Goal: Task Accomplishment & Management: Manage account settings

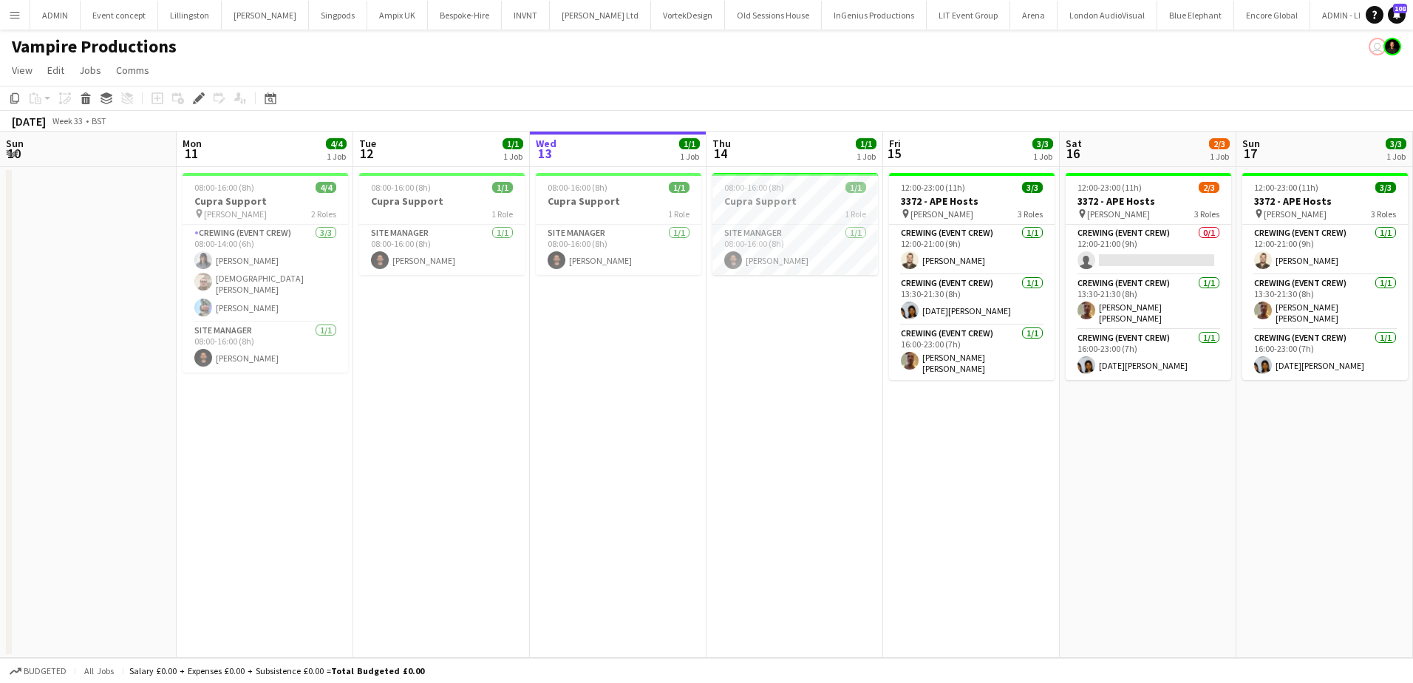
scroll to position [0, 410]
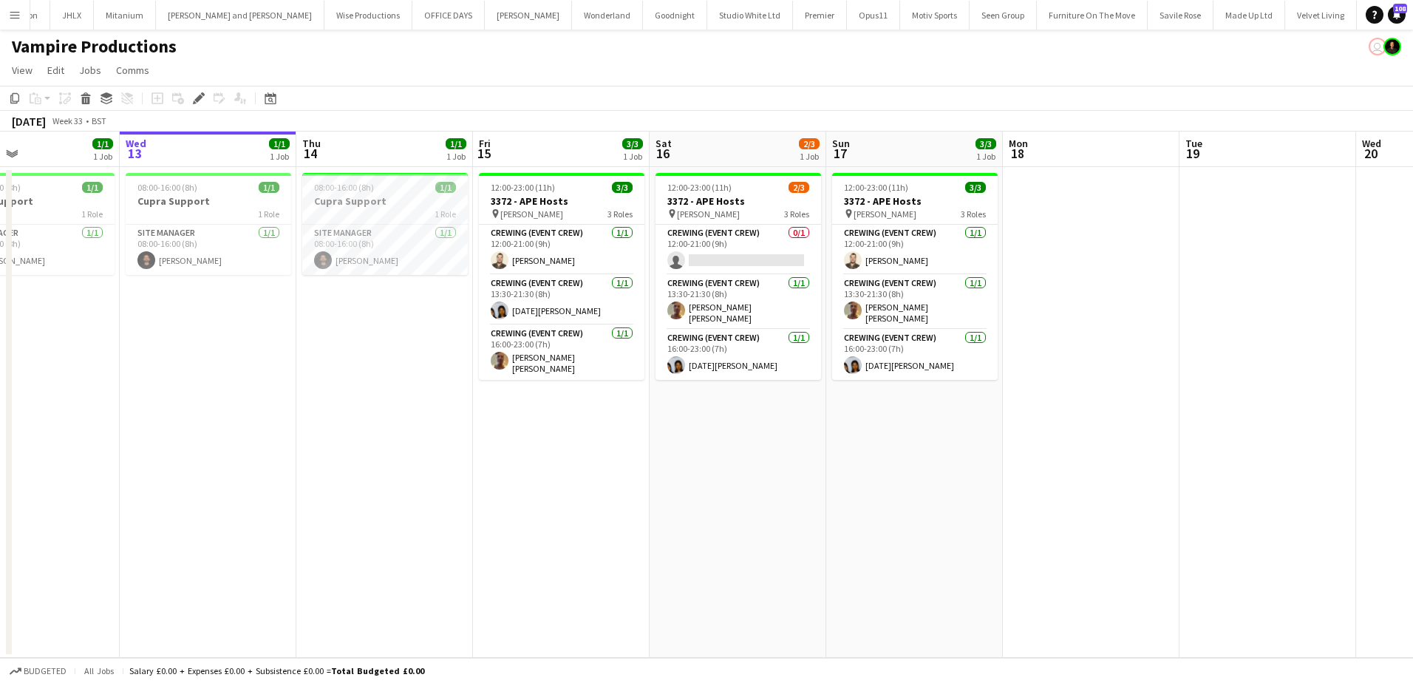
click at [374, 466] on app-date-cell "08:00-16:00 (8h) 1/1 Cupra Support 1 Role Site Manager 1/1 08:00-16:00 (8h) Chr…" at bounding box center [384, 412] width 177 height 491
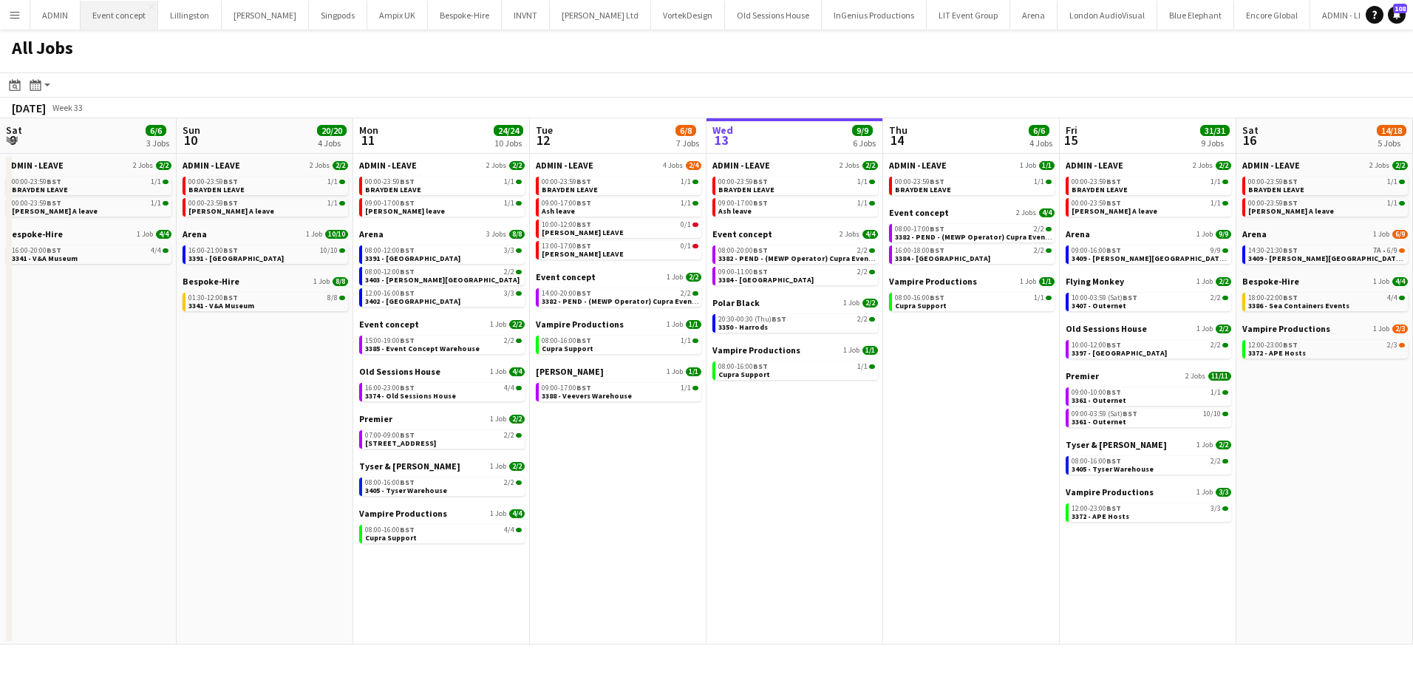
scroll to position [0, 353]
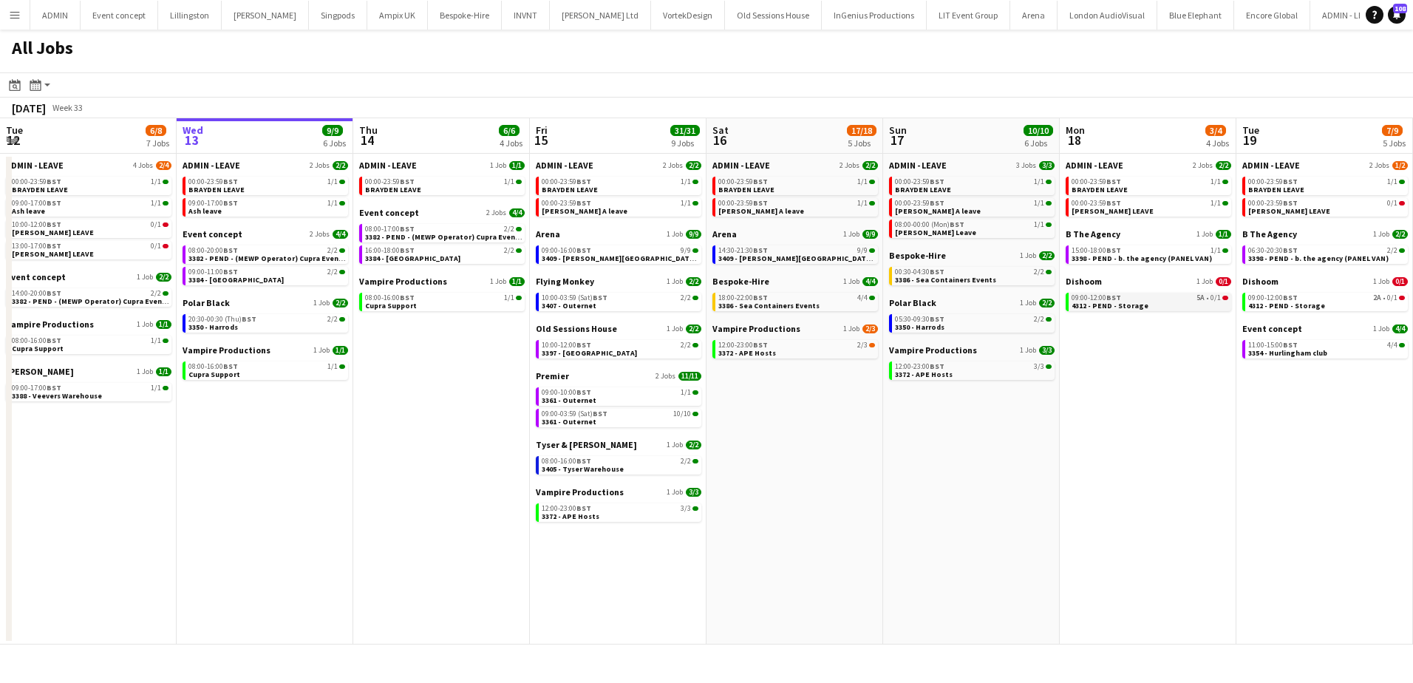
click at [1128, 306] on span "4312 - PEND - Storage" at bounding box center [1110, 306] width 77 height 10
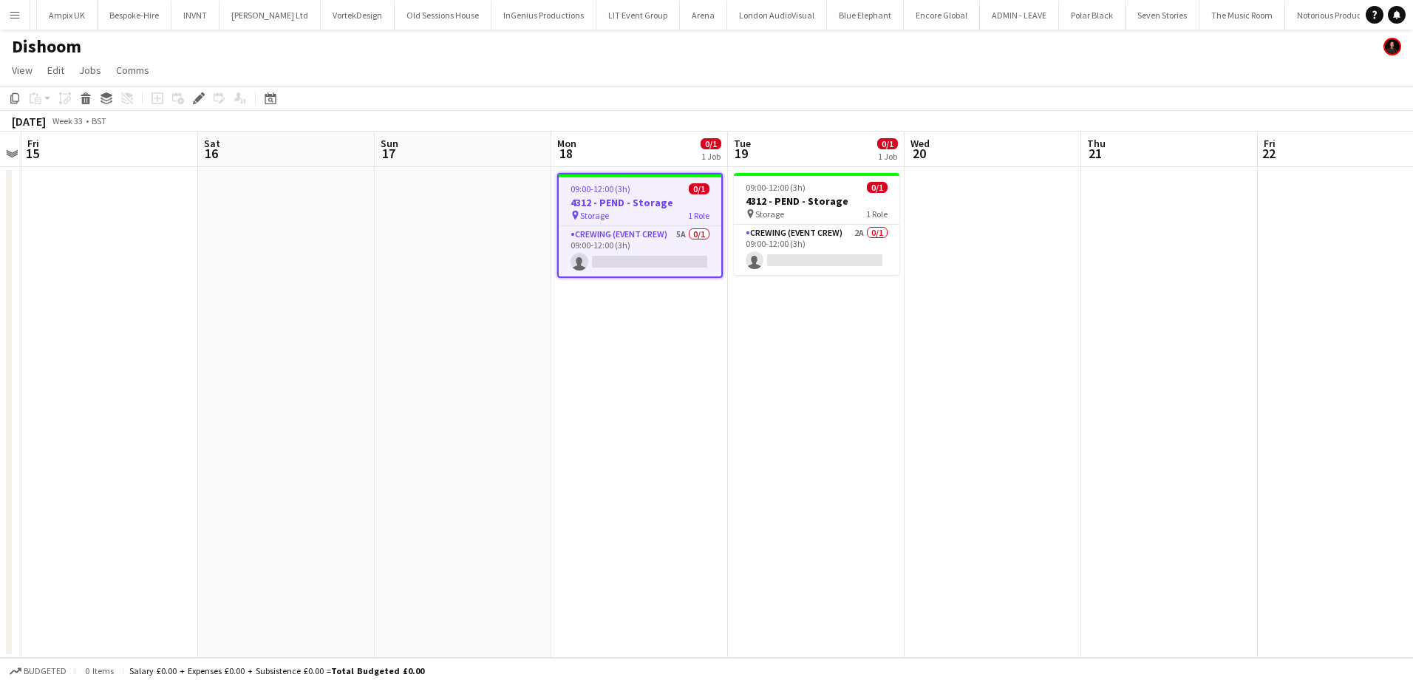
scroll to position [0, 444]
click at [689, 258] on app-card-role "Crewing (Event Crew) 5A 0/1 09:00-12:00 (3h) single-neutral-actions" at bounding box center [640, 251] width 163 height 50
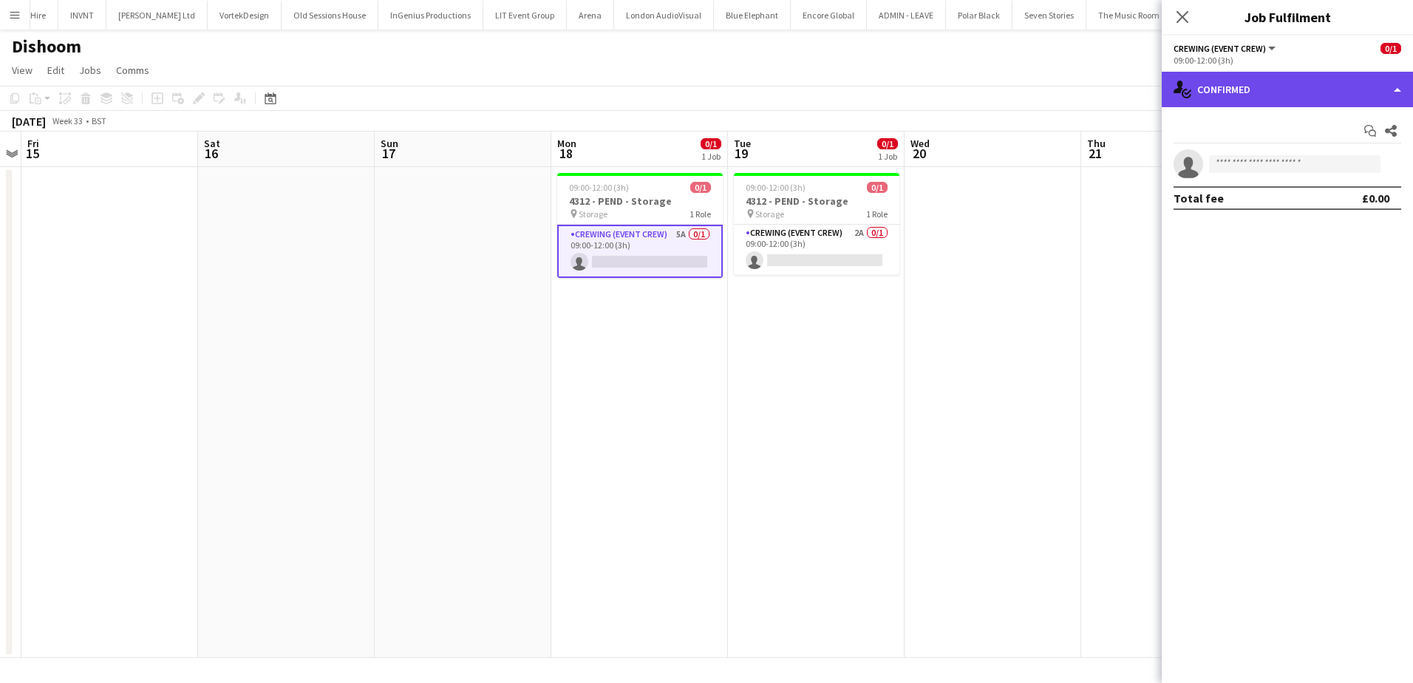
click at [1299, 99] on div "single-neutral-actions-check-2 Confirmed" at bounding box center [1287, 89] width 251 height 35
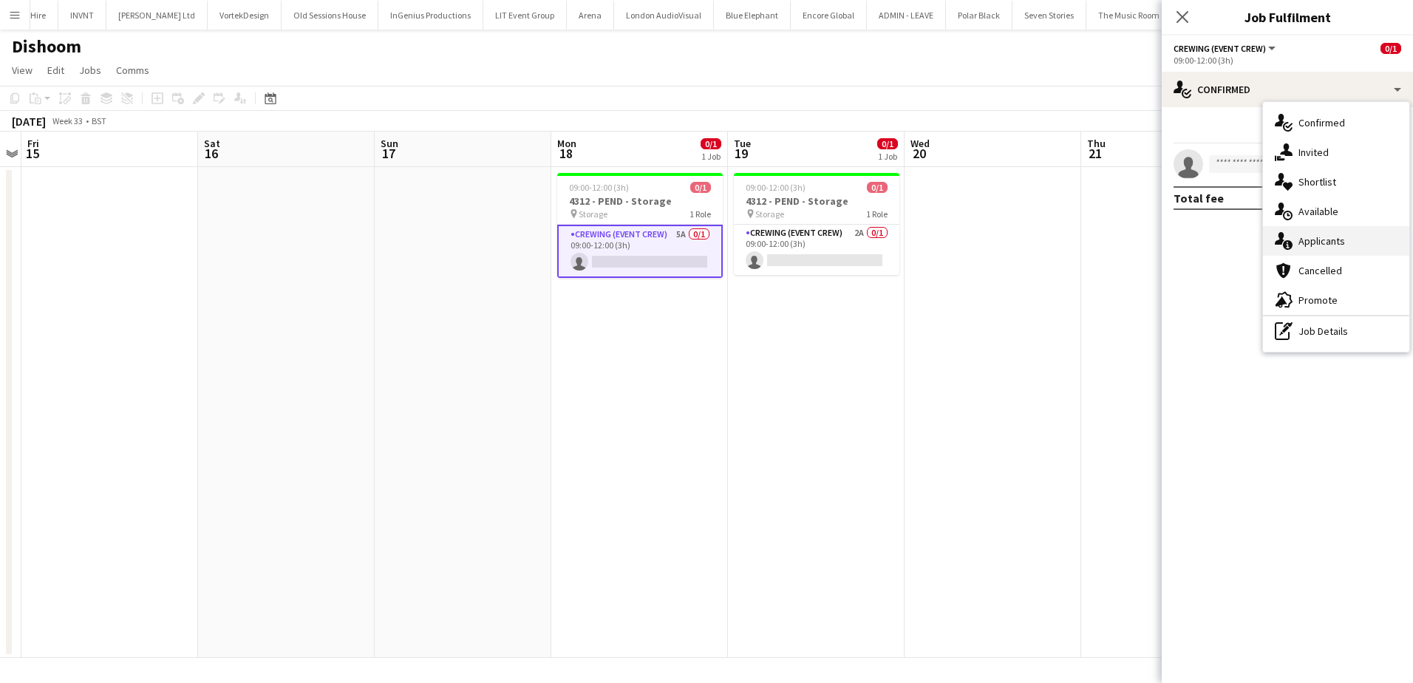
click at [1330, 244] on div "single-neutral-actions-information Applicants" at bounding box center [1336, 241] width 146 height 30
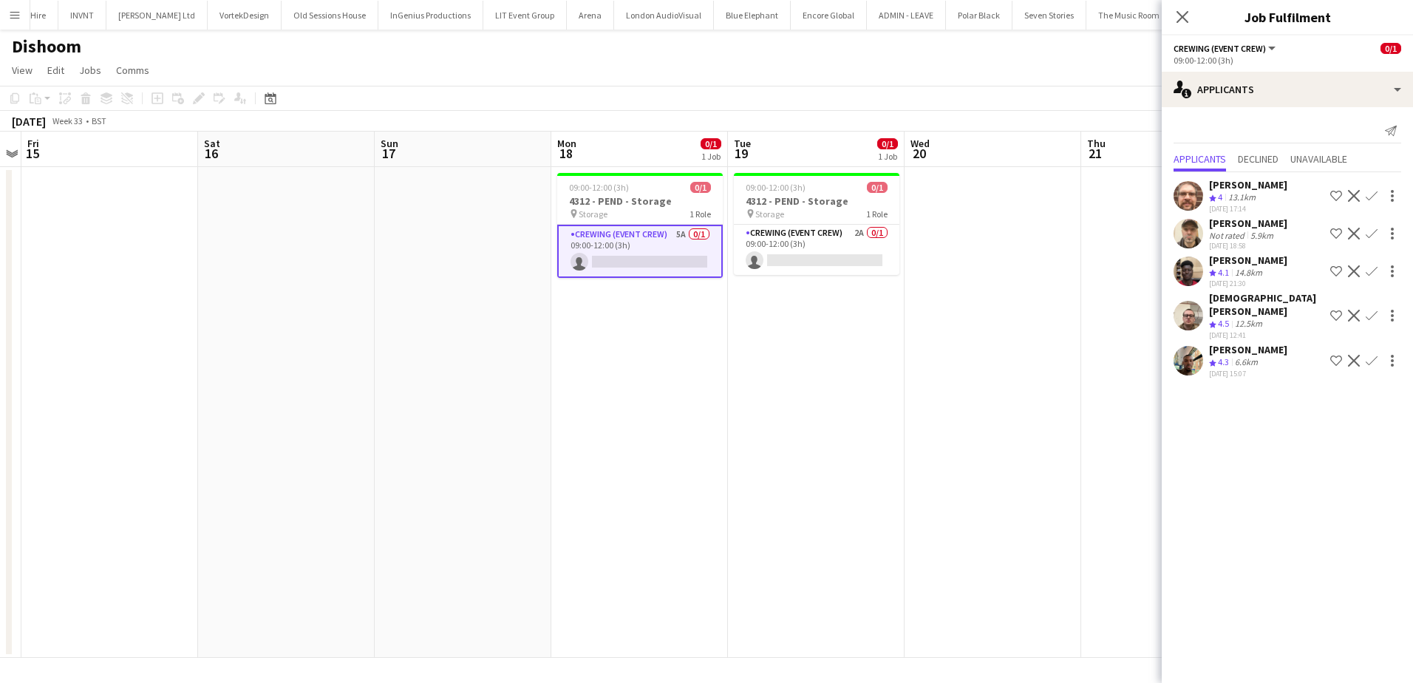
click at [1371, 193] on app-icon "Confirm" at bounding box center [1372, 196] width 12 height 12
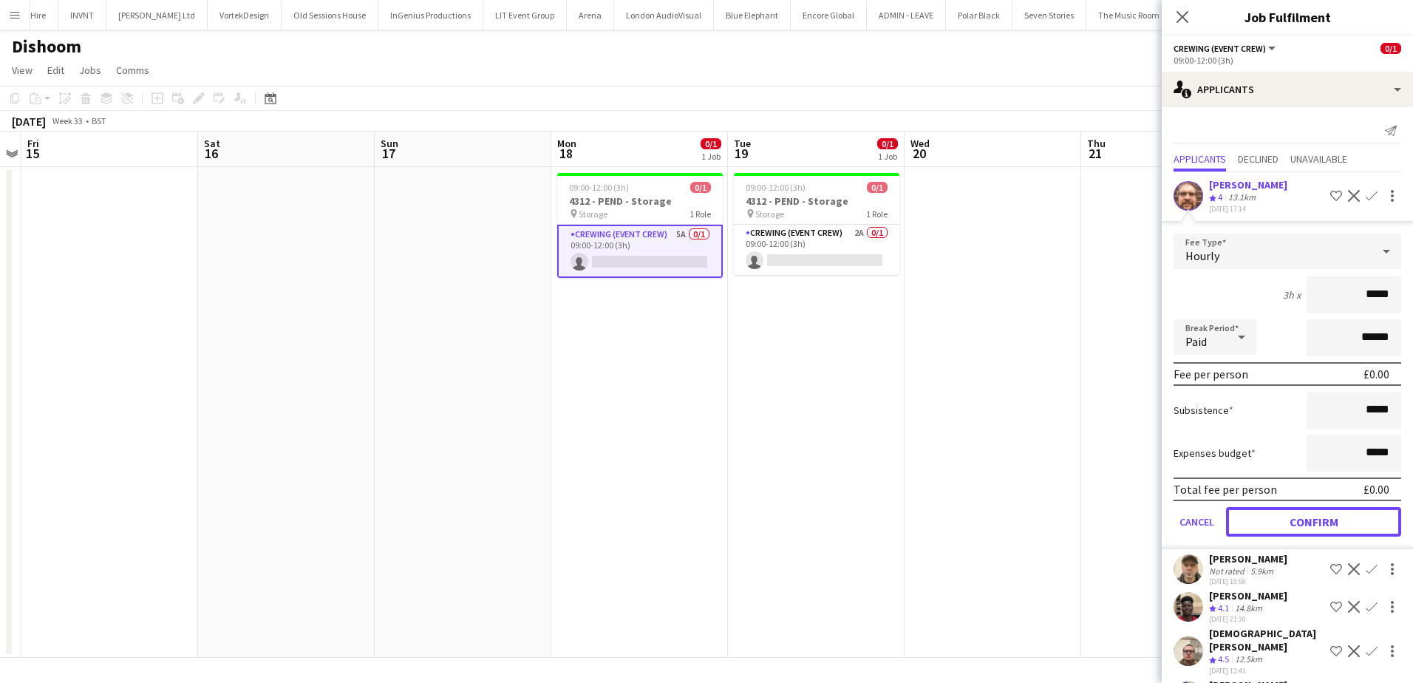
drag, startPoint x: 1331, startPoint y: 517, endPoint x: 1110, endPoint y: 407, distance: 245.9
click at [1330, 517] on button "Confirm" at bounding box center [1313, 522] width 175 height 30
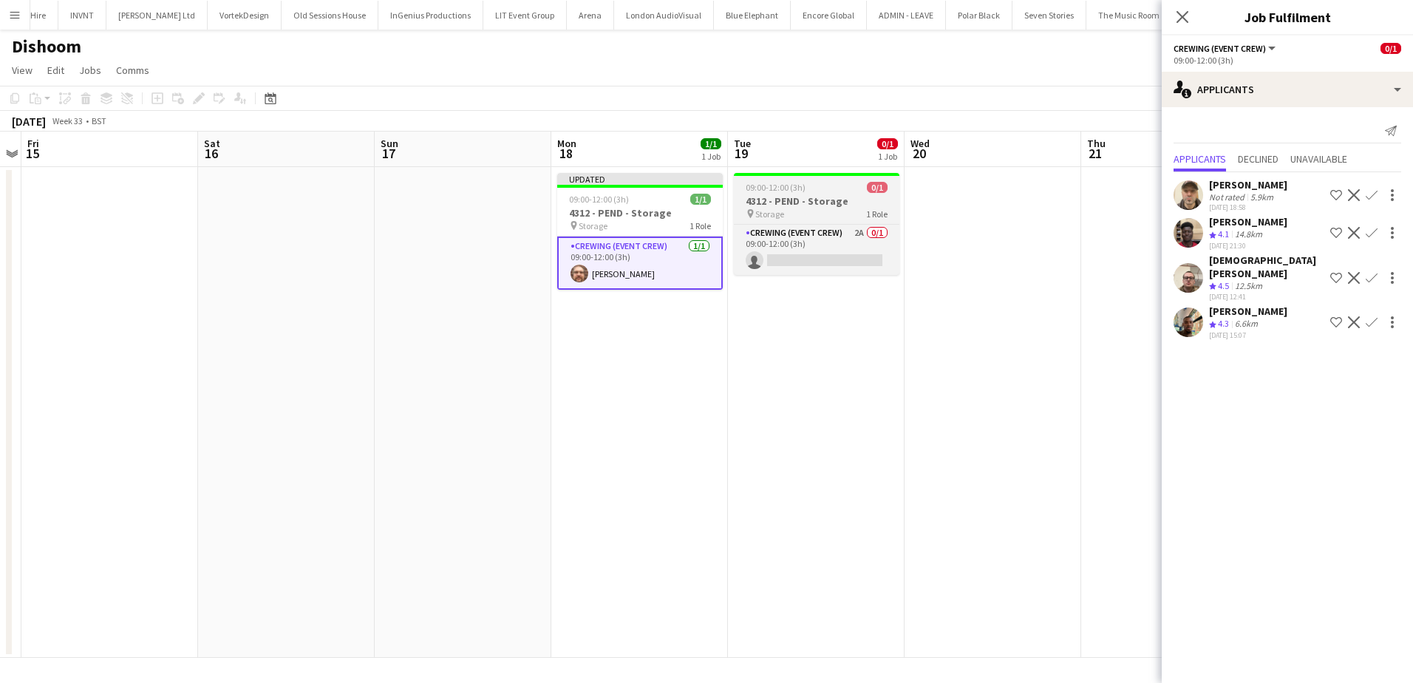
click at [820, 198] on h3 "4312 - PEND - Storage" at bounding box center [817, 200] width 166 height 13
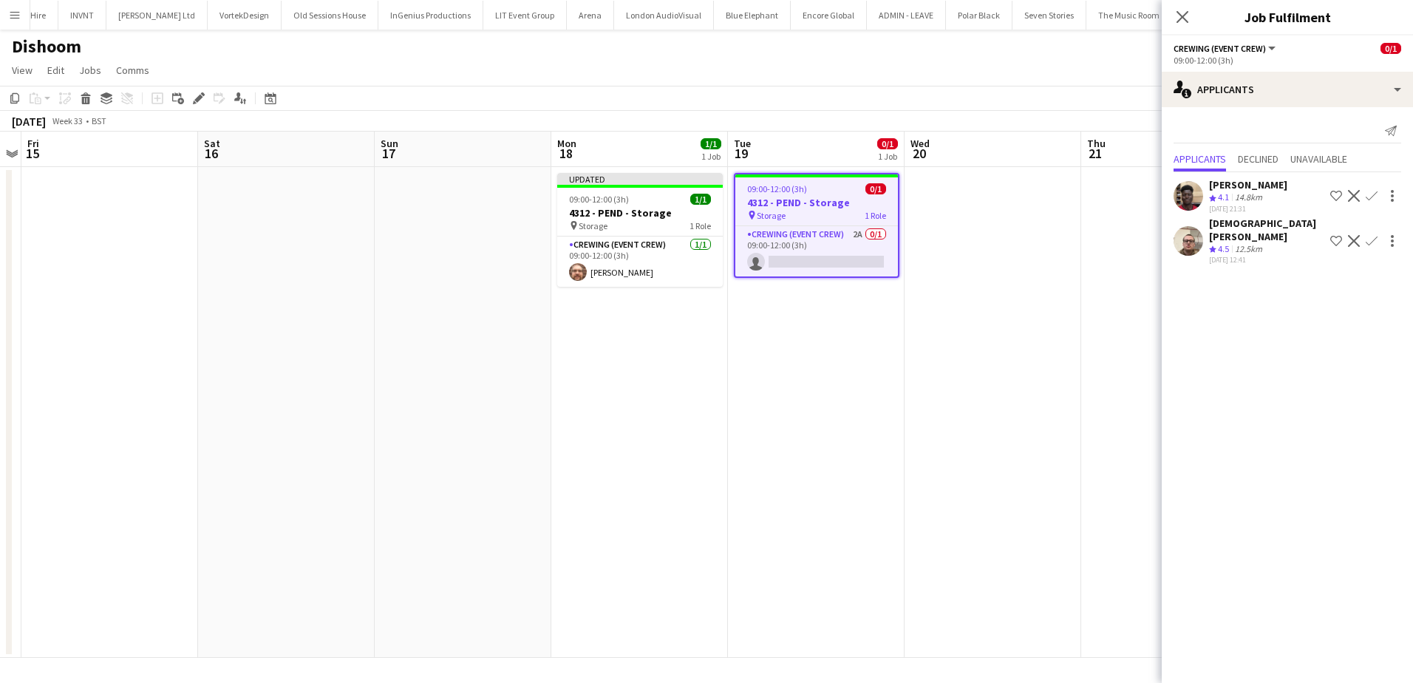
click at [1371, 235] on app-icon "Confirm" at bounding box center [1372, 241] width 12 height 12
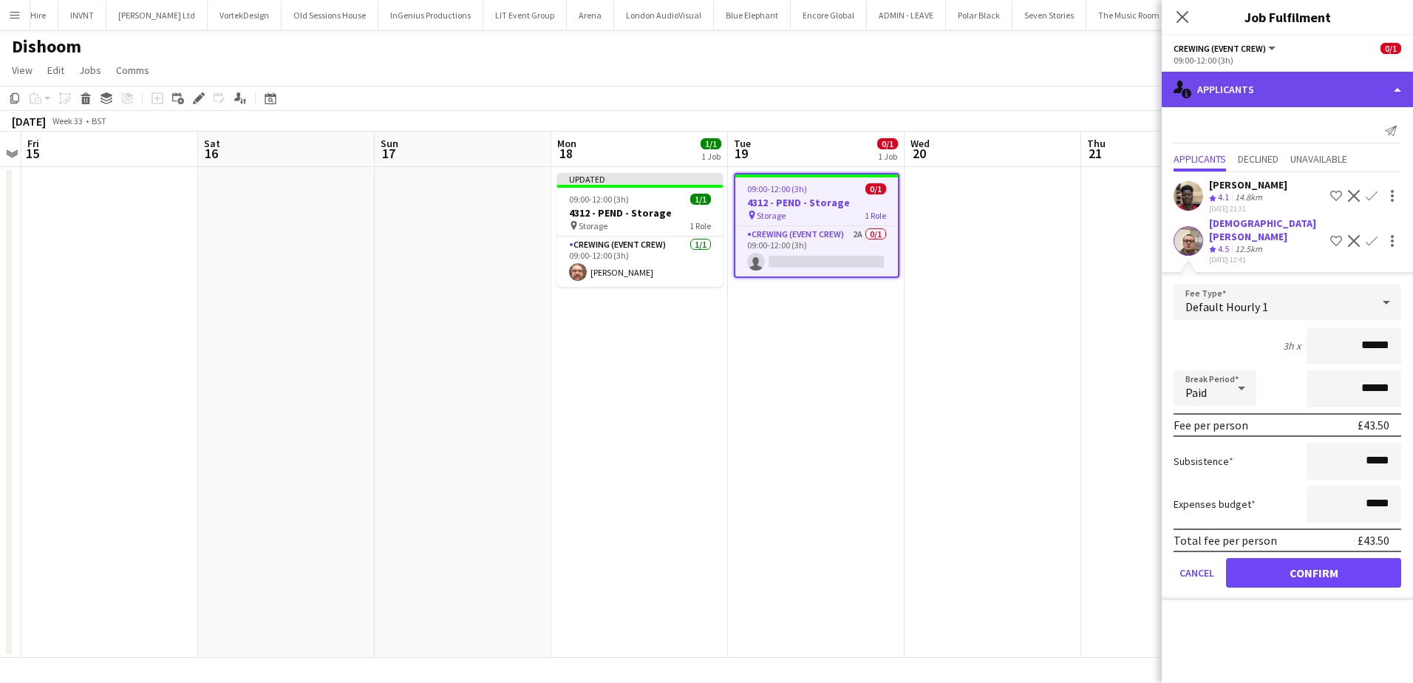
click at [1241, 81] on div "single-neutral-actions-information Applicants" at bounding box center [1287, 89] width 251 height 35
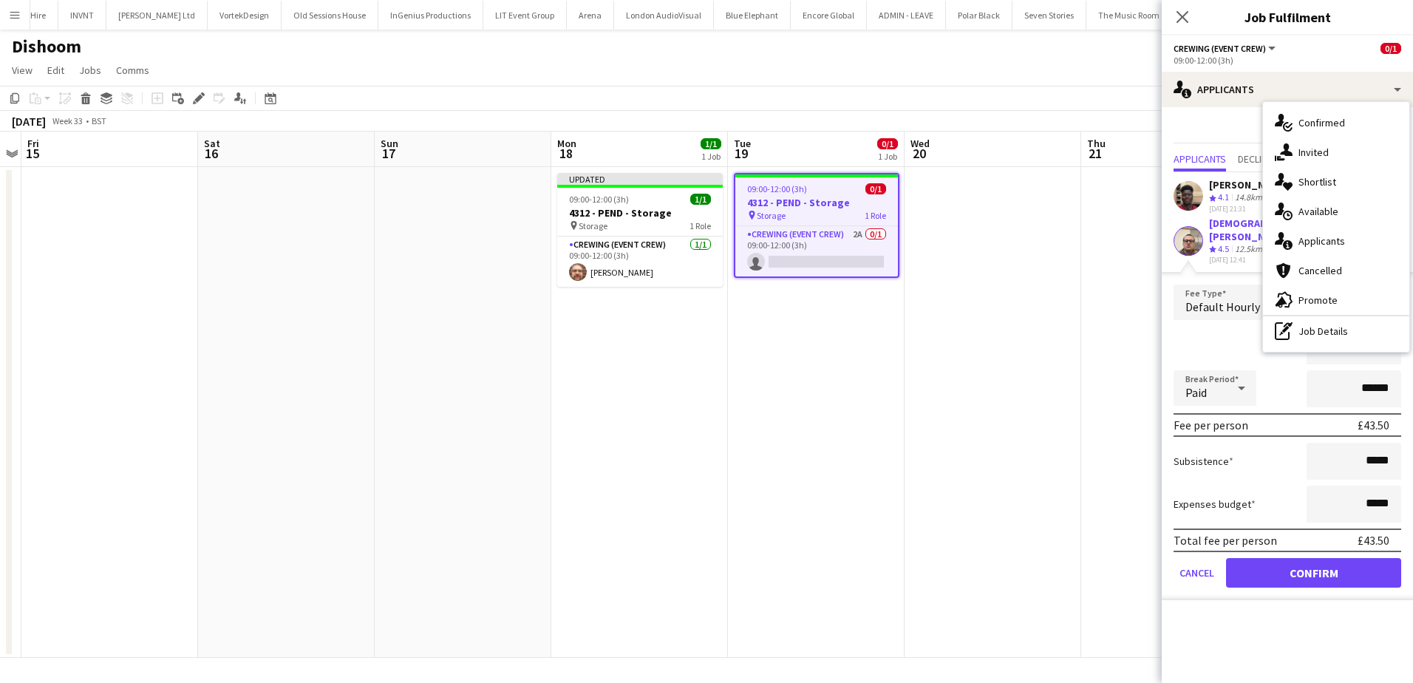
click at [1170, 220] on div "Christian Skinner Crew rating 4.5 12.5km 13-08-2025 12:41 Shortlist crew Declin…" at bounding box center [1287, 241] width 251 height 49
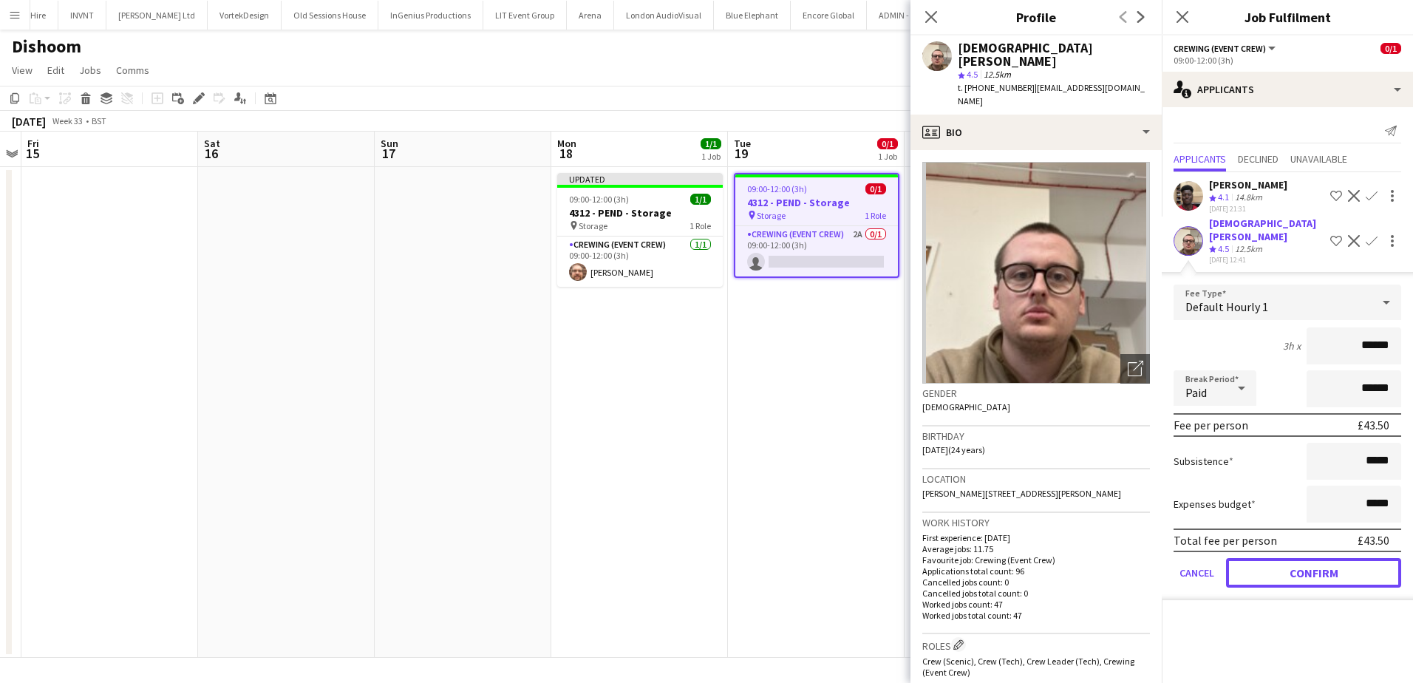
drag, startPoint x: 1326, startPoint y: 568, endPoint x: 1159, endPoint y: 498, distance: 180.9
click at [1326, 568] on button "Confirm" at bounding box center [1313, 573] width 175 height 30
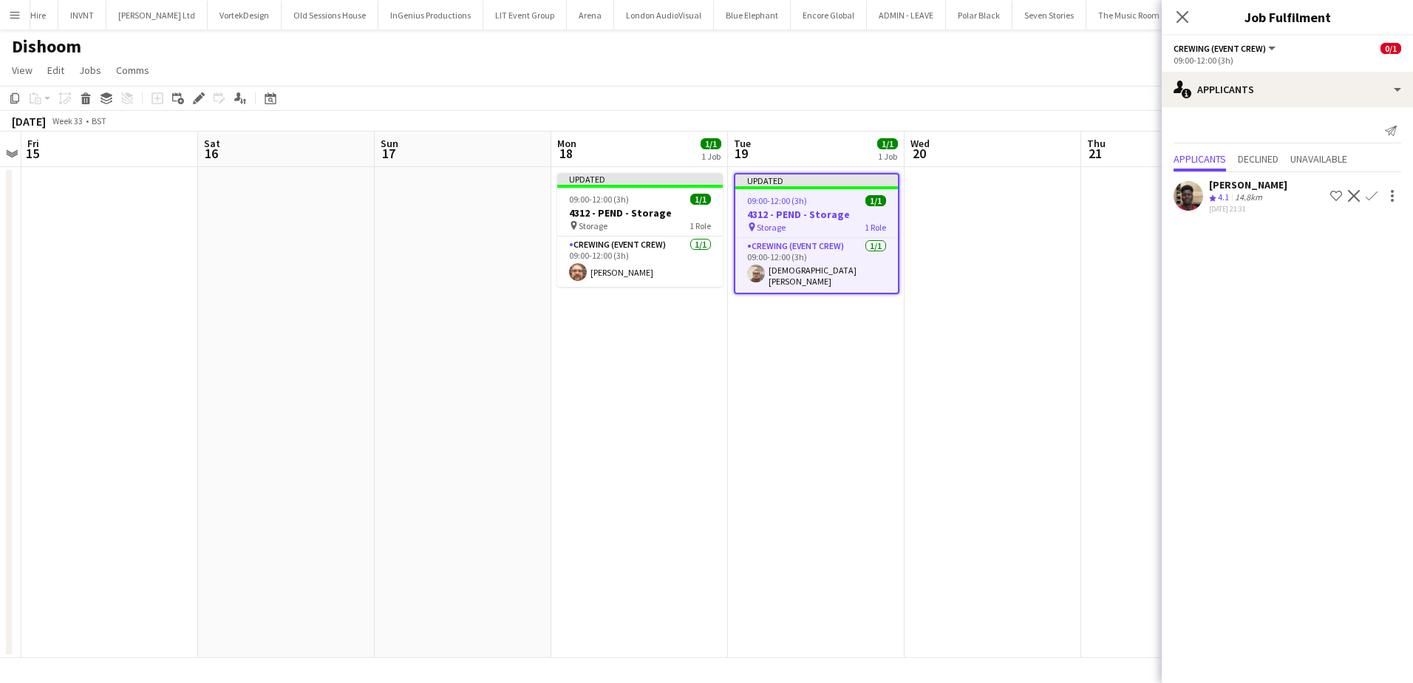
click at [947, 429] on app-date-cell at bounding box center [993, 412] width 177 height 491
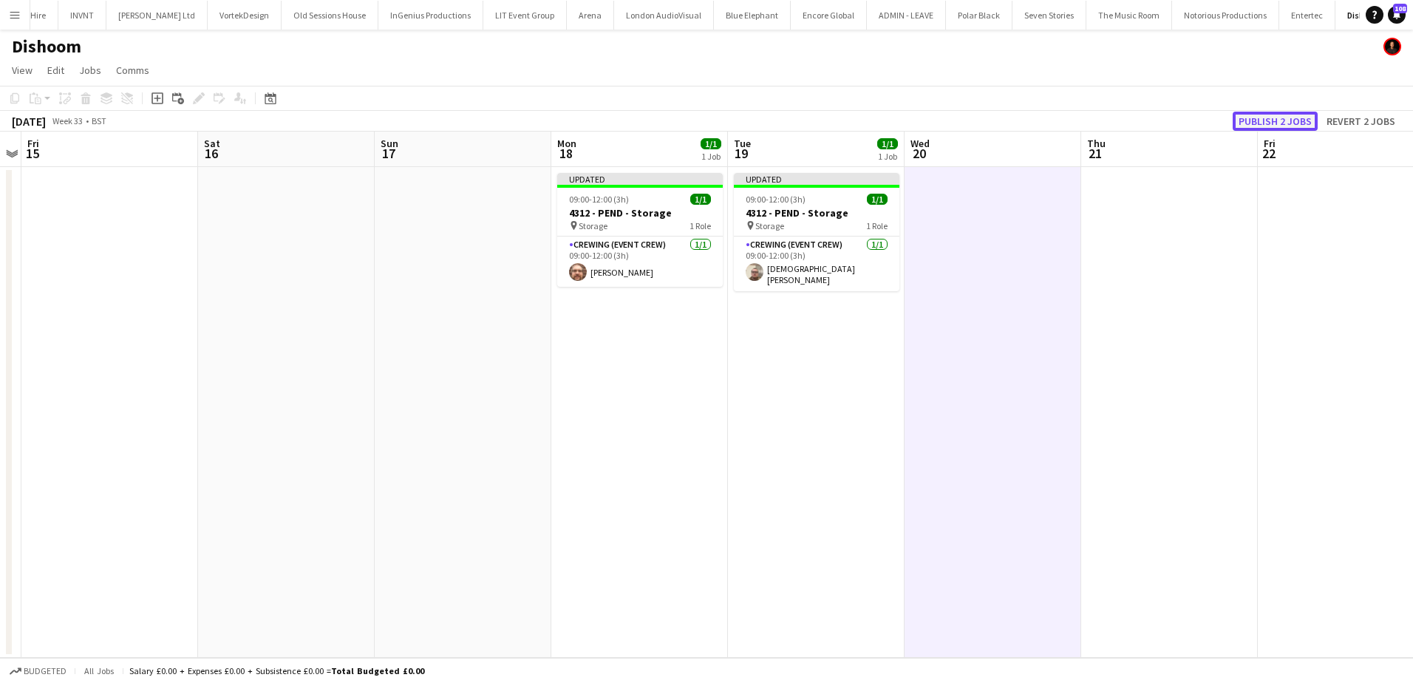
click at [1291, 123] on button "Publish 2 jobs" at bounding box center [1275, 121] width 85 height 19
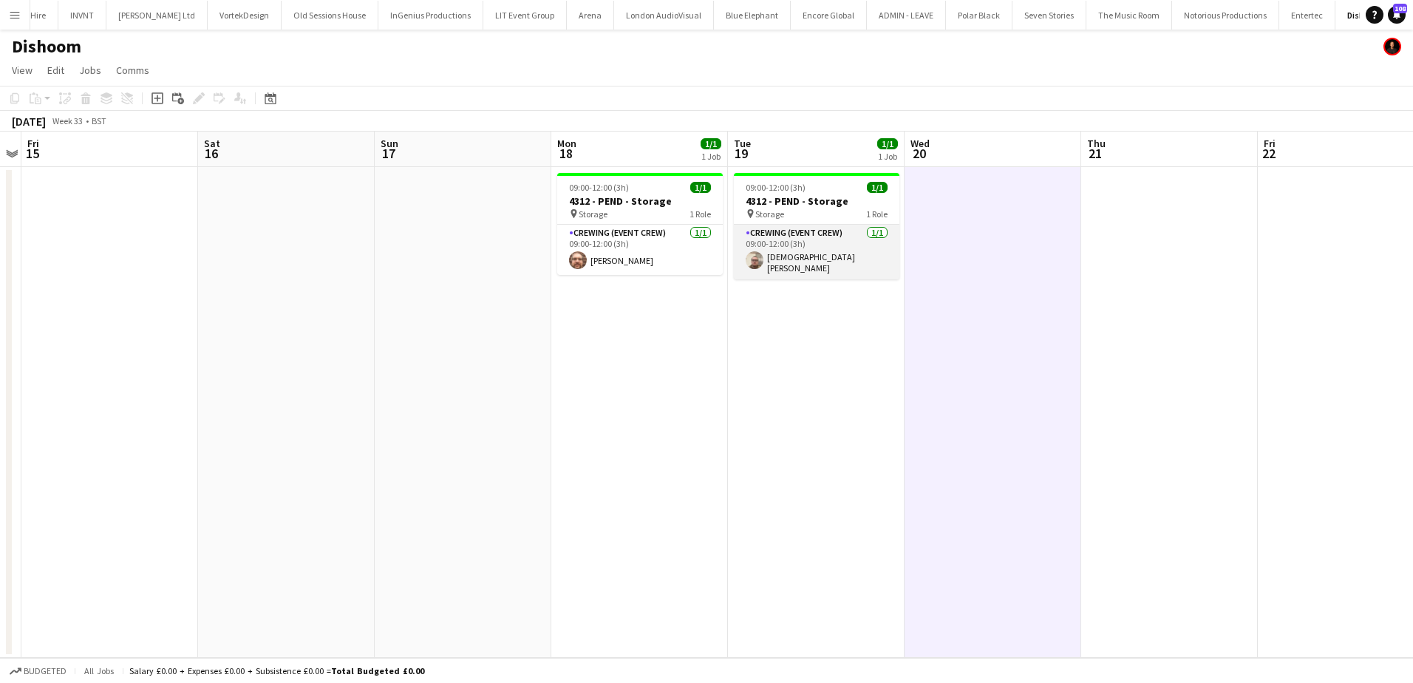
click at [807, 270] on app-card-role "Crewing (Event Crew) [DATE] 09:00-12:00 (3h) [DEMOGRAPHIC_DATA][PERSON_NAME]" at bounding box center [817, 252] width 166 height 55
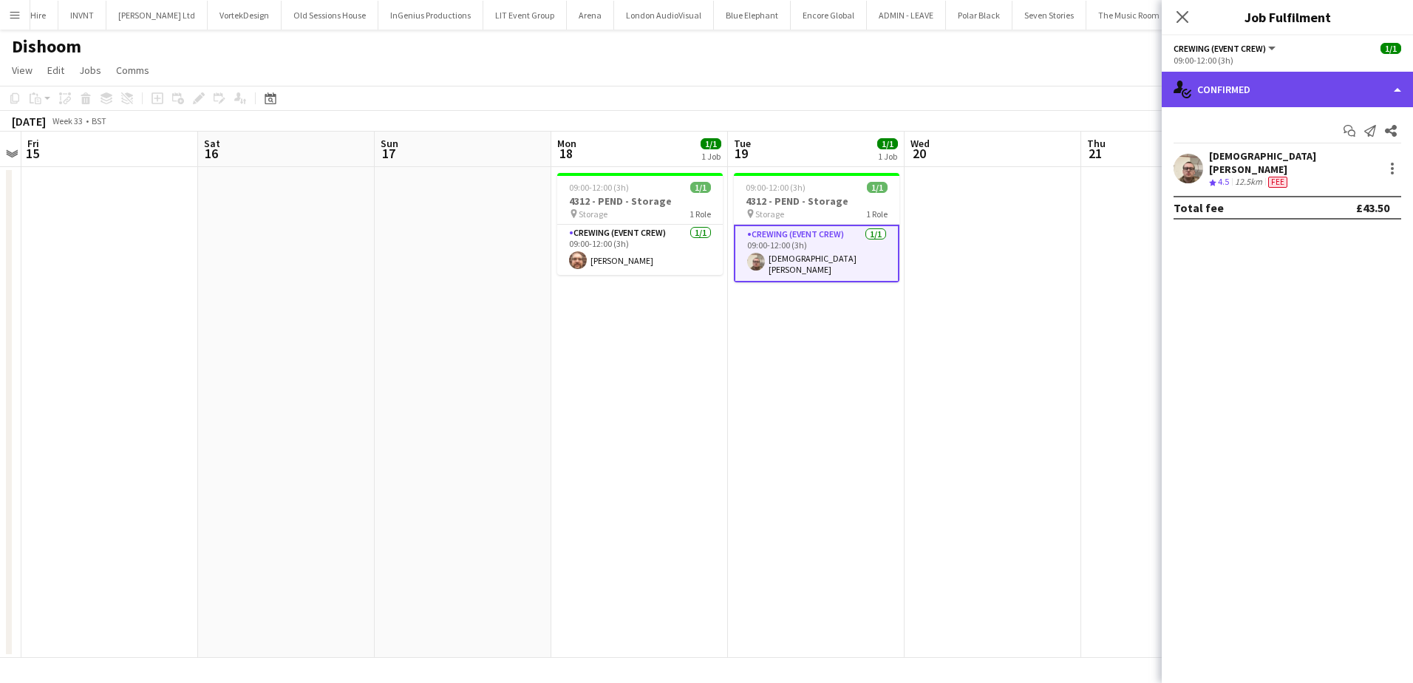
click at [1303, 98] on div "single-neutral-actions-check-2 Confirmed" at bounding box center [1287, 89] width 251 height 35
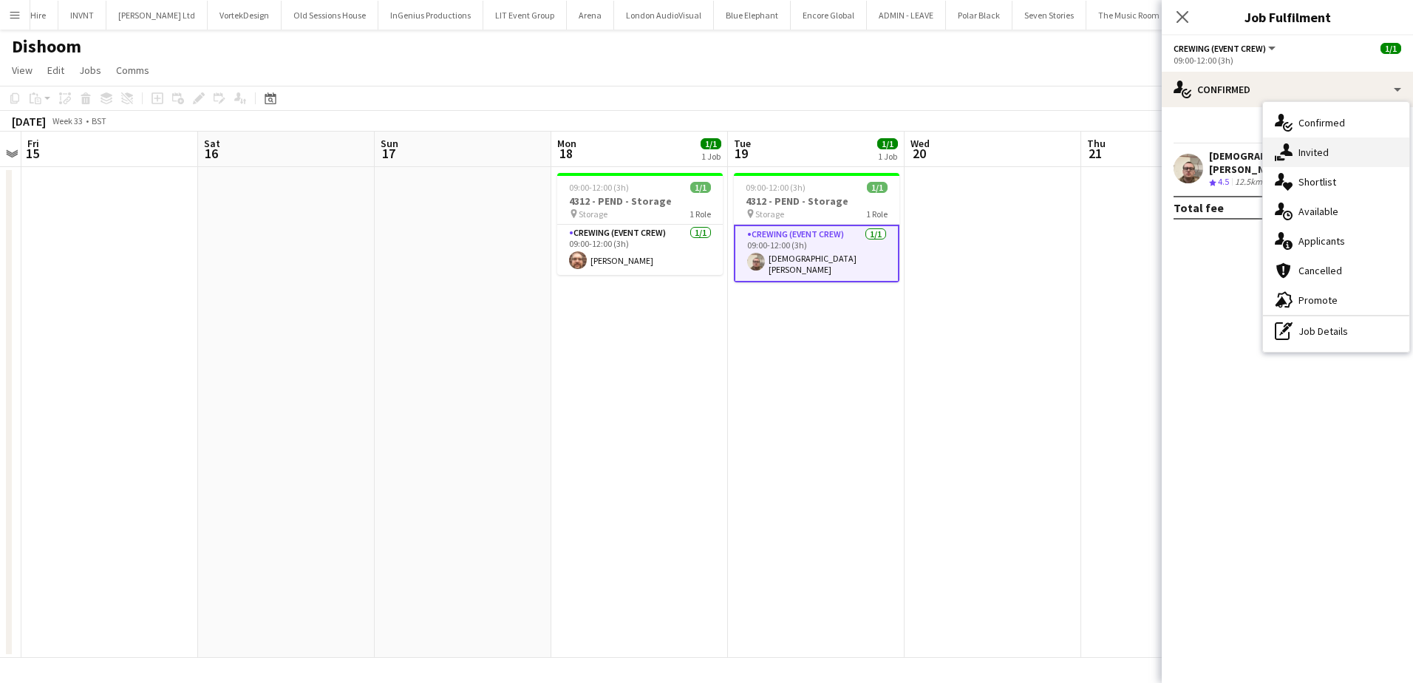
click at [1309, 152] on div "single-neutral-actions-share-1 Invited" at bounding box center [1336, 152] width 146 height 30
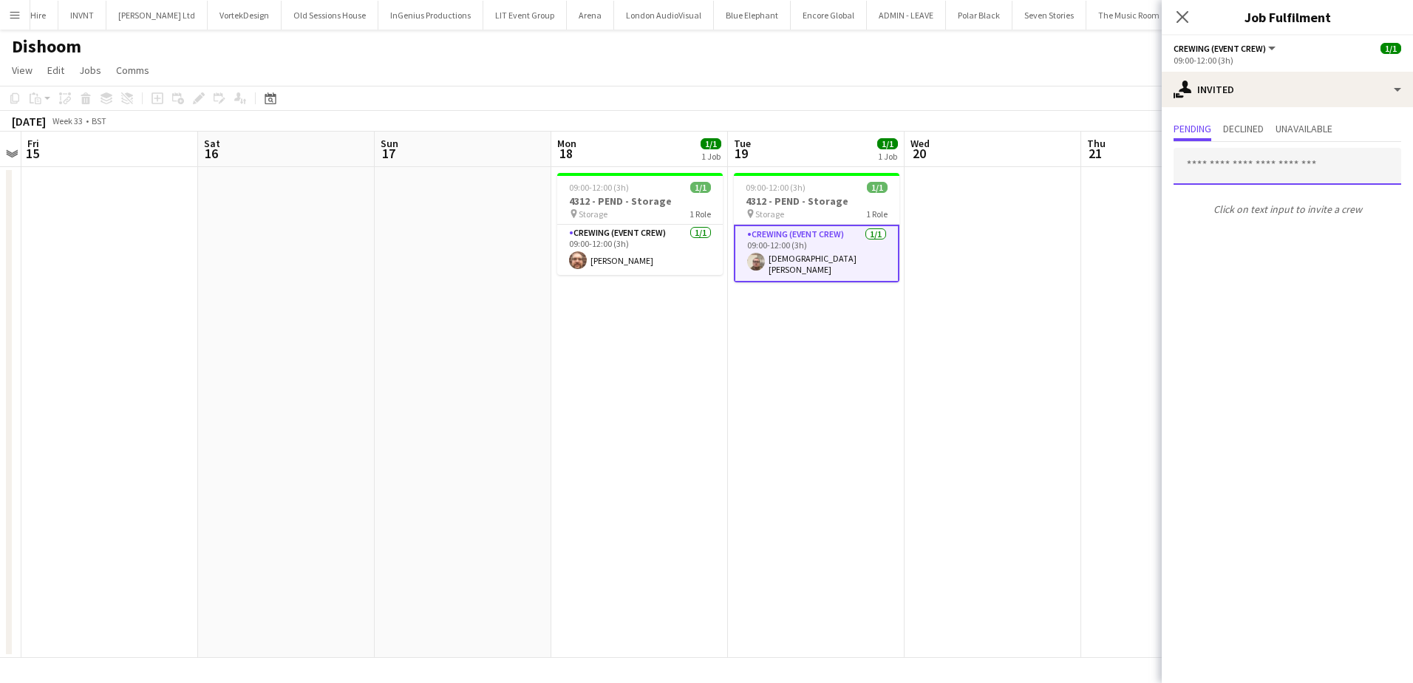
click at [1251, 161] on input "text" at bounding box center [1288, 166] width 228 height 37
type input "*****"
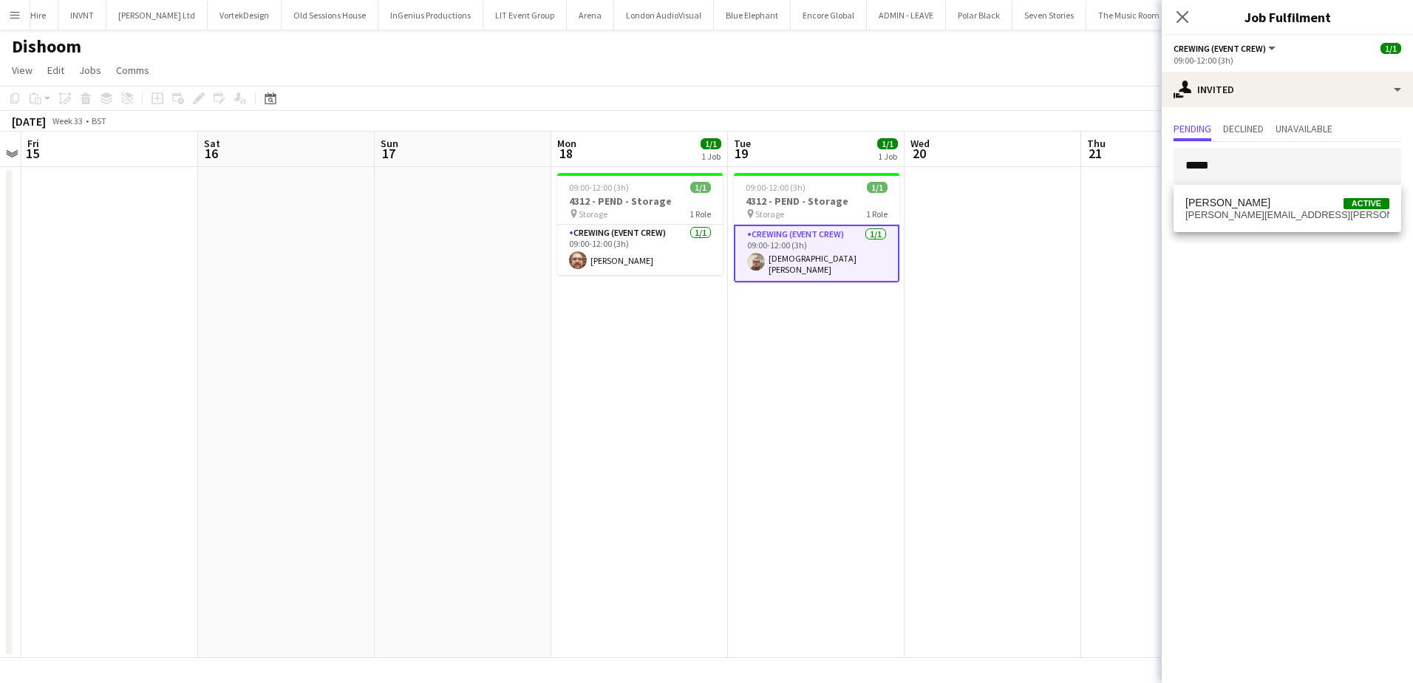
click at [752, 239] on app-card-role "Crewing (Event Crew) 1/1 09:00-12:00 (3h) Christian Skinner" at bounding box center [817, 254] width 166 height 58
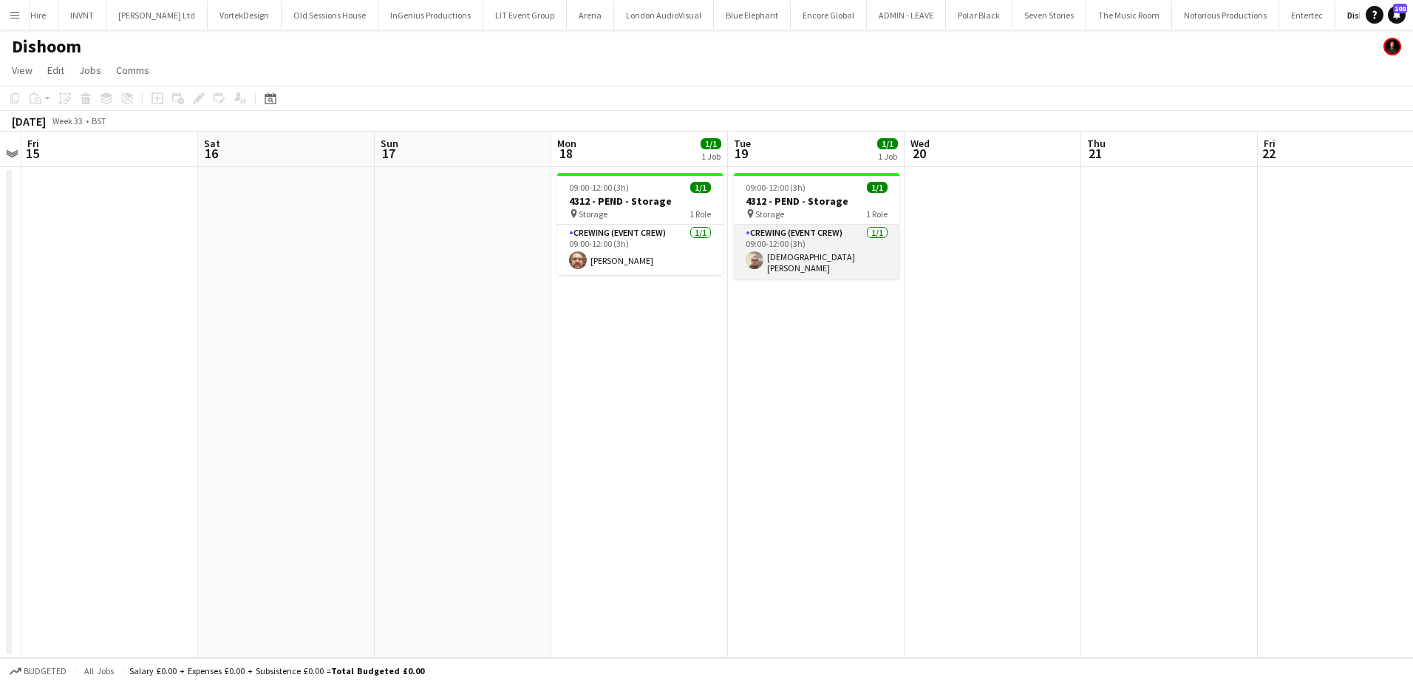
click at [842, 251] on app-card-role "Crewing (Event Crew) 1/1 09:00-12:00 (3h) Christian Skinner" at bounding box center [817, 252] width 166 height 55
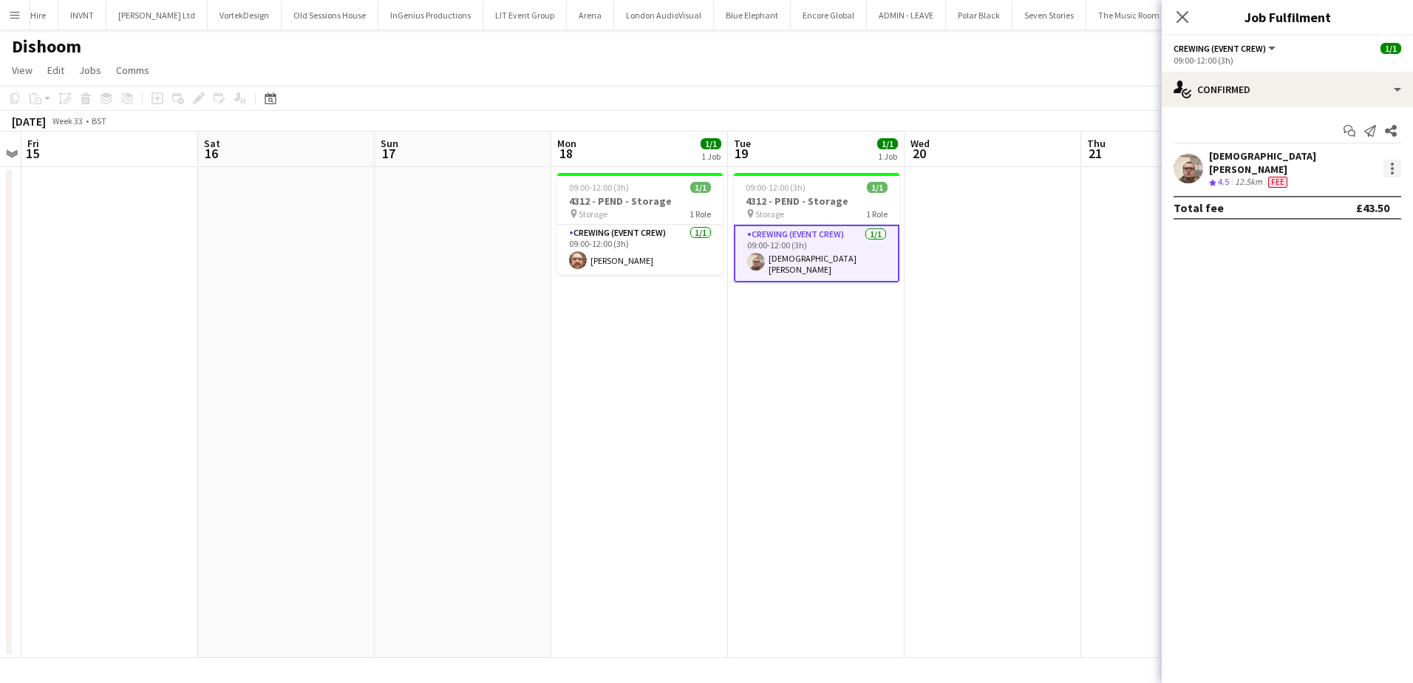
click at [1384, 166] on div at bounding box center [1393, 169] width 18 height 18
click at [1389, 166] on div at bounding box center [1393, 169] width 18 height 18
click at [1052, 231] on app-date-cell at bounding box center [993, 412] width 177 height 491
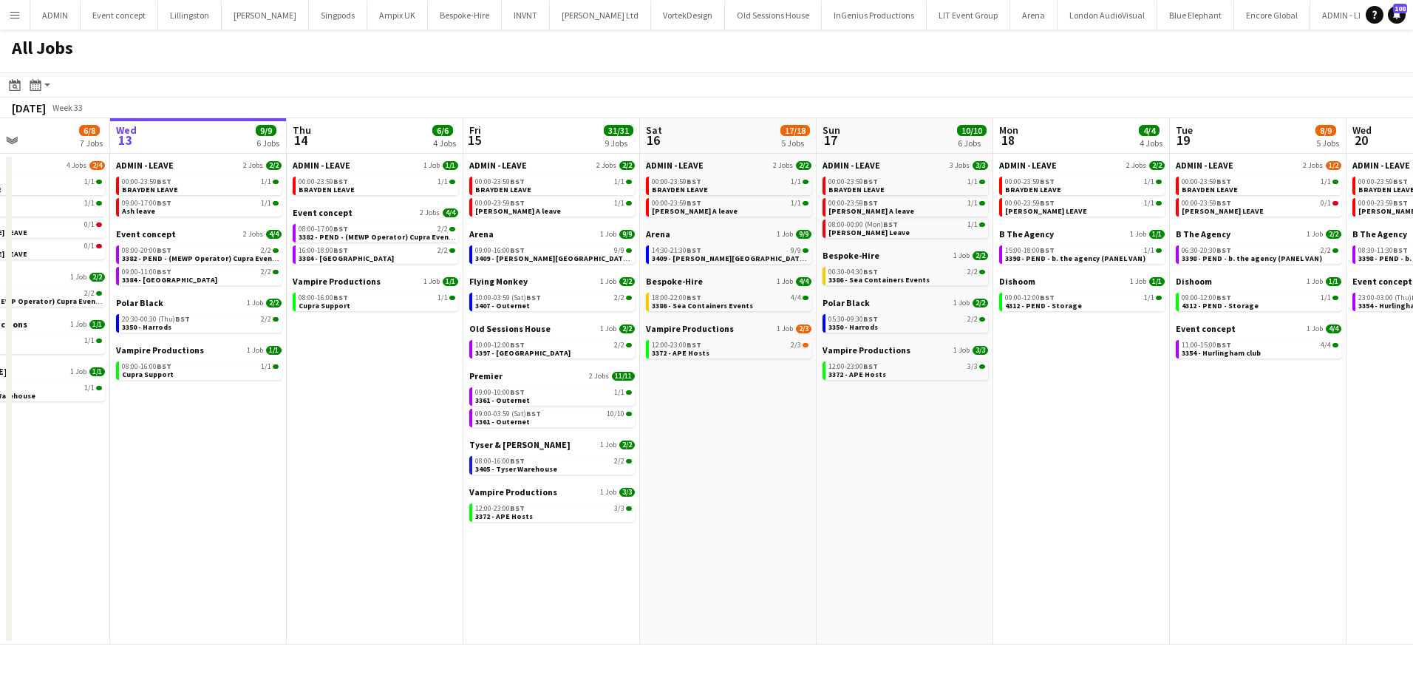
scroll to position [0, 421]
drag, startPoint x: 906, startPoint y: 439, endPoint x: 838, endPoint y: 444, distance: 68.1
click at [838, 444] on app-calendar-viewport "Sun 10 20/20 4 Jobs Mon 11 24/24 10 Jobs Tue 12 6/8 7 Jobs Wed 13 9/9 6 Jobs Th…" at bounding box center [706, 381] width 1413 height 526
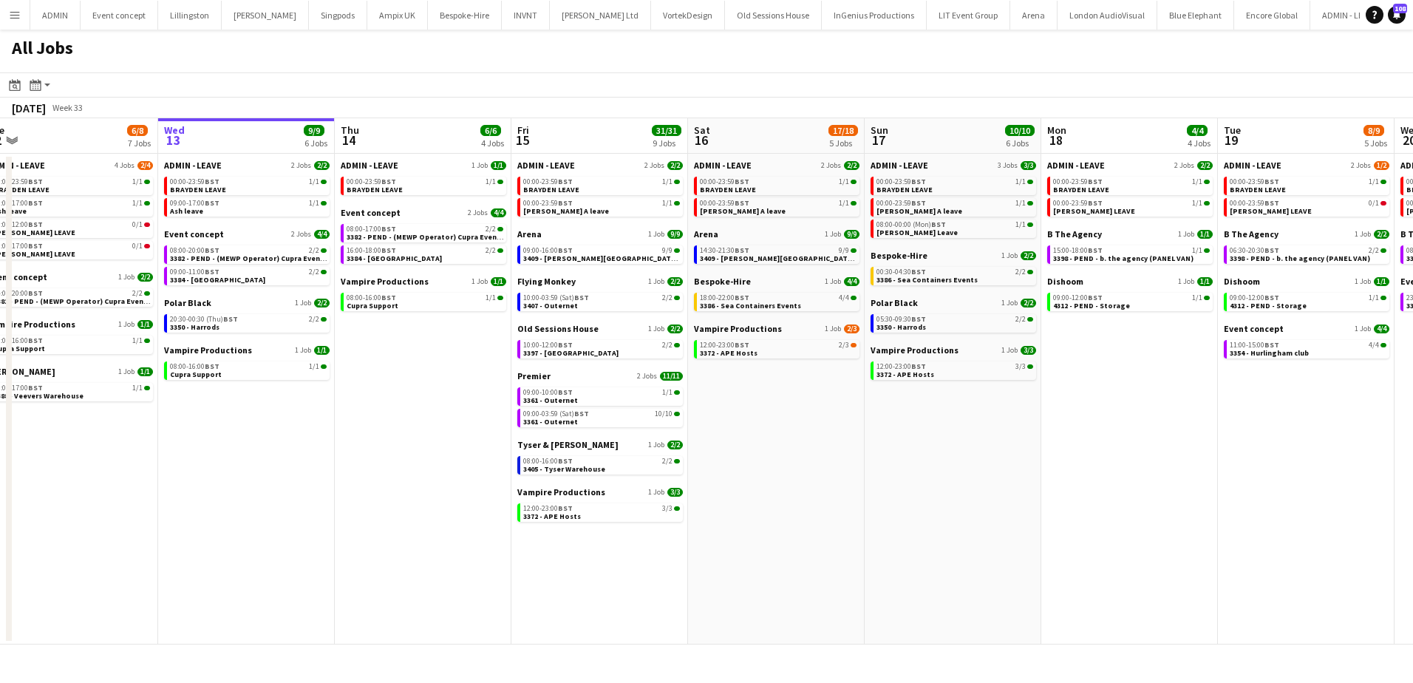
scroll to position [0, 465]
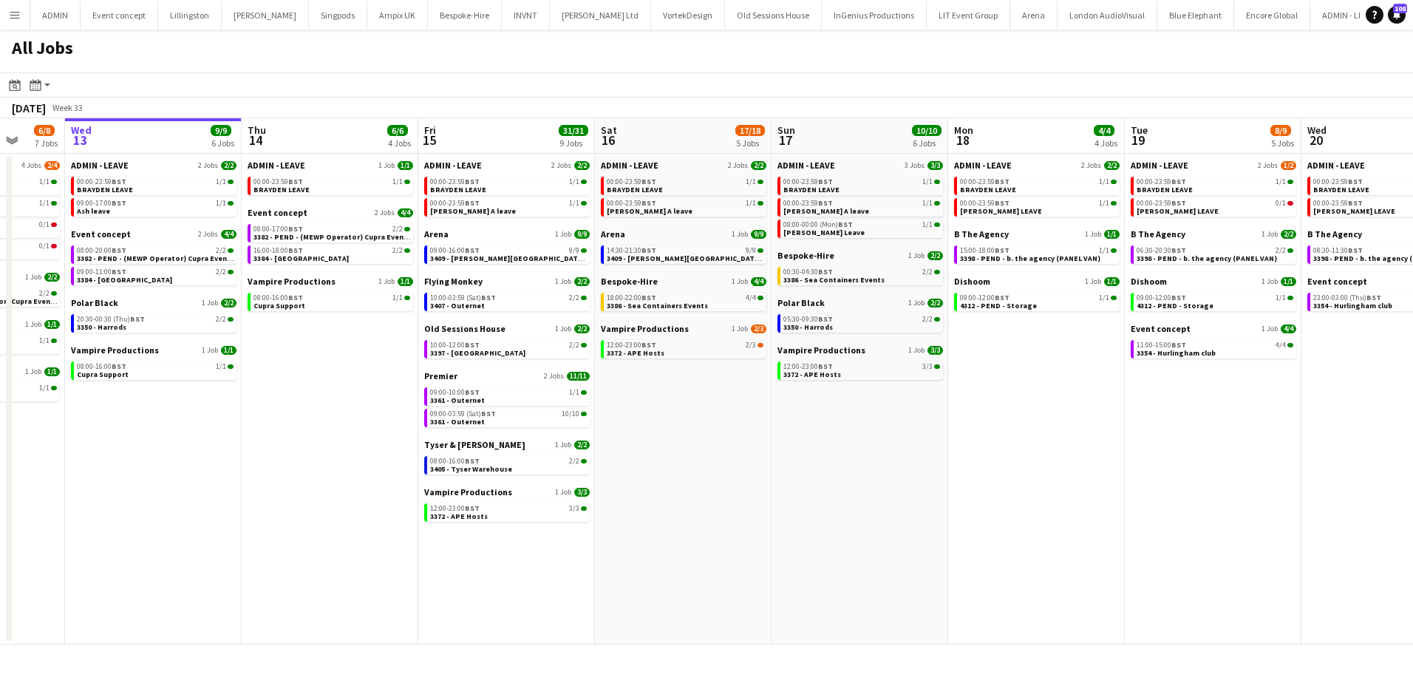
drag, startPoint x: 1039, startPoint y: 430, endPoint x: 1172, endPoint y: 435, distance: 133.1
click at [1172, 435] on app-calendar-viewport "Sun 10 20/20 4 Jobs Mon 11 24/24 10 Jobs Tue 12 6/8 7 Jobs Wed 13 9/9 6 Jobs Th…" at bounding box center [706, 381] width 1413 height 526
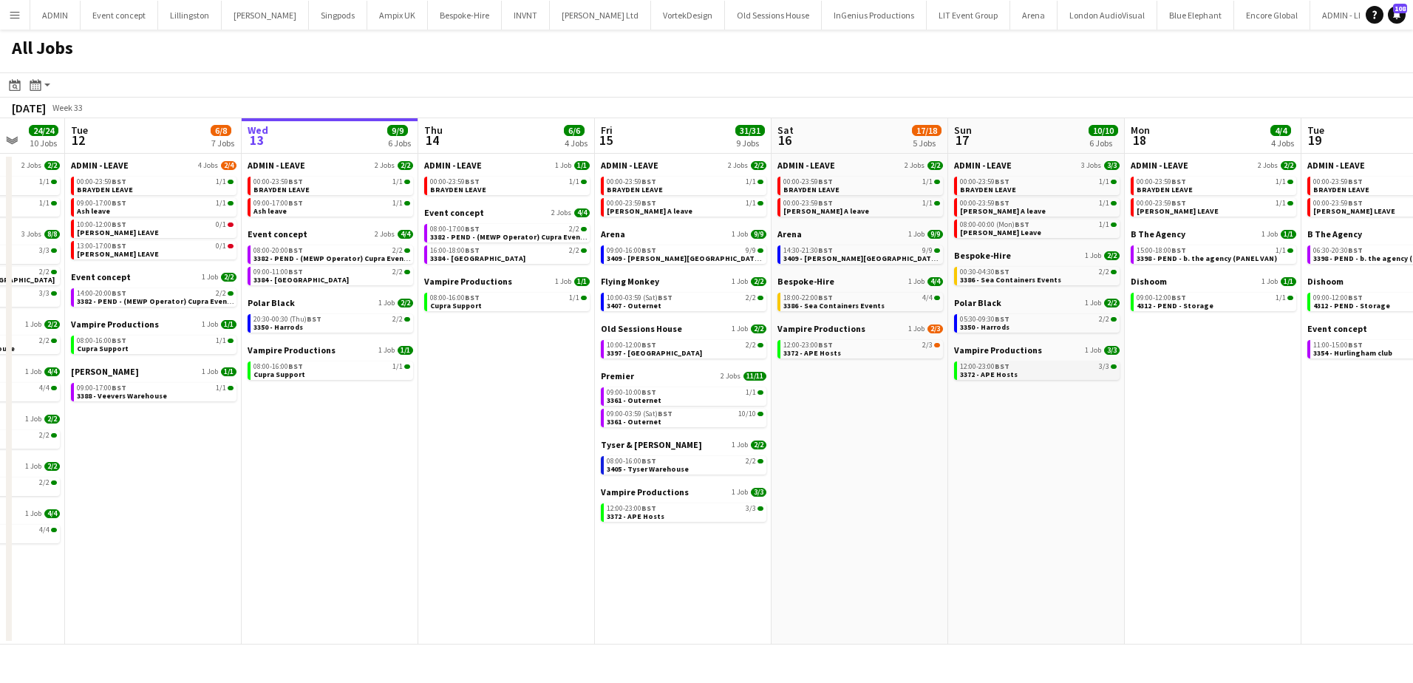
click at [994, 376] on span "3372 - APE Hosts" at bounding box center [989, 375] width 58 height 10
click at [1342, 300] on span "09:00-12:00 BST" at bounding box center [1339, 297] width 50 height 7
click at [354, 373] on link "08:00-16:00 BST 1/1 Cupra Support" at bounding box center [332, 369] width 157 height 17
click at [351, 256] on span "3382 - PEND - (MEWP Operator) Cupra Event Day" at bounding box center [338, 259] width 169 height 10
click at [382, 495] on app-date-cell "ADMIN - LEAVE 2 Jobs 2/2 00:00-23:59 BST 1/1 BRAYDEN LEAVE 09:00-17:00 BST 1/1 …" at bounding box center [330, 399] width 177 height 491
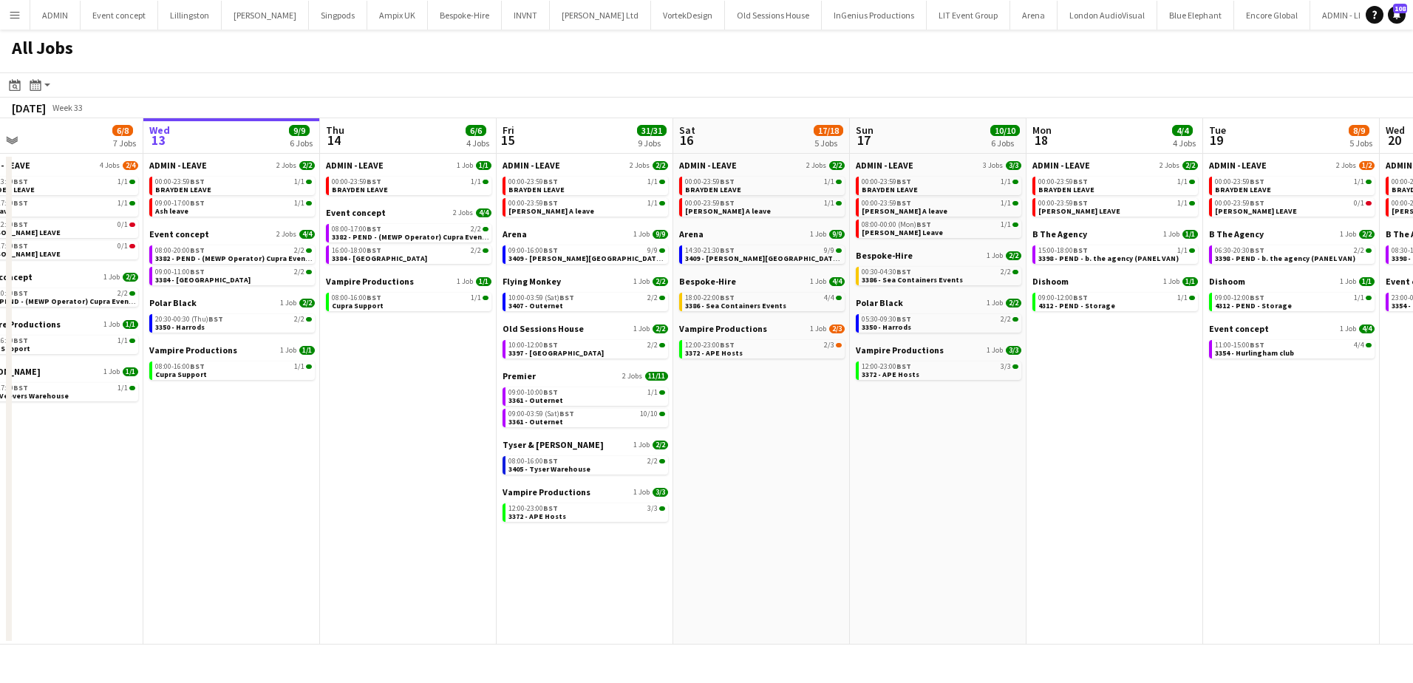
drag, startPoint x: 1200, startPoint y: 361, endPoint x: 1092, endPoint y: 361, distance: 108.7
click at [1093, 361] on app-calendar-viewport "Sat 9 6/6 3 Jobs Sun 10 20/20 4 Jobs Mon 11 24/24 10 Jobs Tue 12 6/8 7 Jobs Wed…" at bounding box center [706, 381] width 1413 height 526
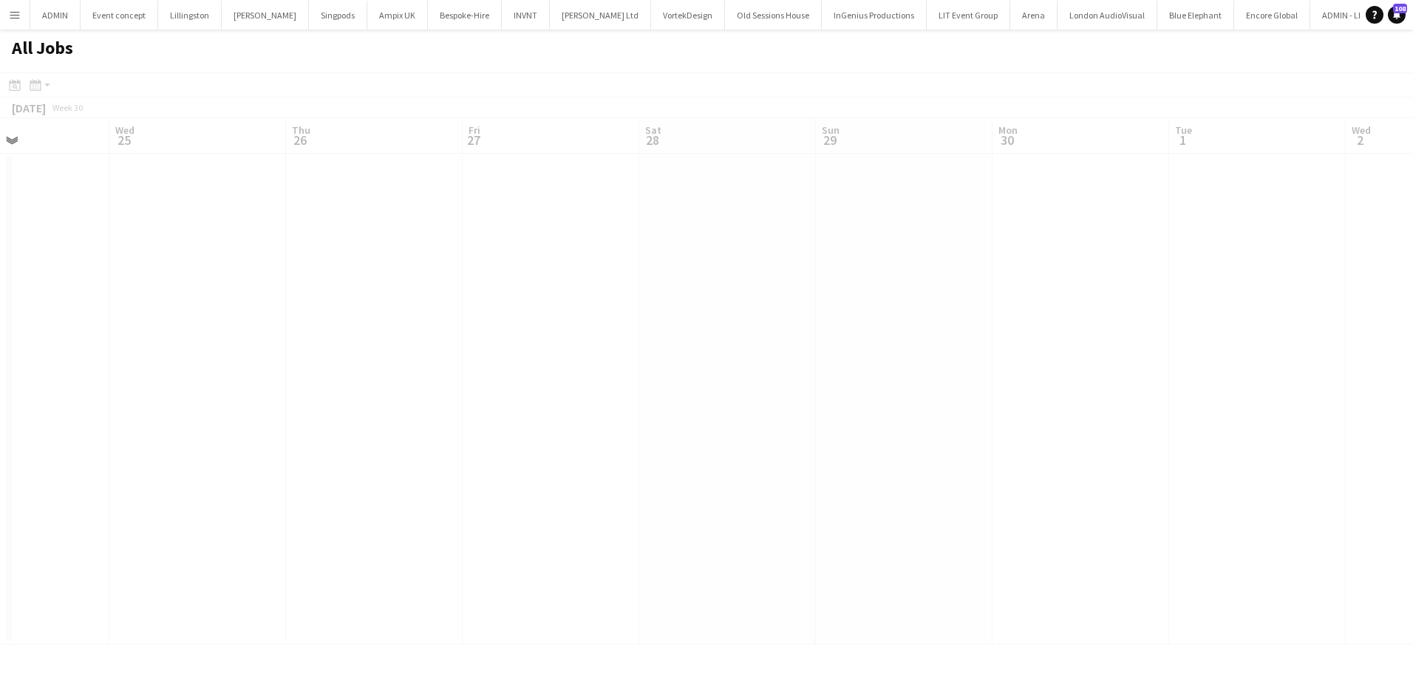
scroll to position [0, 424]
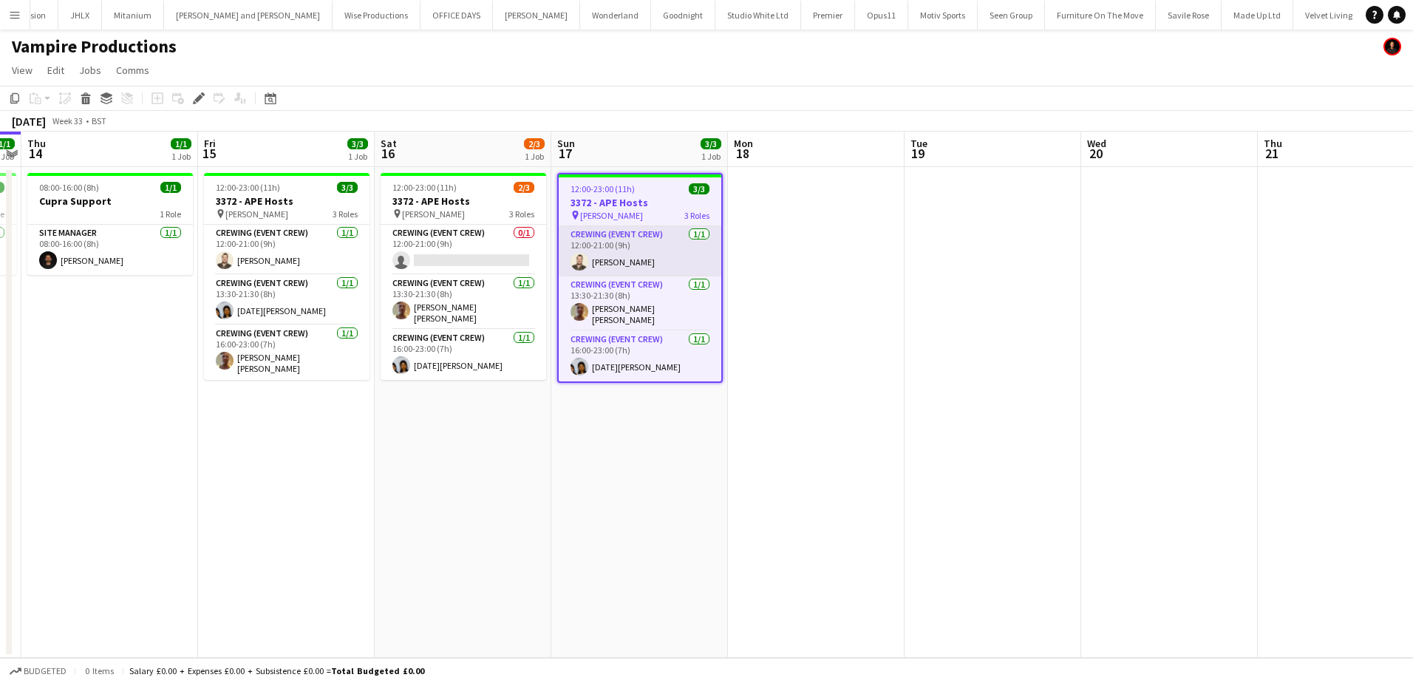
scroll to position [0, 2925]
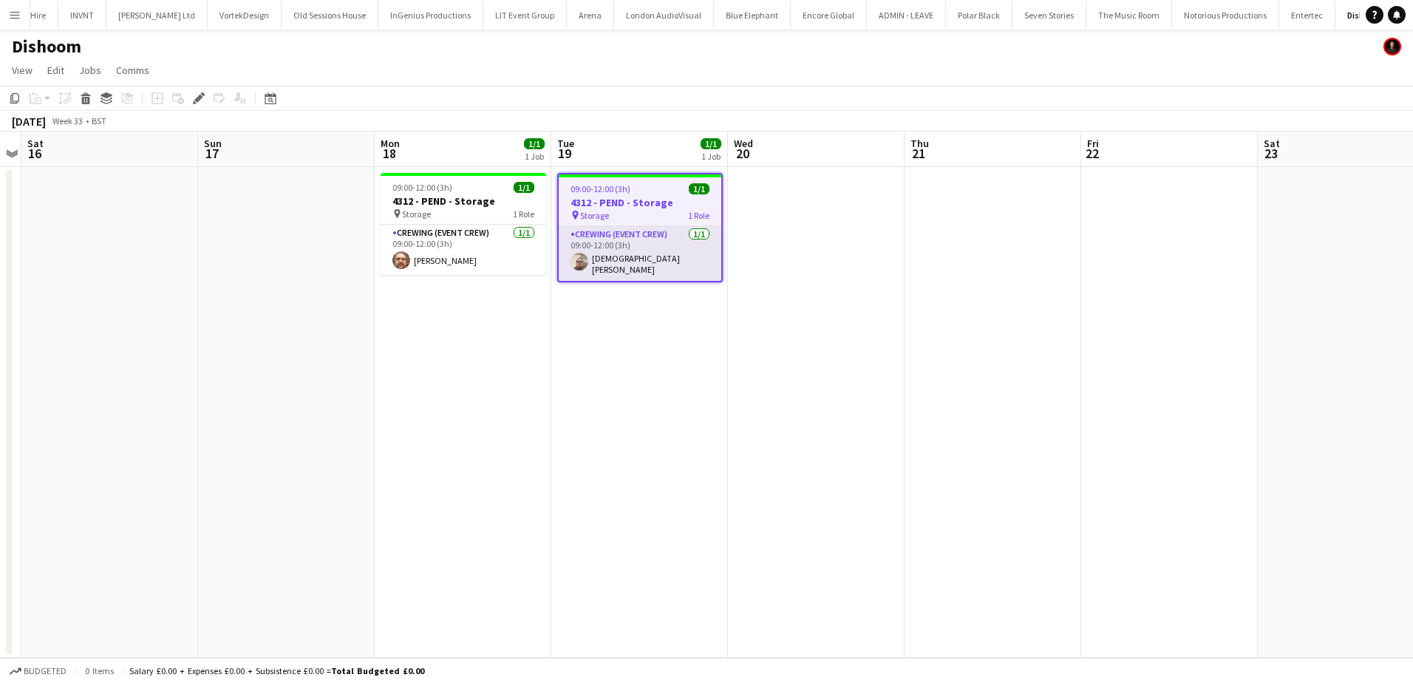
scroll to position [0, 509]
click at [691, 257] on app-card-role "Crewing (Event Crew) 1/1 09:00-12:00 (3h) Christian Skinner" at bounding box center [639, 253] width 163 height 55
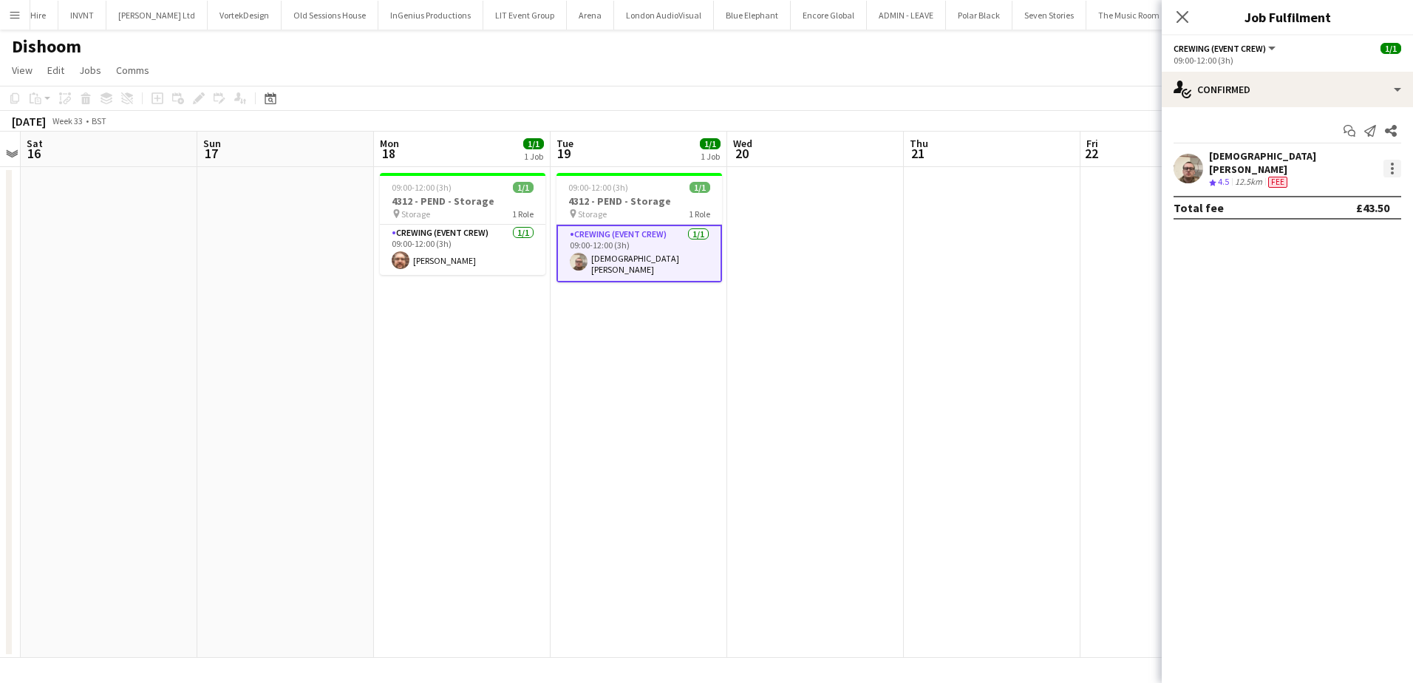
click at [1399, 166] on div at bounding box center [1393, 169] width 18 height 18
click at [1340, 325] on button "Remove" at bounding box center [1343, 333] width 115 height 35
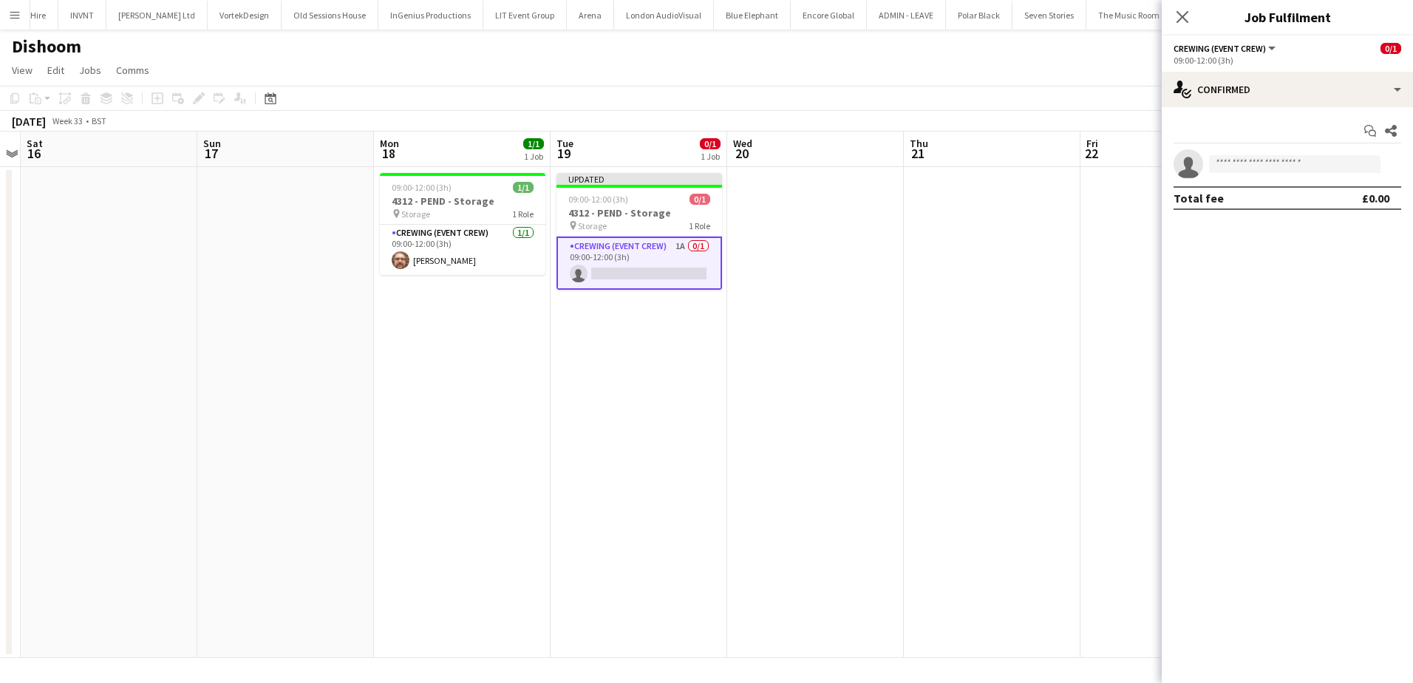
click at [956, 196] on app-date-cell at bounding box center [992, 412] width 177 height 491
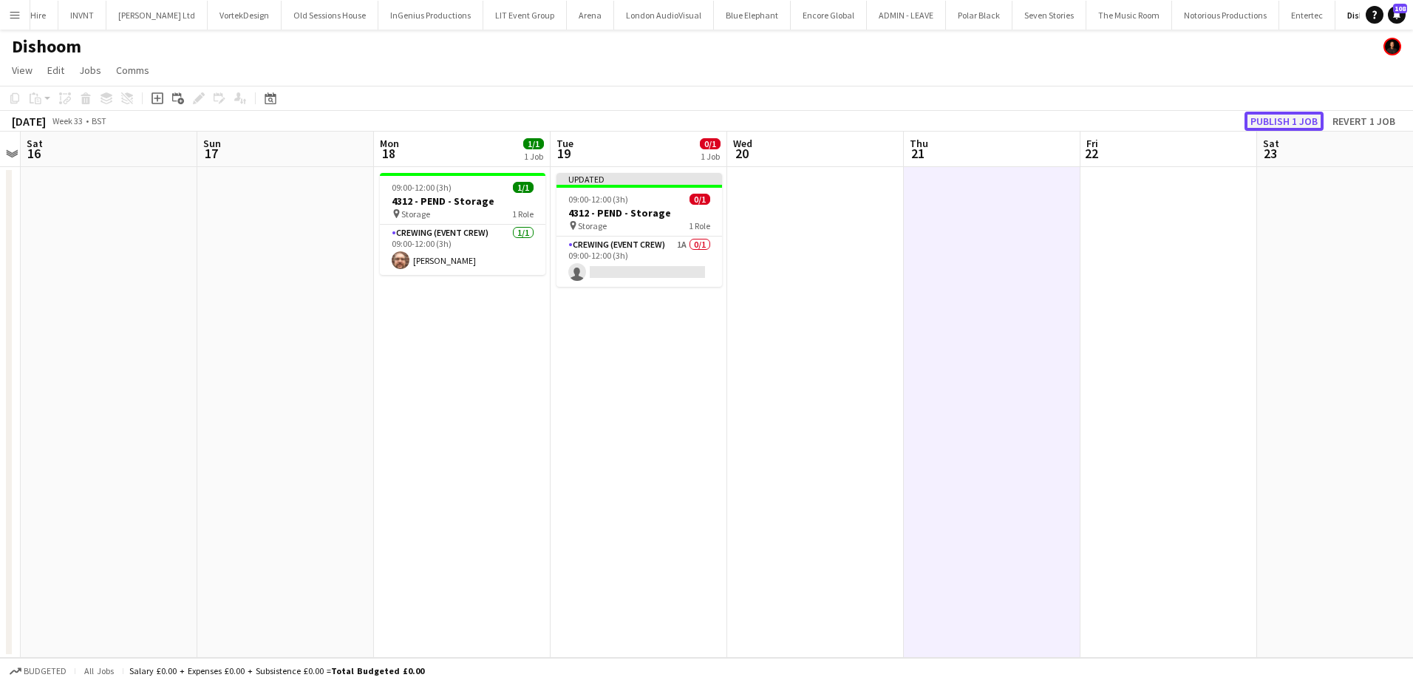
click at [1275, 118] on button "Publish 1 job" at bounding box center [1284, 121] width 79 height 19
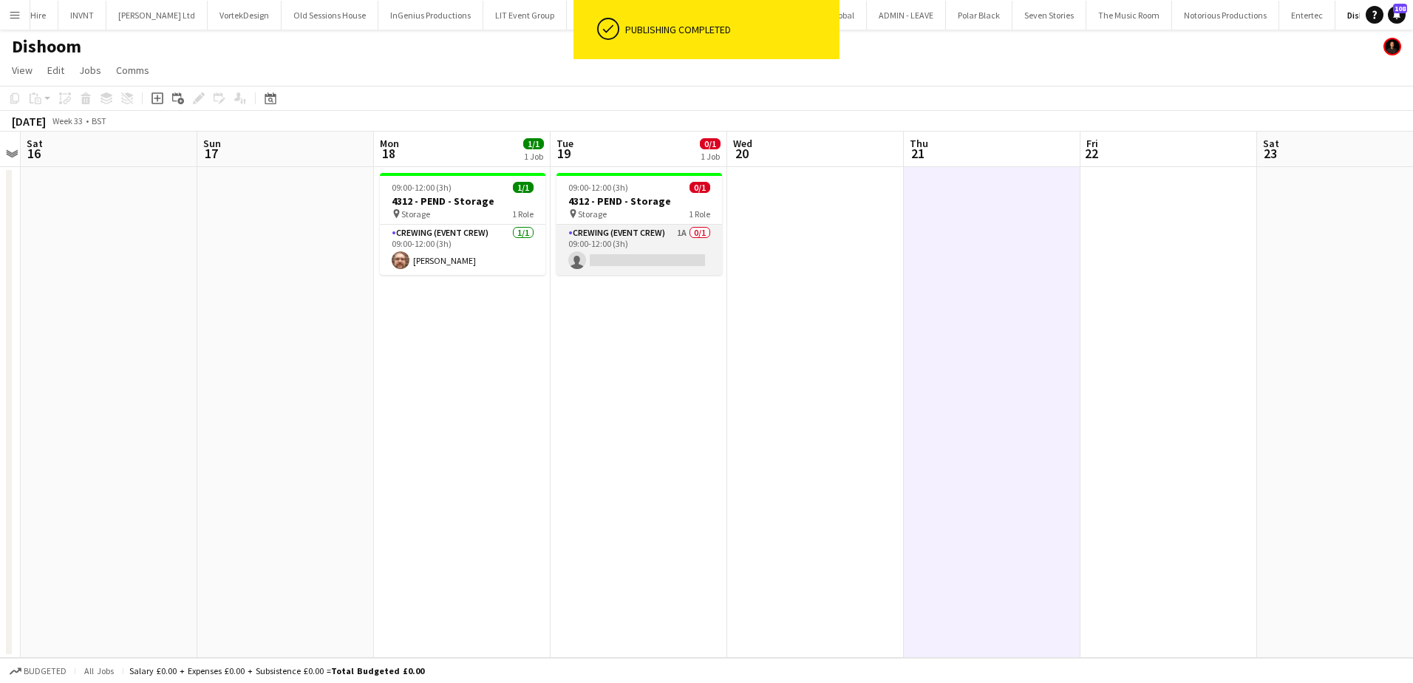
click at [648, 256] on app-card-role "Crewing (Event Crew) 1A 0/1 09:00-12:00 (3h) single-neutral-actions" at bounding box center [640, 250] width 166 height 50
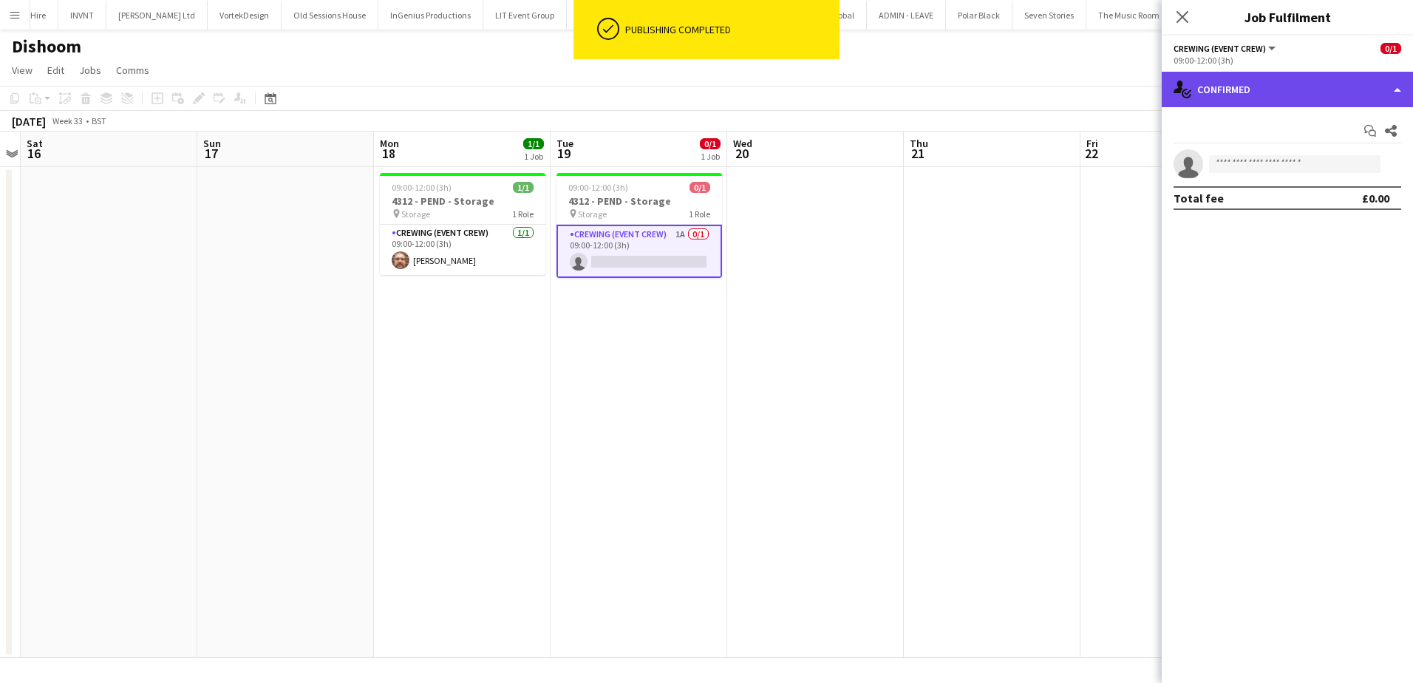
click at [1302, 99] on div "single-neutral-actions-check-2 Confirmed" at bounding box center [1287, 89] width 251 height 35
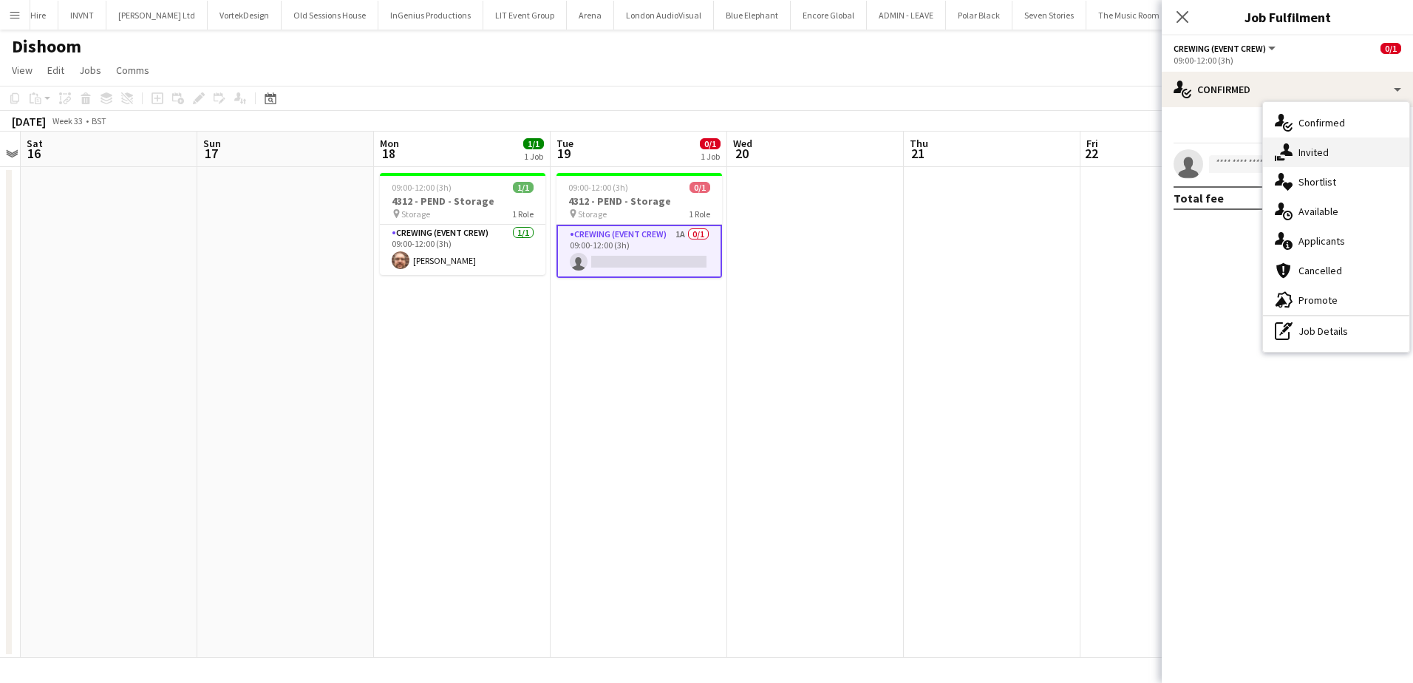
click at [1321, 147] on div "single-neutral-actions-share-1 Invited" at bounding box center [1336, 152] width 146 height 30
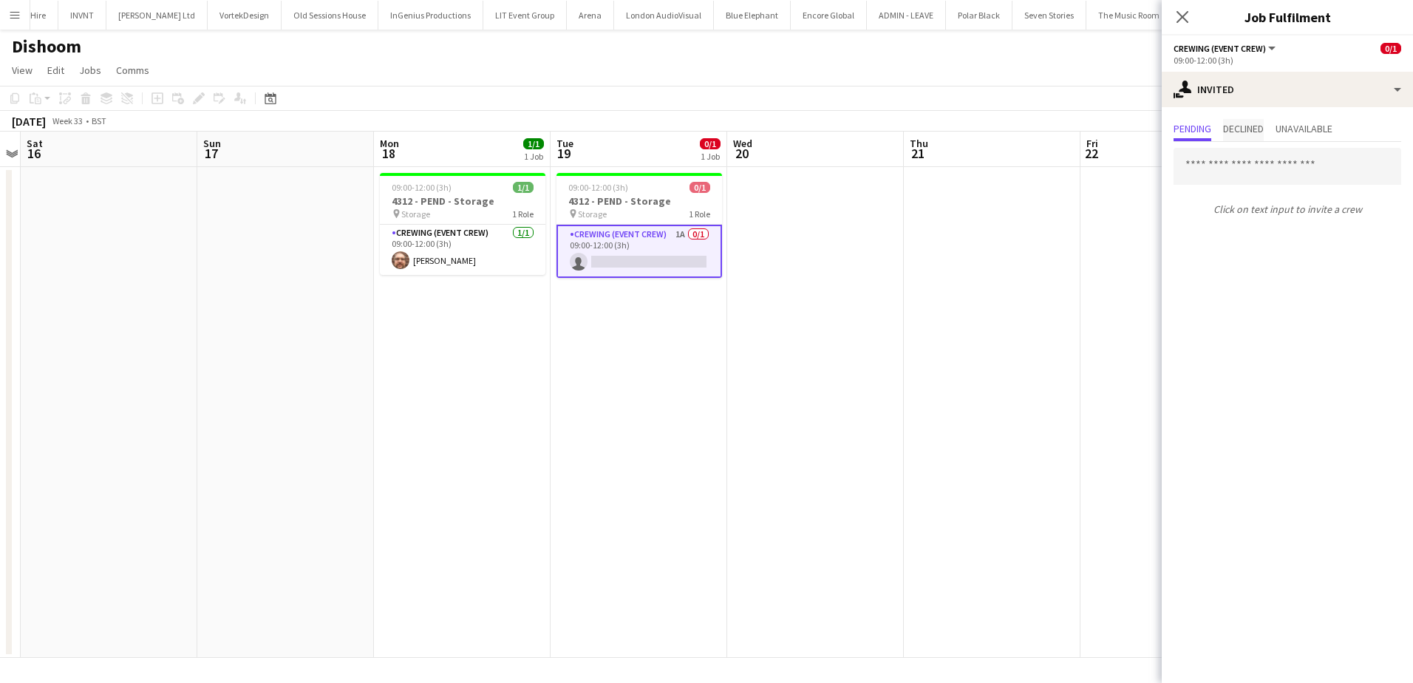
click at [1247, 128] on span "Declined" at bounding box center [1243, 128] width 41 height 10
click at [1291, 124] on span "Unavailable" at bounding box center [1304, 128] width 57 height 10
click at [1218, 126] on div "Pending Declined Unavailable" at bounding box center [1288, 130] width 228 height 23
click at [1189, 128] on span "Pending" at bounding box center [1193, 128] width 38 height 10
click at [1253, 158] on input "text" at bounding box center [1288, 166] width 228 height 37
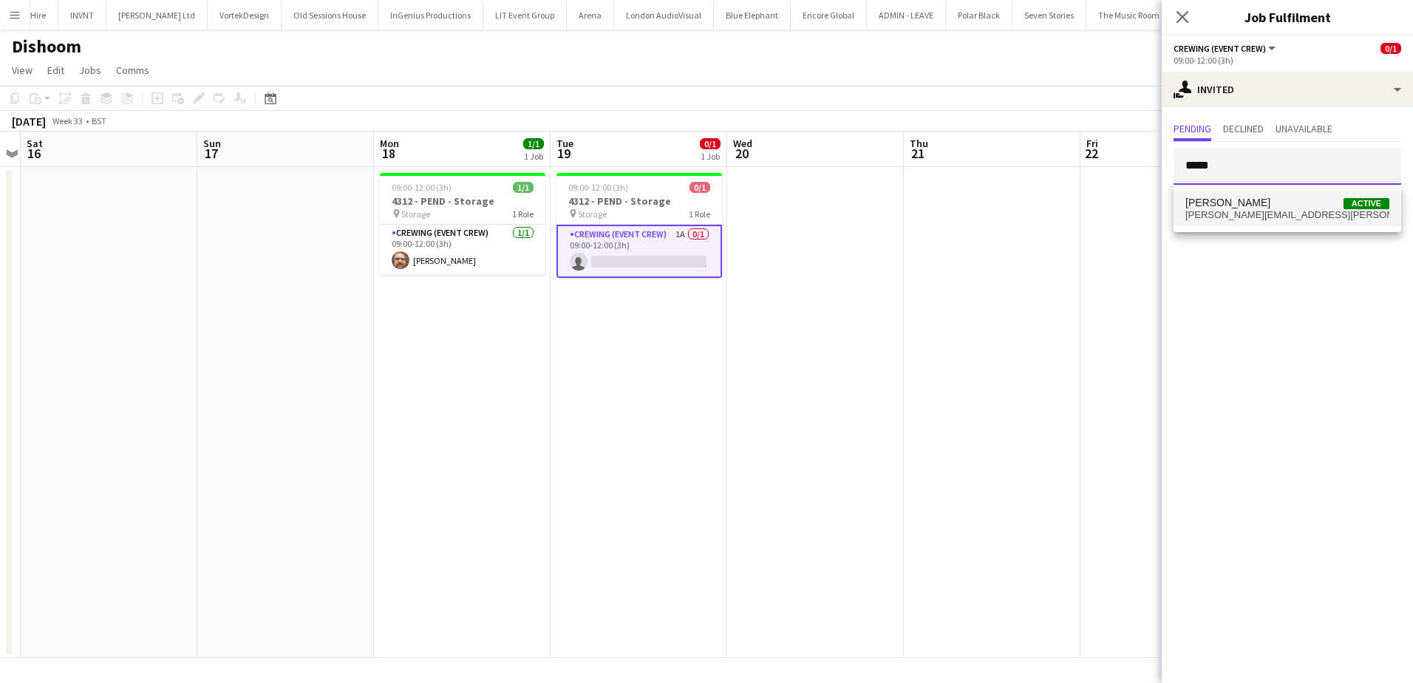
type input "*****"
click at [1246, 205] on span "Corey Arnold Active" at bounding box center [1288, 203] width 204 height 13
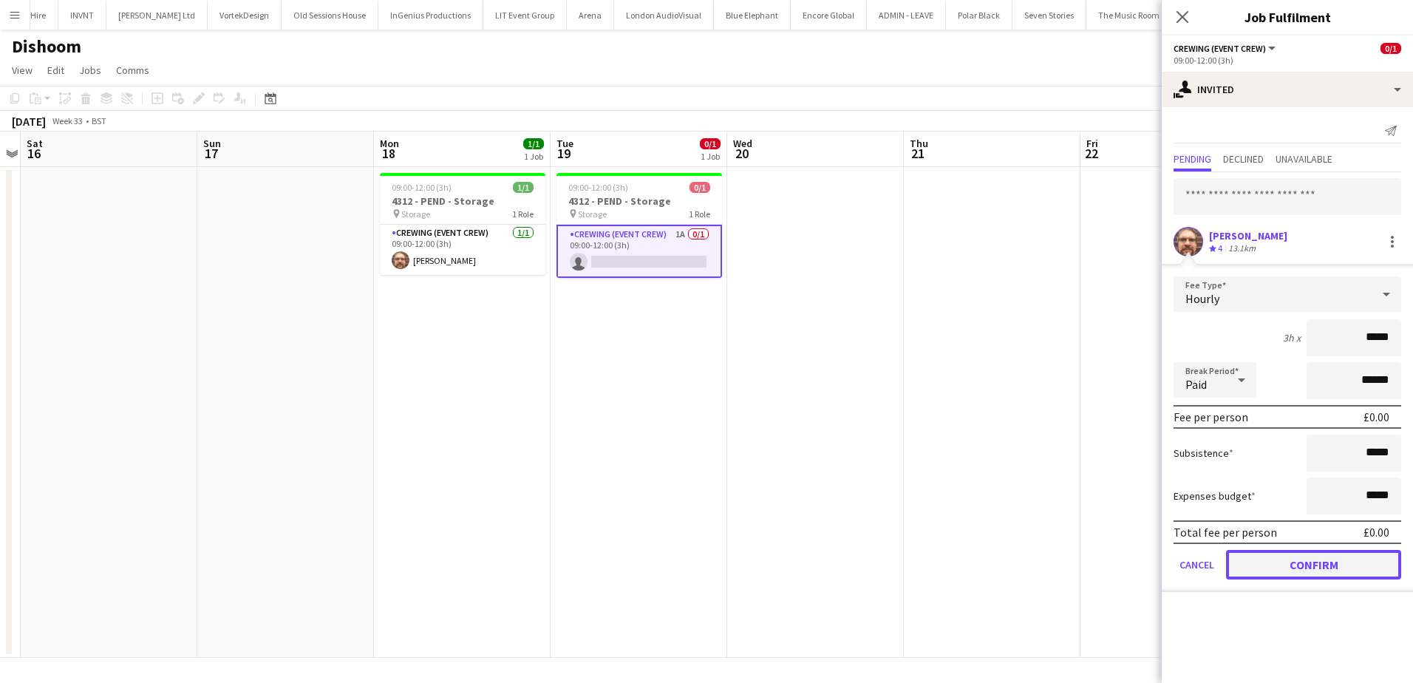
click at [1315, 565] on button "Confirm" at bounding box center [1313, 565] width 175 height 30
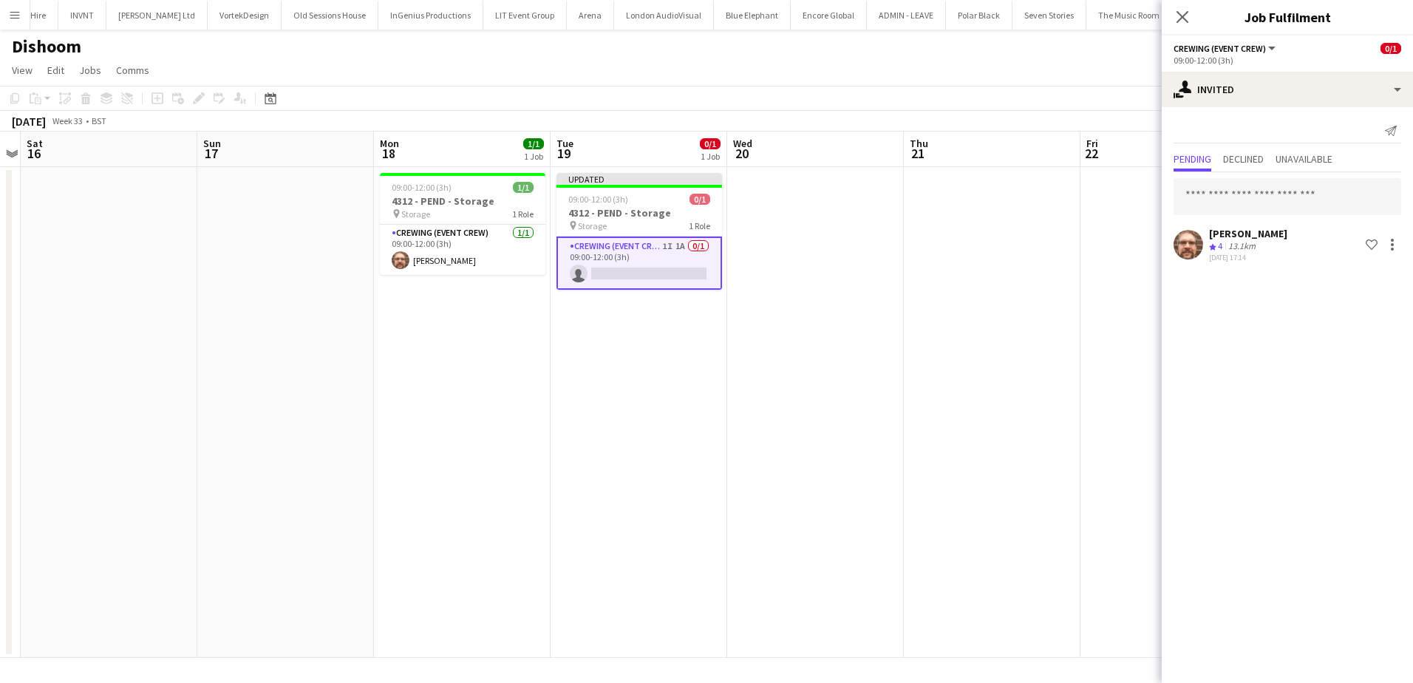
click at [987, 325] on app-date-cell at bounding box center [992, 412] width 177 height 491
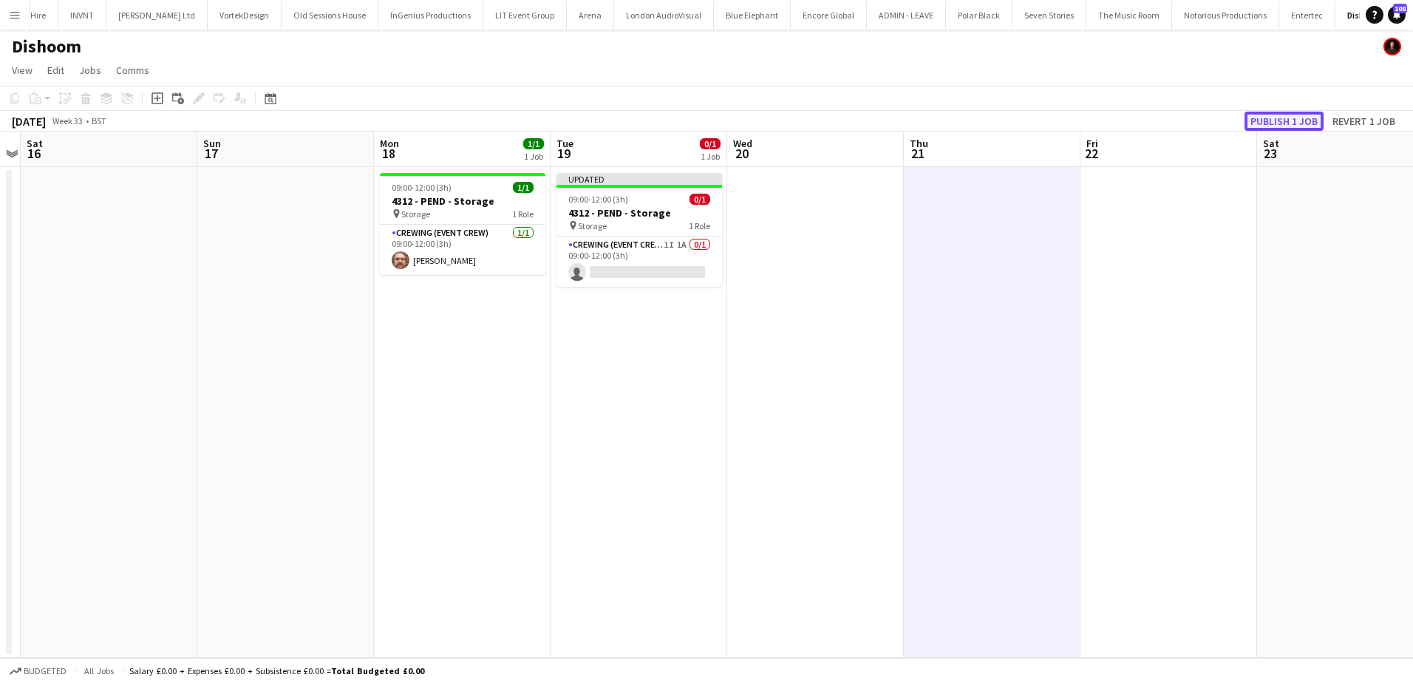
click at [1277, 120] on button "Publish 1 job" at bounding box center [1284, 121] width 79 height 19
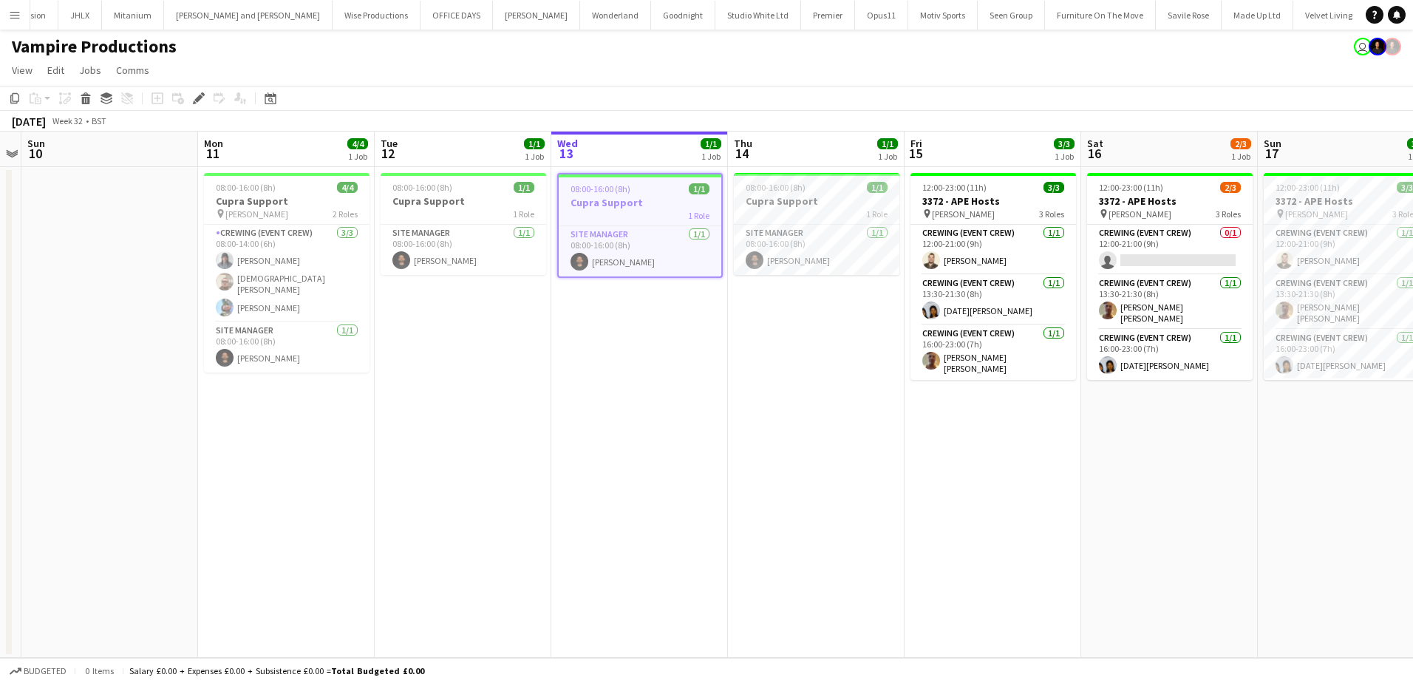
scroll to position [0, 2925]
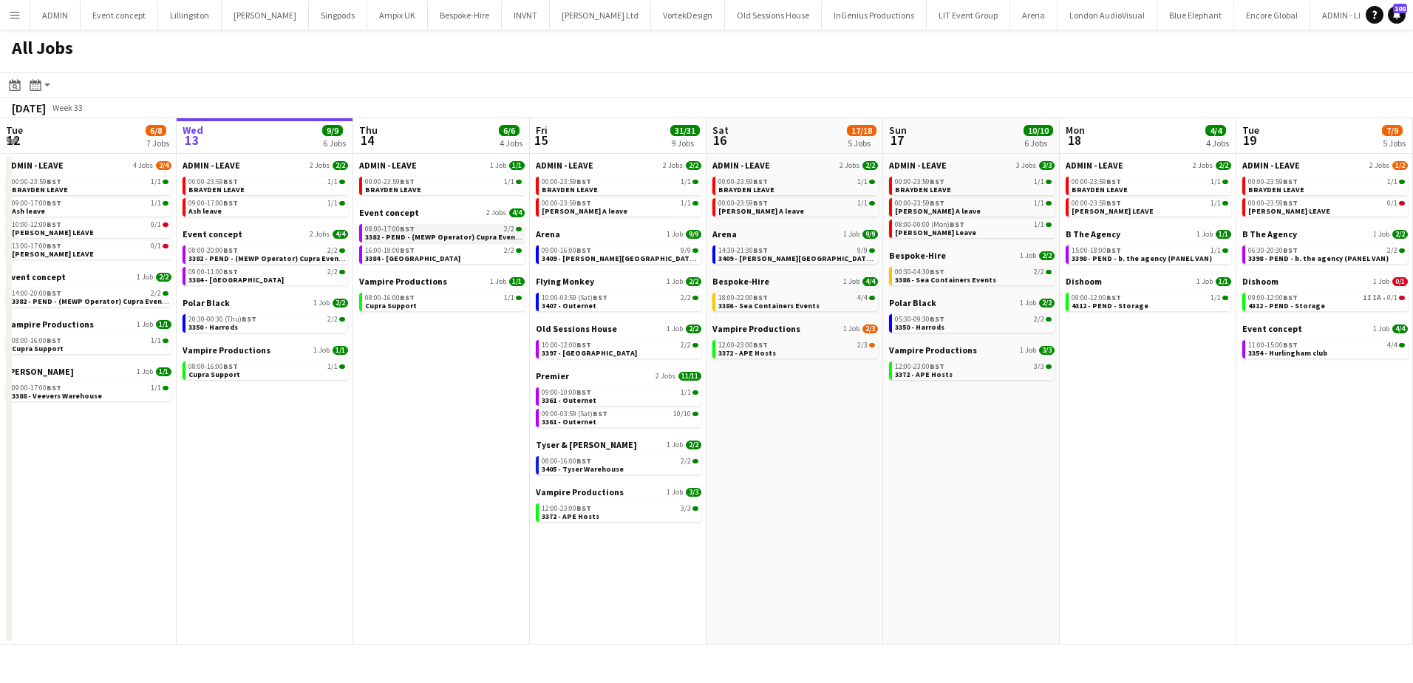
click at [434, 231] on div "08:00-17:00 BST 2/2" at bounding box center [443, 228] width 157 height 7
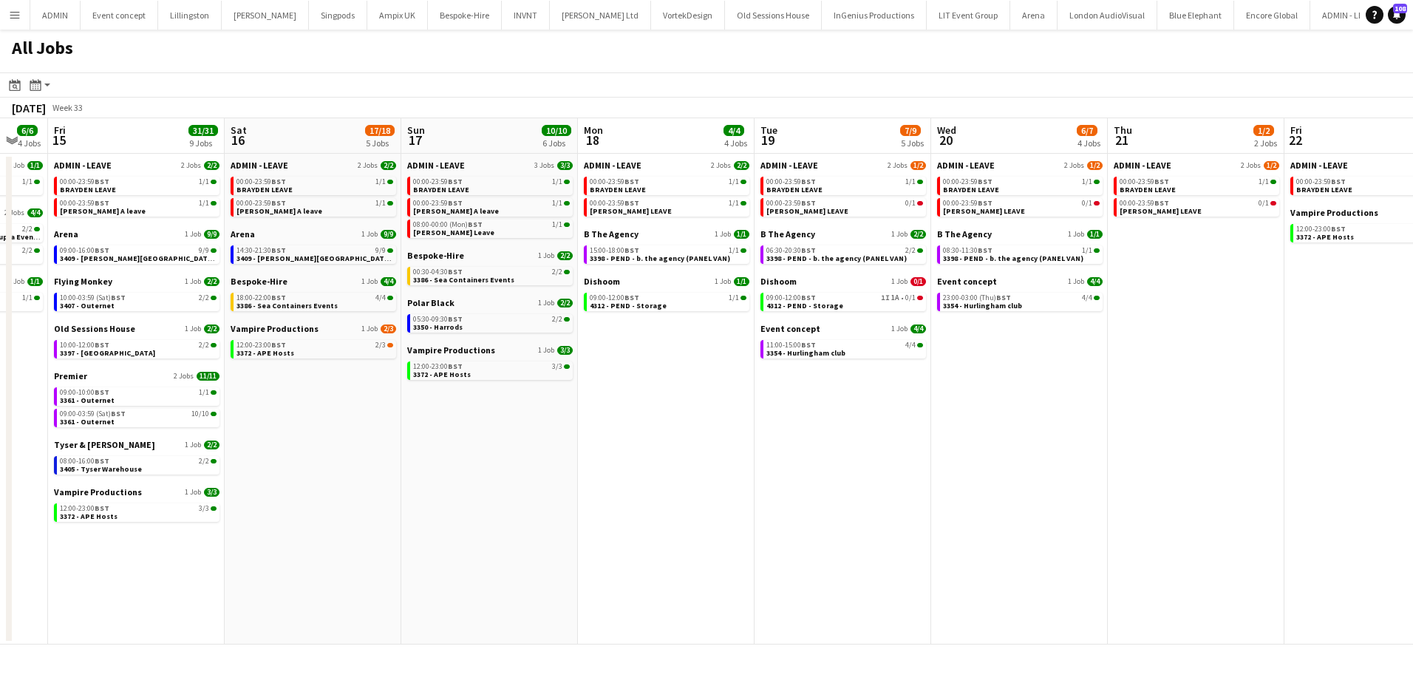
drag, startPoint x: 1203, startPoint y: 404, endPoint x: 706, endPoint y: 374, distance: 498.3
click at [707, 374] on app-calendar-viewport "Tue 12 6/8 7 Jobs Wed 13 9/9 6 Jobs Thu 14 6/6 4 Jobs Fri 15 31/31 9 Jobs Sat 1…" at bounding box center [706, 381] width 1413 height 526
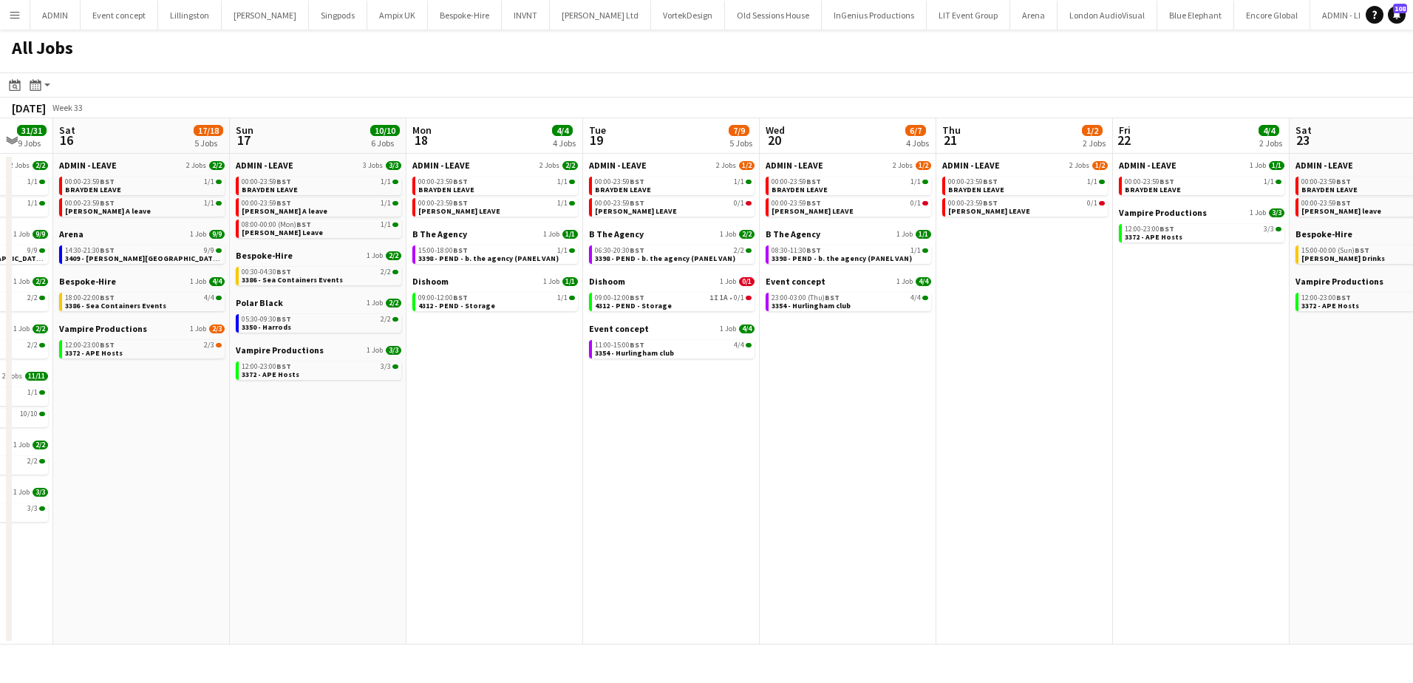
click at [519, 349] on app-all-jobs "All Jobs Date picker AUG 2025 AUG 2025 Monday M Tuesday T Wednesday W Thursday …" at bounding box center [706, 337] width 1413 height 615
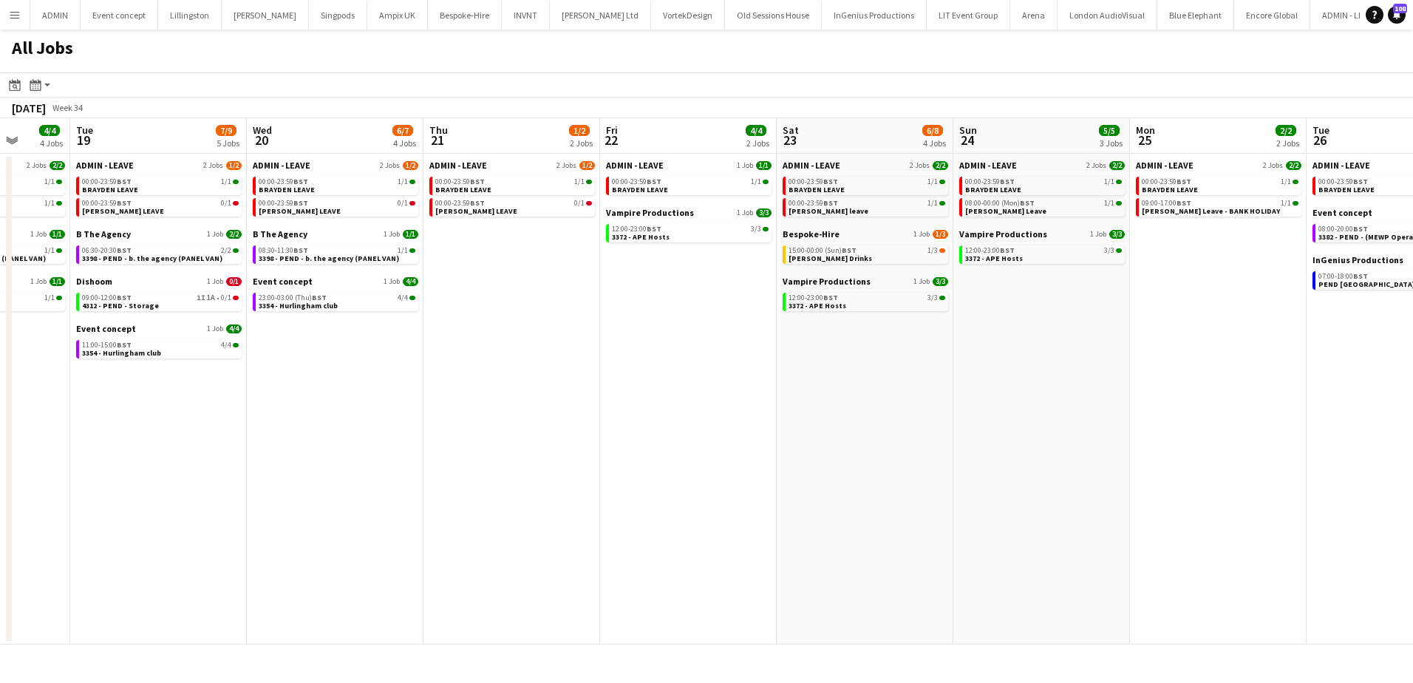
drag, startPoint x: 987, startPoint y: 392, endPoint x: 645, endPoint y: 376, distance: 342.6
click at [644, 376] on app-calendar-viewport "Sat 16 17/18 5 Jobs Sun 17 10/10 6 Jobs Mon 18 4/4 4 Jobs Tue 19 7/9 5 Jobs Wed…" at bounding box center [706, 381] width 1413 height 526
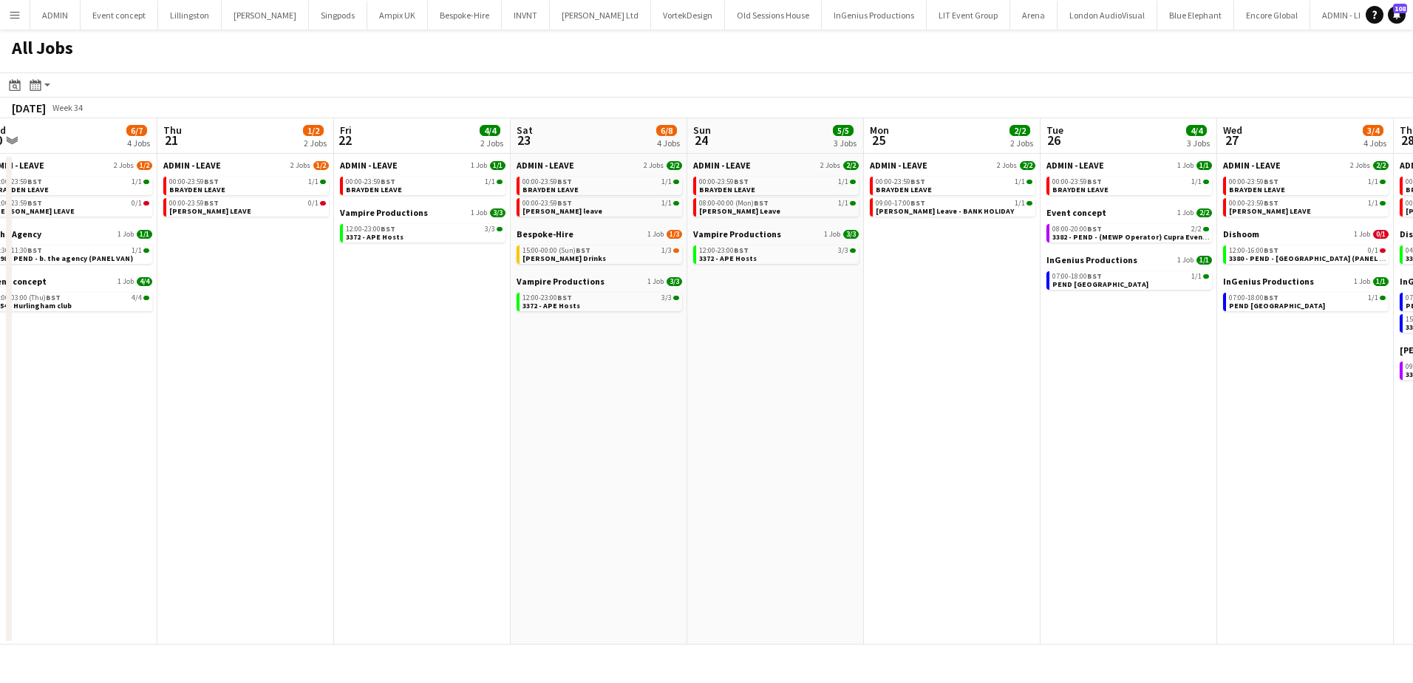
scroll to position [0, 587]
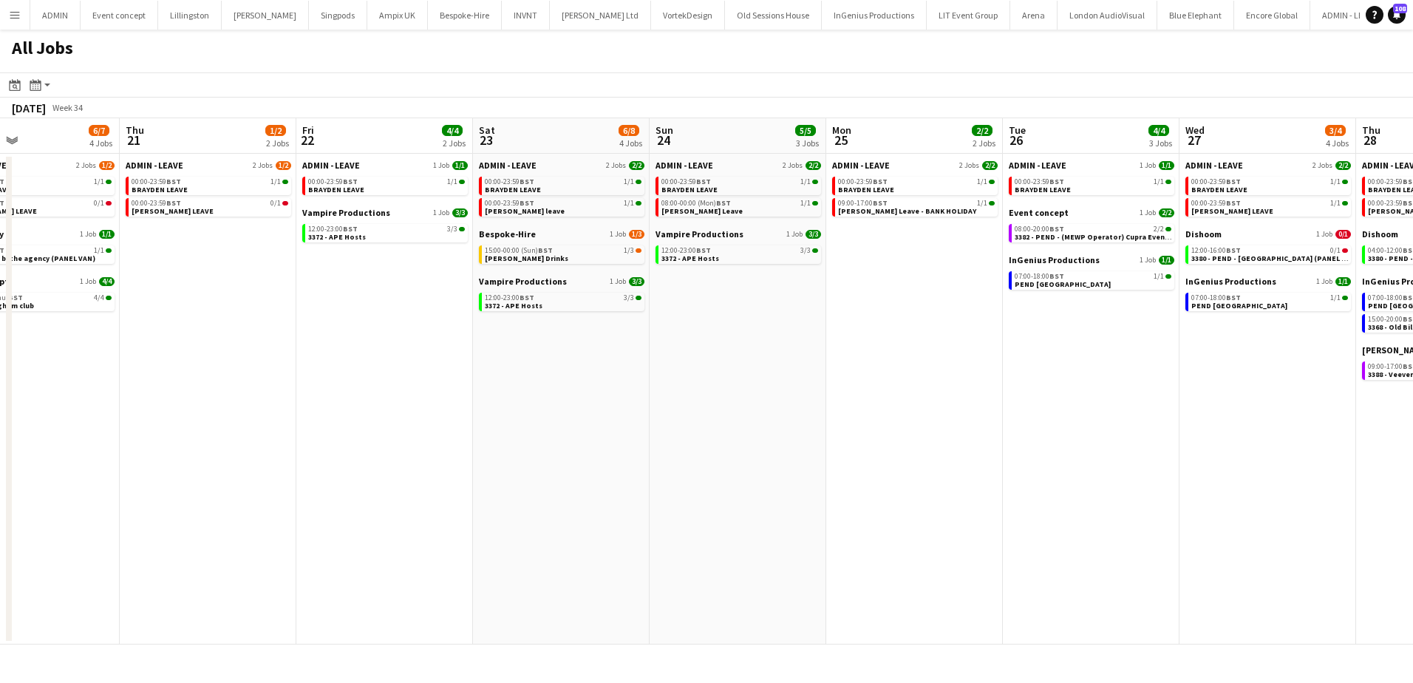
drag, startPoint x: 815, startPoint y: 391, endPoint x: 562, endPoint y: 373, distance: 253.5
click at [562, 373] on app-calendar-viewport "Sun 17 10/10 6 Jobs Mon 18 4/4 4 Jobs Tue 19 7/9 5 Jobs Wed 20 6/7 4 Jobs Thu 2…" at bounding box center [706, 381] width 1413 height 526
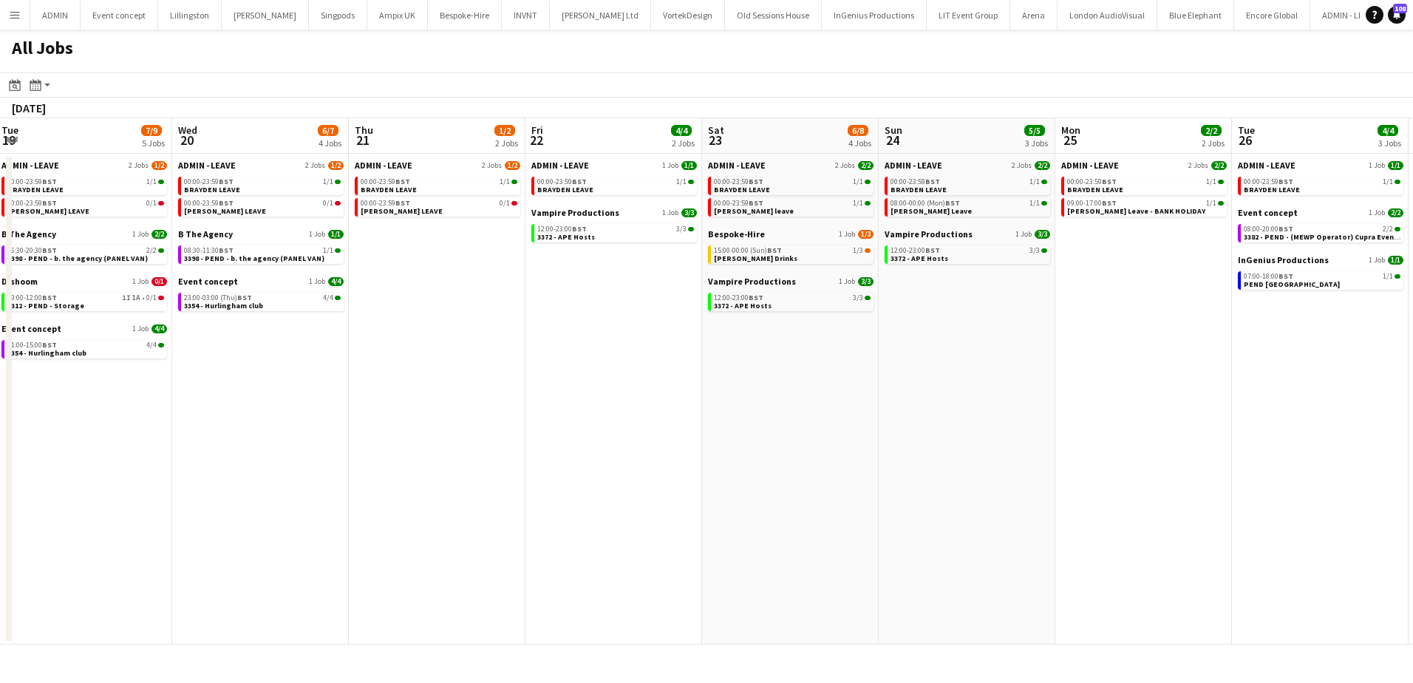
scroll to position [0, 393]
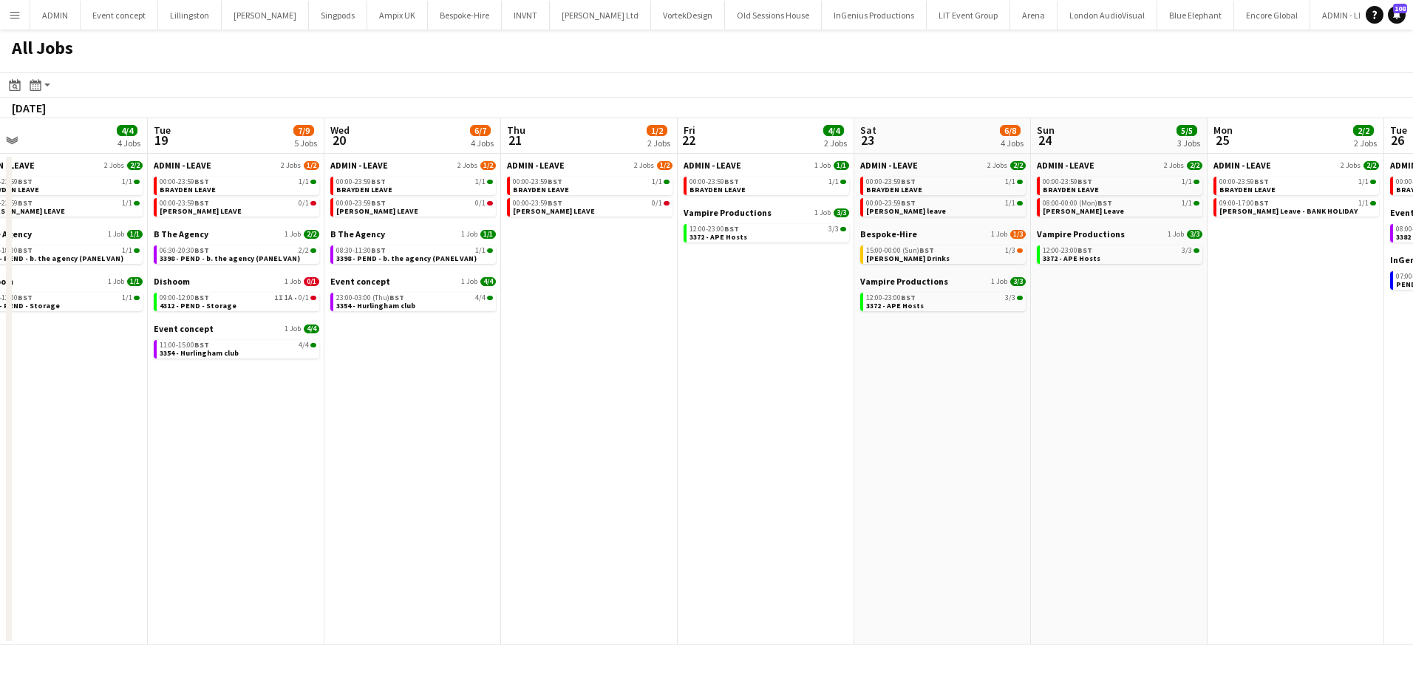
drag, startPoint x: 774, startPoint y: 487, endPoint x: 1097, endPoint y: 486, distance: 323.0
click at [1092, 489] on app-calendar-viewport "Sat 16 17/18 5 Jobs Sun 17 10/10 6 Jobs Mon 18 4/4 4 Jobs Tue 19 7/9 5 Jobs Wed…" at bounding box center [706, 381] width 1413 height 526
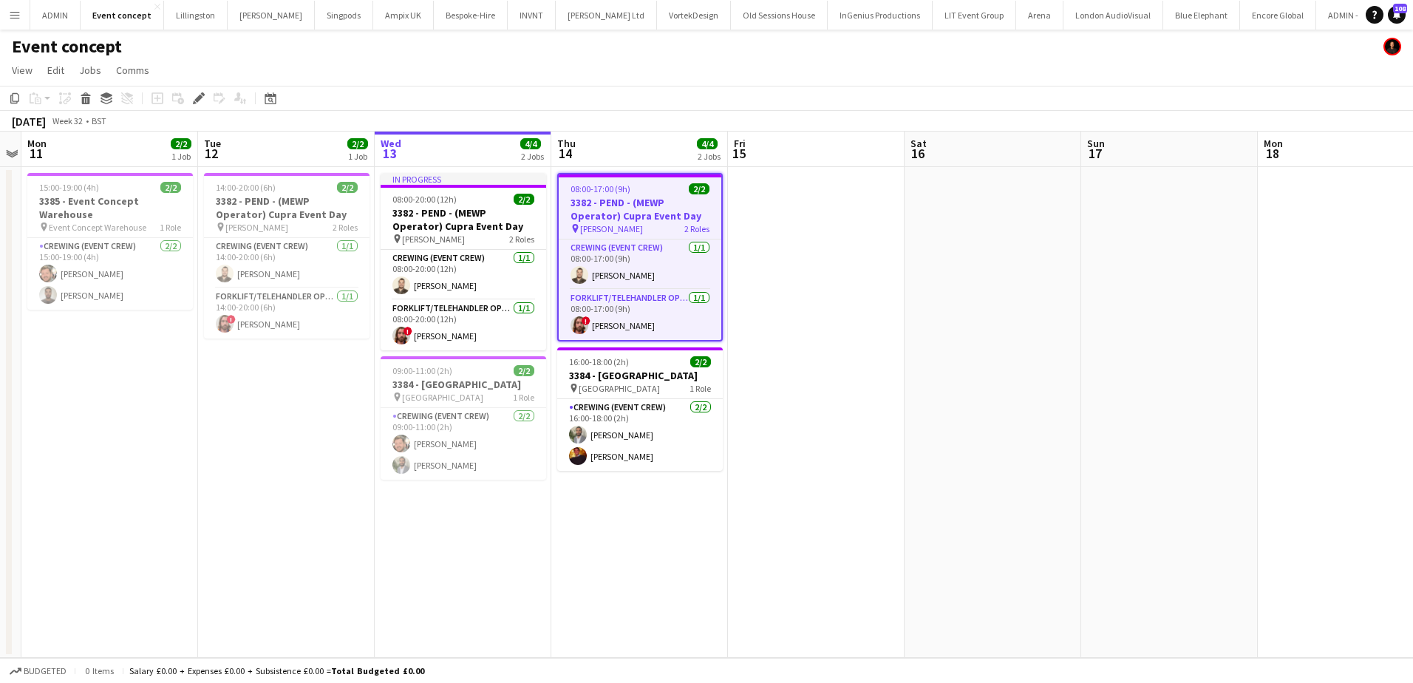
drag, startPoint x: 203, startPoint y: 98, endPoint x: 210, endPoint y: 99, distance: 7.4
click at [203, 98] on icon "Edit" at bounding box center [199, 98] width 12 height 12
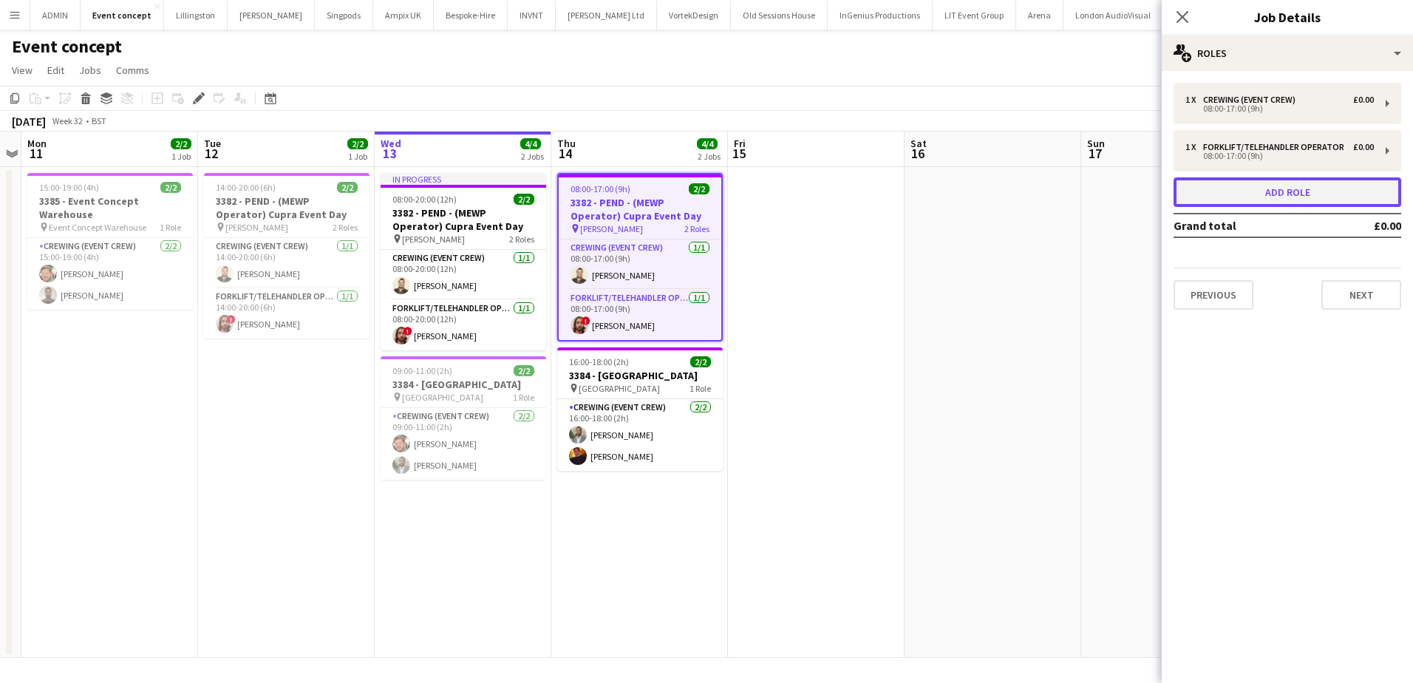
click at [1275, 197] on button "Add role" at bounding box center [1288, 192] width 228 height 30
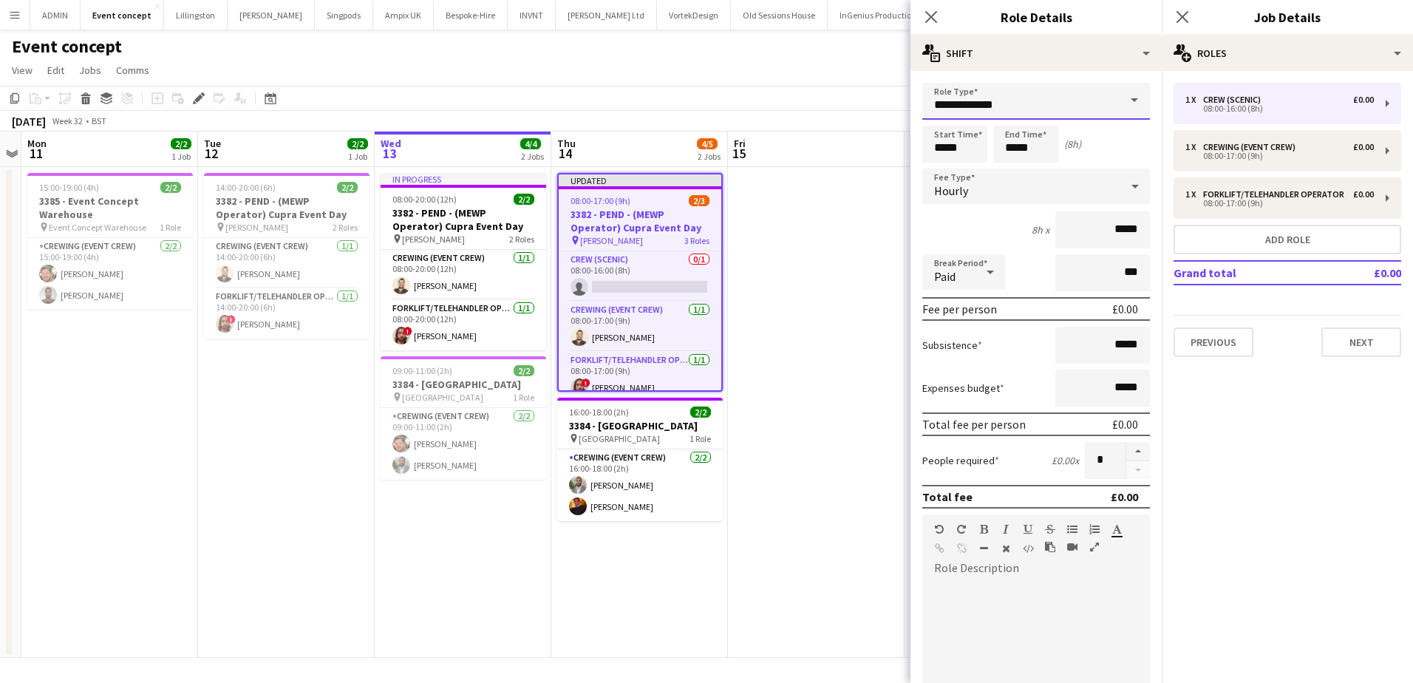
click at [1000, 99] on input "**********" at bounding box center [1036, 101] width 228 height 37
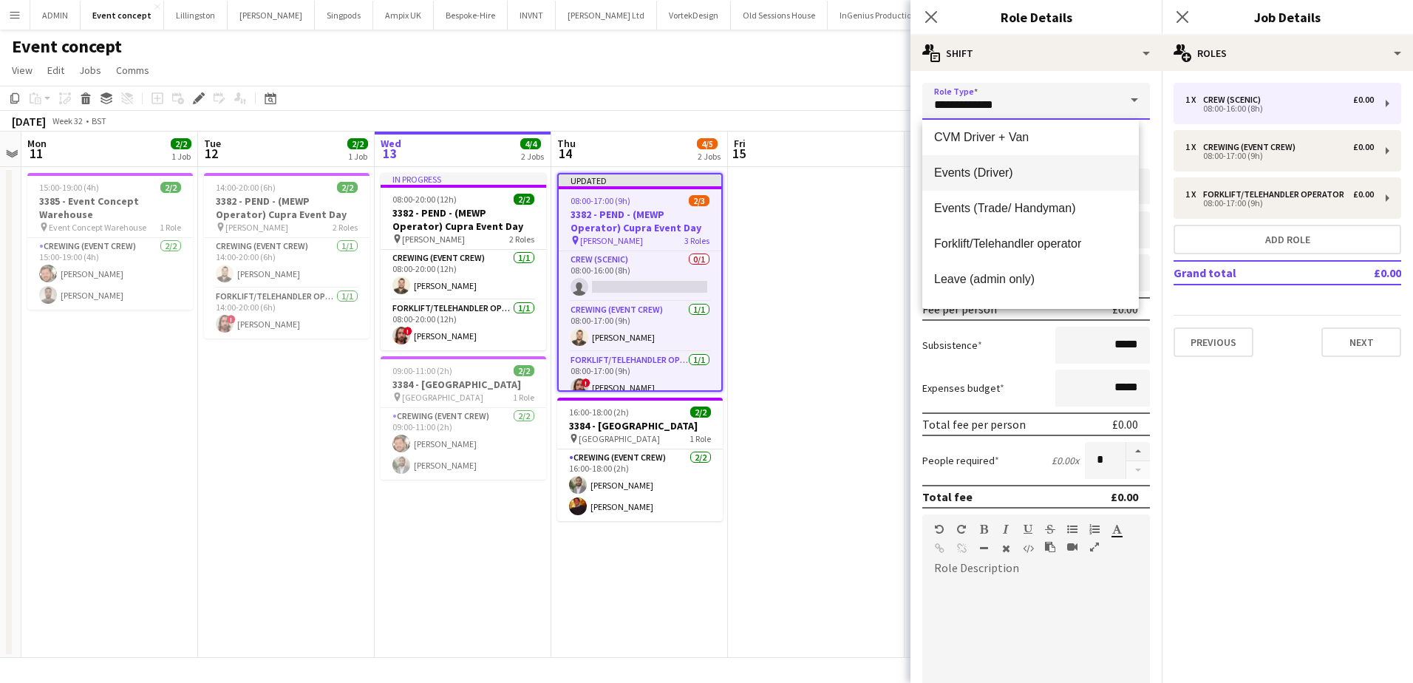
scroll to position [296, 0]
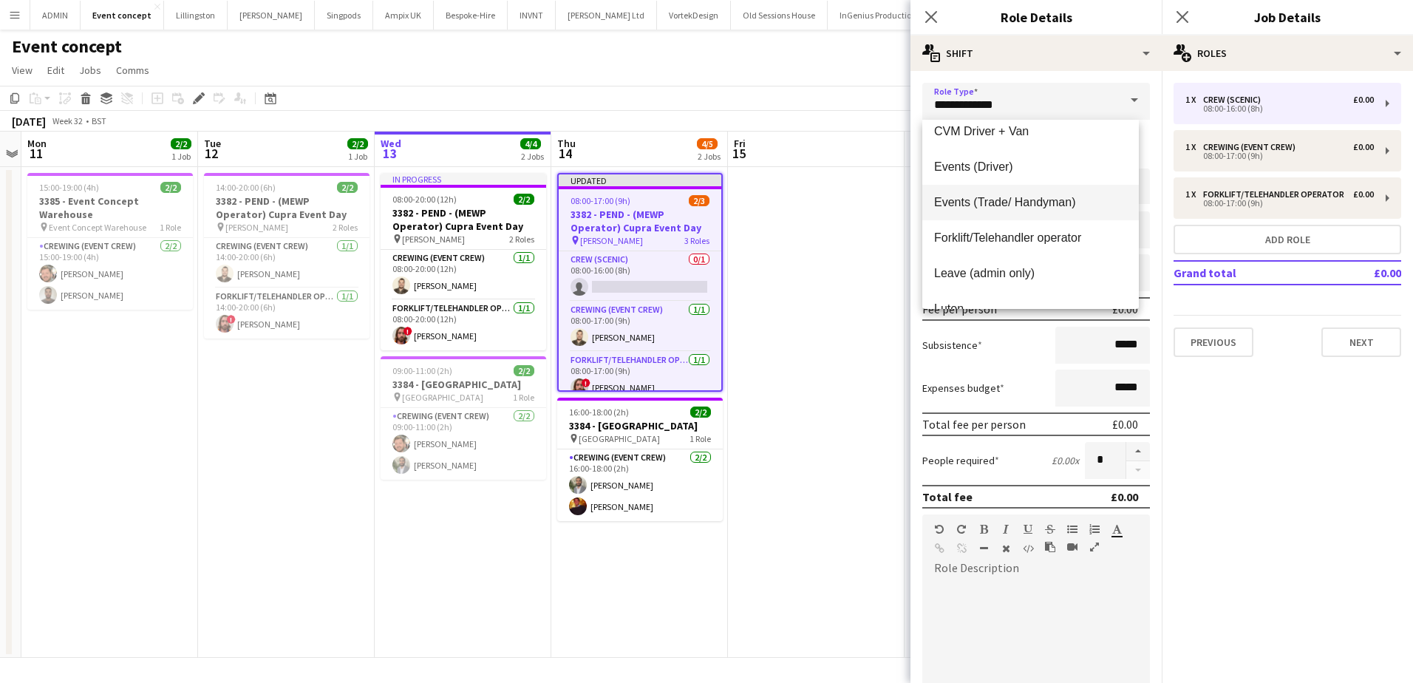
click at [1053, 205] on span "Events (Trade/ Handyman)" at bounding box center [1030, 202] width 193 height 14
type input "**********"
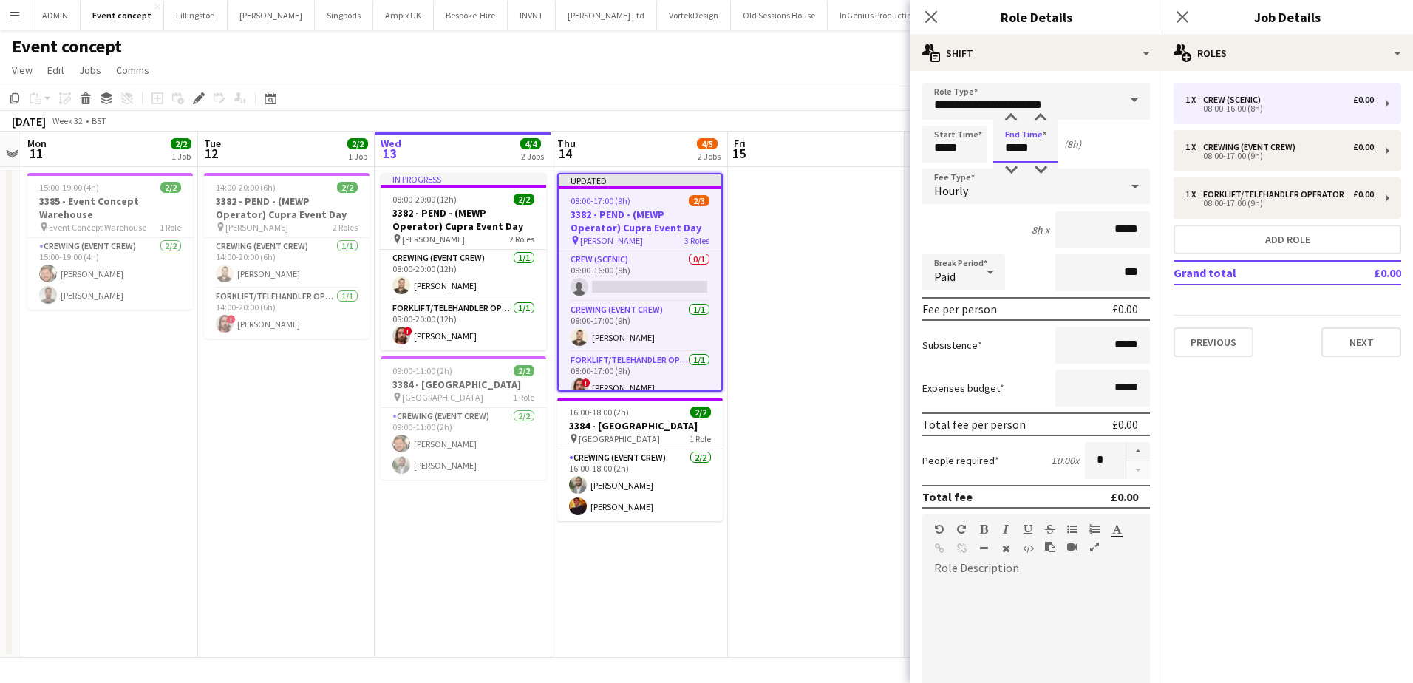
click at [1010, 150] on input "*****" at bounding box center [1025, 144] width 65 height 37
click at [1010, 169] on div at bounding box center [1011, 170] width 30 height 15
type input "*****"
click at [1010, 169] on div at bounding box center [1011, 170] width 30 height 15
click at [1126, 457] on button "button" at bounding box center [1138, 451] width 24 height 19
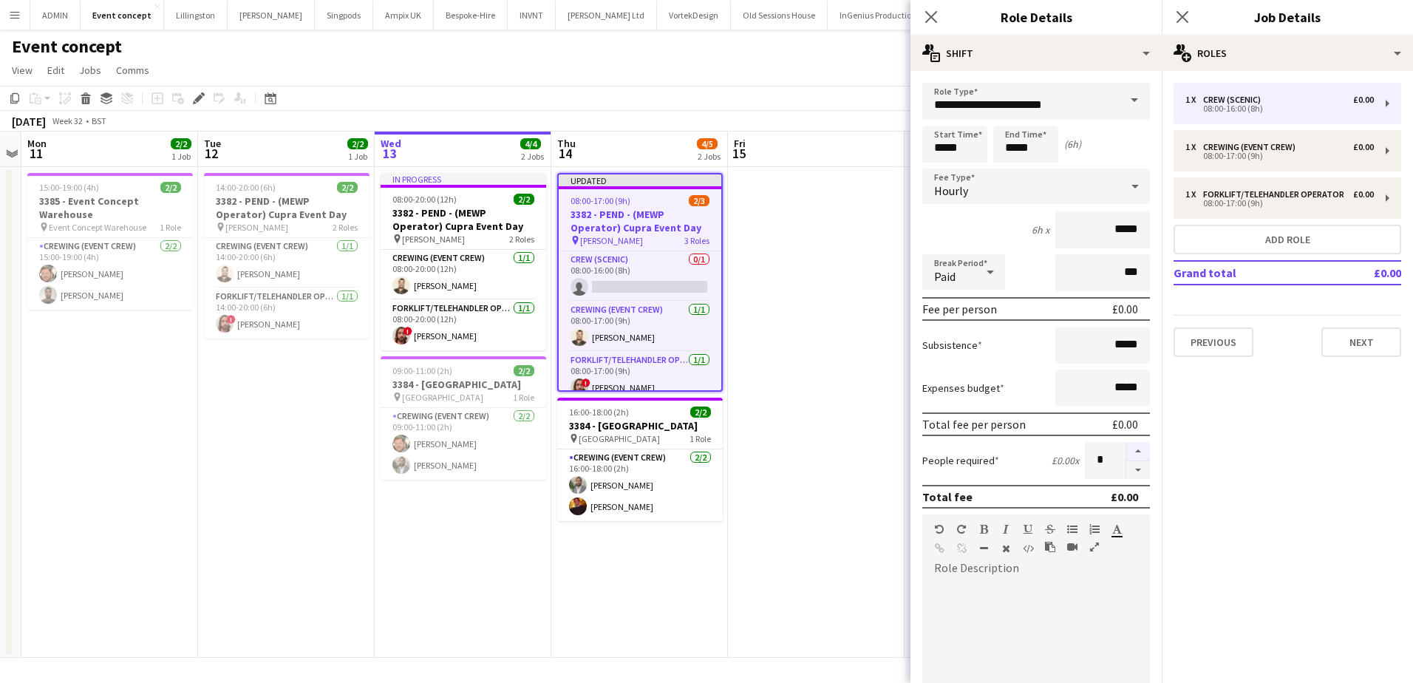
click at [1126, 457] on button "button" at bounding box center [1138, 451] width 24 height 19
type input "*"
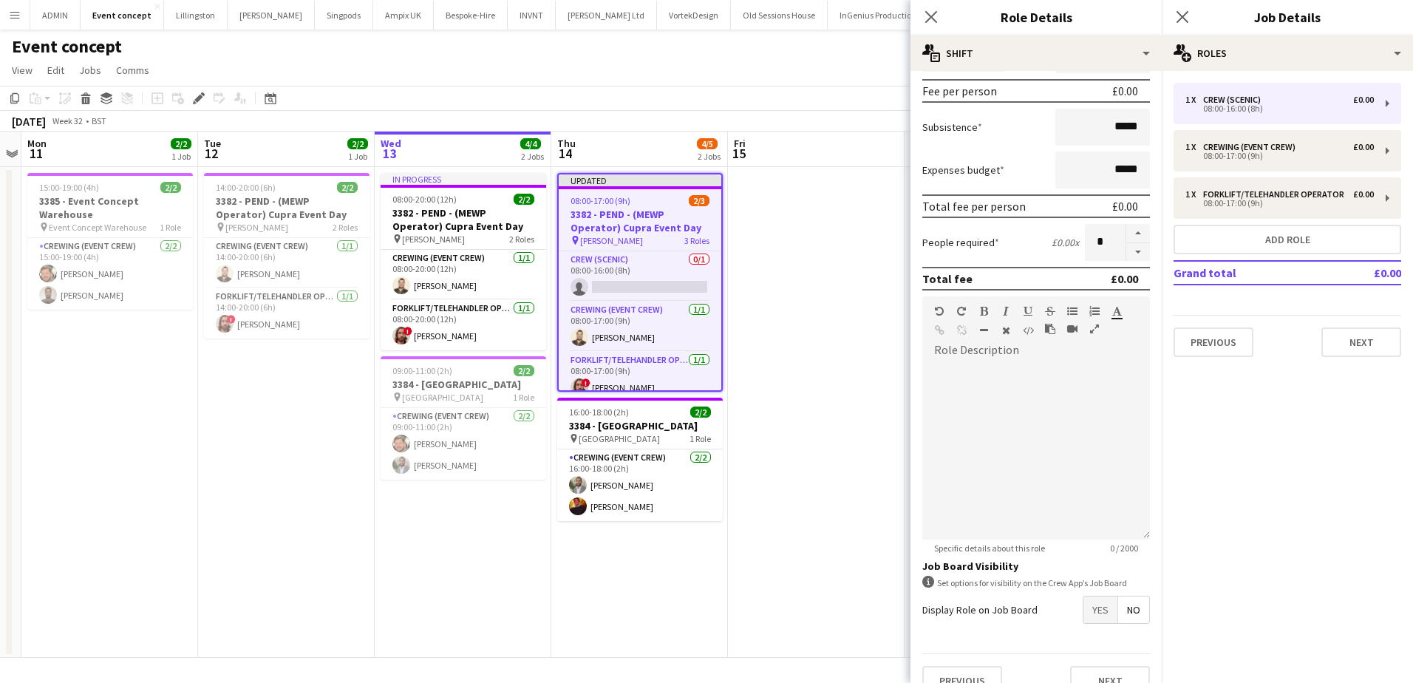
scroll to position [222, 0]
click at [1091, 608] on span "Yes" at bounding box center [1101, 606] width 34 height 27
drag, startPoint x: 842, startPoint y: 376, endPoint x: 840, endPoint y: 364, distance: 12.8
click at [842, 374] on app-date-cell at bounding box center [816, 412] width 177 height 491
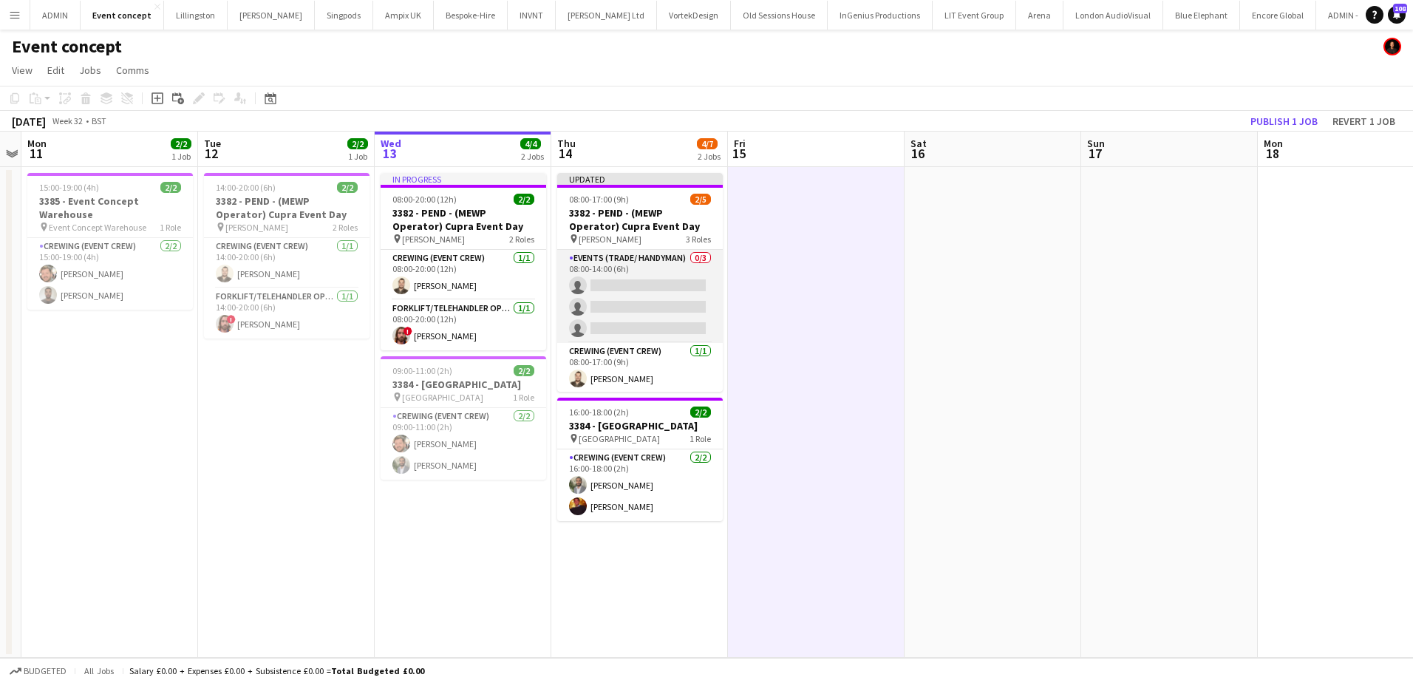
click at [659, 290] on app-card-role "Events (Trade/ Handyman) 0/3 08:00-14:00 (6h) single-neutral-actions single-neu…" at bounding box center [640, 296] width 166 height 93
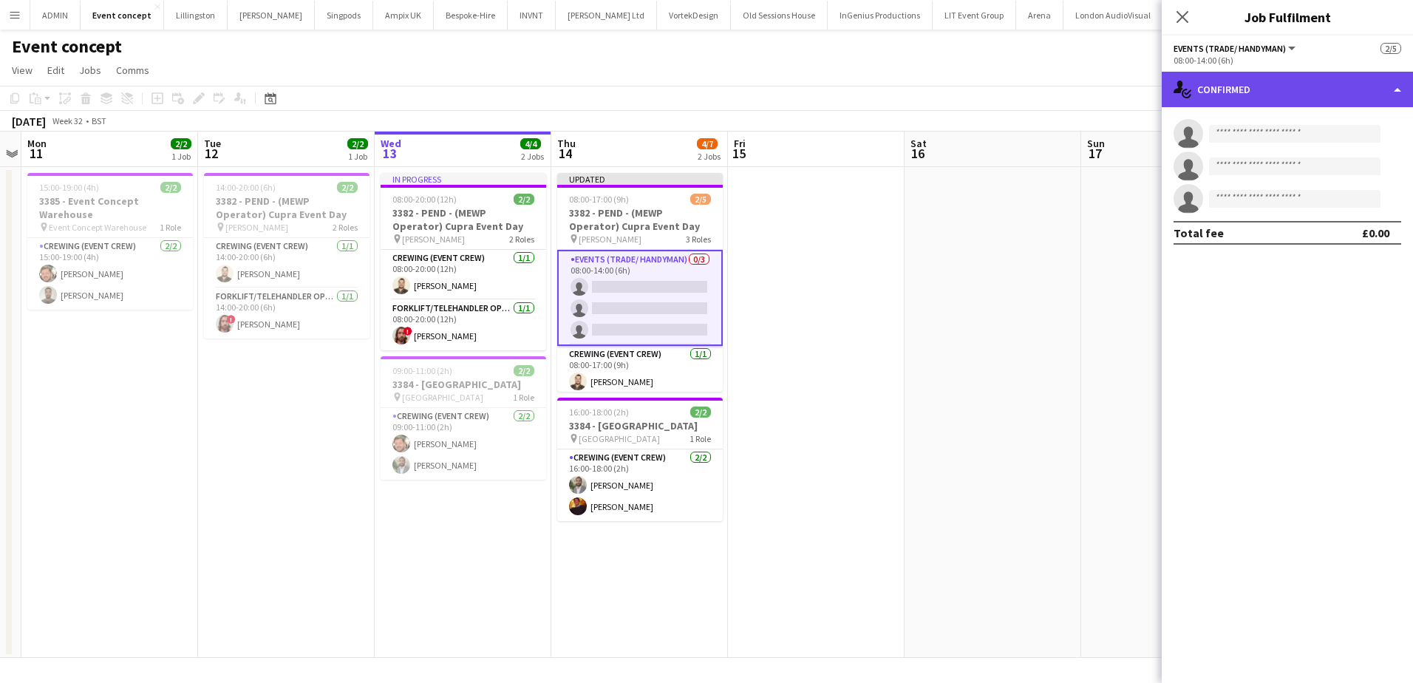
click at [1291, 91] on div "single-neutral-actions-check-2 Confirmed" at bounding box center [1287, 89] width 251 height 35
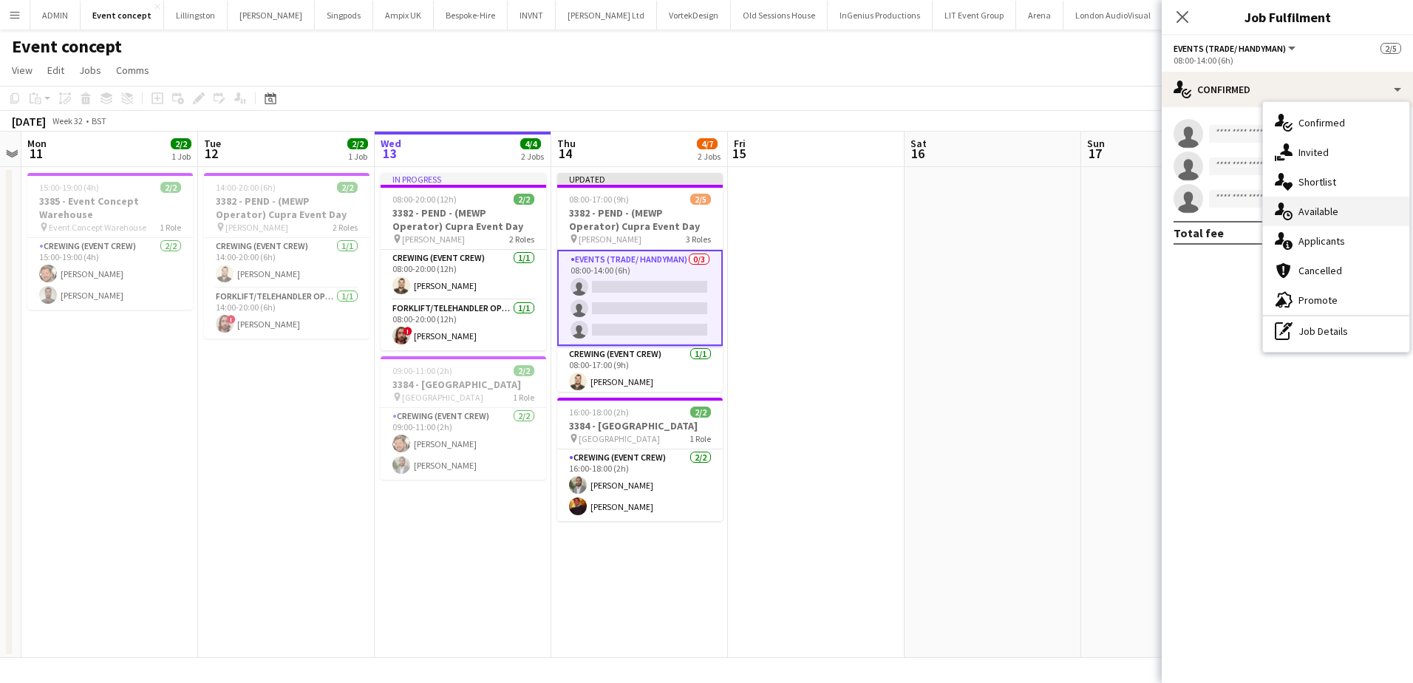
click at [1345, 214] on div "single-neutral-actions-upload Available" at bounding box center [1336, 212] width 146 height 30
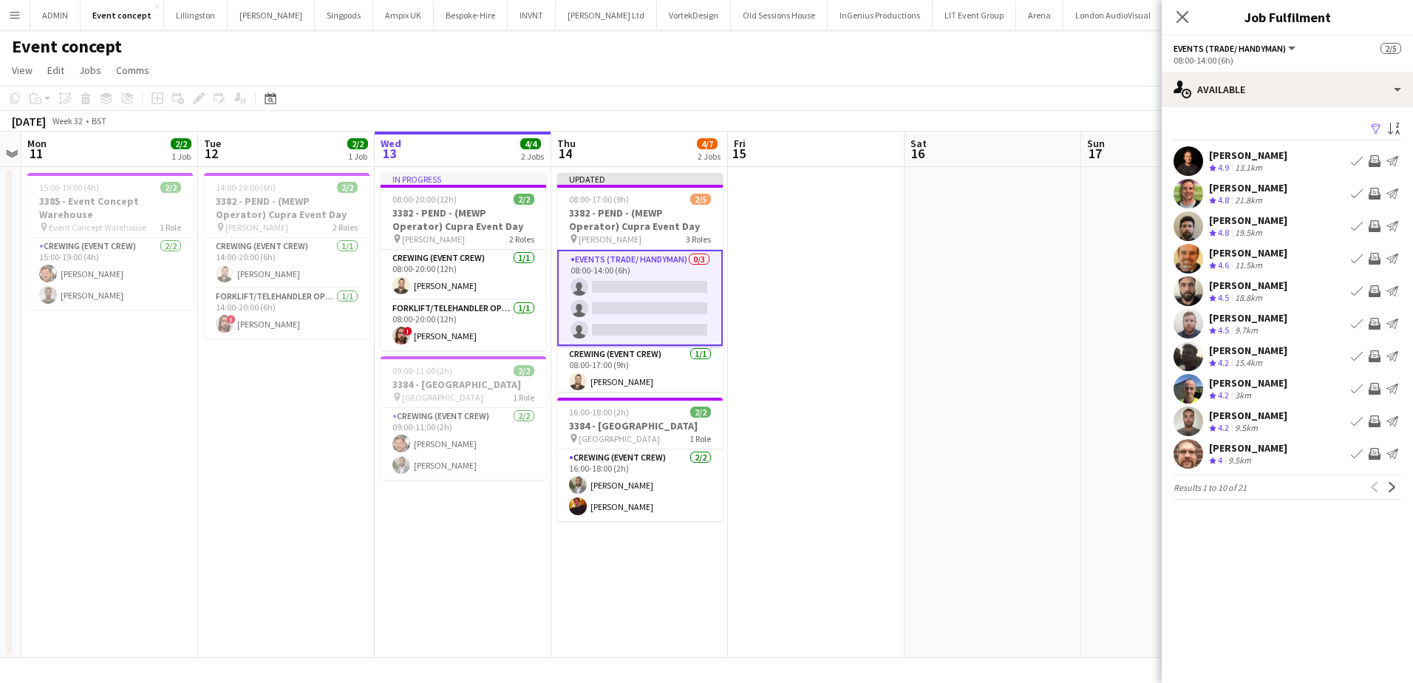
click at [1373, 192] on app-icon "Invite crew" at bounding box center [1375, 194] width 12 height 12
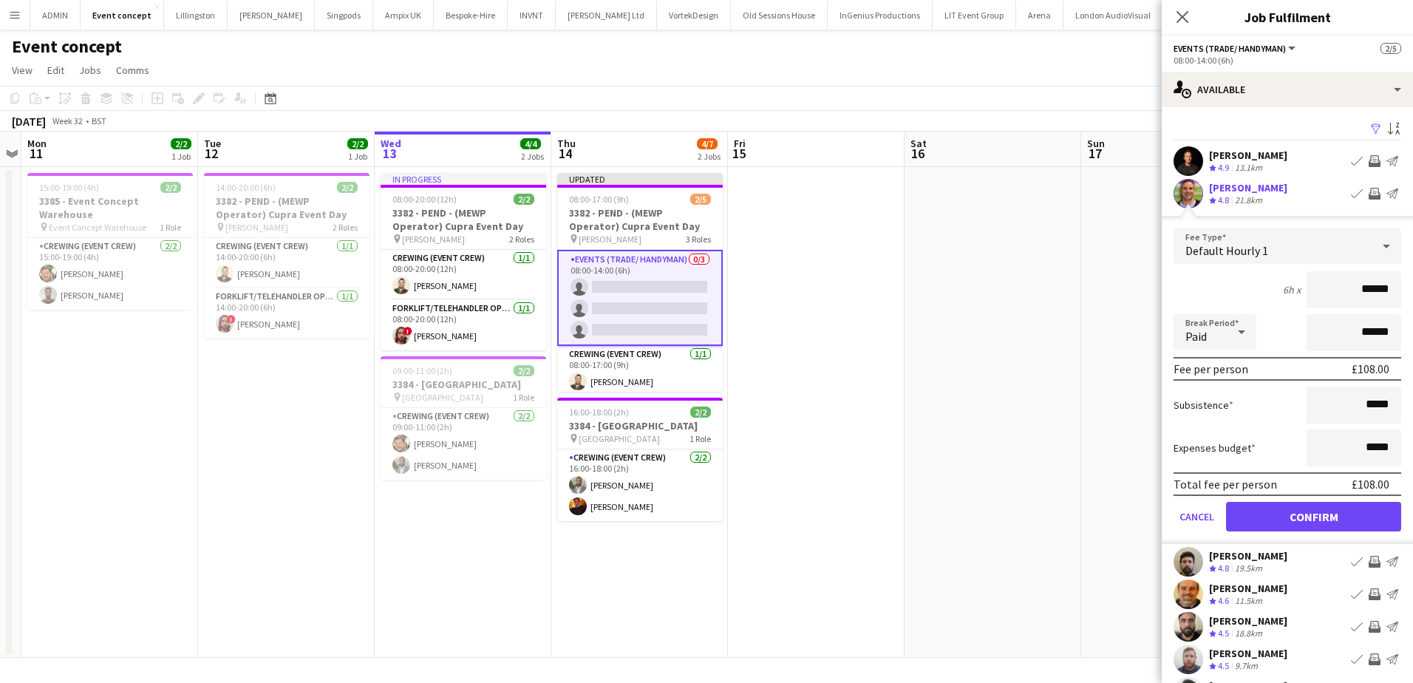
drag, startPoint x: 1344, startPoint y: 288, endPoint x: 1382, endPoint y: 289, distance: 38.4
click at [1382, 289] on input "******" at bounding box center [1354, 289] width 95 height 37
type input "***"
click at [1365, 514] on button "Confirm" at bounding box center [1313, 517] width 175 height 30
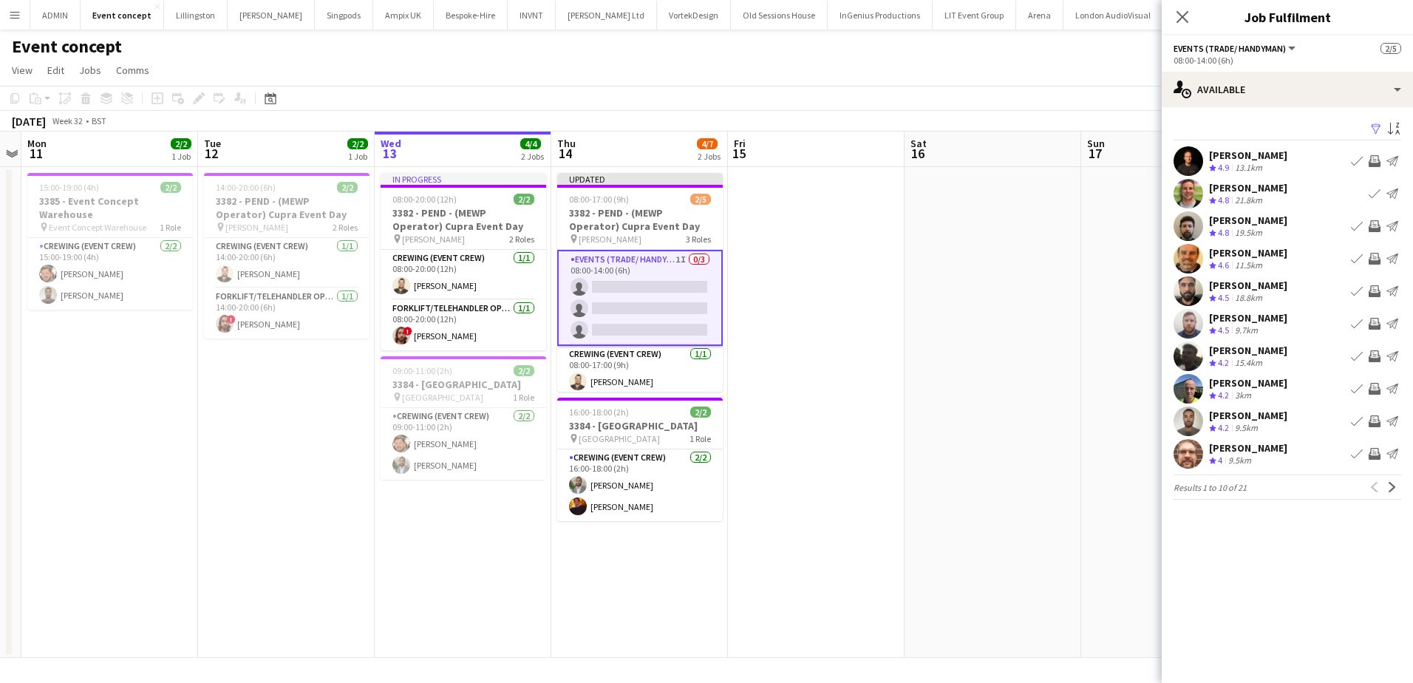
click at [1379, 456] on app-icon "Invite crew" at bounding box center [1375, 454] width 12 height 12
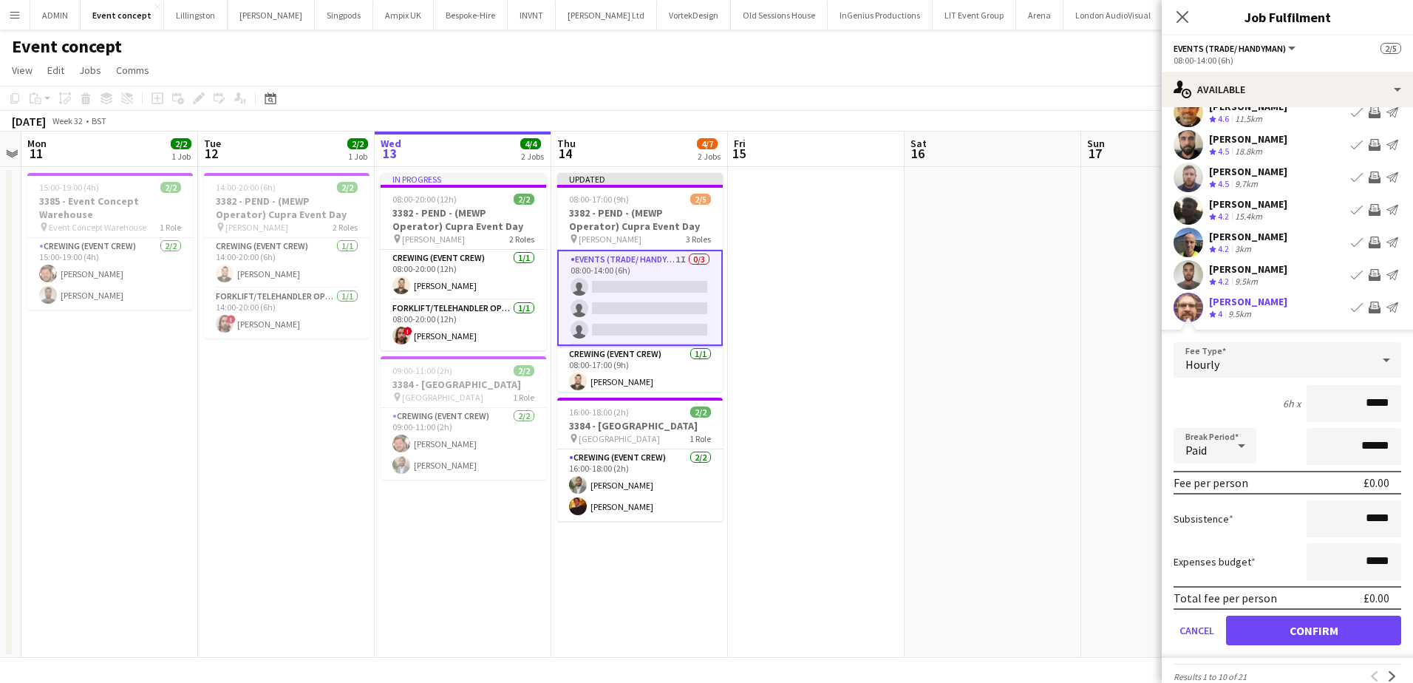
scroll to position [148, 0]
click at [1307, 636] on button "Confirm" at bounding box center [1313, 629] width 175 height 30
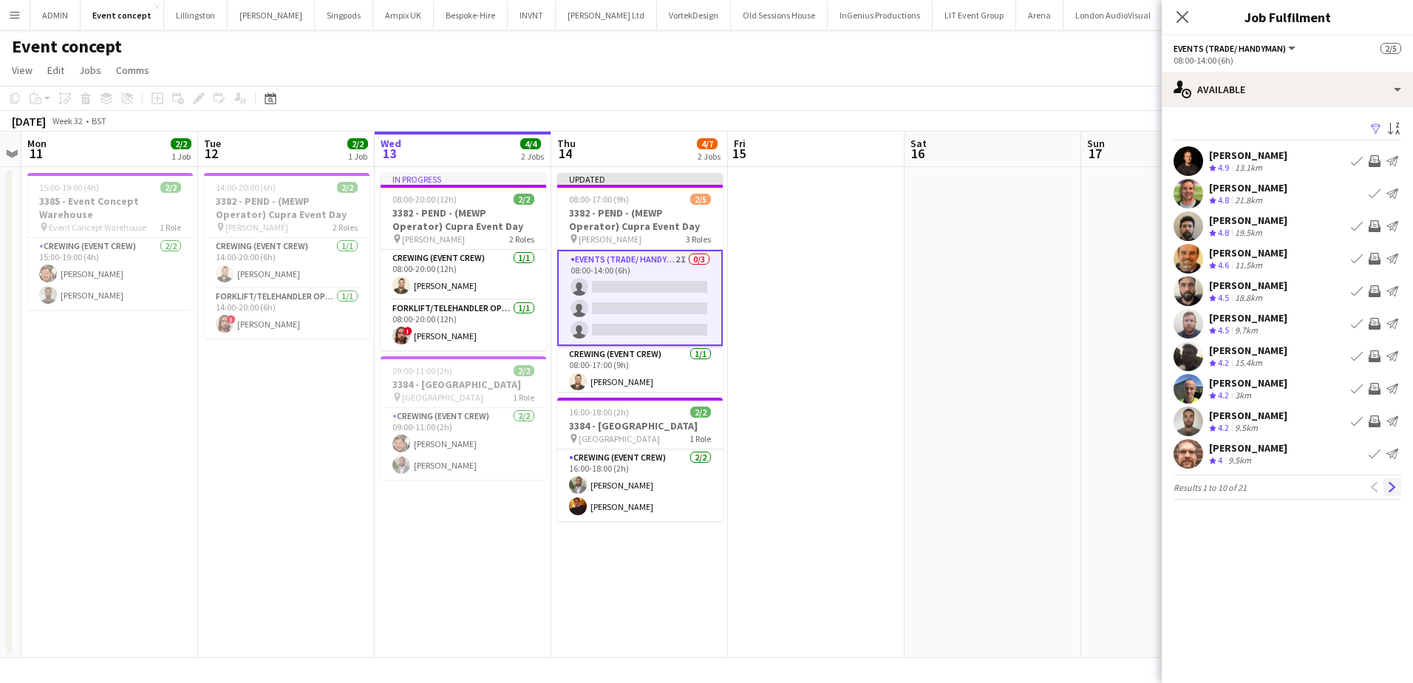
click at [1394, 492] on app-icon "Next" at bounding box center [1392, 487] width 10 height 10
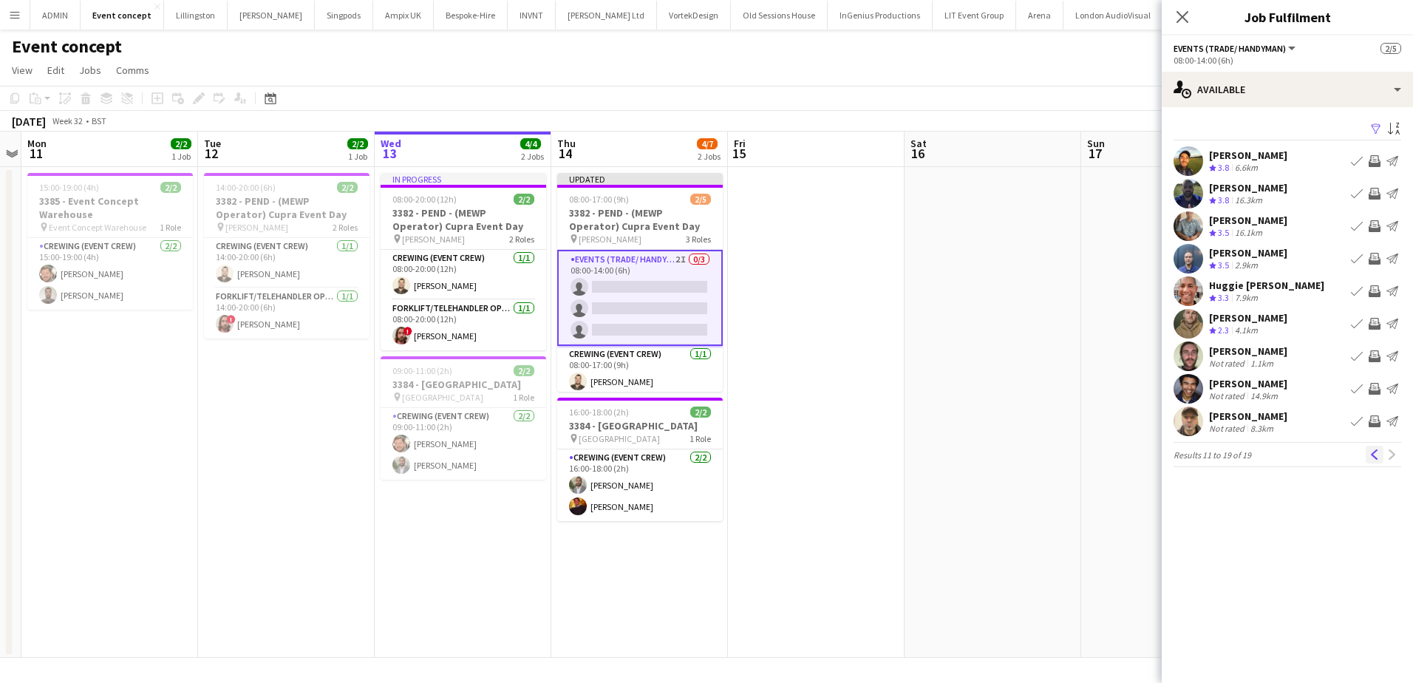
click at [1371, 455] on app-icon "Previous" at bounding box center [1375, 454] width 10 height 10
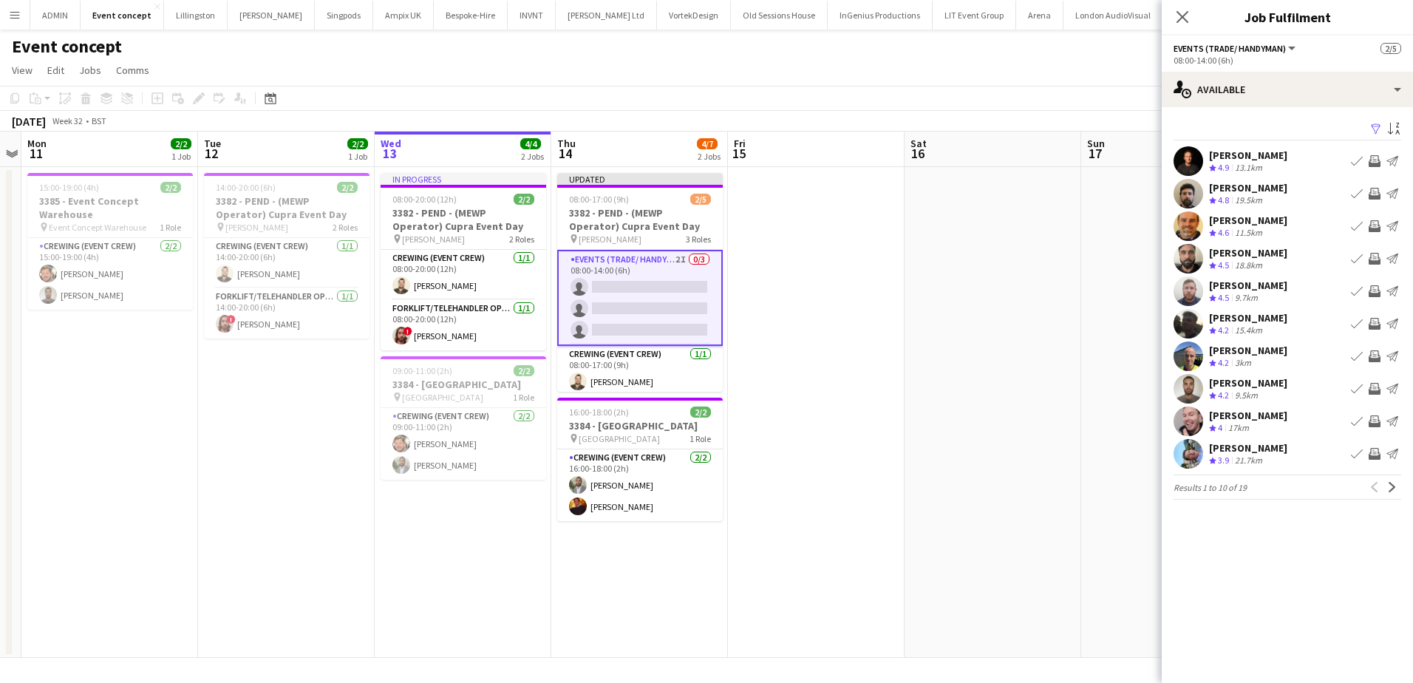
click at [1377, 259] on app-icon "Invite crew" at bounding box center [1375, 259] width 12 height 12
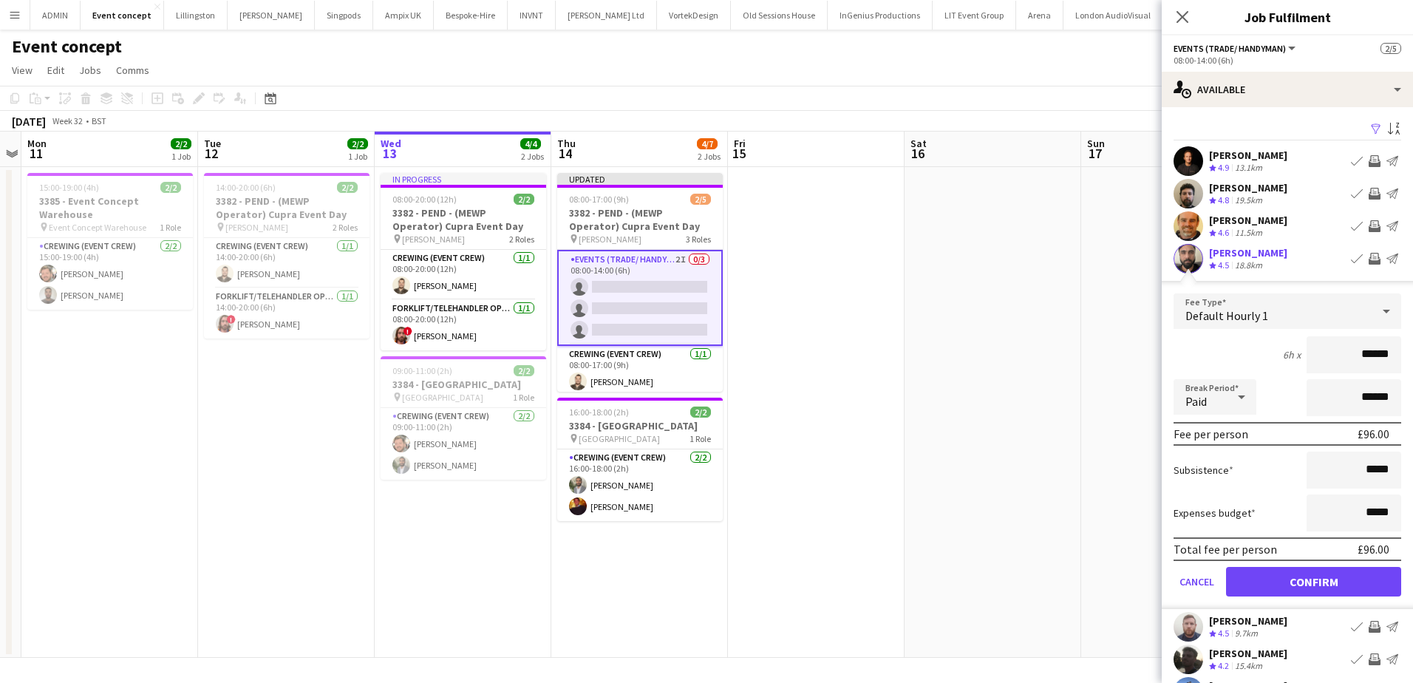
drag, startPoint x: 1347, startPoint y: 341, endPoint x: 1404, endPoint y: 347, distance: 58.0
click at [1404, 347] on mat-expansion-panel "users Available Filter Sort asc Ash Grimmer Crew rating 4.9 13.1km Book crew In…" at bounding box center [1287, 395] width 251 height 576
type input "***"
click at [1331, 591] on button "Confirm" at bounding box center [1313, 582] width 175 height 30
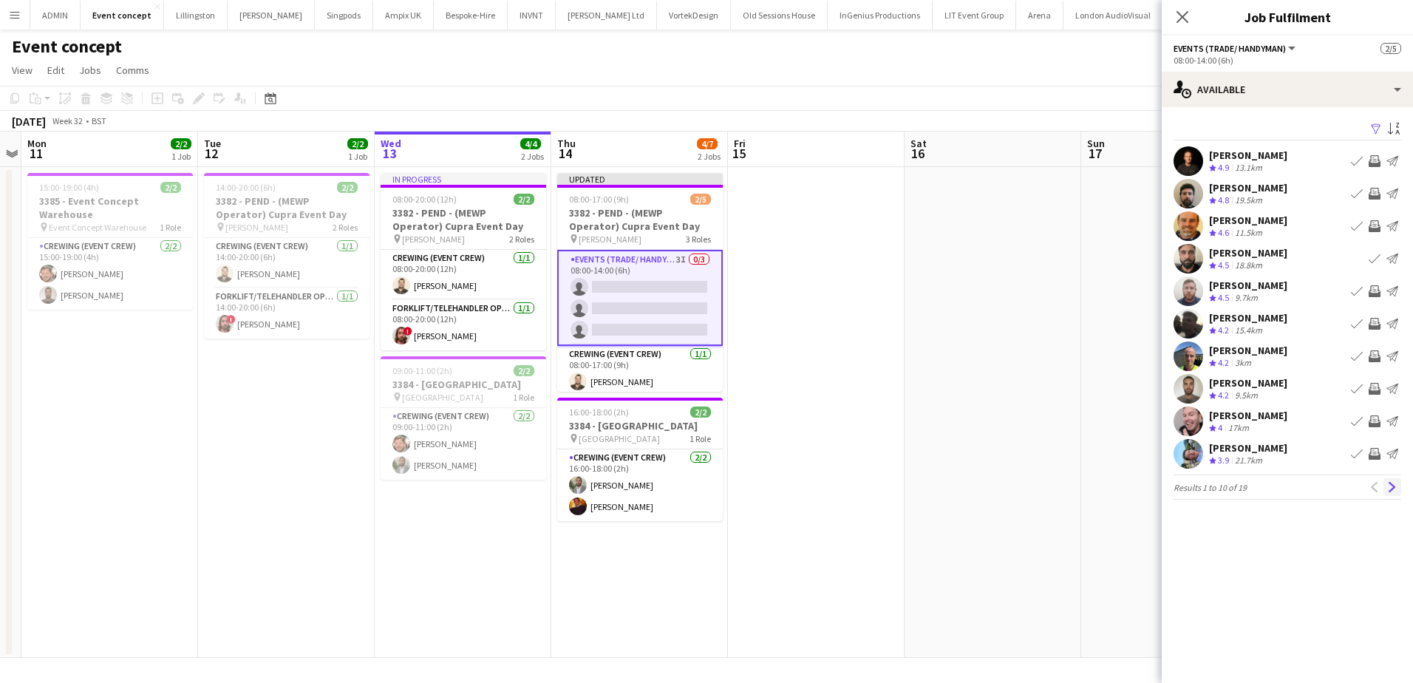
click at [1389, 488] on app-icon "Next" at bounding box center [1392, 487] width 10 height 10
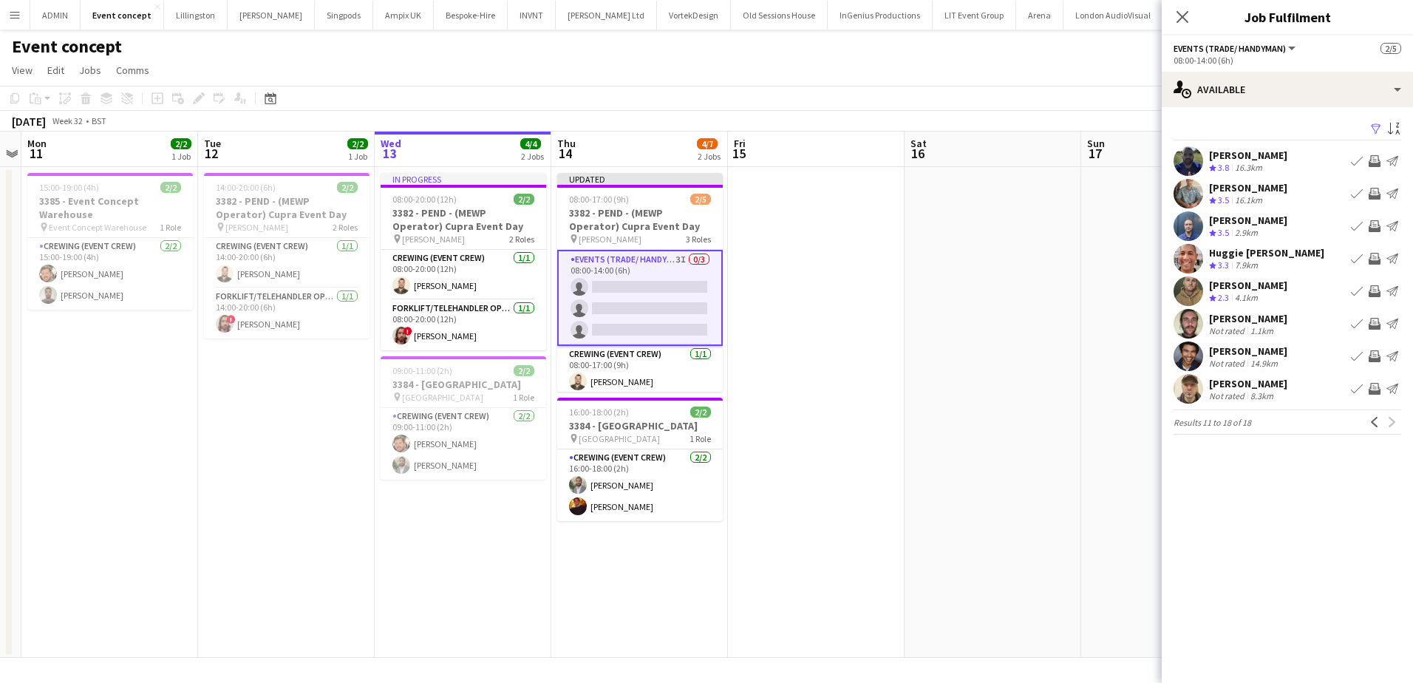
click at [1264, 191] on div "Daniel Slack" at bounding box center [1248, 187] width 78 height 13
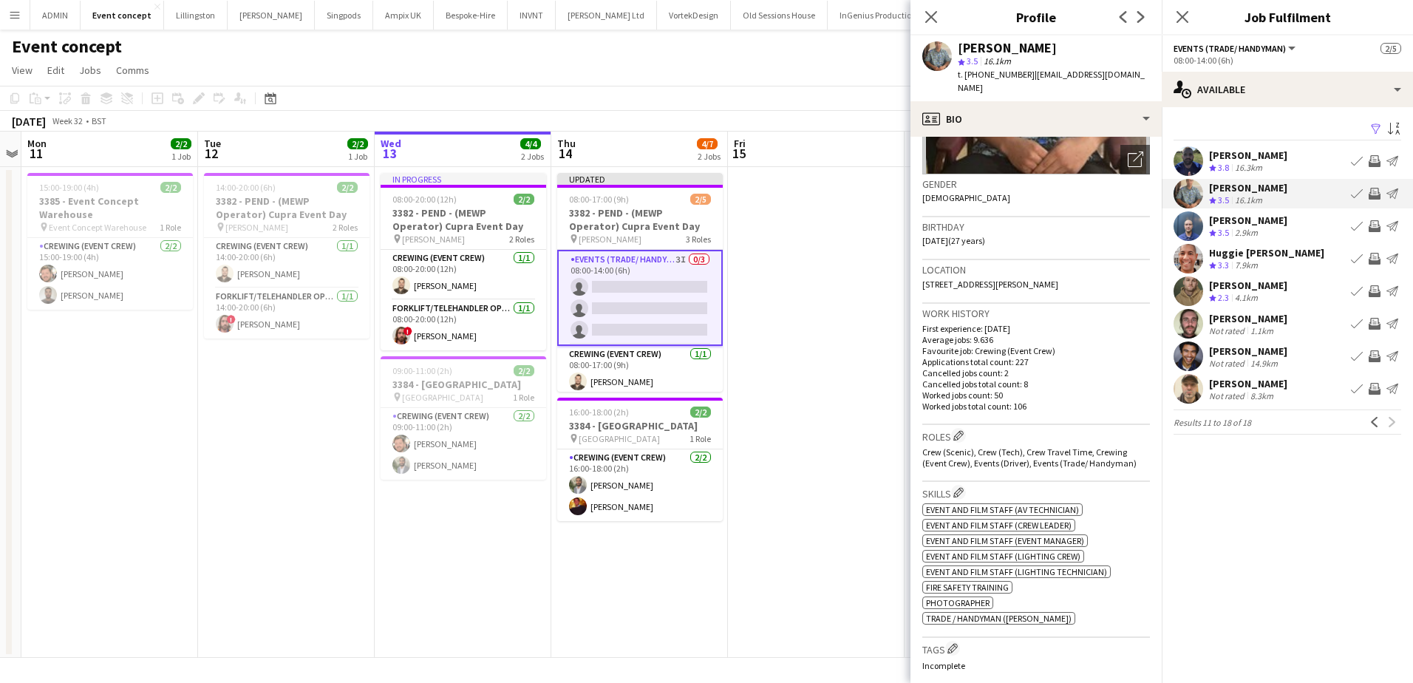
scroll to position [178, 0]
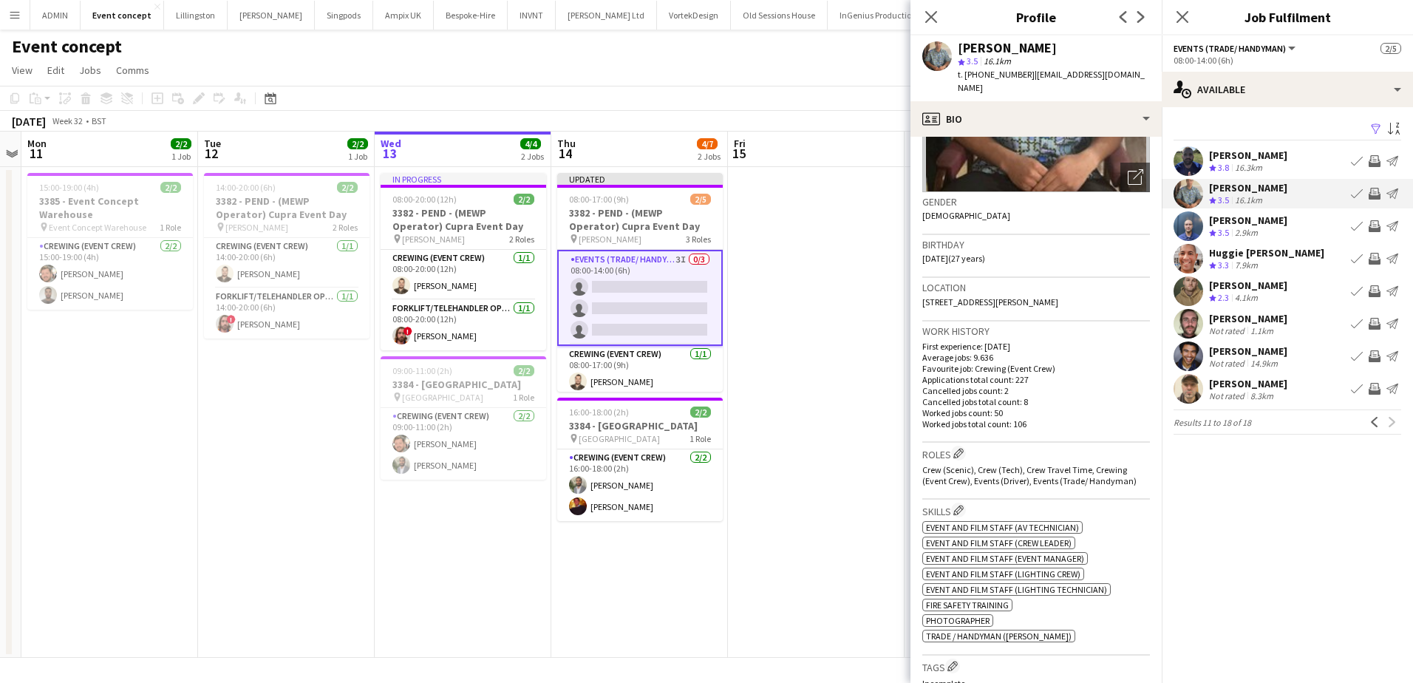
click at [813, 239] on app-date-cell at bounding box center [816, 412] width 177 height 491
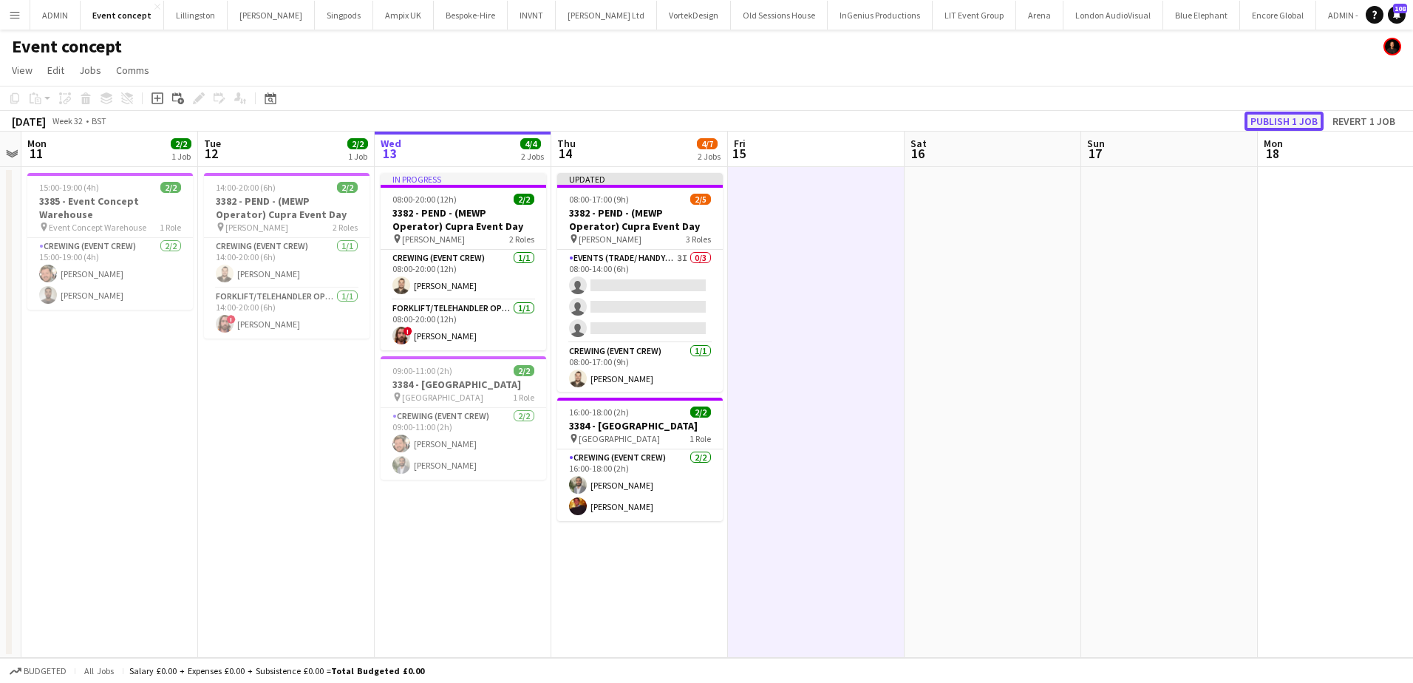
click at [1282, 119] on button "Publish 1 job" at bounding box center [1284, 121] width 79 height 19
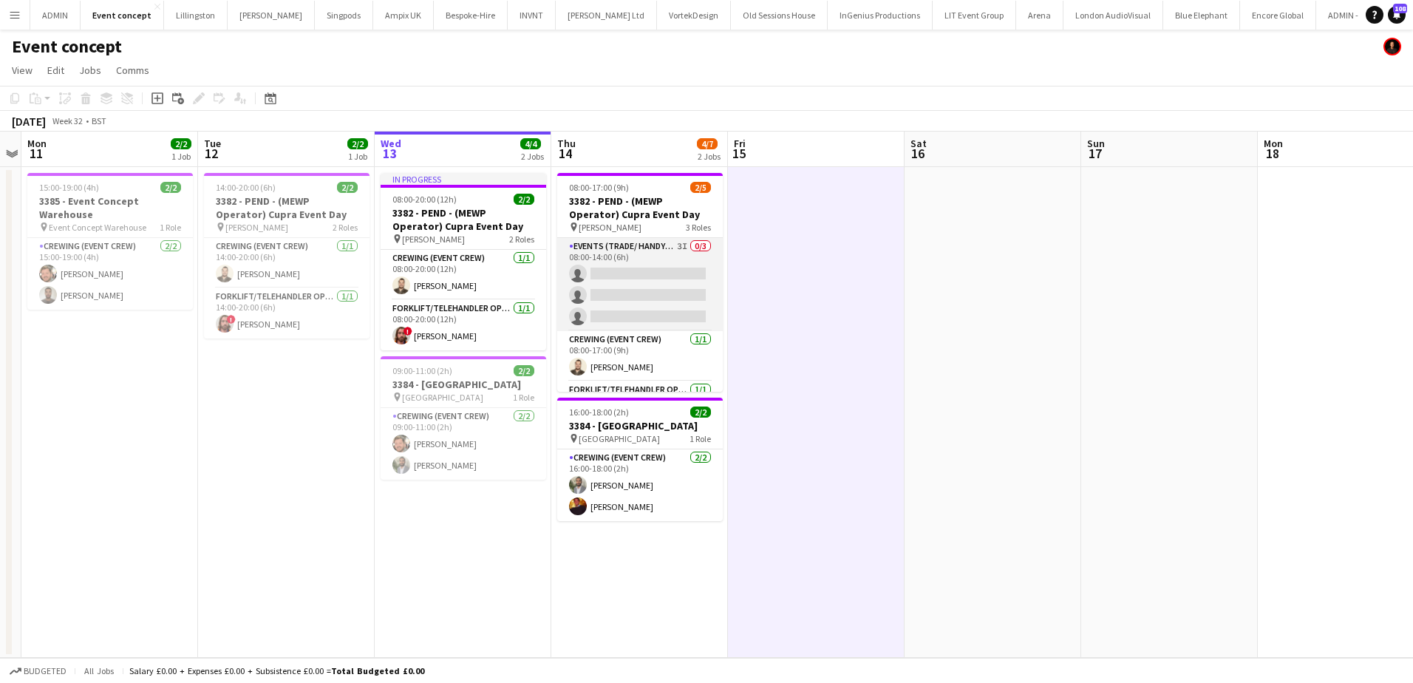
click at [660, 278] on app-card-role "Events (Trade/ Handyman) 3I 0/3 08:00-14:00 (6h) single-neutral-actions single-…" at bounding box center [640, 284] width 166 height 93
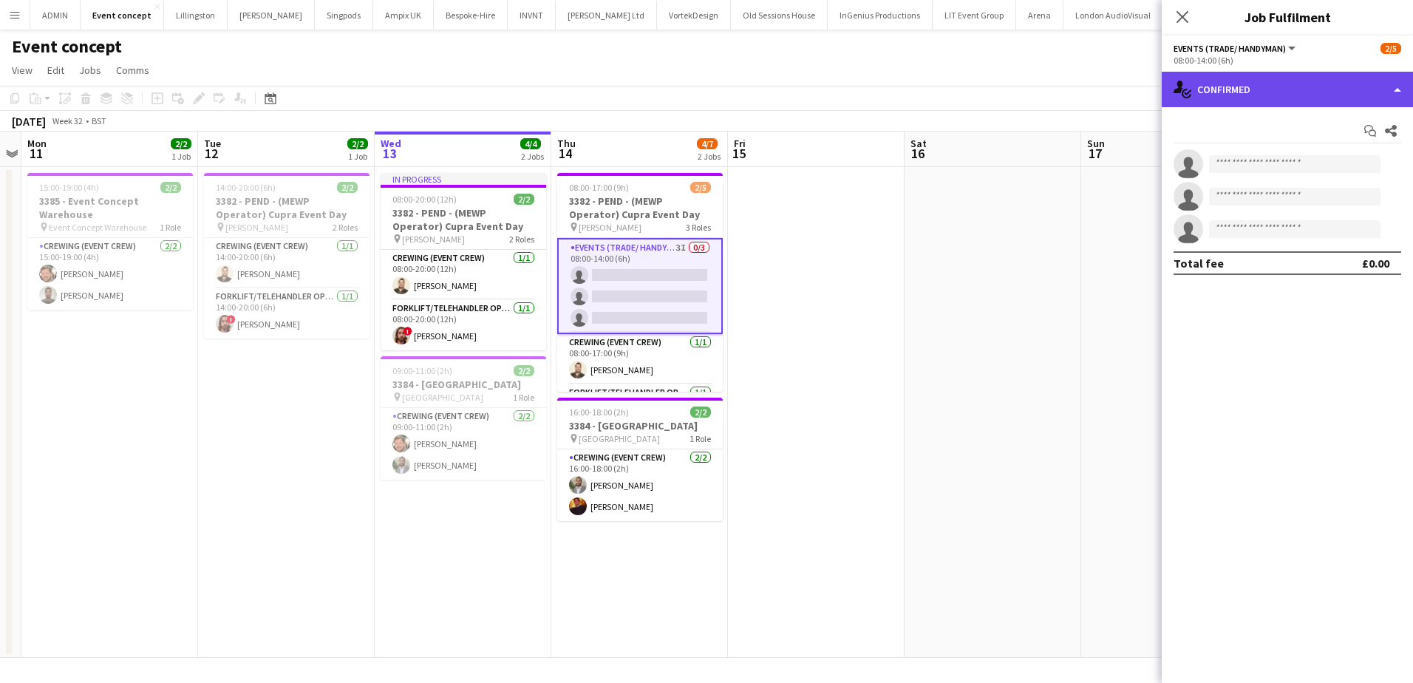
click at [1336, 98] on div "single-neutral-actions-check-2 Confirmed" at bounding box center [1287, 89] width 251 height 35
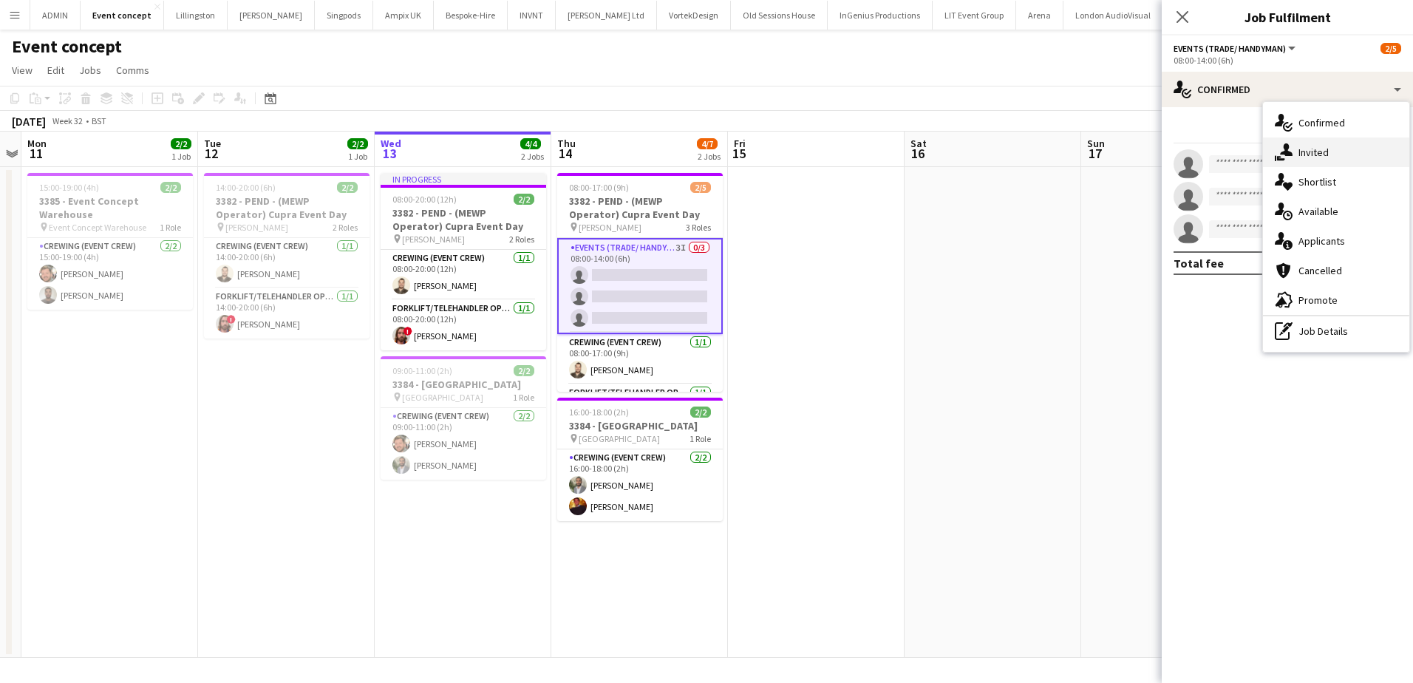
click at [1335, 148] on div "single-neutral-actions-share-1 Invited" at bounding box center [1336, 152] width 146 height 30
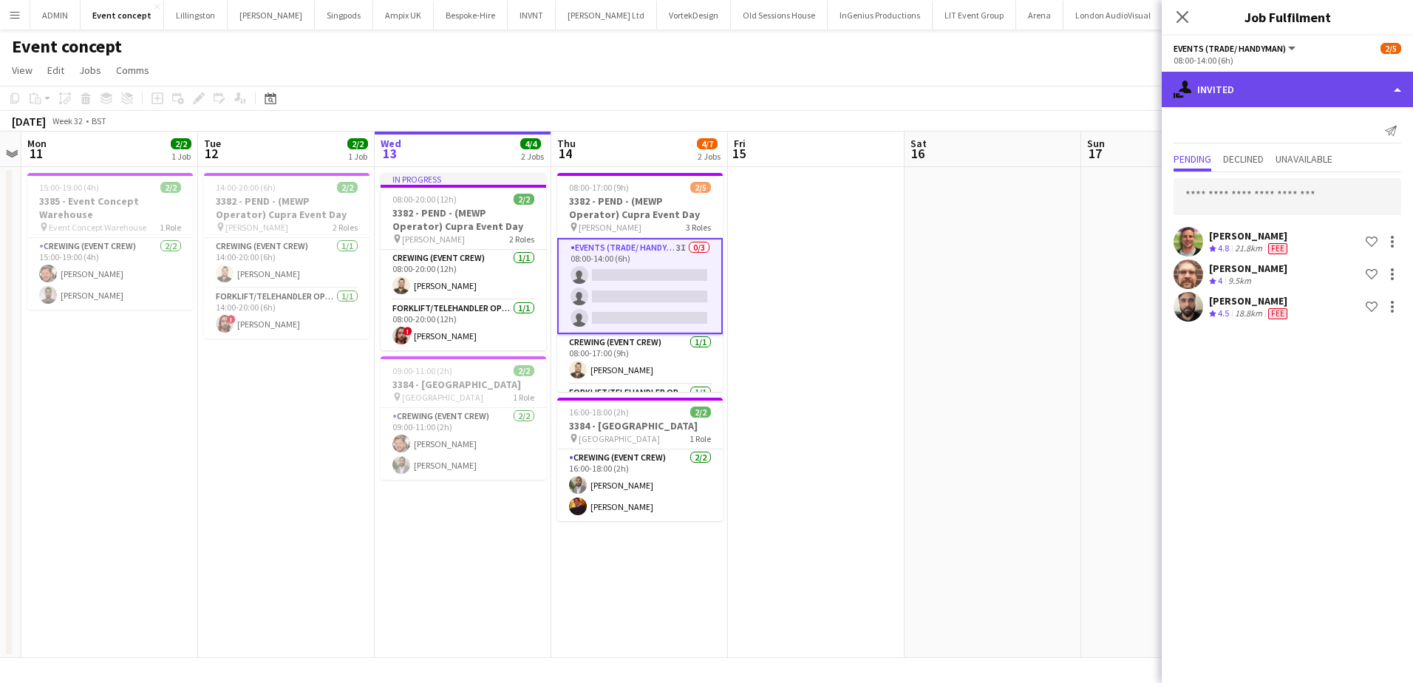
click at [1330, 99] on div "single-neutral-actions-share-1 Invited" at bounding box center [1287, 89] width 251 height 35
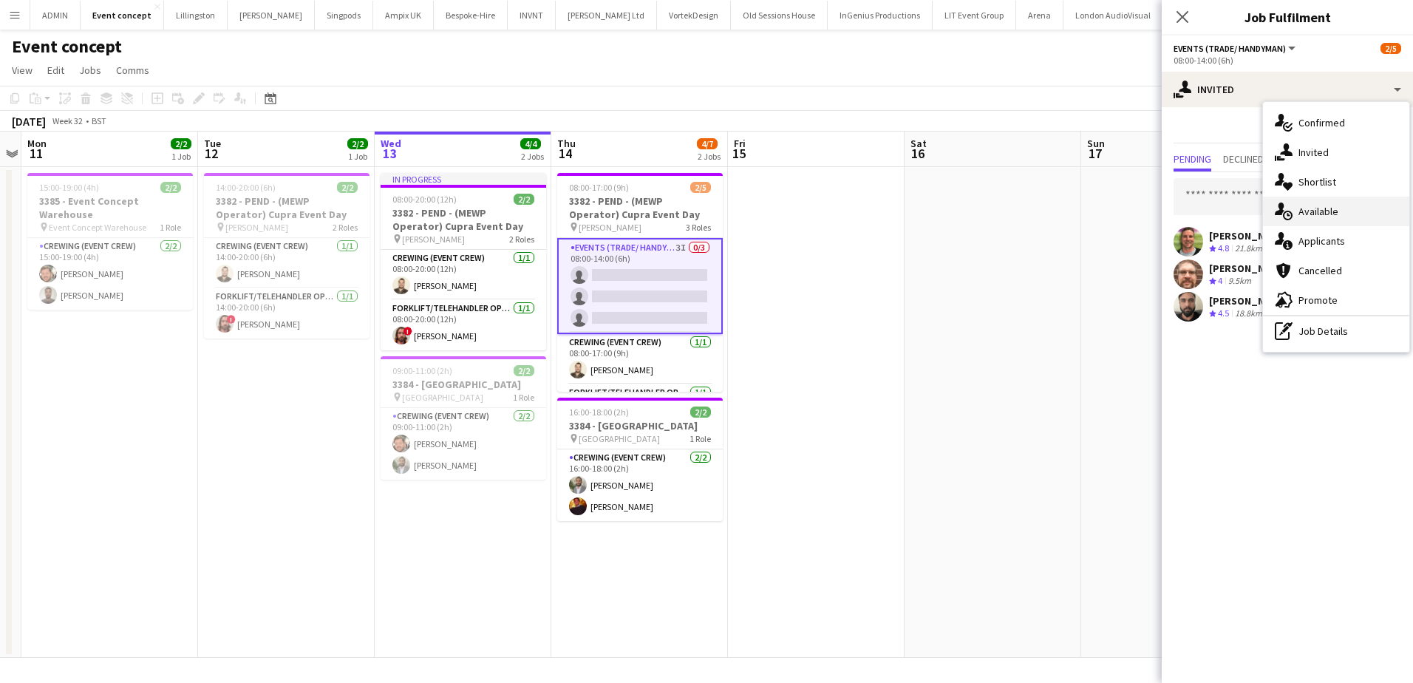
click at [1331, 205] on div "single-neutral-actions-upload Available" at bounding box center [1336, 212] width 146 height 30
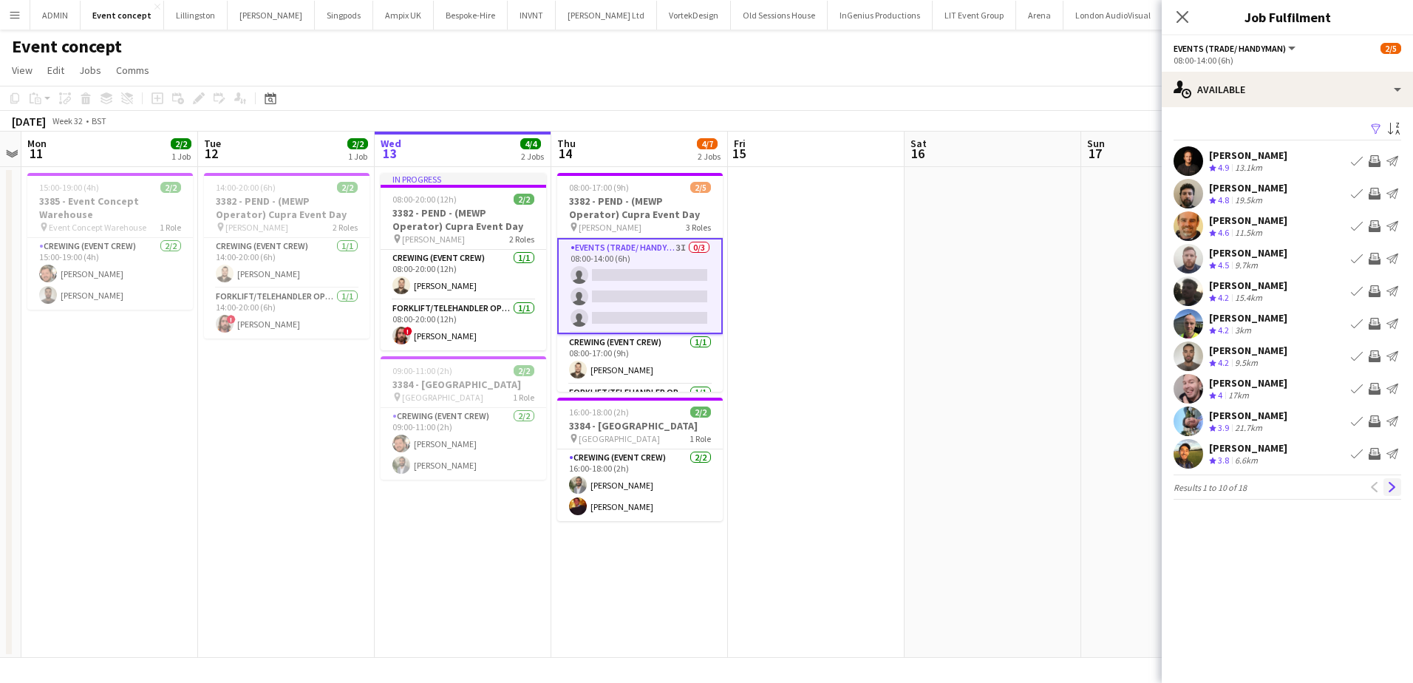
click at [1396, 492] on app-icon "Next" at bounding box center [1392, 487] width 10 height 10
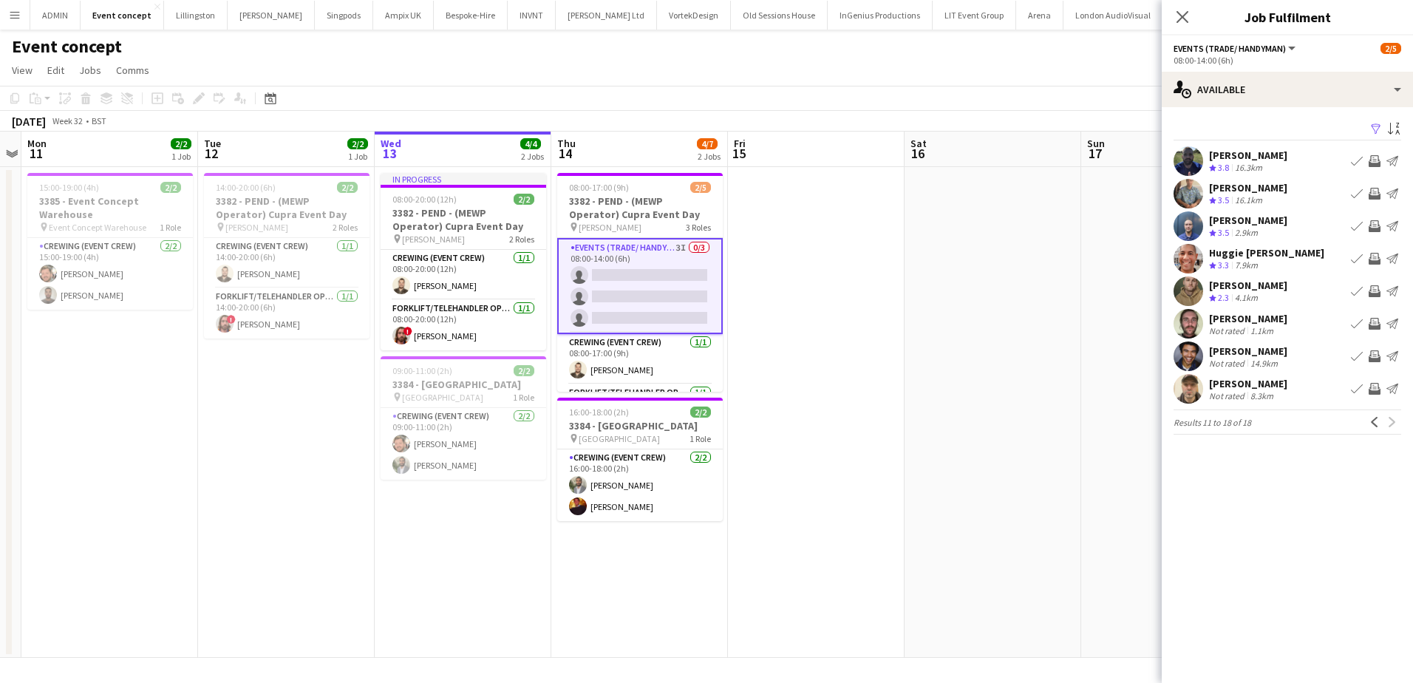
click at [1271, 188] on div "Daniel Slack Crew rating 3.5 16.1km Book crew Invite crew Send notification" at bounding box center [1287, 194] width 251 height 30
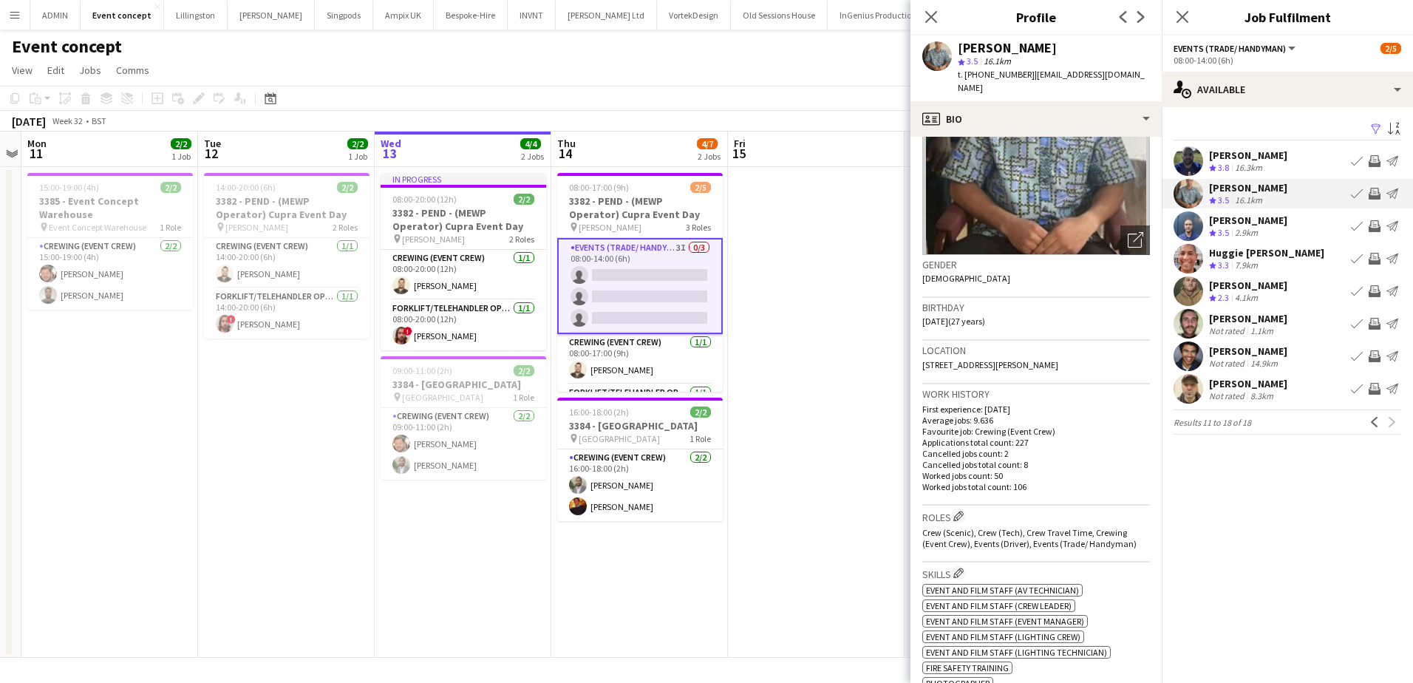
scroll to position [148, 0]
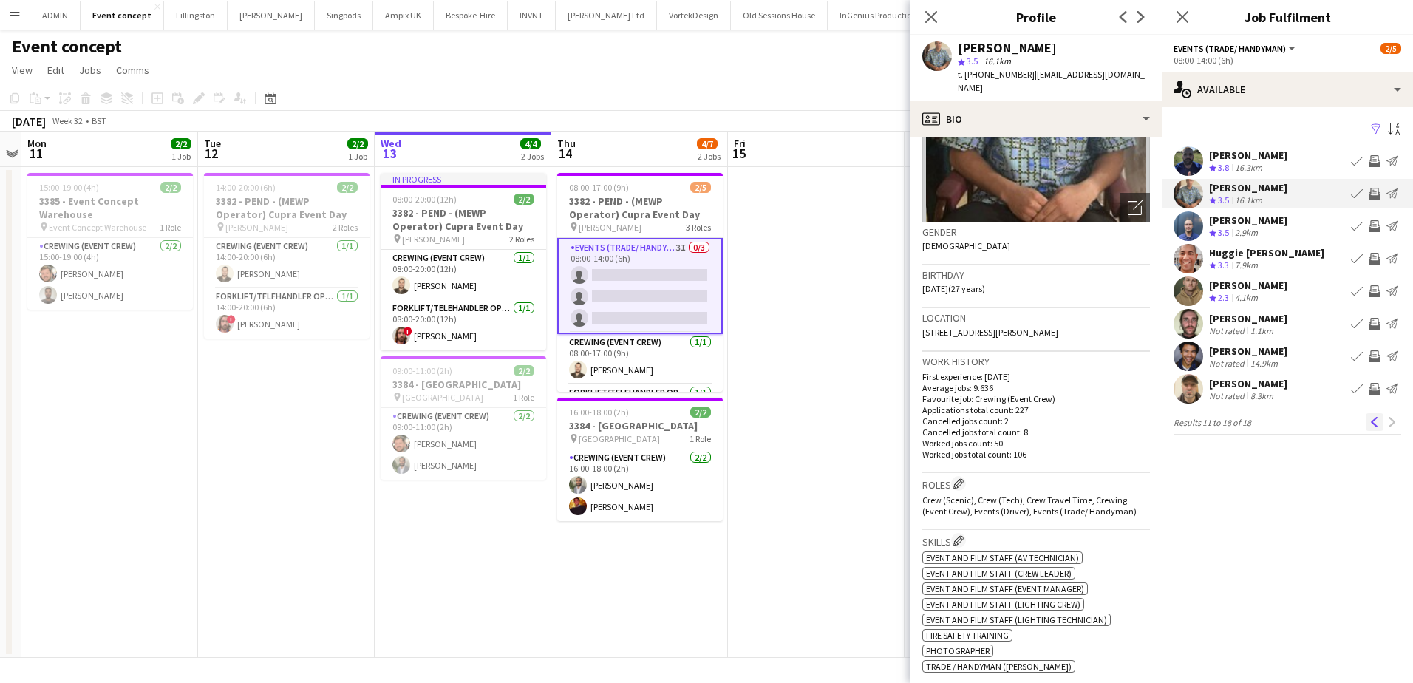
click at [1374, 424] on app-icon "Previous" at bounding box center [1375, 422] width 10 height 10
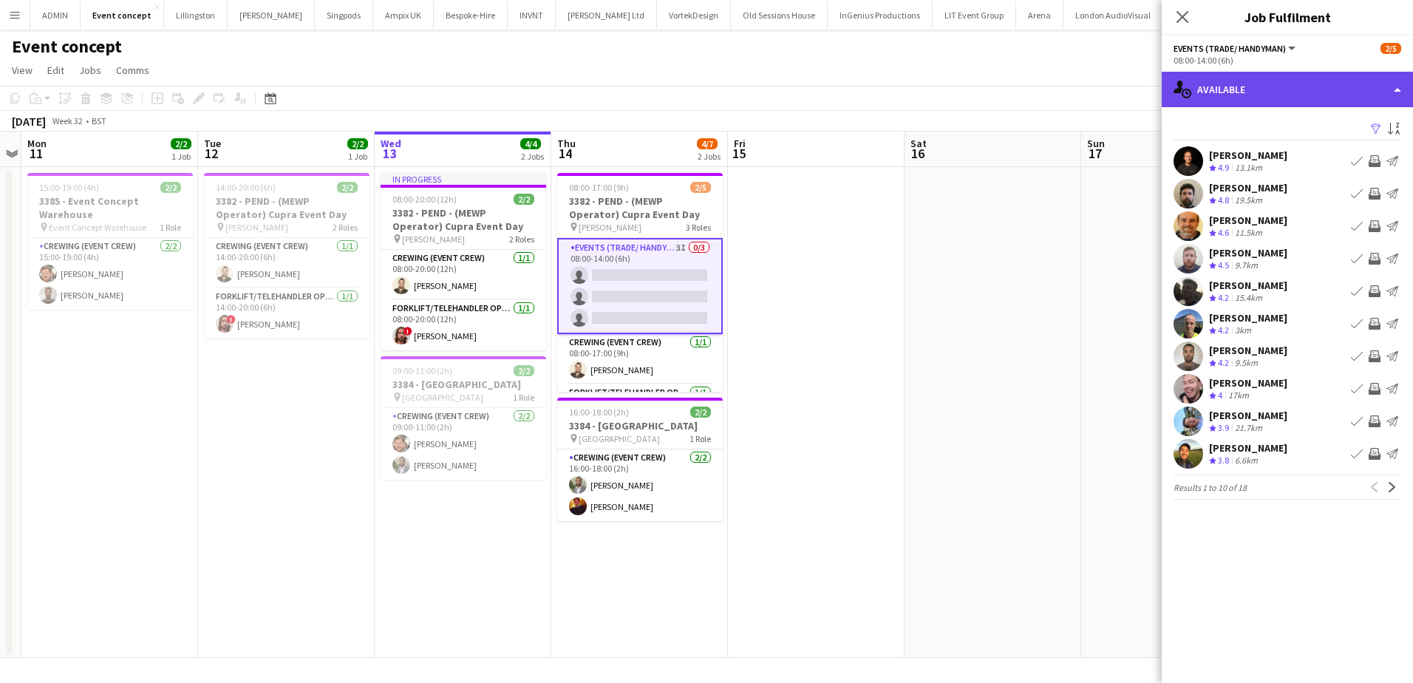
click at [1277, 92] on div "single-neutral-actions-upload Available" at bounding box center [1287, 89] width 251 height 35
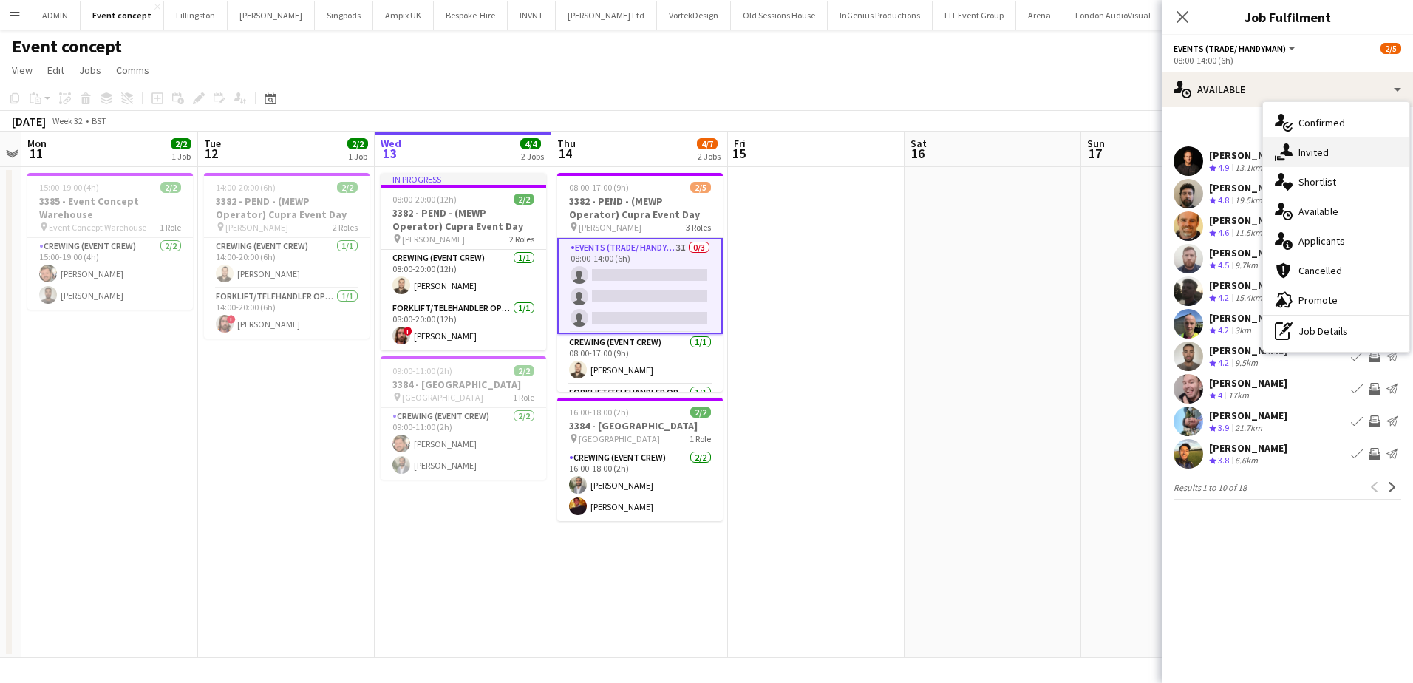
click at [1332, 156] on div "single-neutral-actions-share-1 Invited" at bounding box center [1336, 152] width 146 height 30
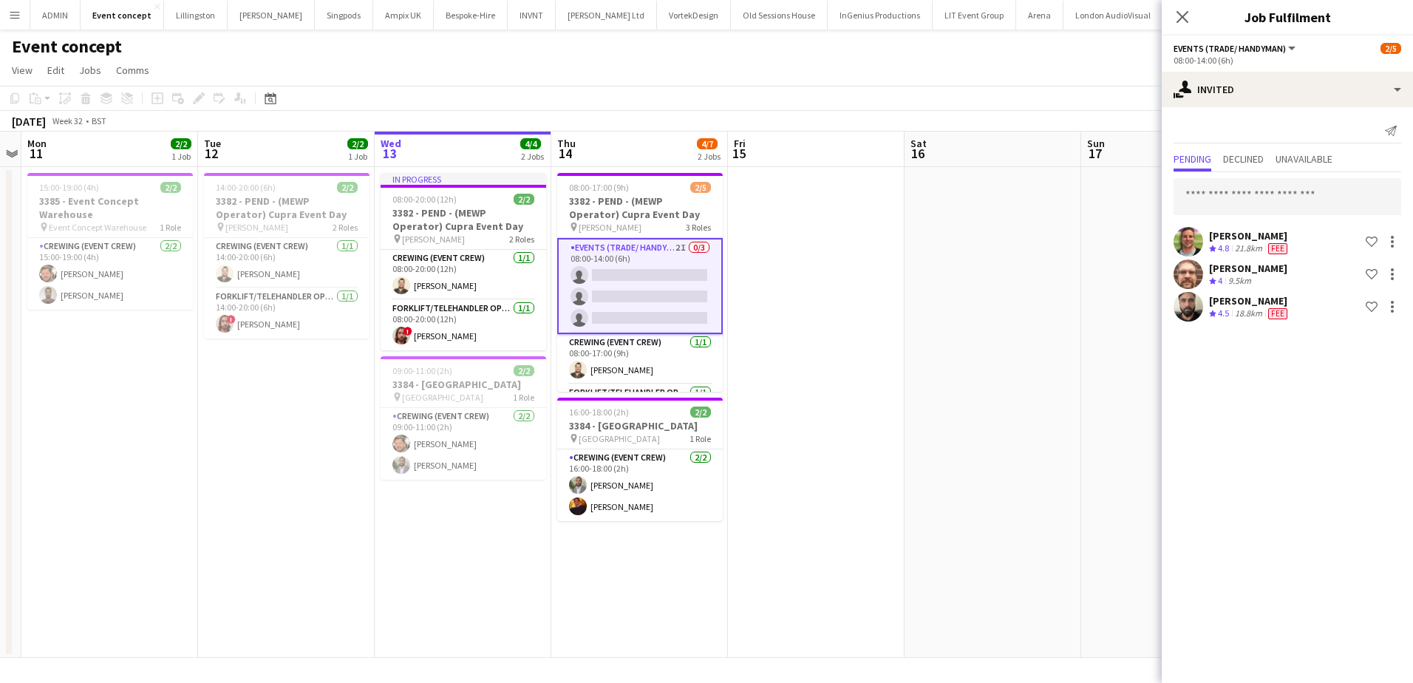
click at [769, 305] on app-date-cell at bounding box center [816, 412] width 177 height 491
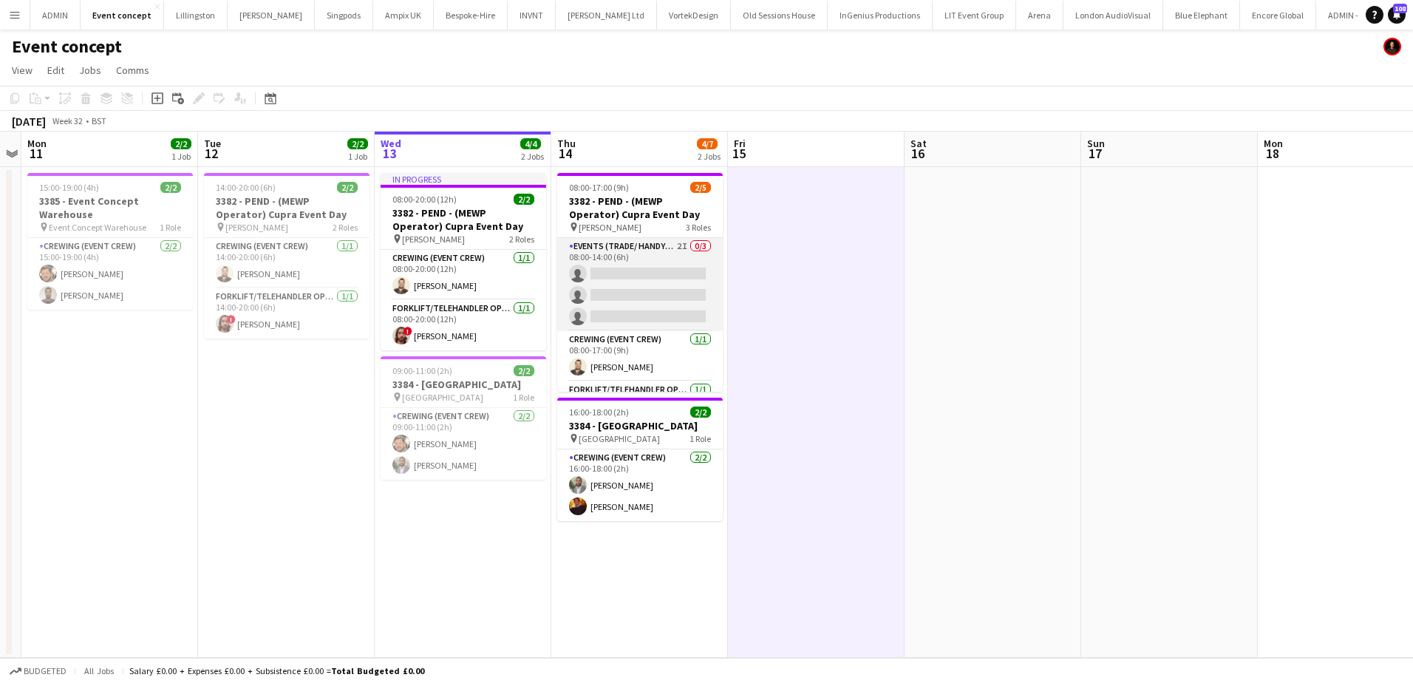
click at [646, 297] on app-card-role "Events (Trade/ Handyman) 2I 0/3 08:00-14:00 (6h) single-neutral-actions single-…" at bounding box center [640, 284] width 166 height 93
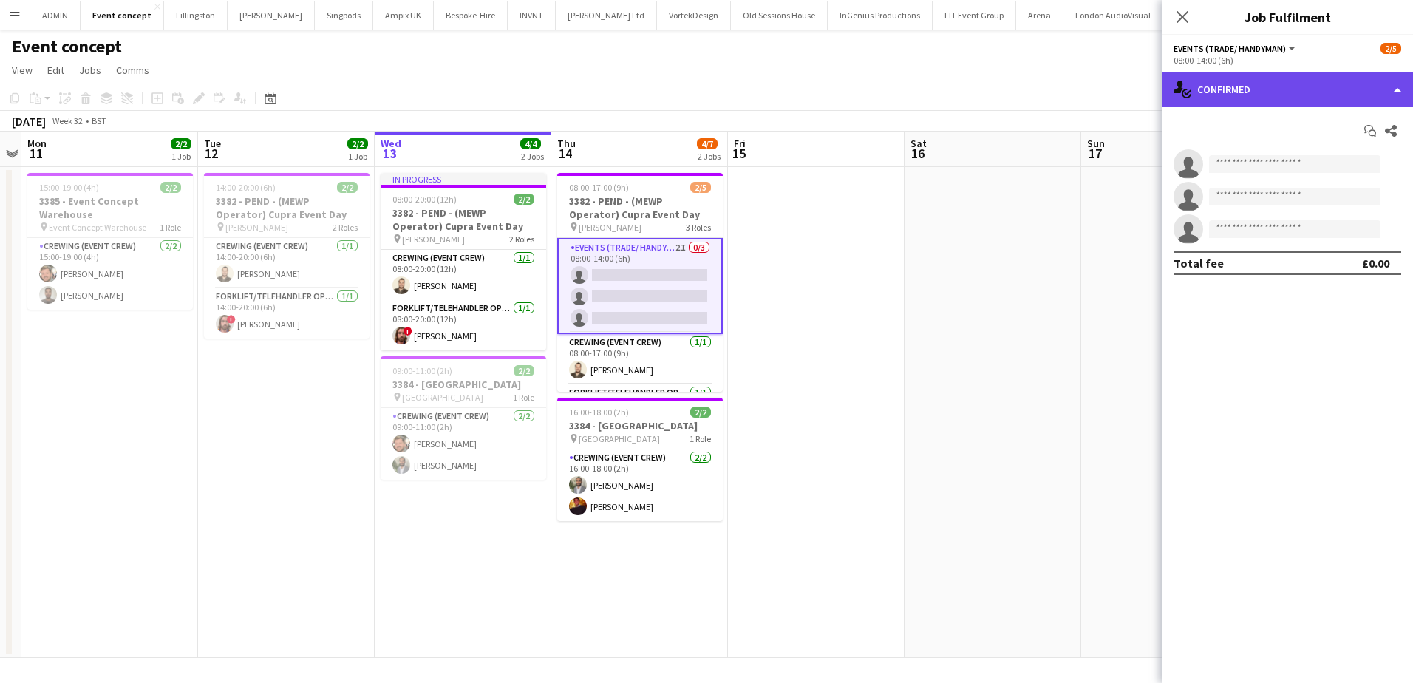
click at [1265, 89] on div "single-neutral-actions-check-2 Confirmed" at bounding box center [1287, 89] width 251 height 35
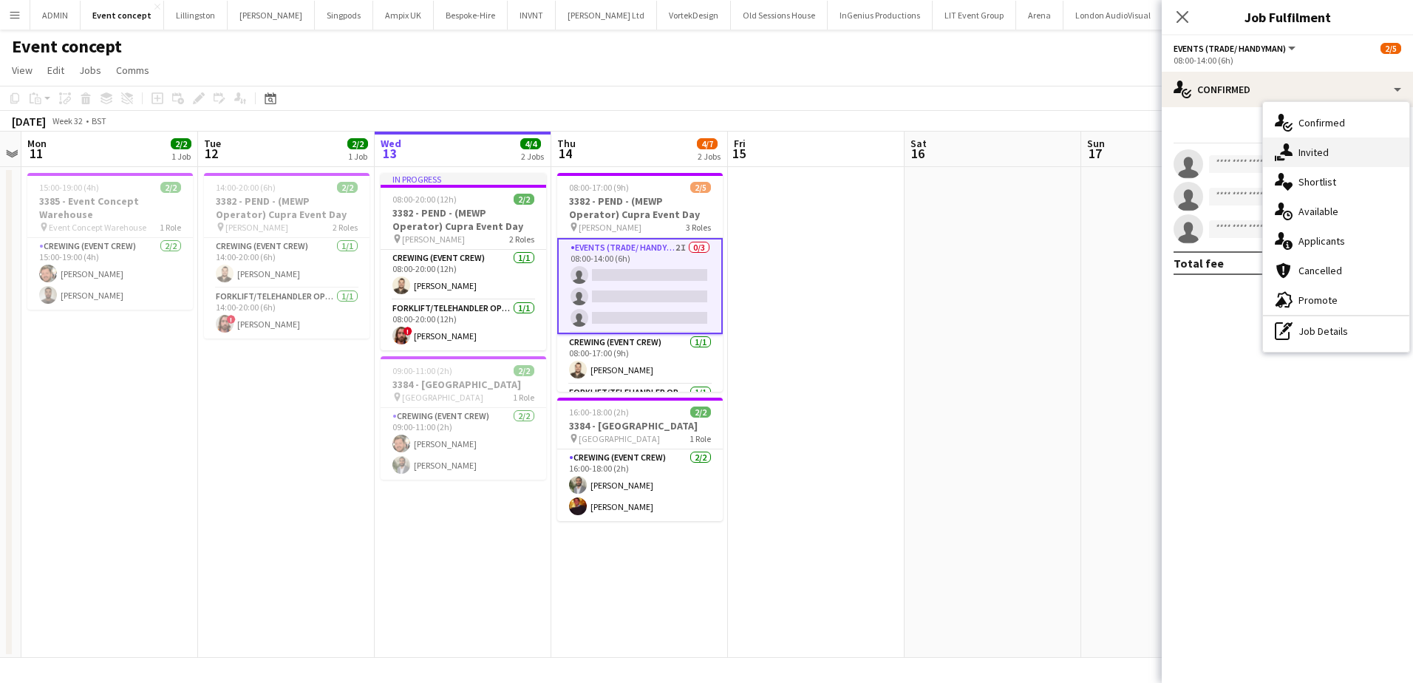
click at [1331, 158] on div "single-neutral-actions-share-1 Invited" at bounding box center [1336, 152] width 146 height 30
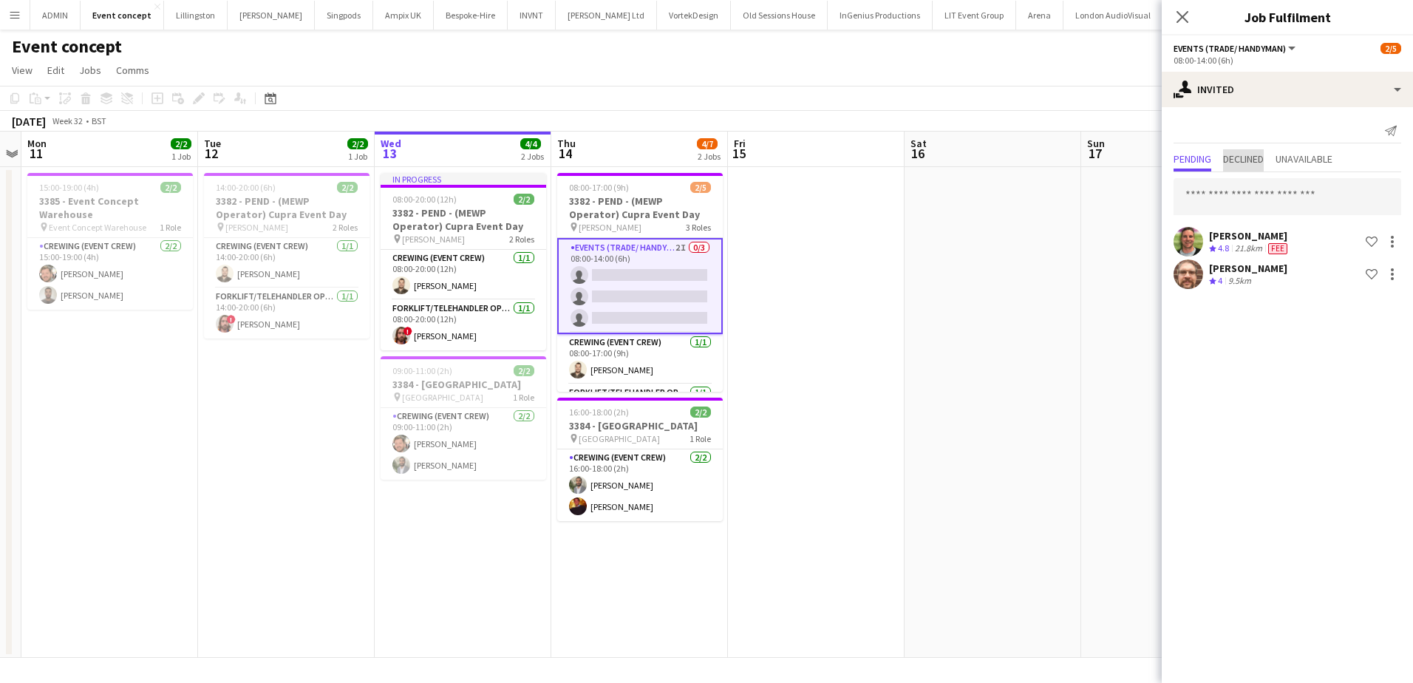
click at [1260, 156] on span "Declined" at bounding box center [1243, 159] width 41 height 10
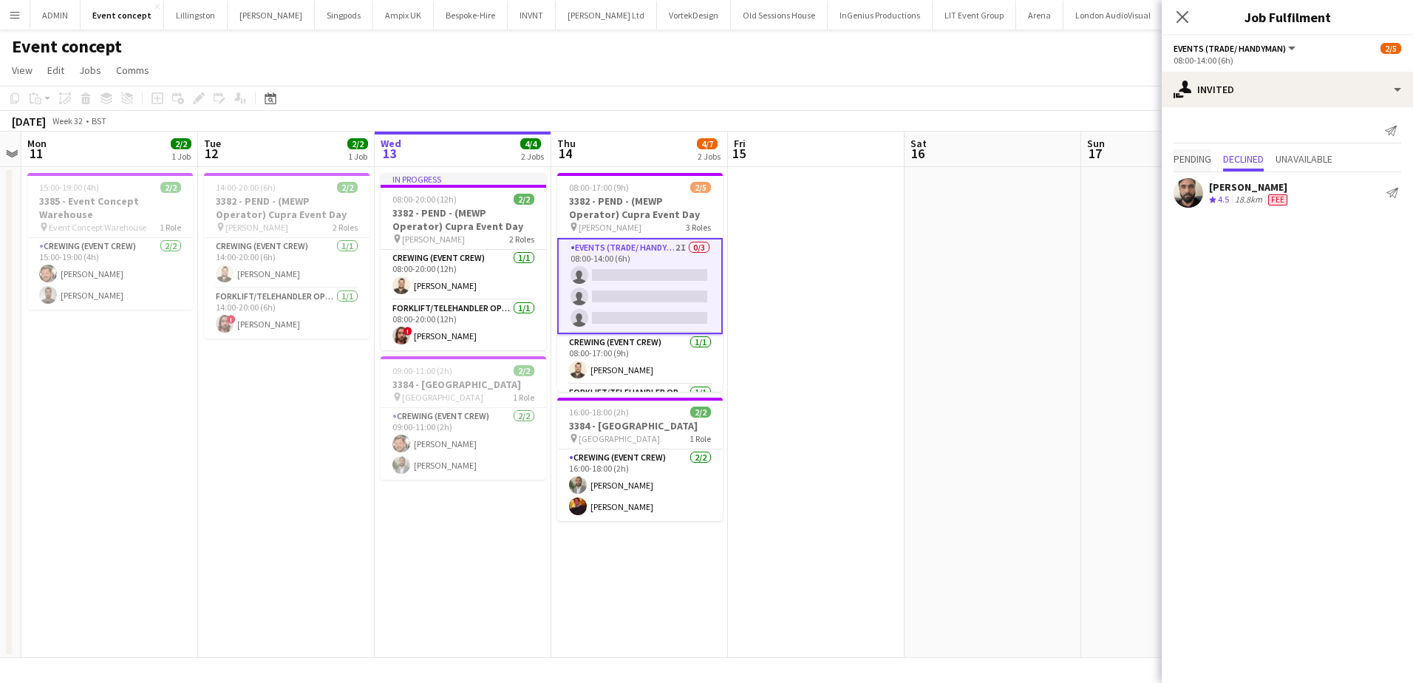
click at [1209, 157] on span "Pending" at bounding box center [1193, 159] width 38 height 10
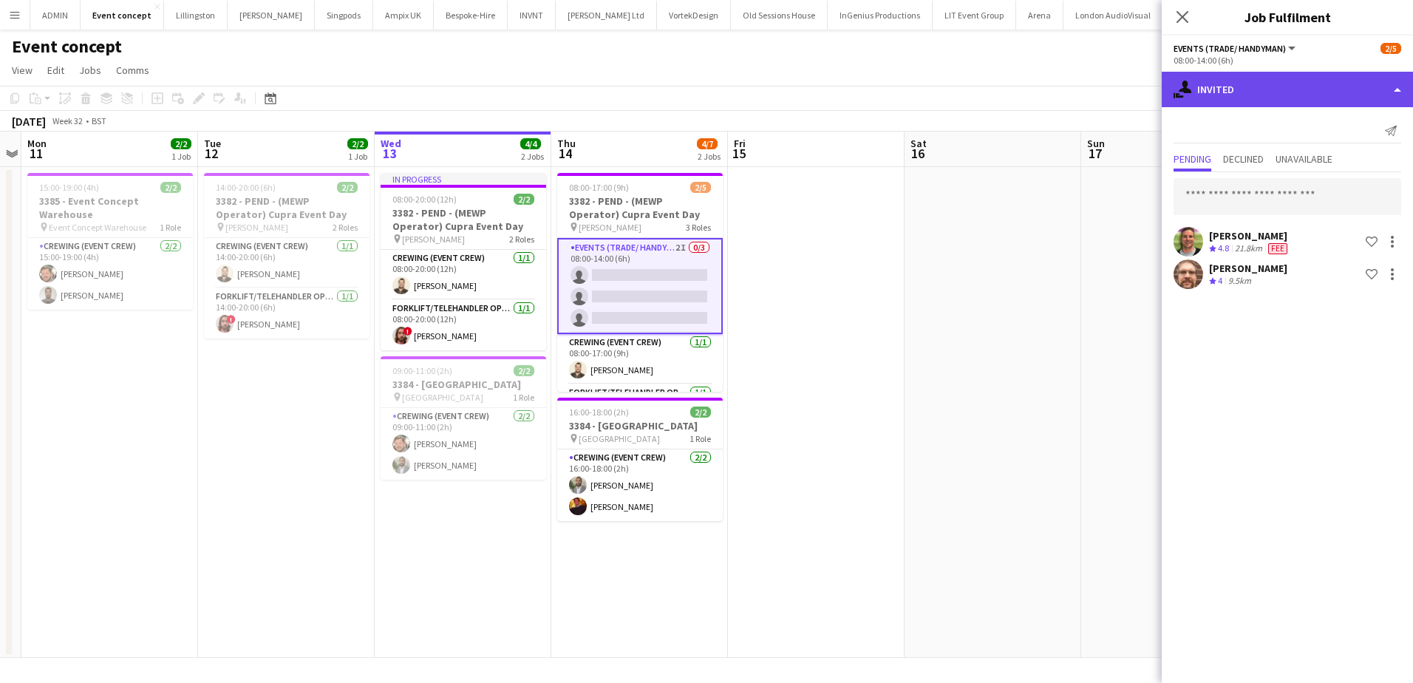
click at [1323, 86] on div "single-neutral-actions-share-1 Invited" at bounding box center [1287, 89] width 251 height 35
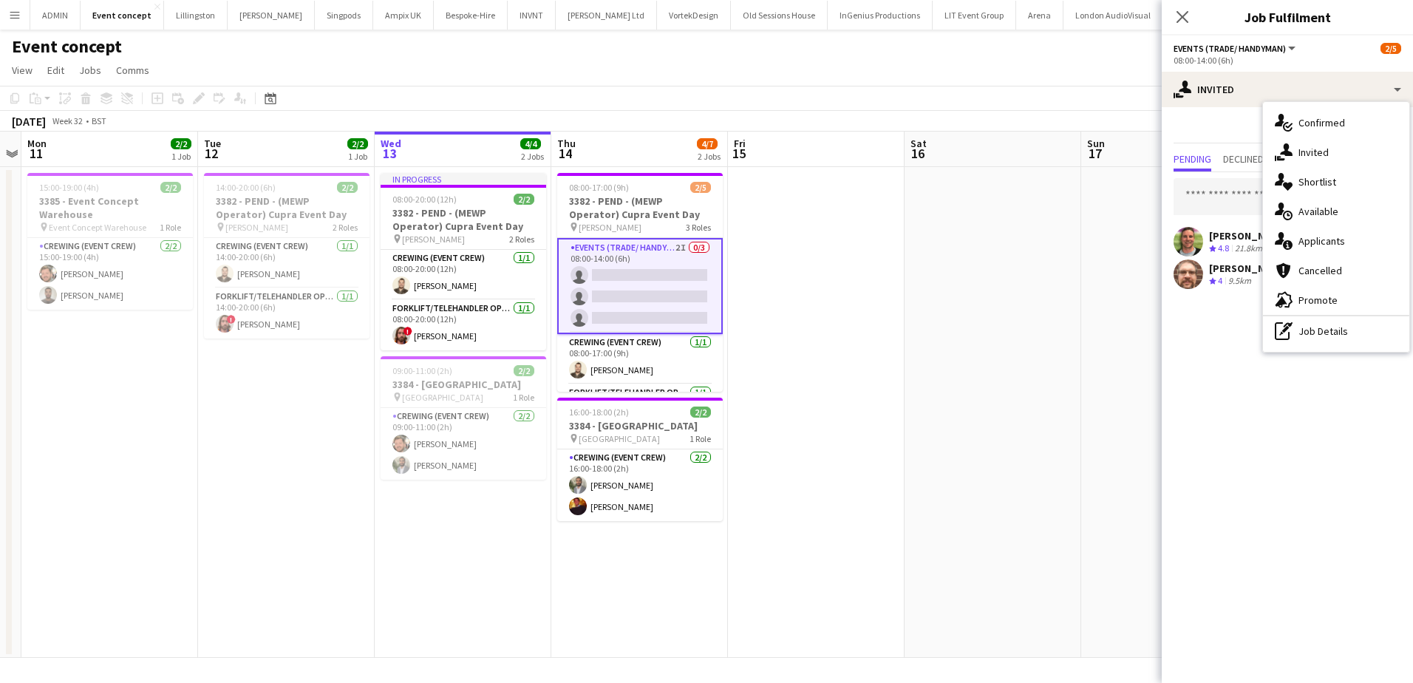
click at [997, 367] on app-date-cell at bounding box center [993, 412] width 177 height 491
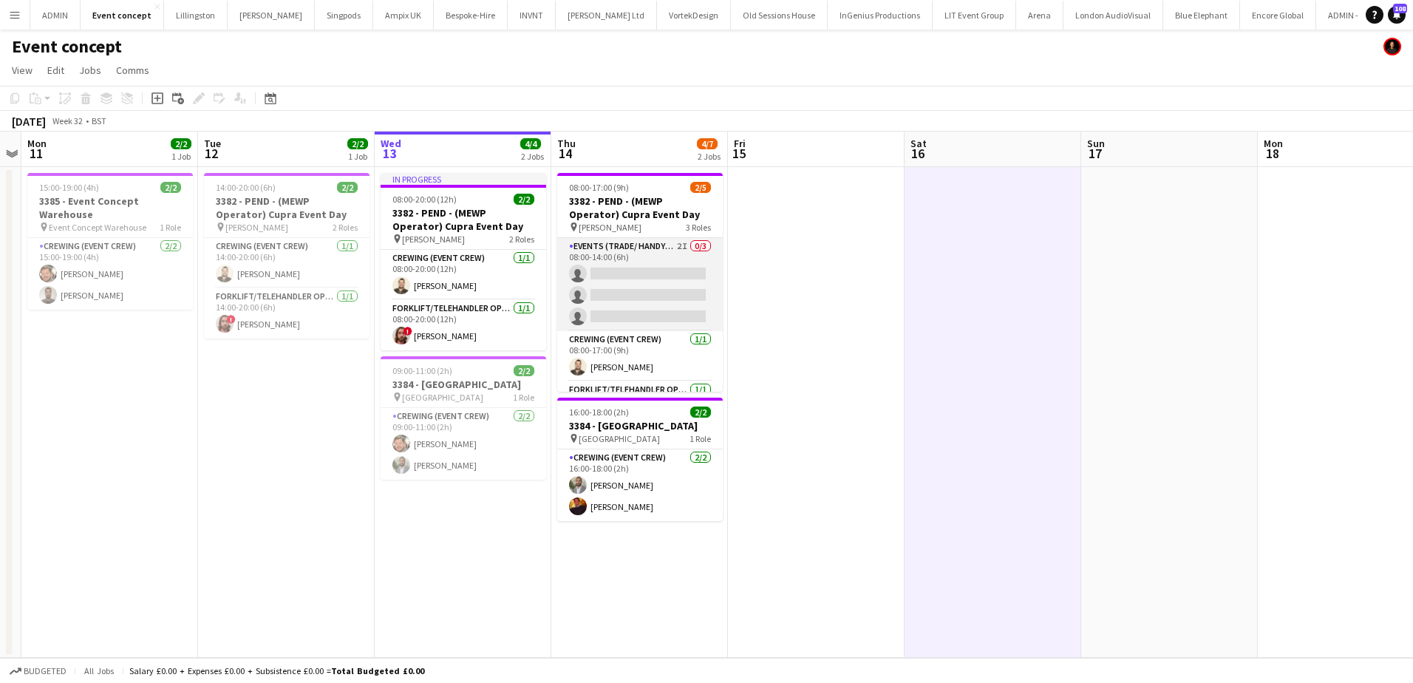
click at [669, 276] on app-card-role "Events (Trade/ Handyman) 2I 0/3 08:00-14:00 (6h) single-neutral-actions single-…" at bounding box center [640, 284] width 166 height 93
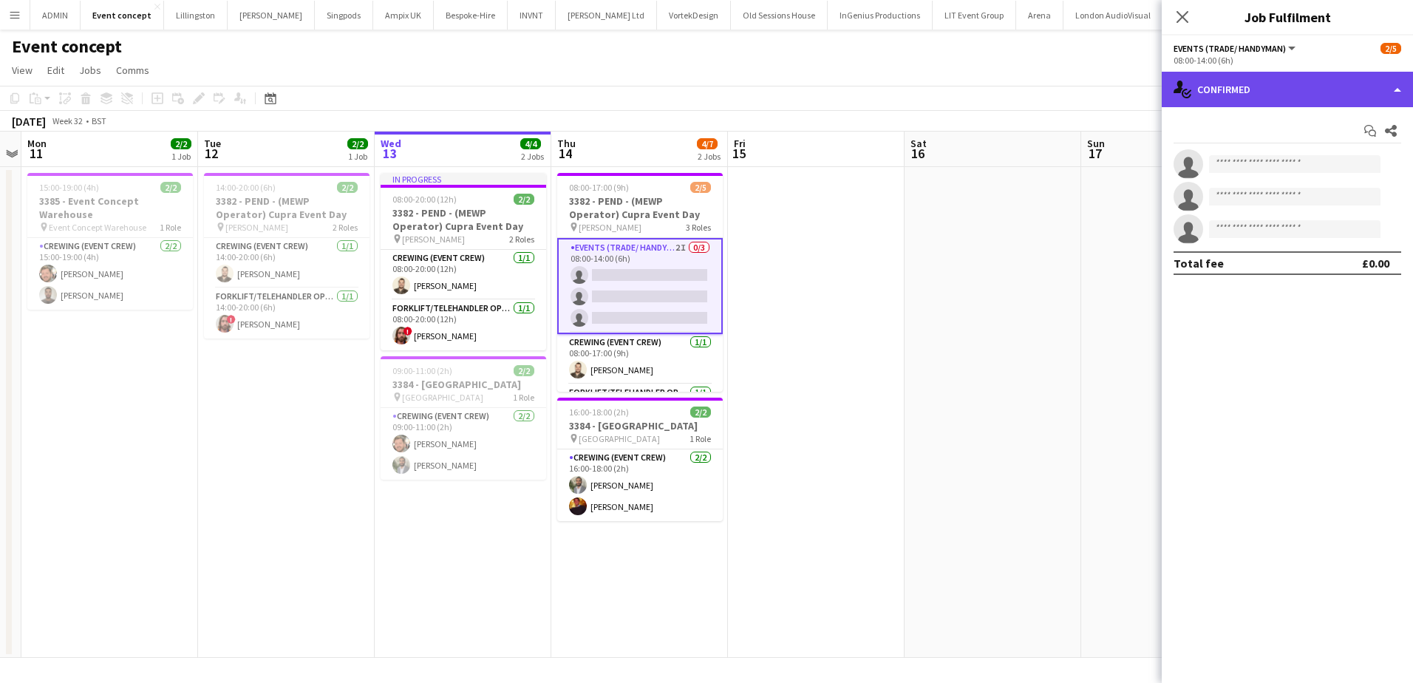
click at [1260, 77] on div "single-neutral-actions-check-2 Confirmed" at bounding box center [1287, 89] width 251 height 35
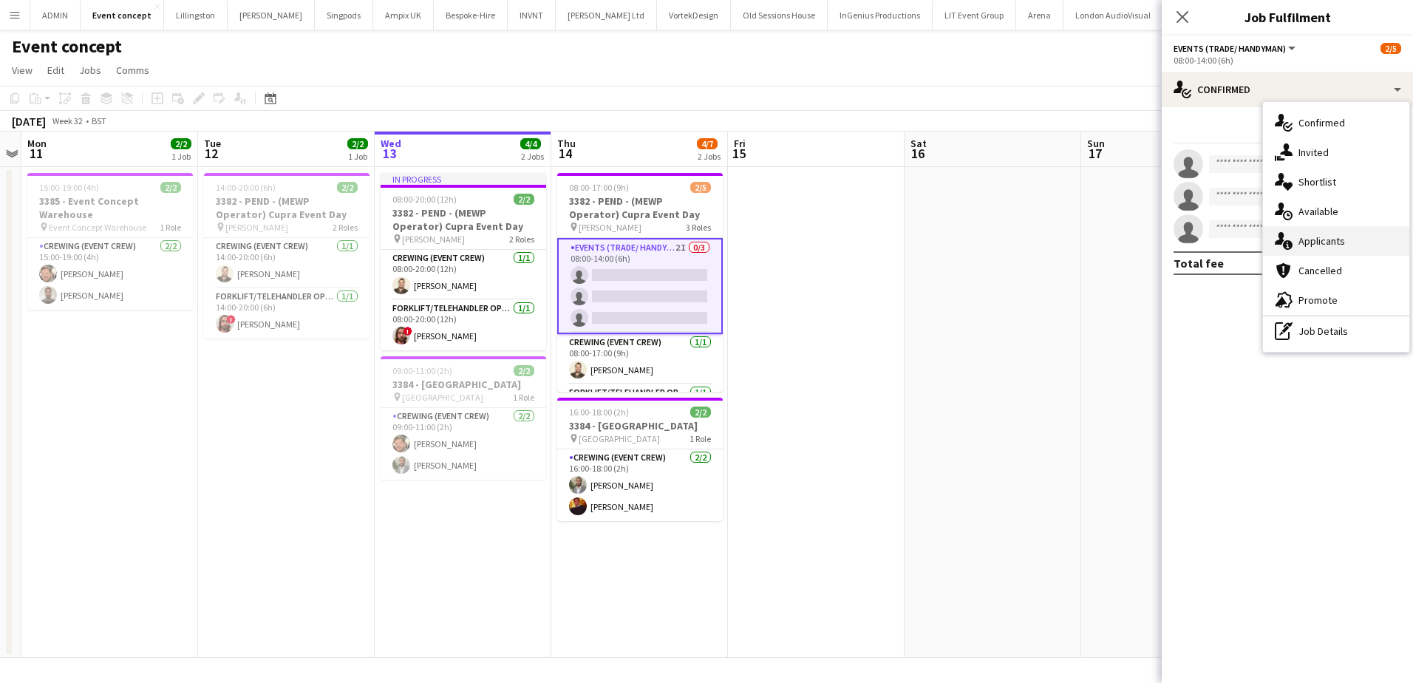
click at [1356, 236] on div "single-neutral-actions-information Applicants" at bounding box center [1336, 241] width 146 height 30
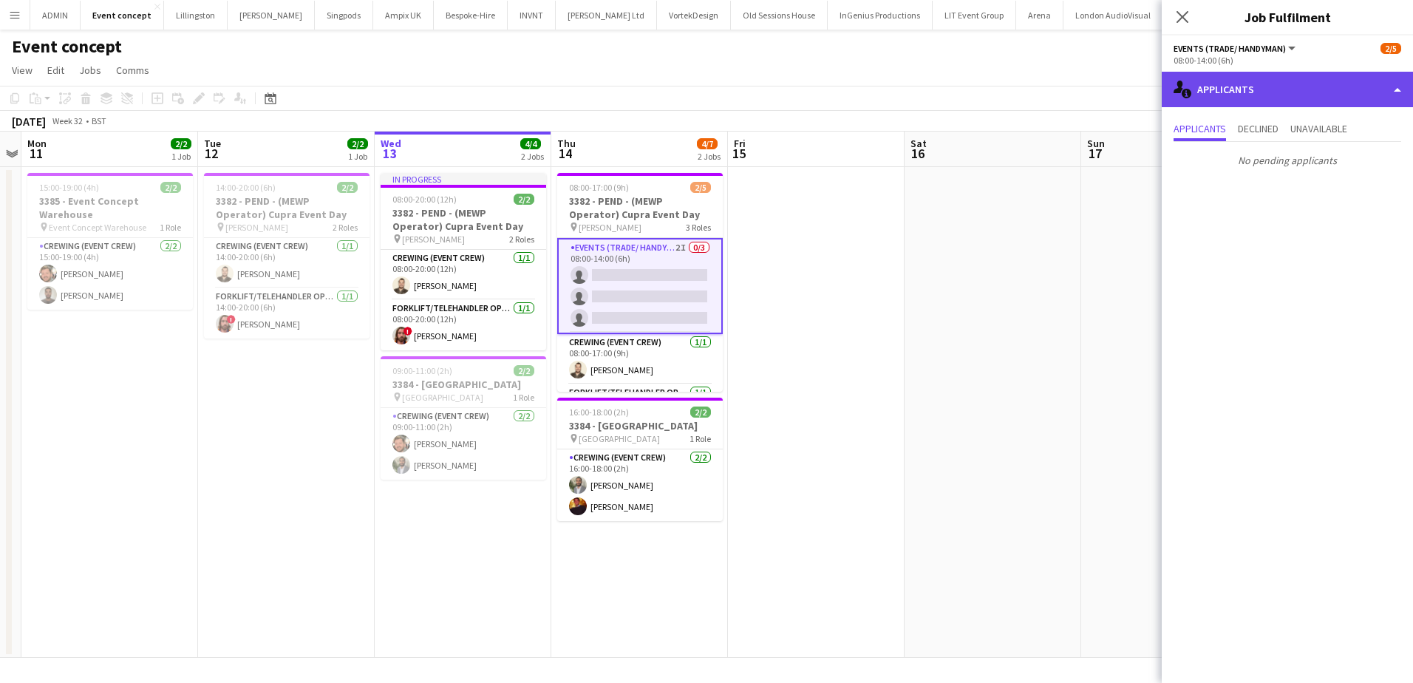
click at [1314, 84] on div "single-neutral-actions-information Applicants" at bounding box center [1287, 89] width 251 height 35
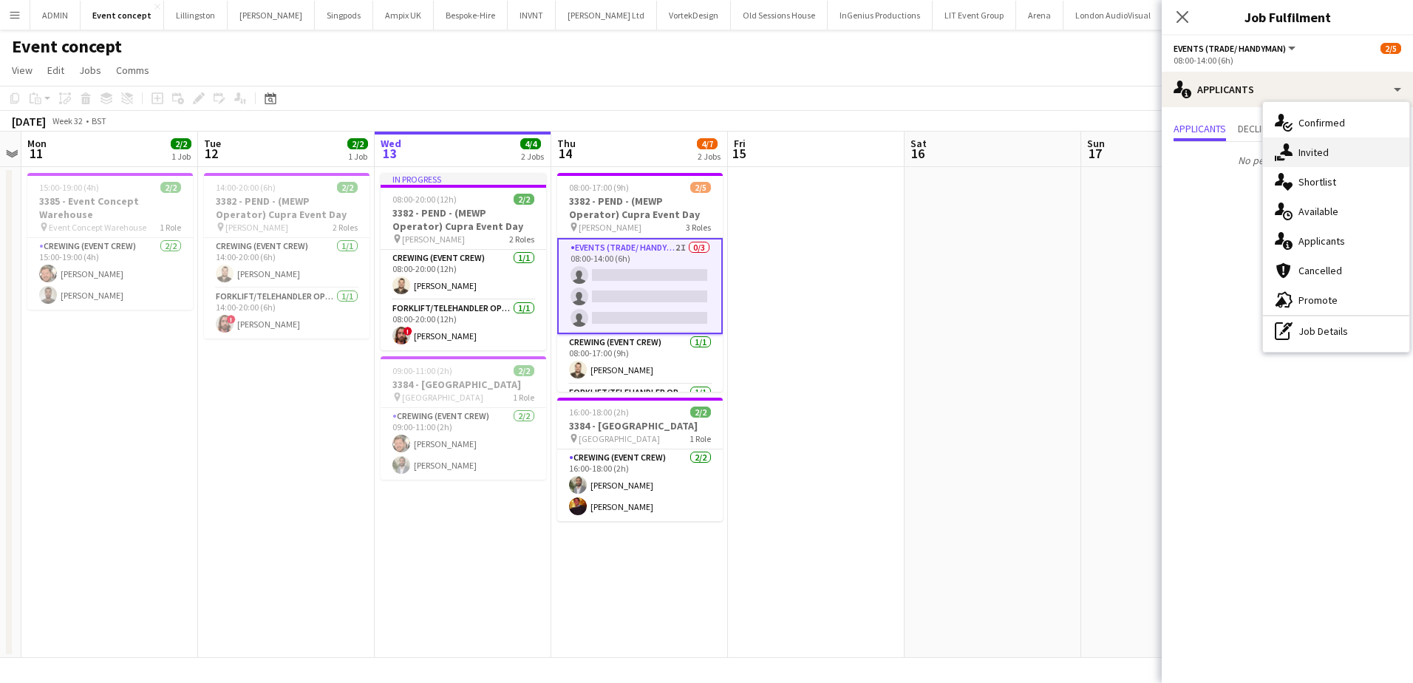
click at [1345, 152] on div "single-neutral-actions-share-1 Invited" at bounding box center [1336, 152] width 146 height 30
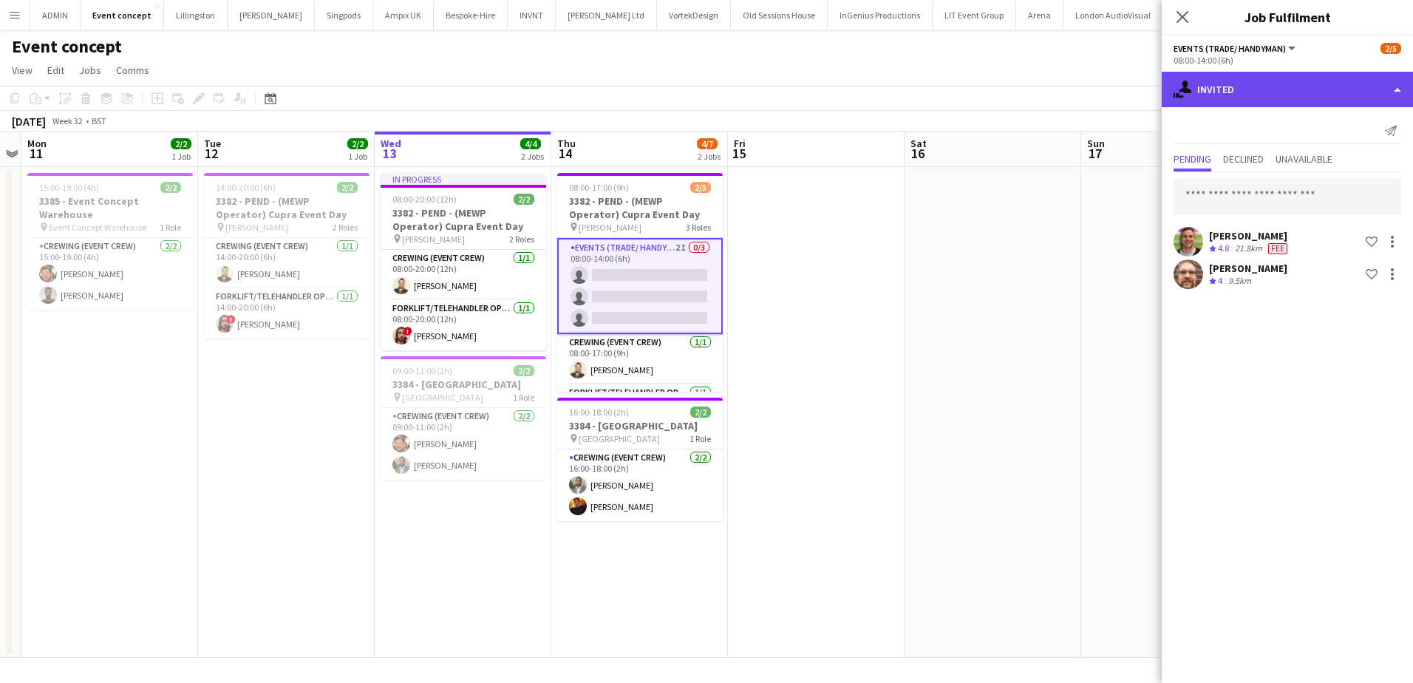
click at [1284, 90] on div "single-neutral-actions-share-1 Invited" at bounding box center [1287, 89] width 251 height 35
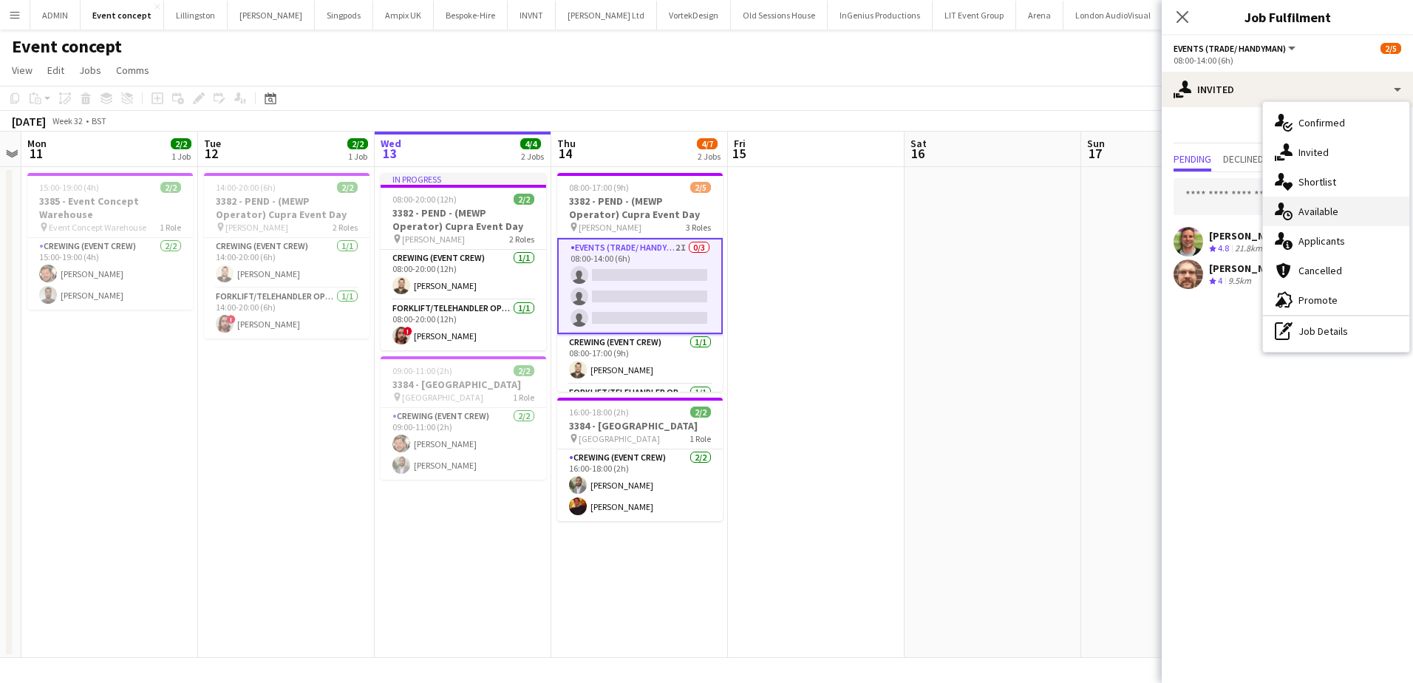
click at [1353, 207] on div "single-neutral-actions-upload Available" at bounding box center [1336, 212] width 146 height 30
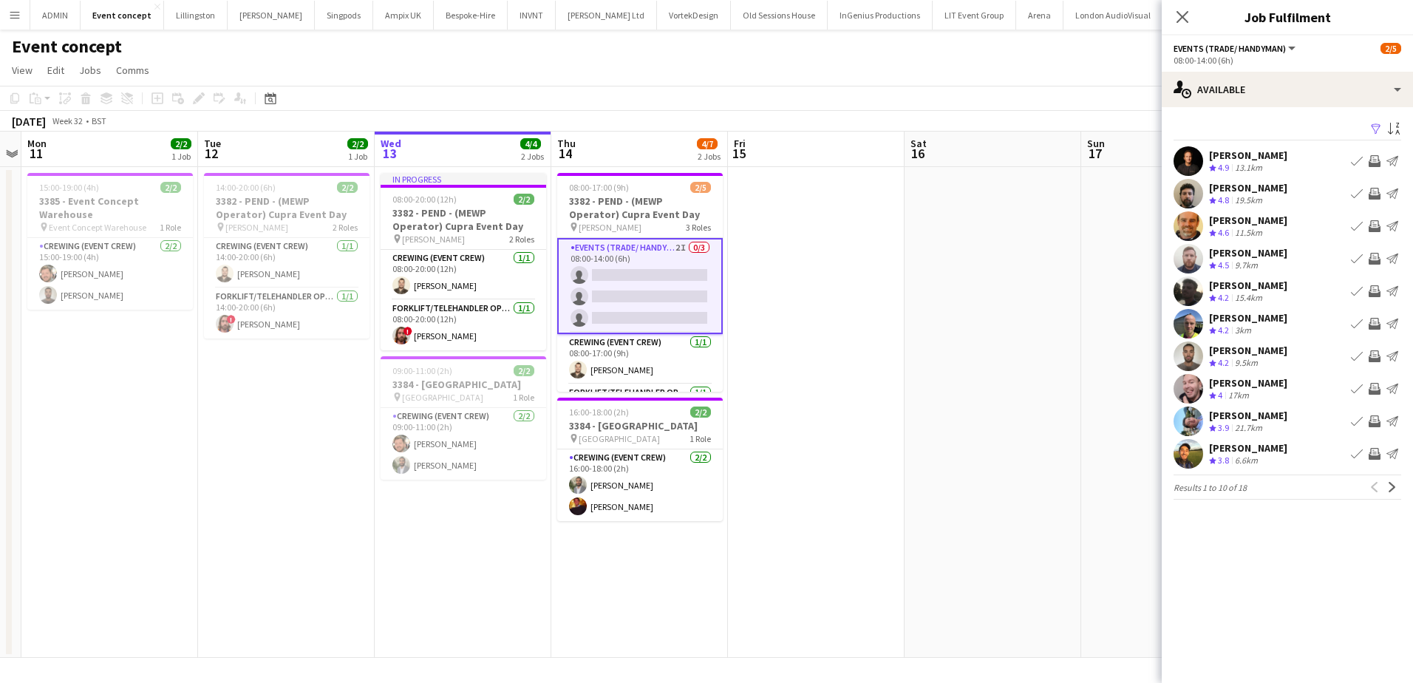
click at [1373, 390] on app-icon "Invite crew" at bounding box center [1375, 389] width 12 height 12
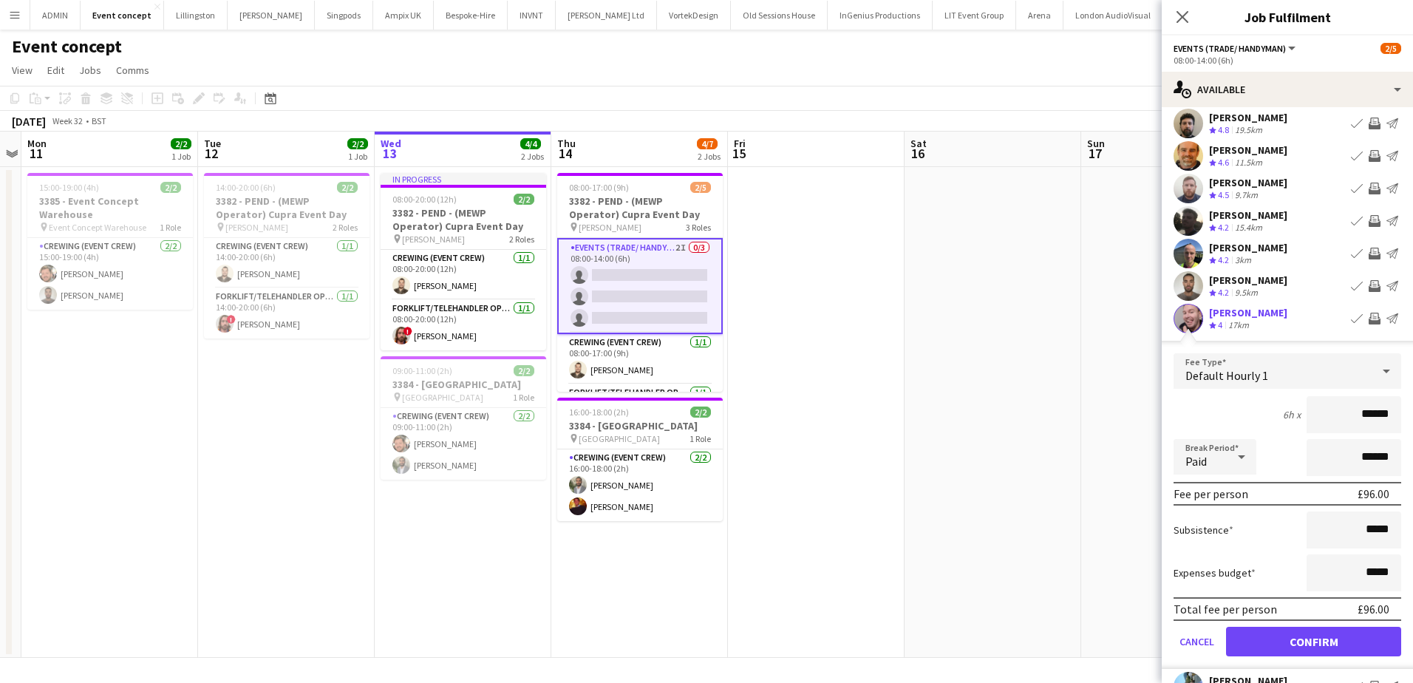
scroll to position [74, 0]
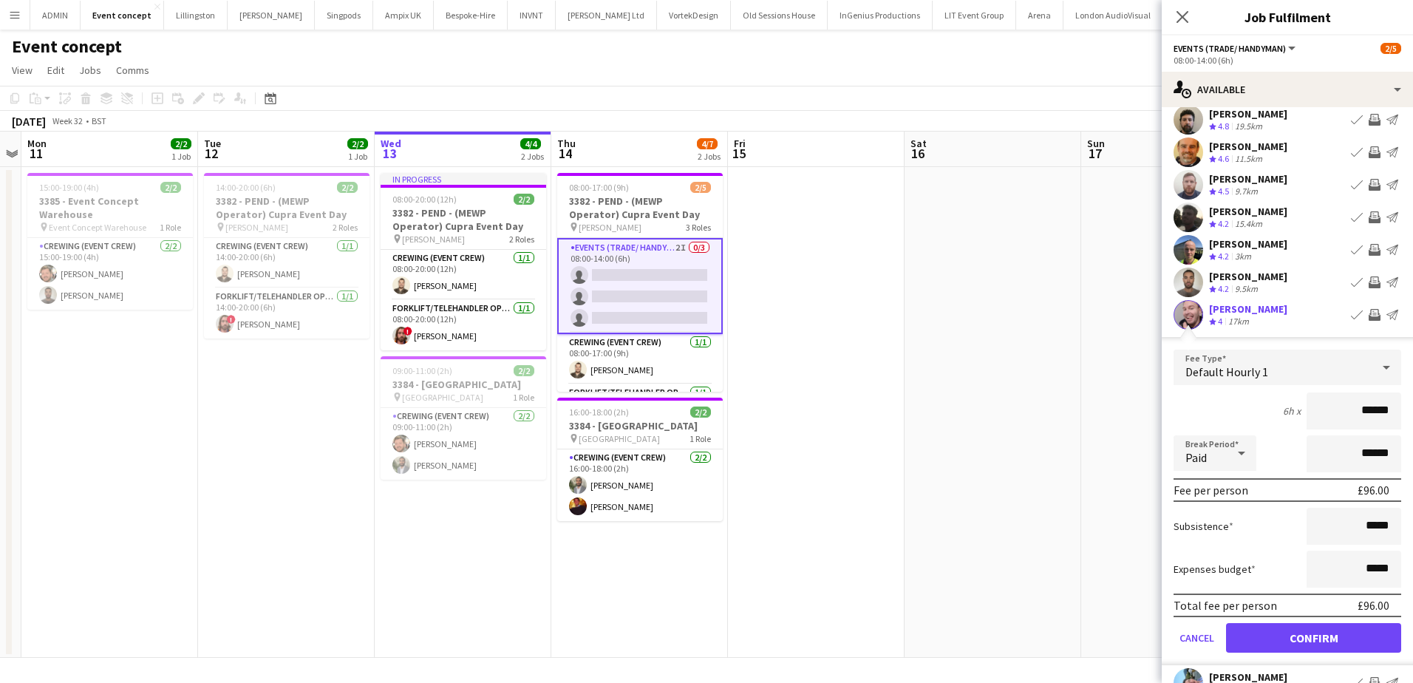
drag, startPoint x: 1350, startPoint y: 417, endPoint x: 1397, endPoint y: 418, distance: 47.3
click at [1397, 418] on form "Fee Type Default Hourly 1 6h x ****** Break Period Paid ****** Fee per person £…" at bounding box center [1287, 508] width 251 height 316
type input "***"
click at [1365, 639] on button "Confirm" at bounding box center [1313, 638] width 175 height 30
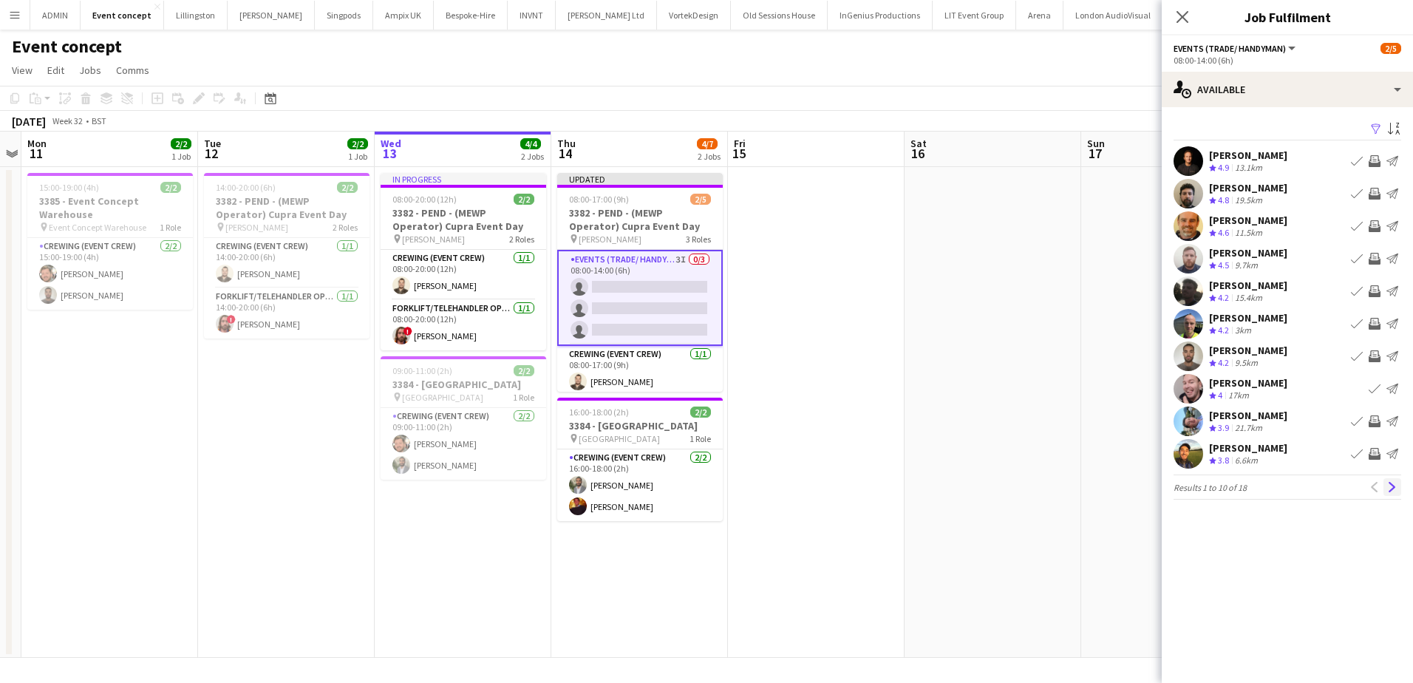
click at [1391, 492] on app-icon "Next" at bounding box center [1392, 487] width 10 height 10
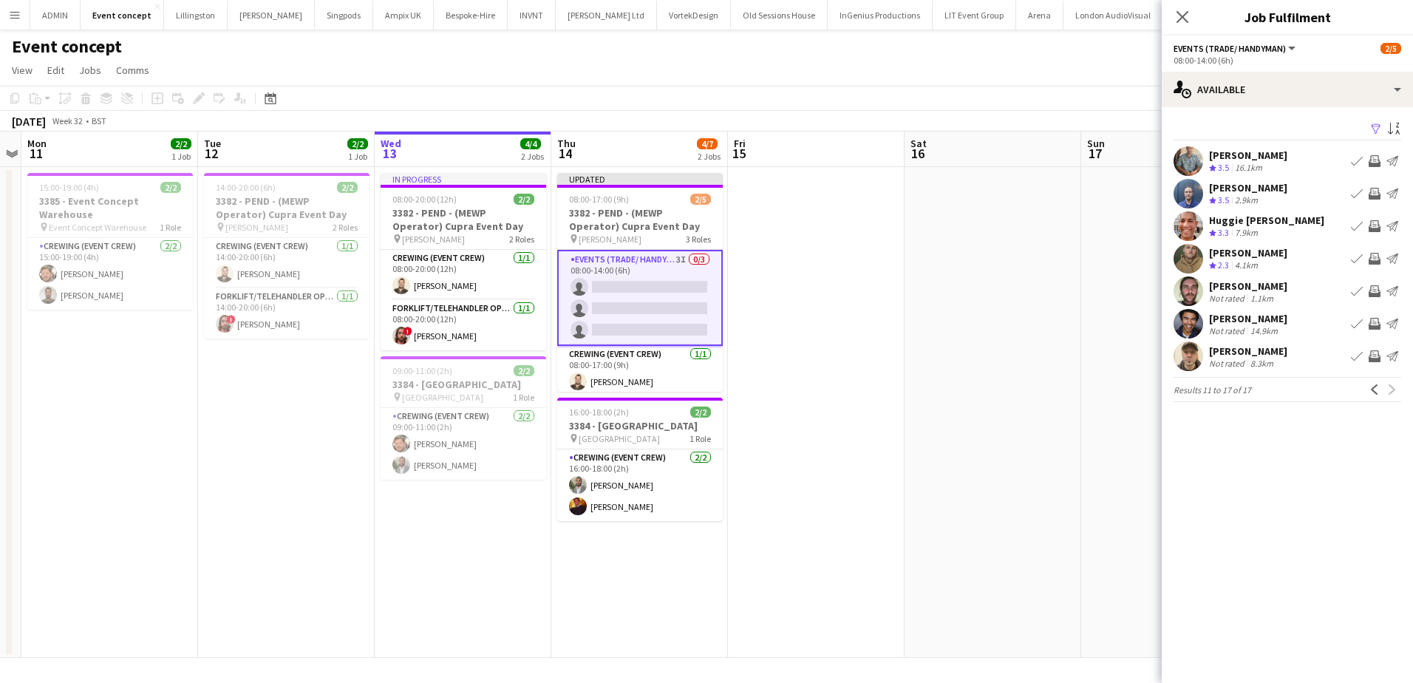
click at [1372, 162] on app-icon "Invite crew" at bounding box center [1375, 161] width 12 height 12
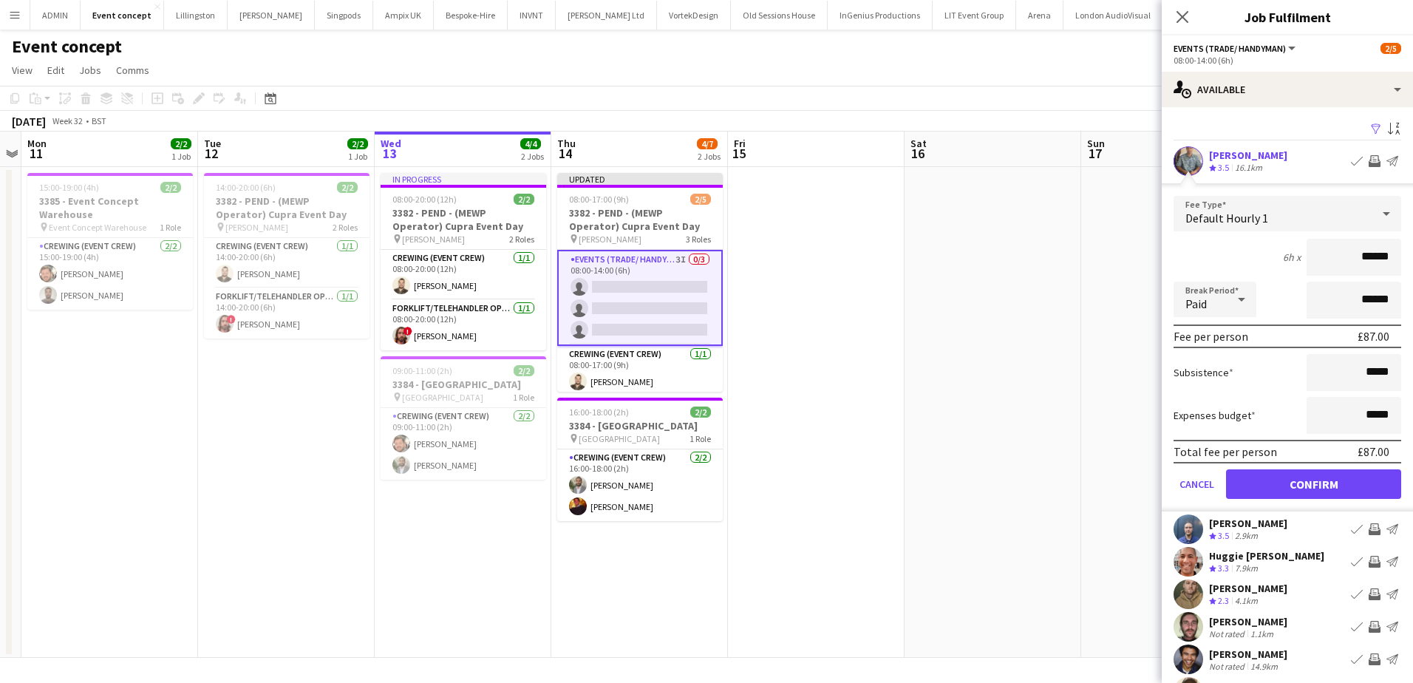
drag, startPoint x: 1350, startPoint y: 262, endPoint x: 1387, endPoint y: 263, distance: 37.0
click at [1387, 263] on input "******" at bounding box center [1354, 257] width 95 height 37
type input "***"
click at [1350, 485] on button "Confirm" at bounding box center [1313, 484] width 175 height 30
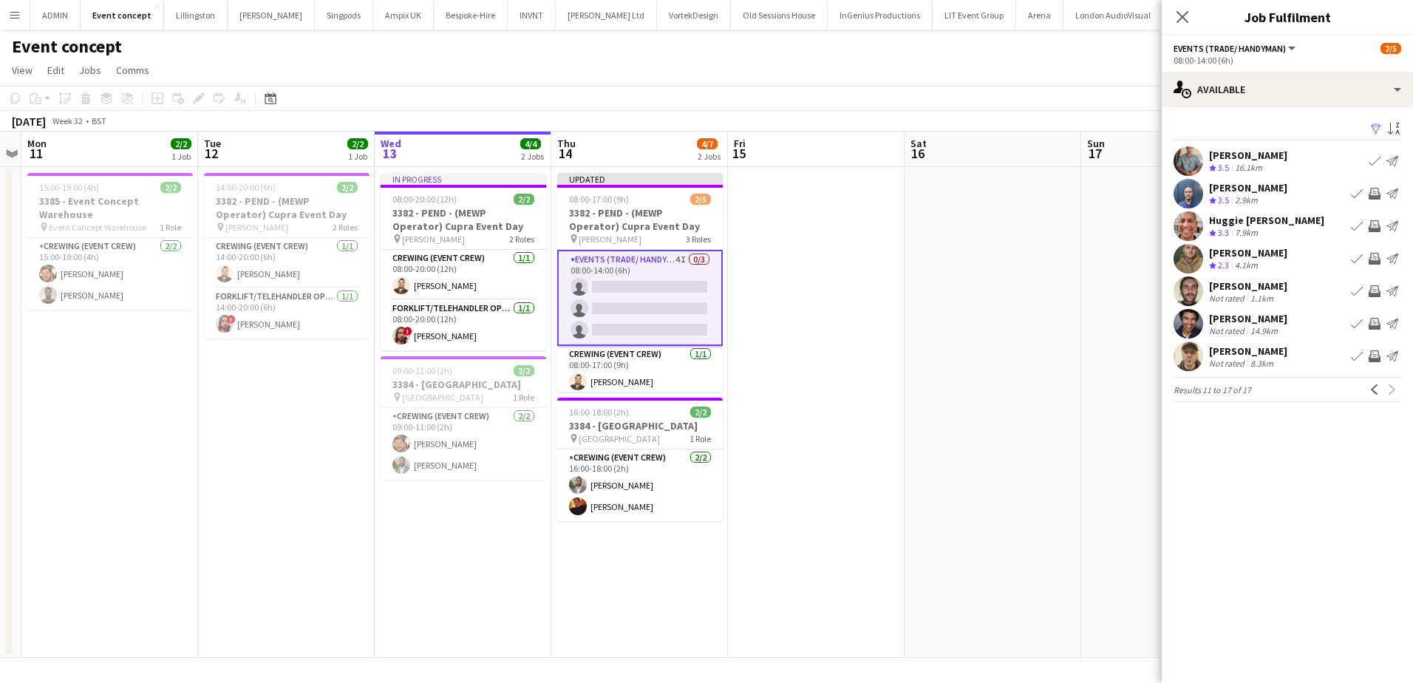
click at [1053, 418] on app-date-cell at bounding box center [993, 412] width 177 height 491
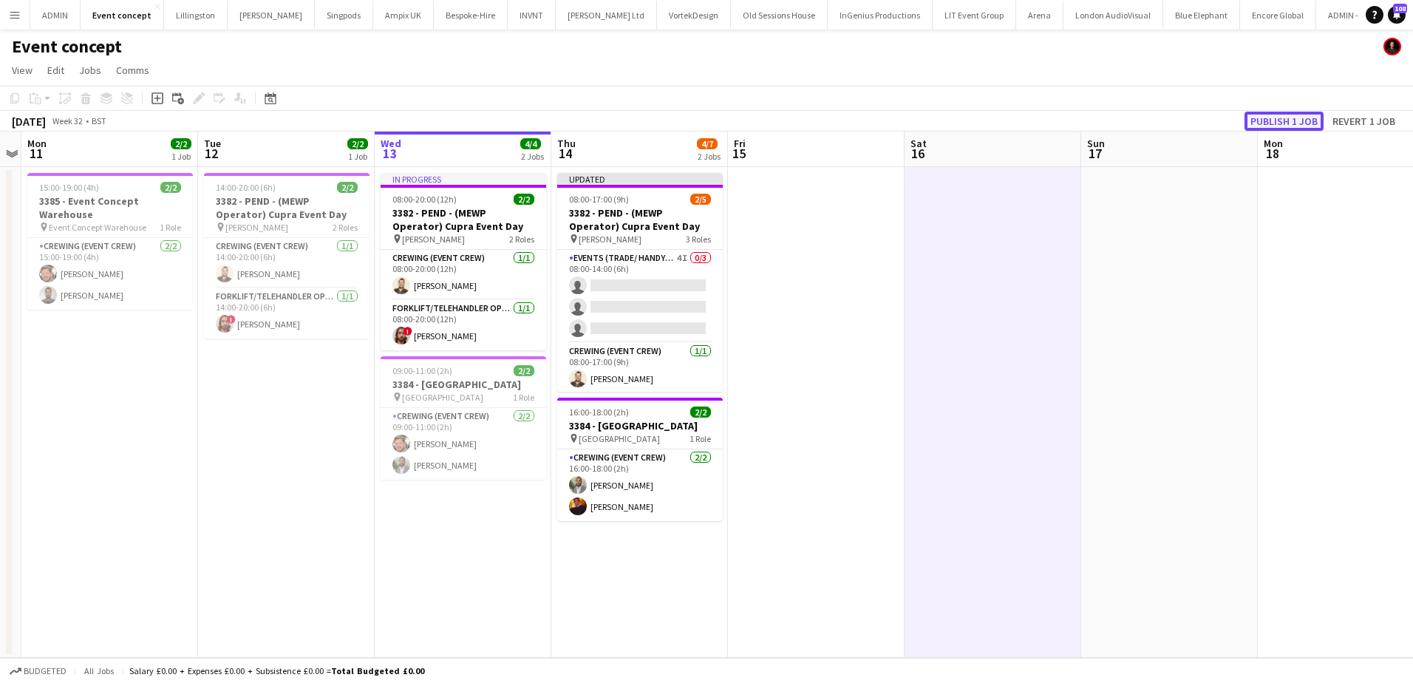
click at [1280, 124] on button "Publish 1 job" at bounding box center [1284, 121] width 79 height 19
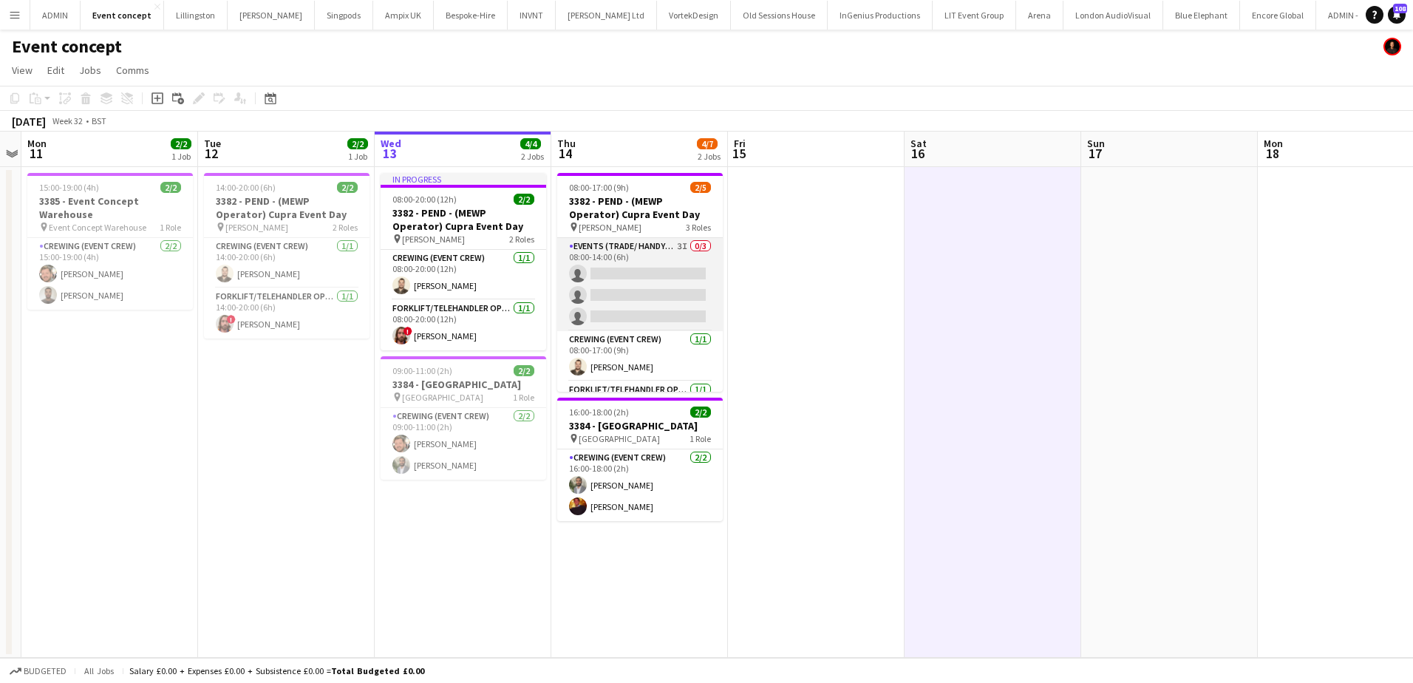
drag, startPoint x: 614, startPoint y: 273, endPoint x: 662, endPoint y: 274, distance: 47.3
click at [614, 273] on app-card-role "Events (Trade/ Handyman) 3I 0/3 08:00-14:00 (6h) single-neutral-actions single-…" at bounding box center [640, 284] width 166 height 93
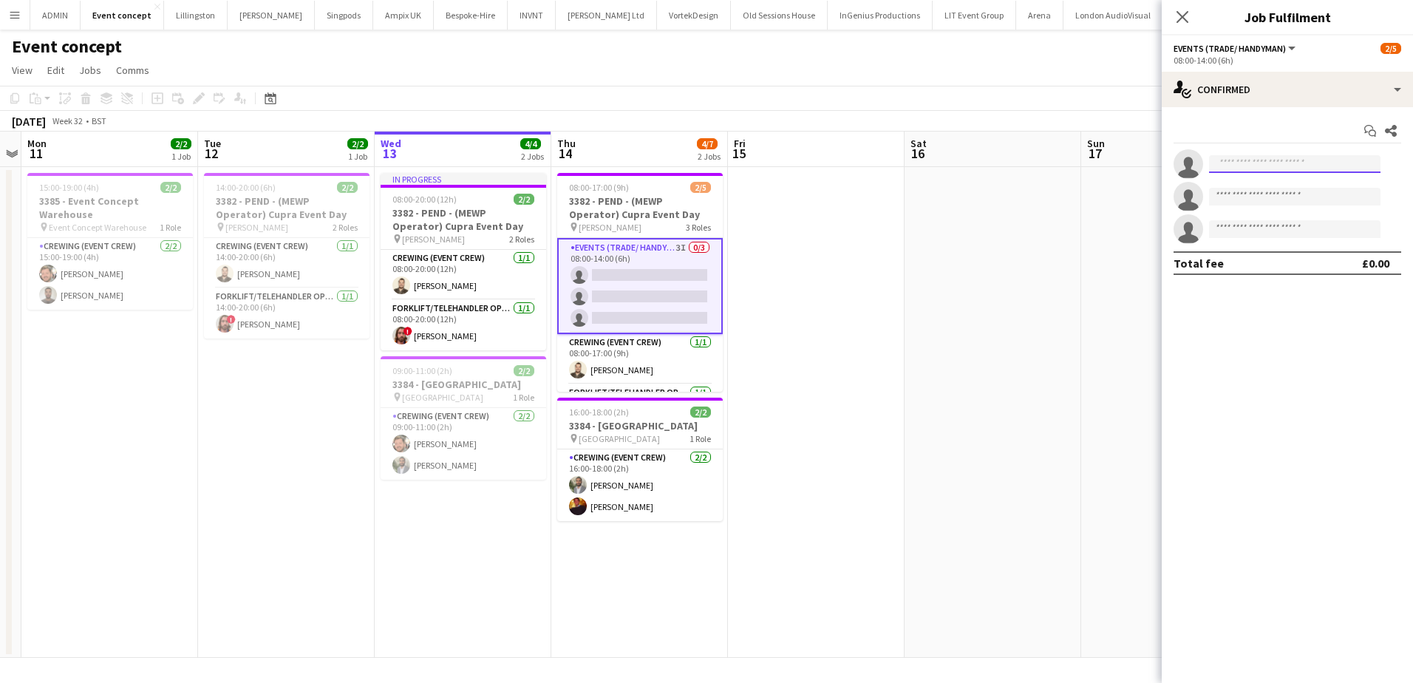
click at [1281, 168] on input at bounding box center [1294, 164] width 171 height 18
type input "*****"
click at [1270, 208] on span "+447709295702" at bounding box center [1295, 209] width 148 height 12
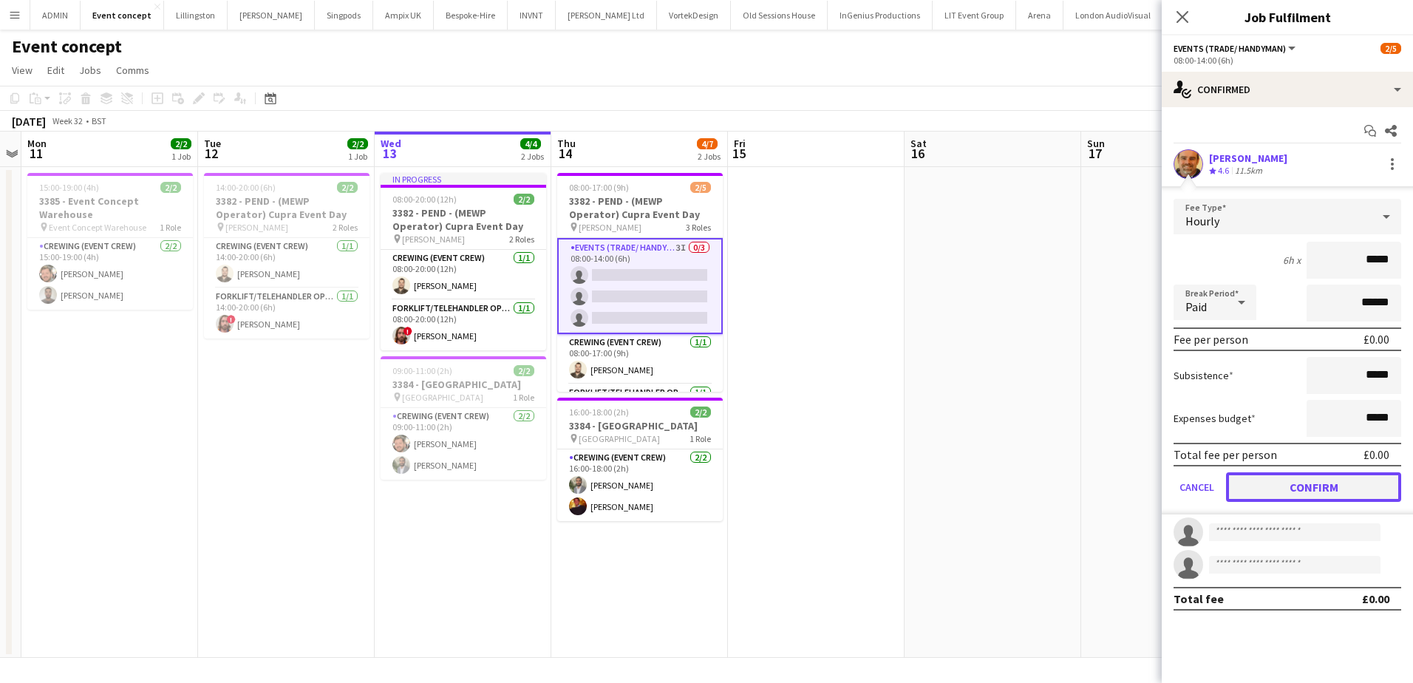
click at [1332, 485] on button "Confirm" at bounding box center [1313, 487] width 175 height 30
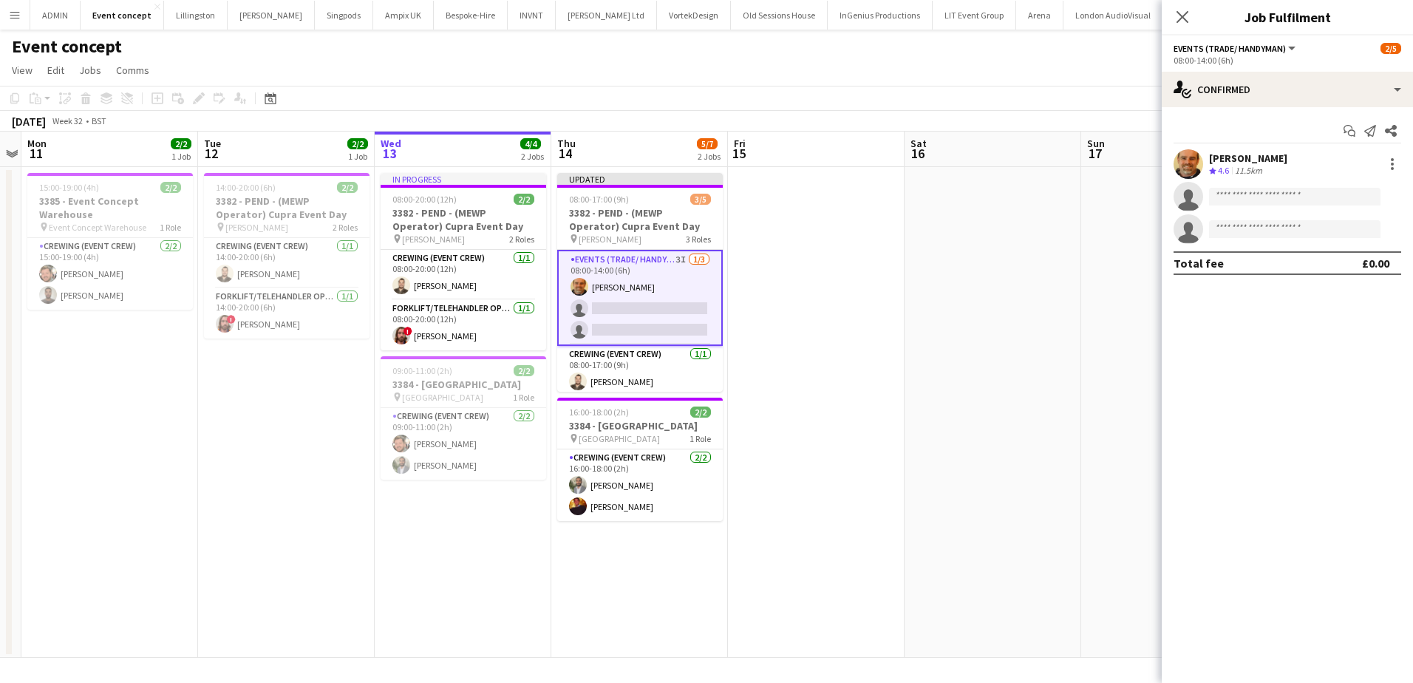
click at [970, 351] on app-date-cell at bounding box center [993, 412] width 177 height 491
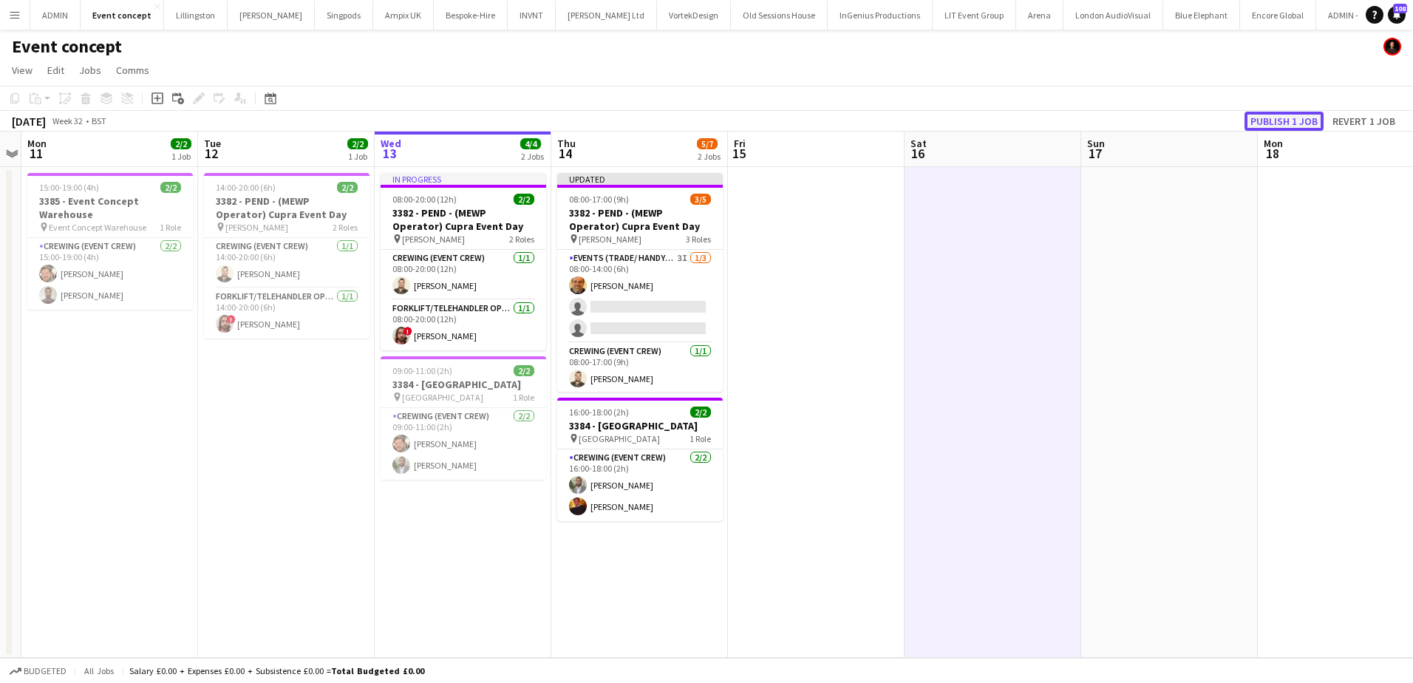
click at [1267, 123] on button "Publish 1 job" at bounding box center [1284, 121] width 79 height 19
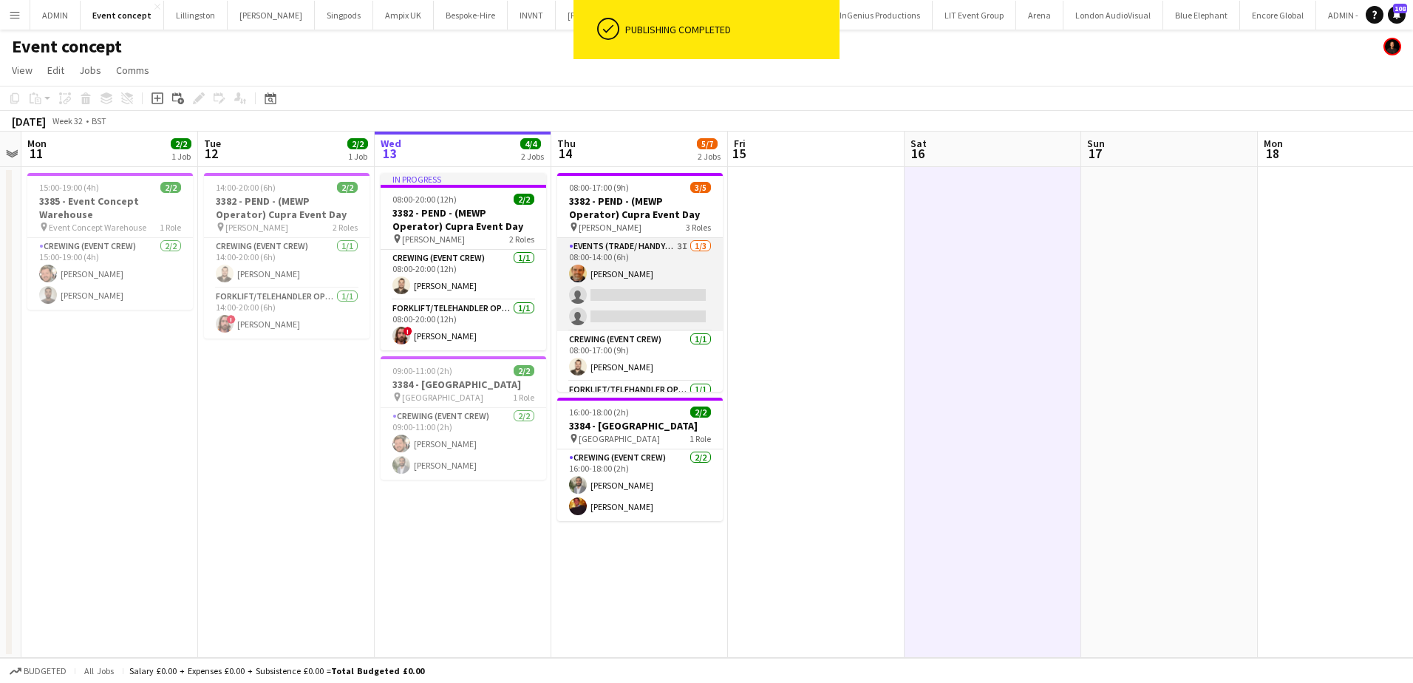
click at [671, 309] on app-card-role "Events (Trade/ Handyman) 3I 1/3 08:00-14:00 (6h) Shane King single-neutral-acti…" at bounding box center [640, 284] width 166 height 93
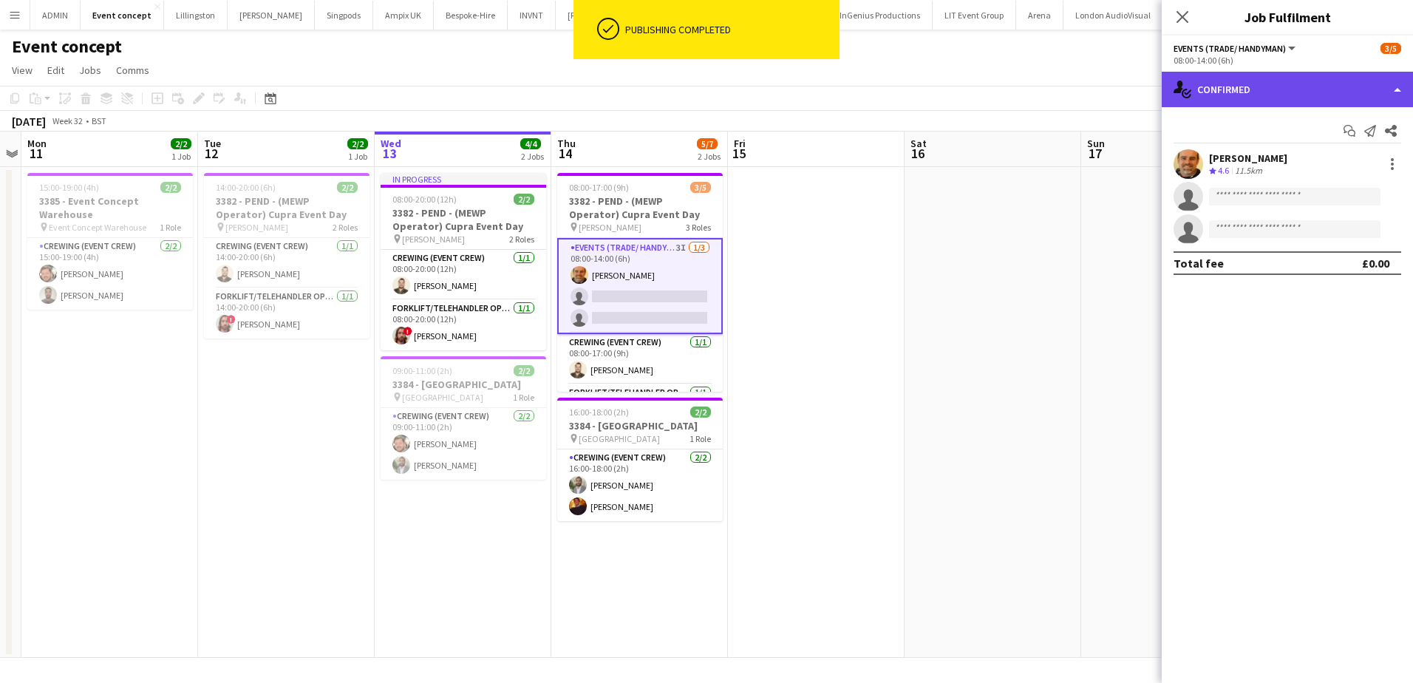
click at [1344, 98] on div "single-neutral-actions-check-2 Confirmed" at bounding box center [1287, 89] width 251 height 35
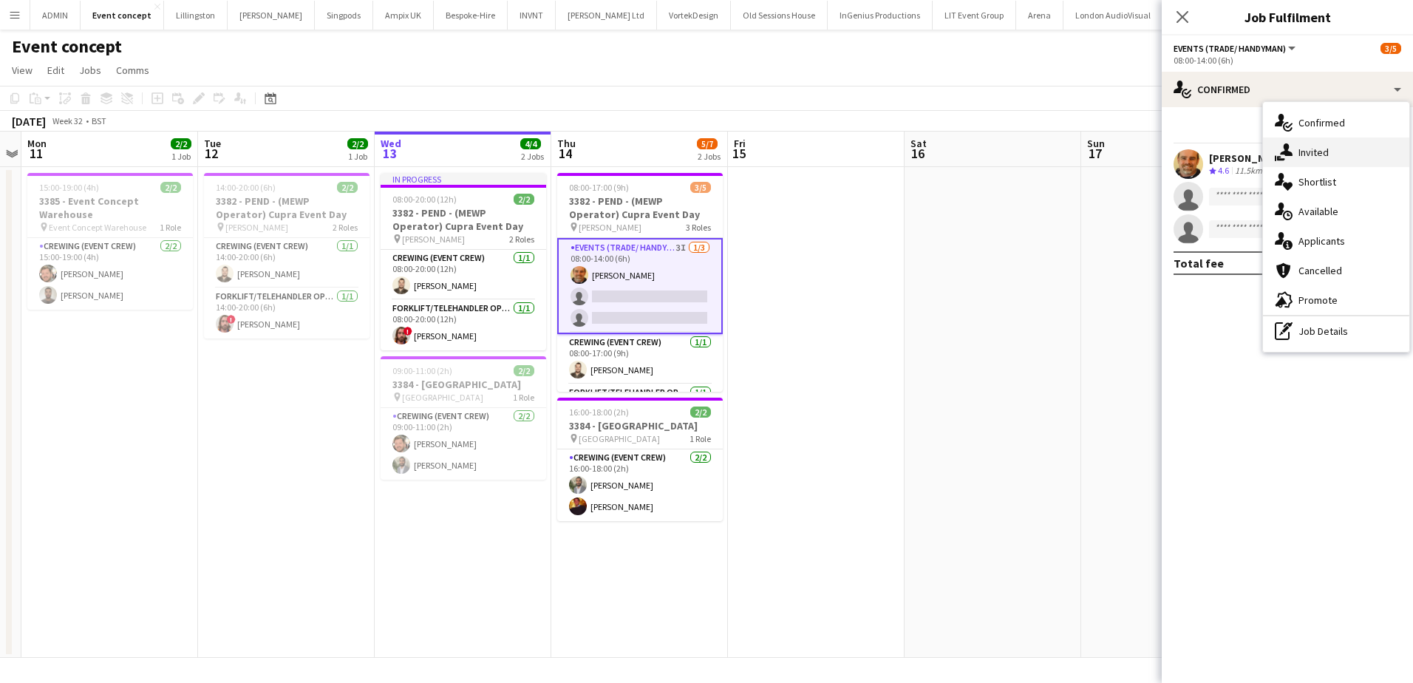
click at [1338, 145] on div "single-neutral-actions-share-1 Invited" at bounding box center [1336, 152] width 146 height 30
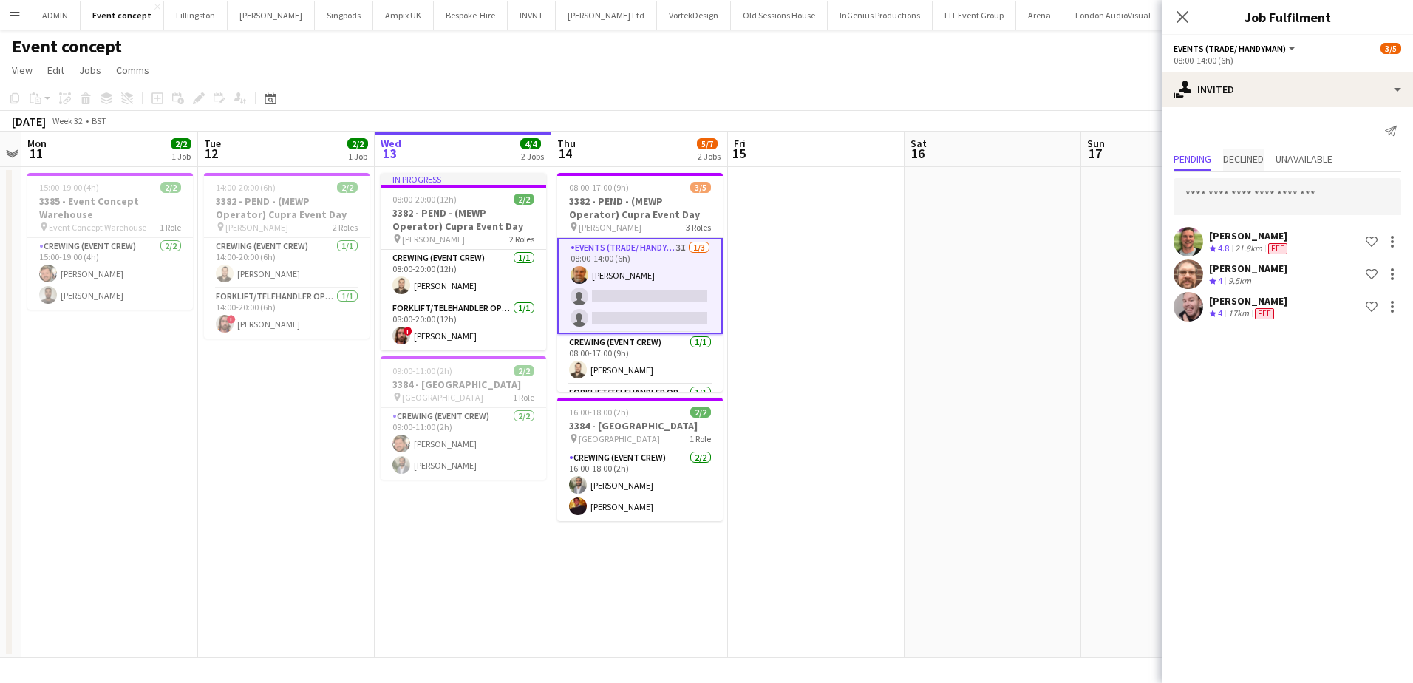
click at [1251, 149] on span "Declined" at bounding box center [1243, 160] width 41 height 22
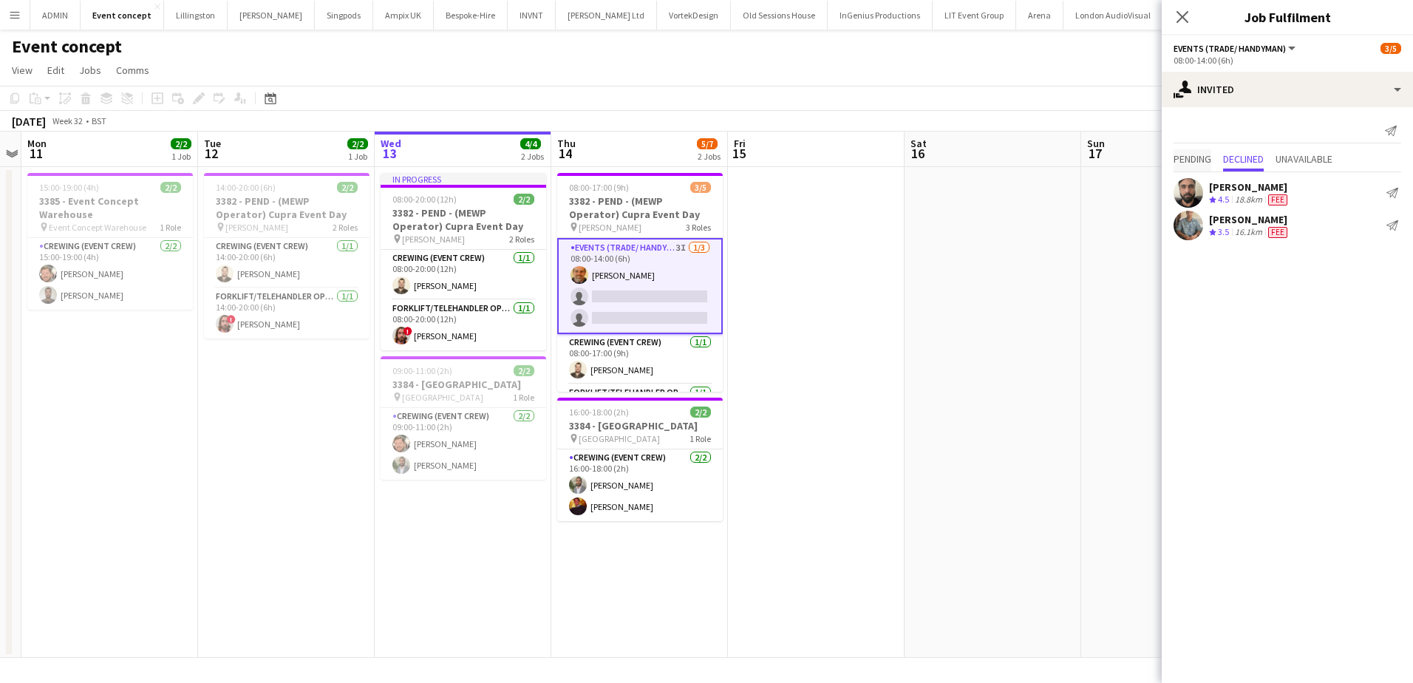
click at [1203, 160] on span "Pending" at bounding box center [1193, 159] width 38 height 10
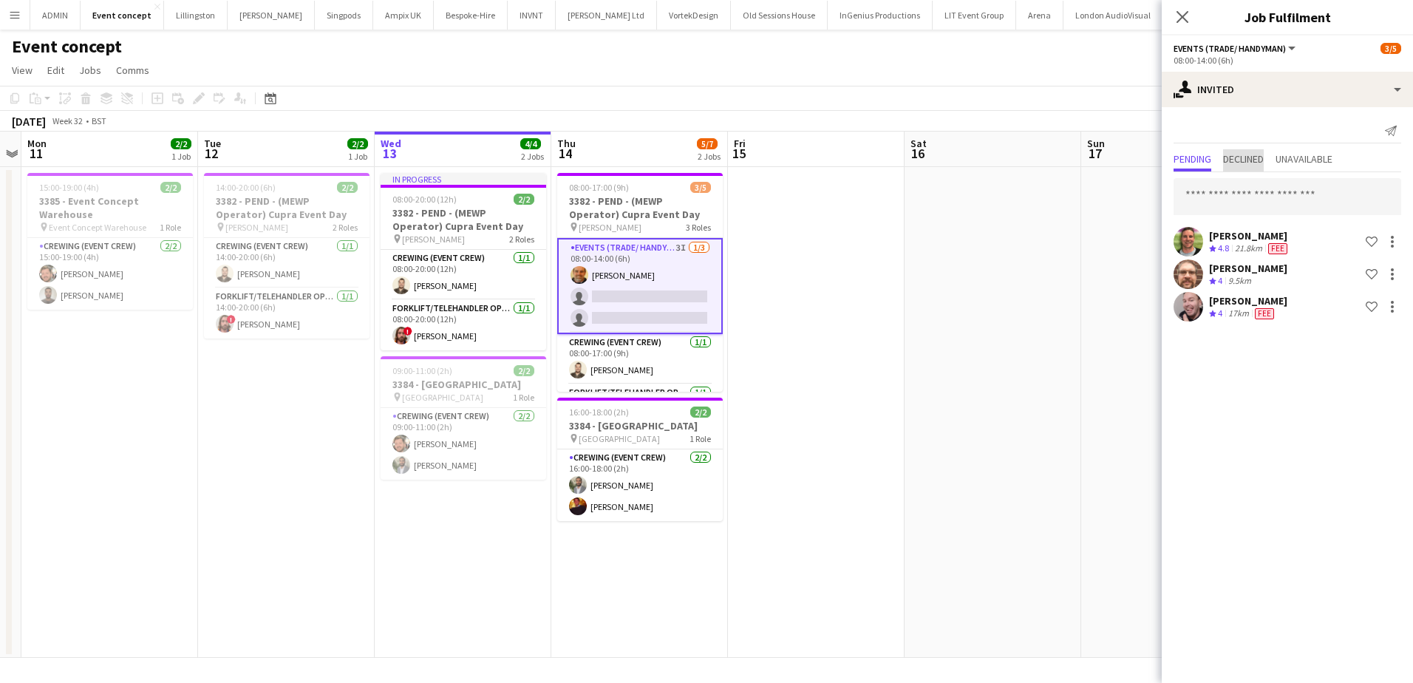
click at [1245, 170] on span "Declined" at bounding box center [1243, 160] width 41 height 22
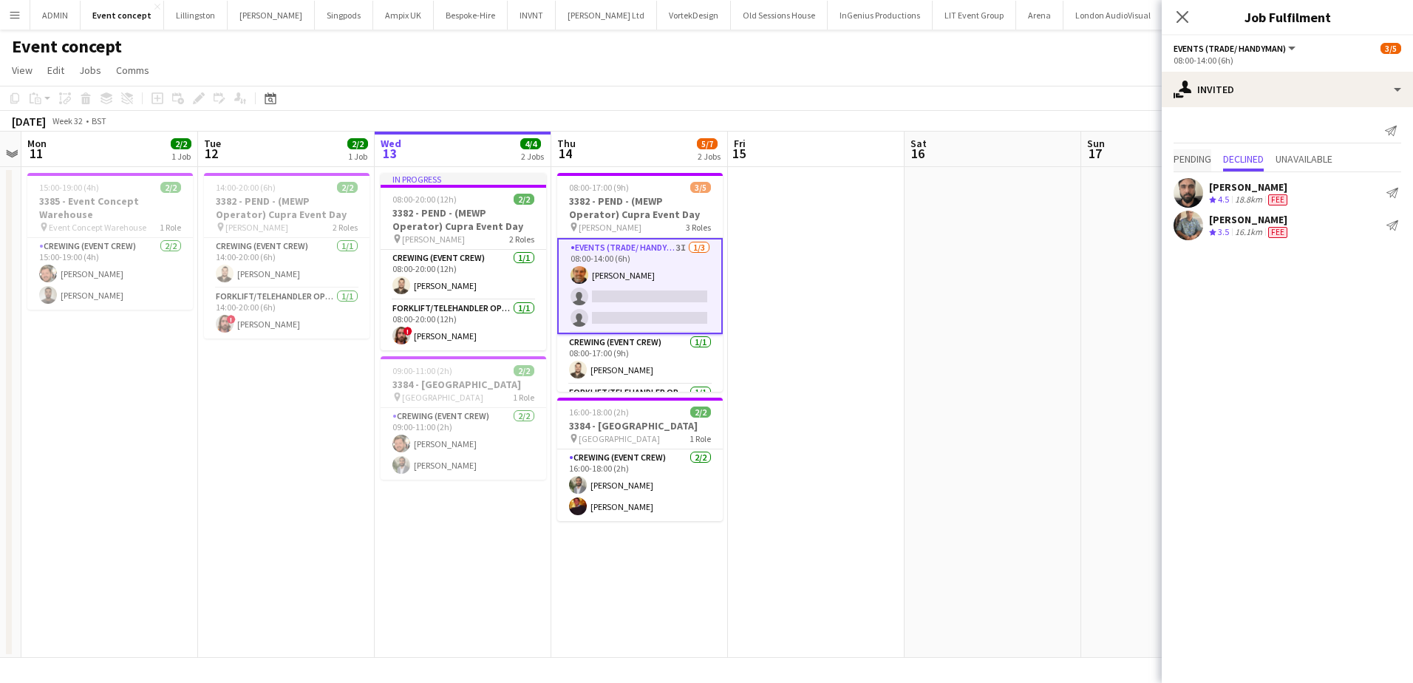
click at [1203, 166] on span "Pending" at bounding box center [1193, 160] width 38 height 22
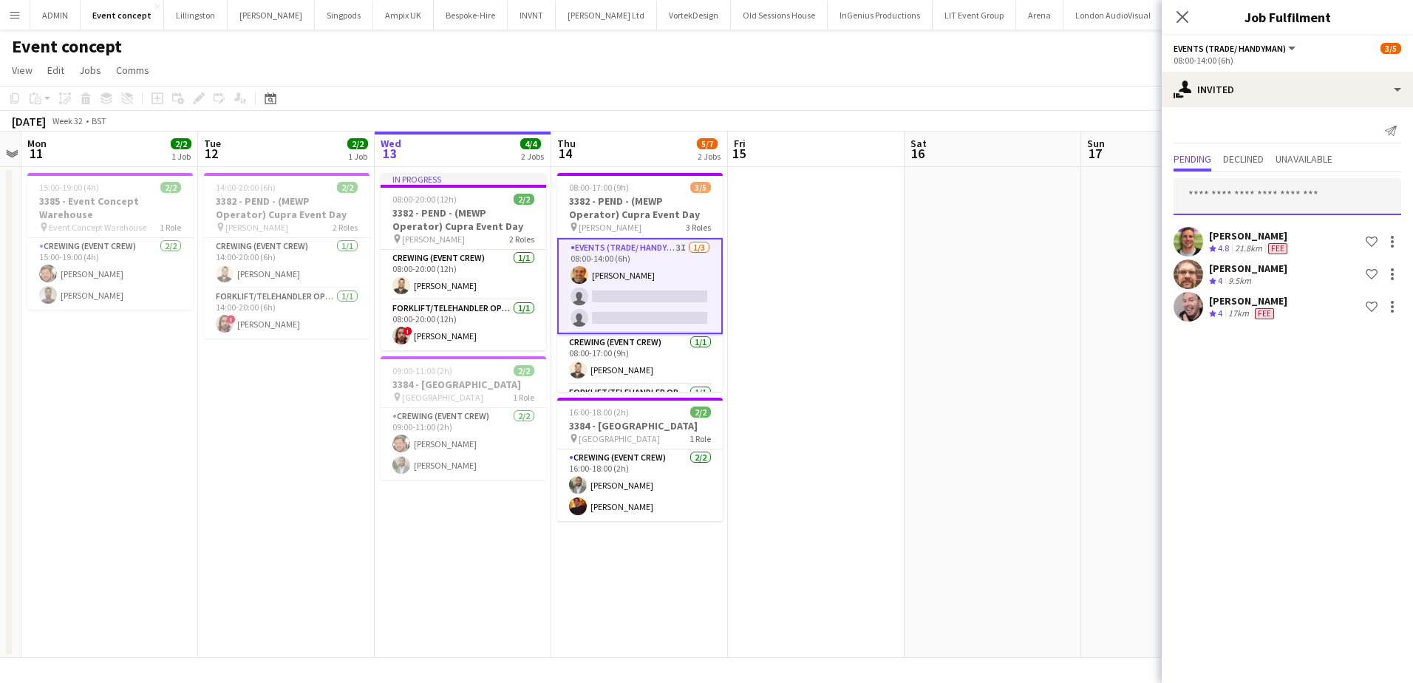
click at [1230, 191] on input "text" at bounding box center [1288, 196] width 228 height 37
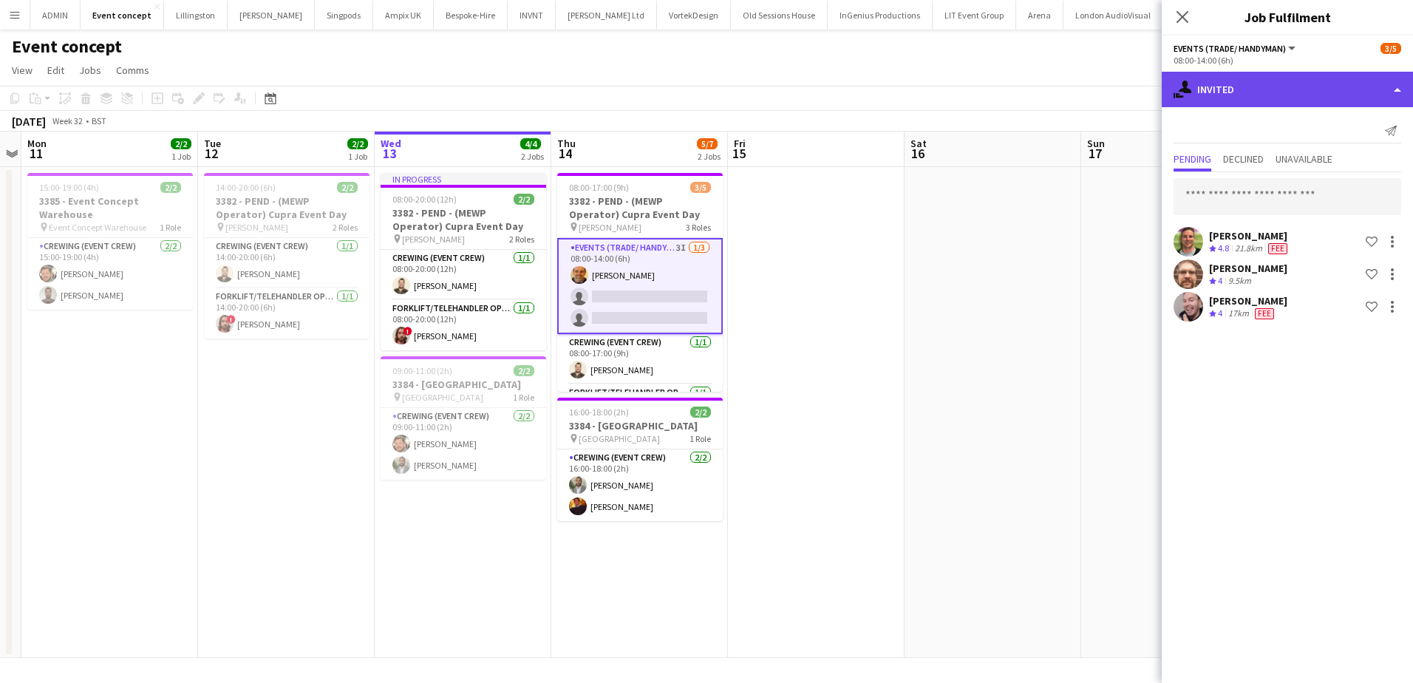
click at [1286, 97] on div "single-neutral-actions-share-1 Invited" at bounding box center [1287, 89] width 251 height 35
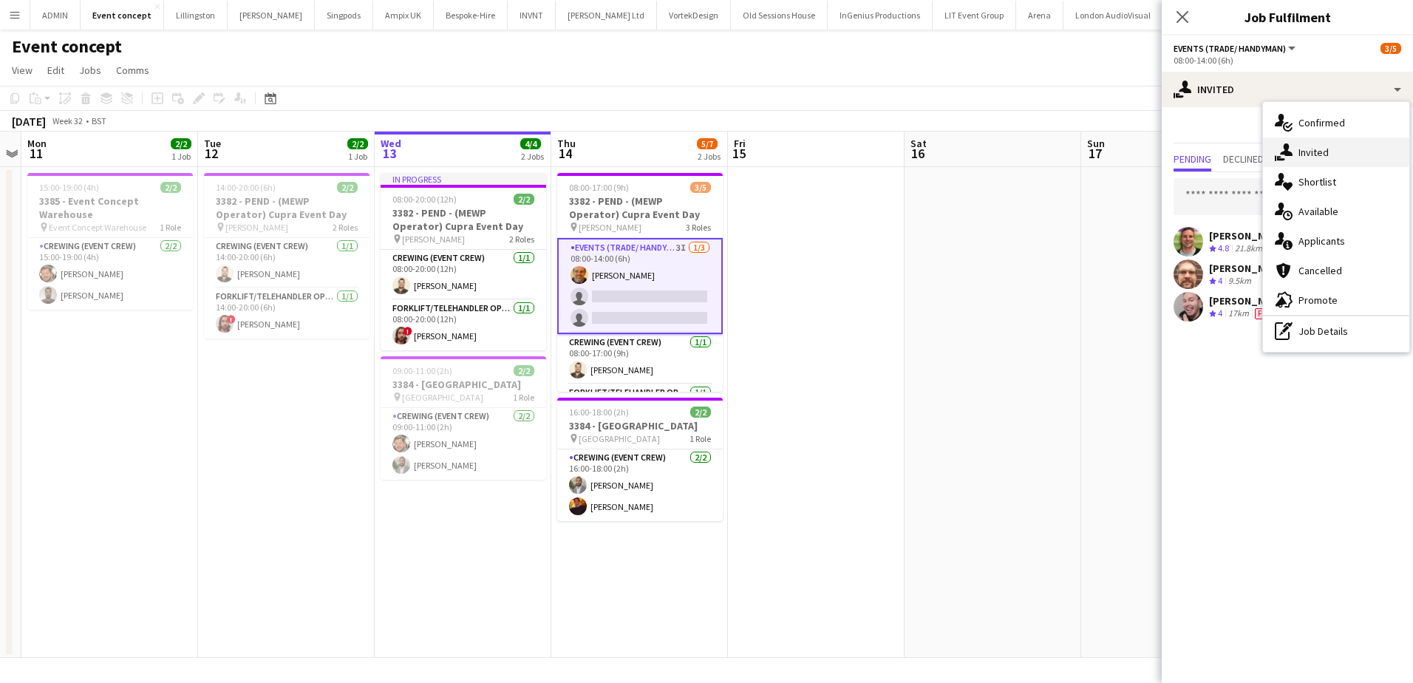
click at [1328, 149] on div "single-neutral-actions-share-1 Invited" at bounding box center [1336, 152] width 146 height 30
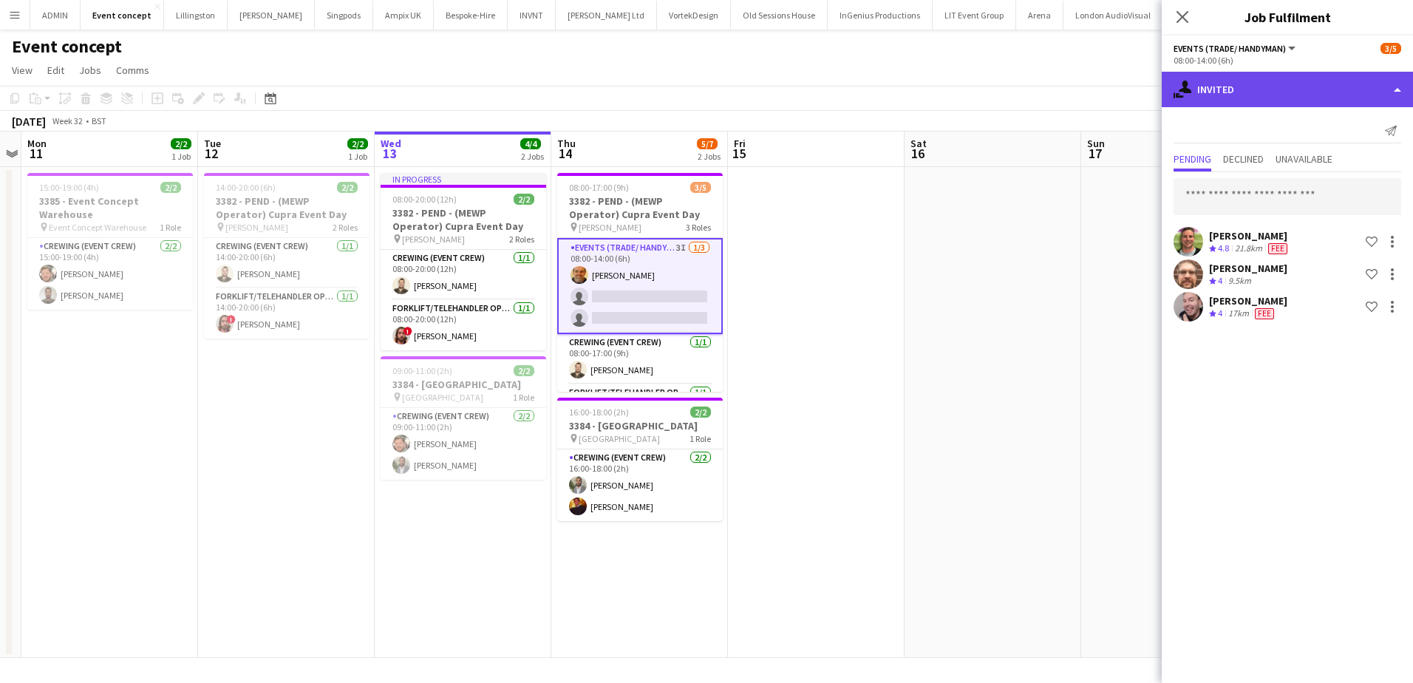
click at [1301, 99] on div "single-neutral-actions-share-1 Invited" at bounding box center [1287, 89] width 251 height 35
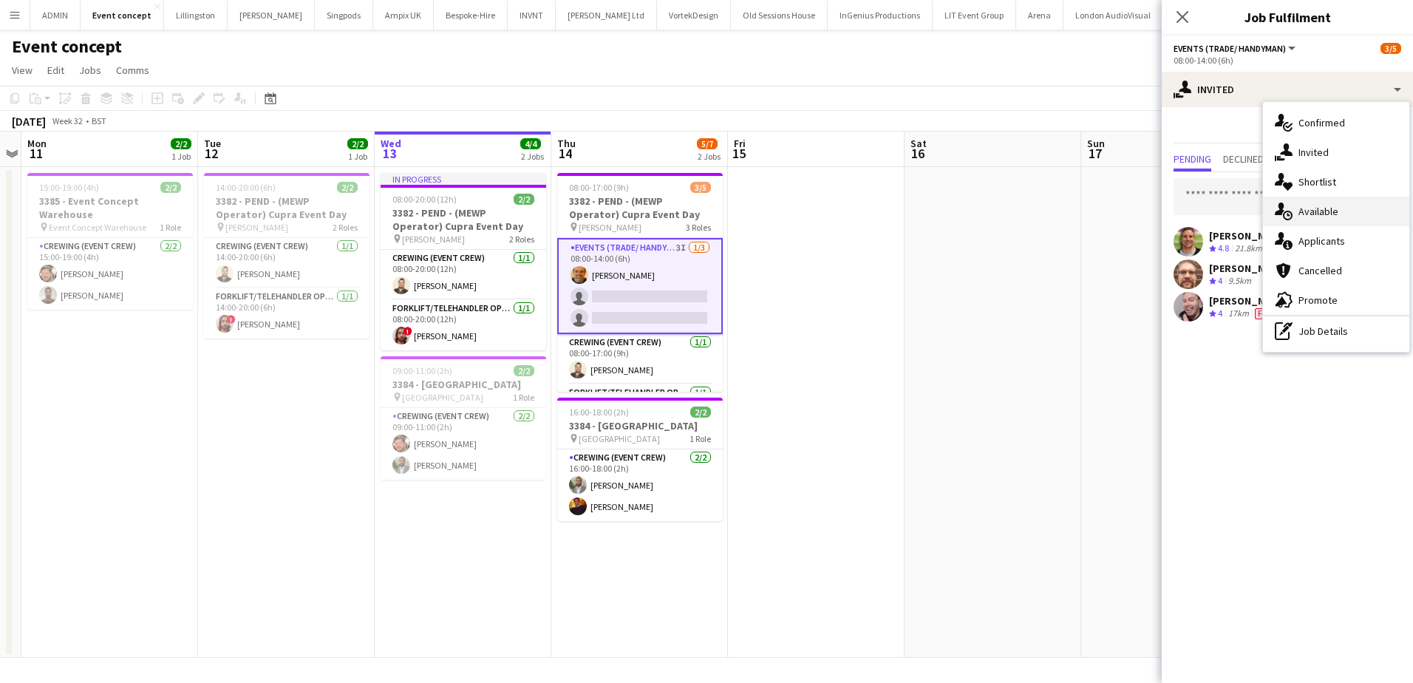
click at [1308, 212] on div "single-neutral-actions-upload Available" at bounding box center [1336, 212] width 146 height 30
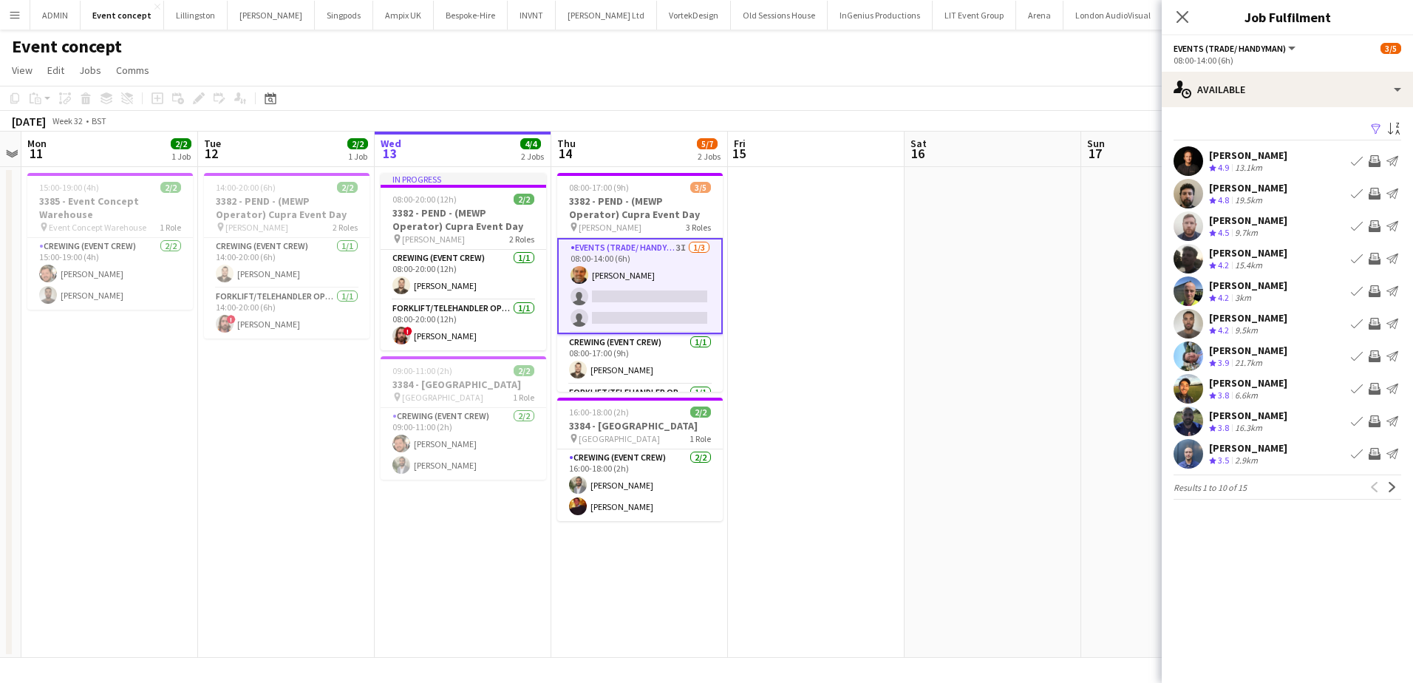
click at [574, 292] on app-card-role "Events (Trade/ Handyman) 3I 1/3 08:00-14:00 (6h) Shane King single-neutral-acti…" at bounding box center [640, 286] width 166 height 96
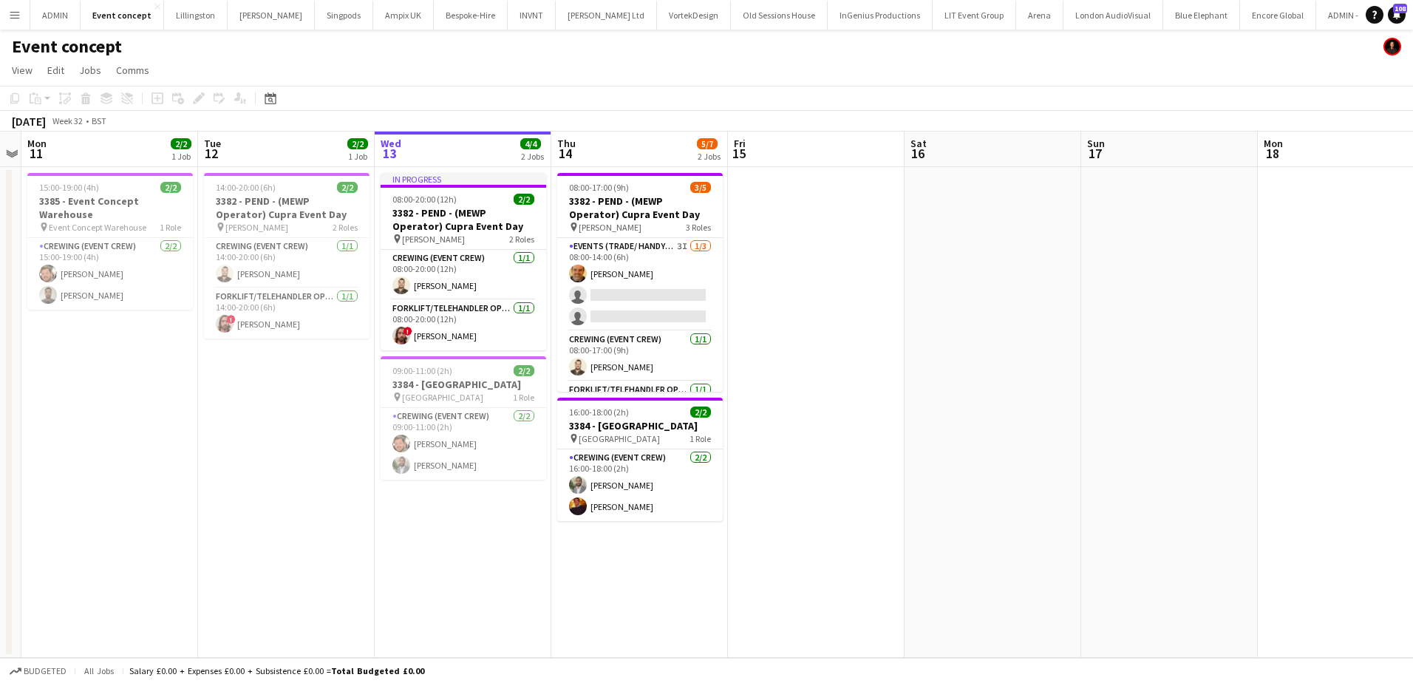
click at [636, 316] on app-card-role "Events (Trade/ Handyman) 3I 1/3 08:00-14:00 (6h) Shane King single-neutral-acti…" at bounding box center [640, 284] width 166 height 93
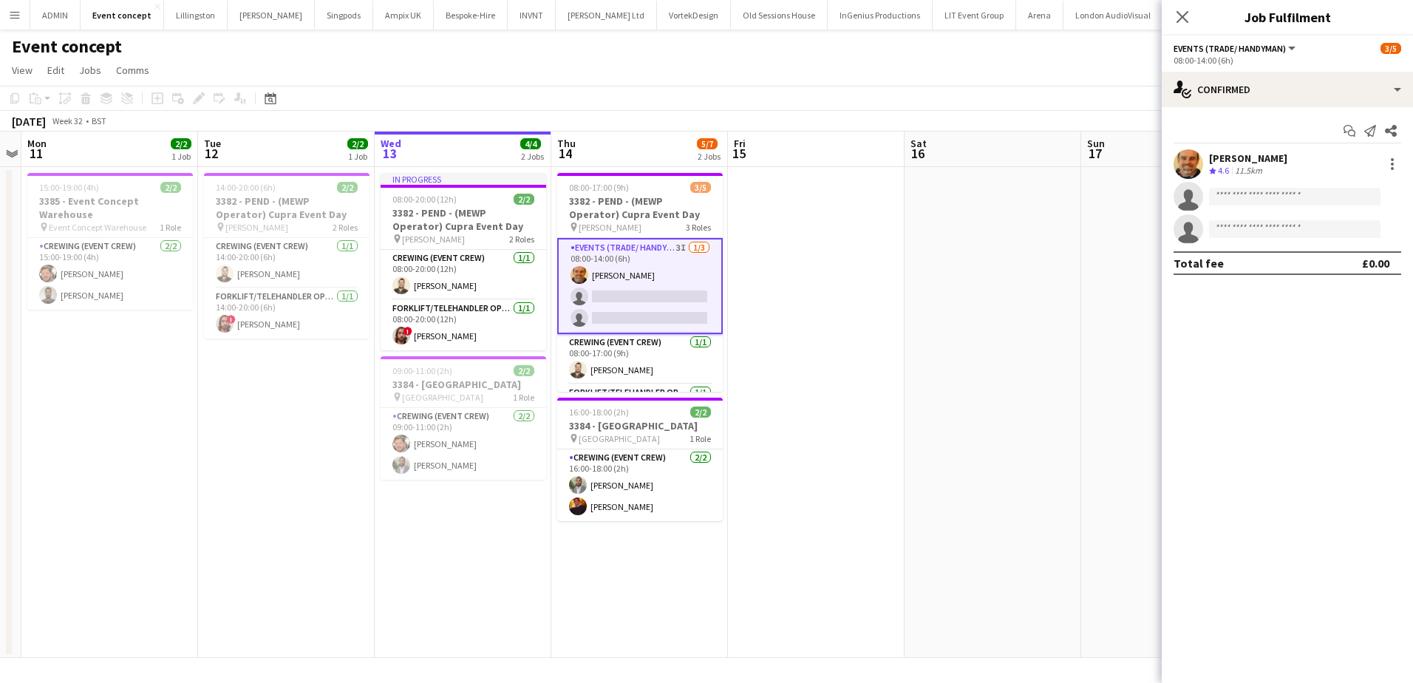
click at [1331, 69] on app-options-switcher "Events (Trade/ Handyman) All roles Events (Trade/ Handyman) 3/5 08:00-14:00 (6h)" at bounding box center [1287, 53] width 251 height 36
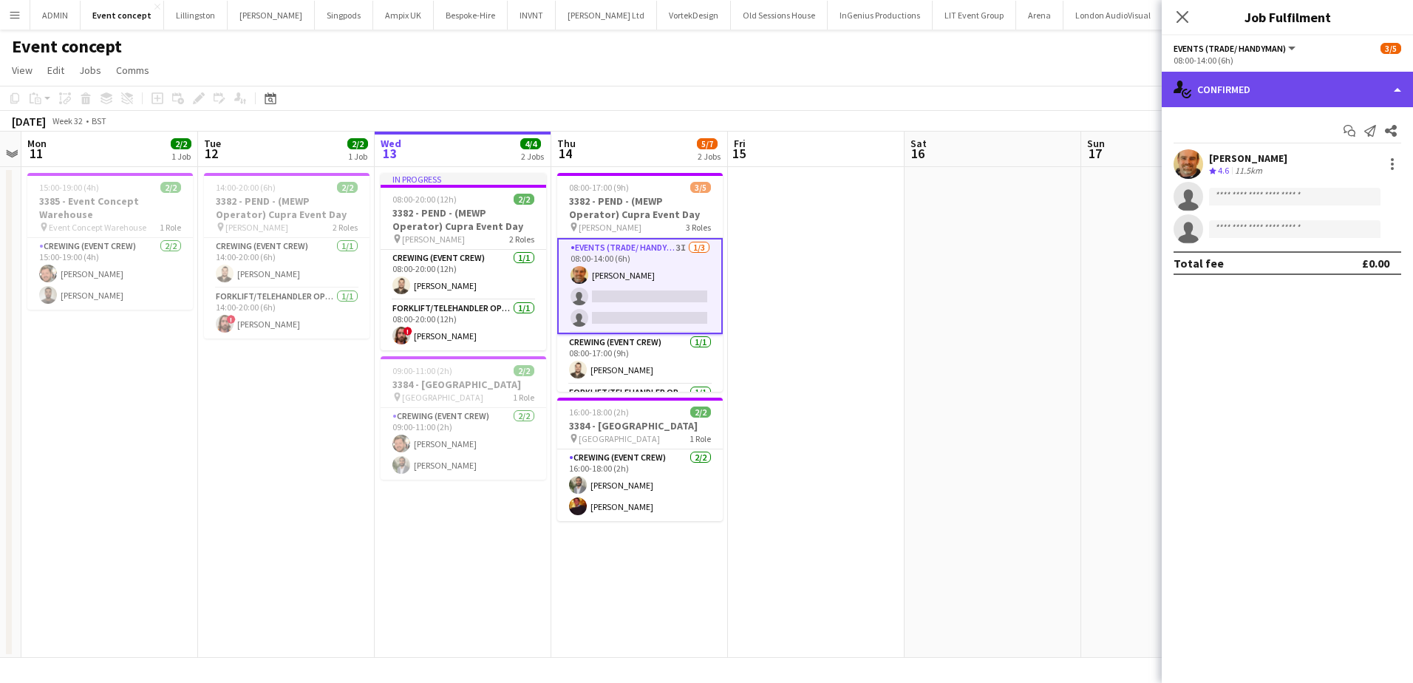
click at [1331, 84] on div "single-neutral-actions-check-2 Confirmed" at bounding box center [1287, 89] width 251 height 35
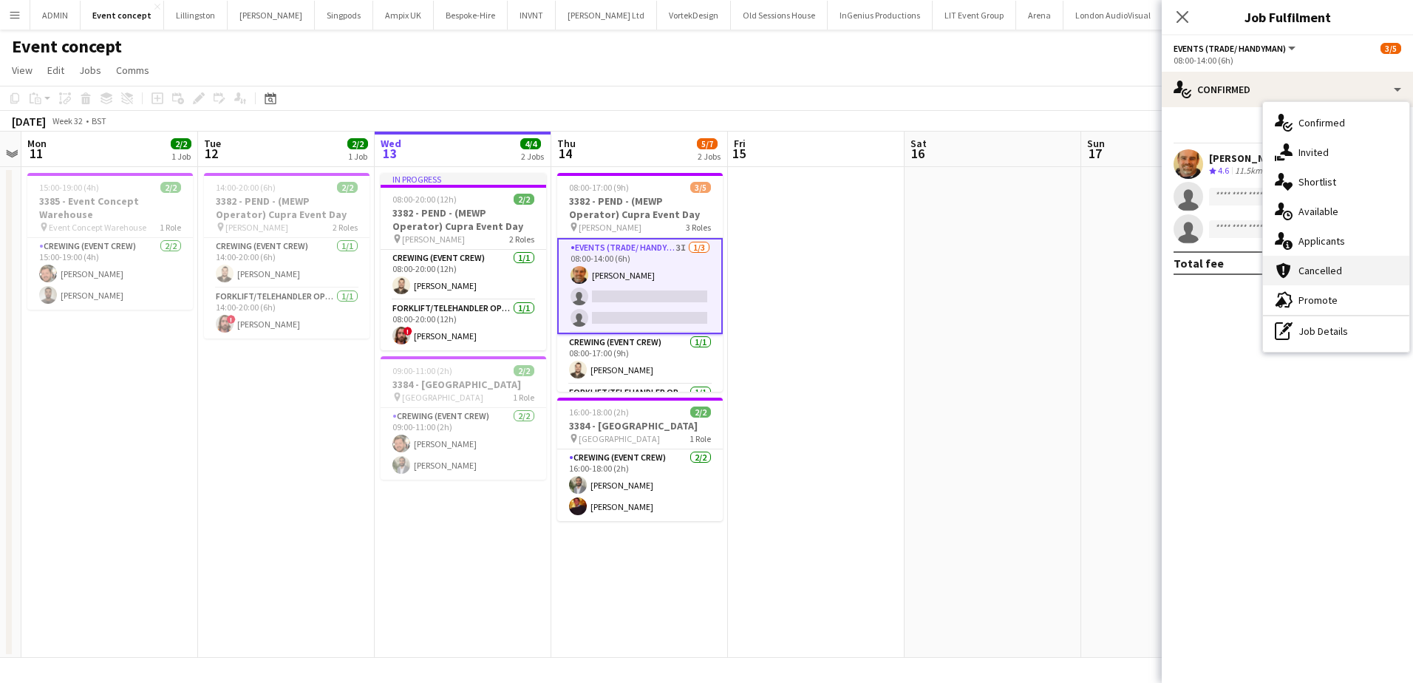
click at [1333, 271] on div "cancellation Cancelled" at bounding box center [1336, 271] width 146 height 30
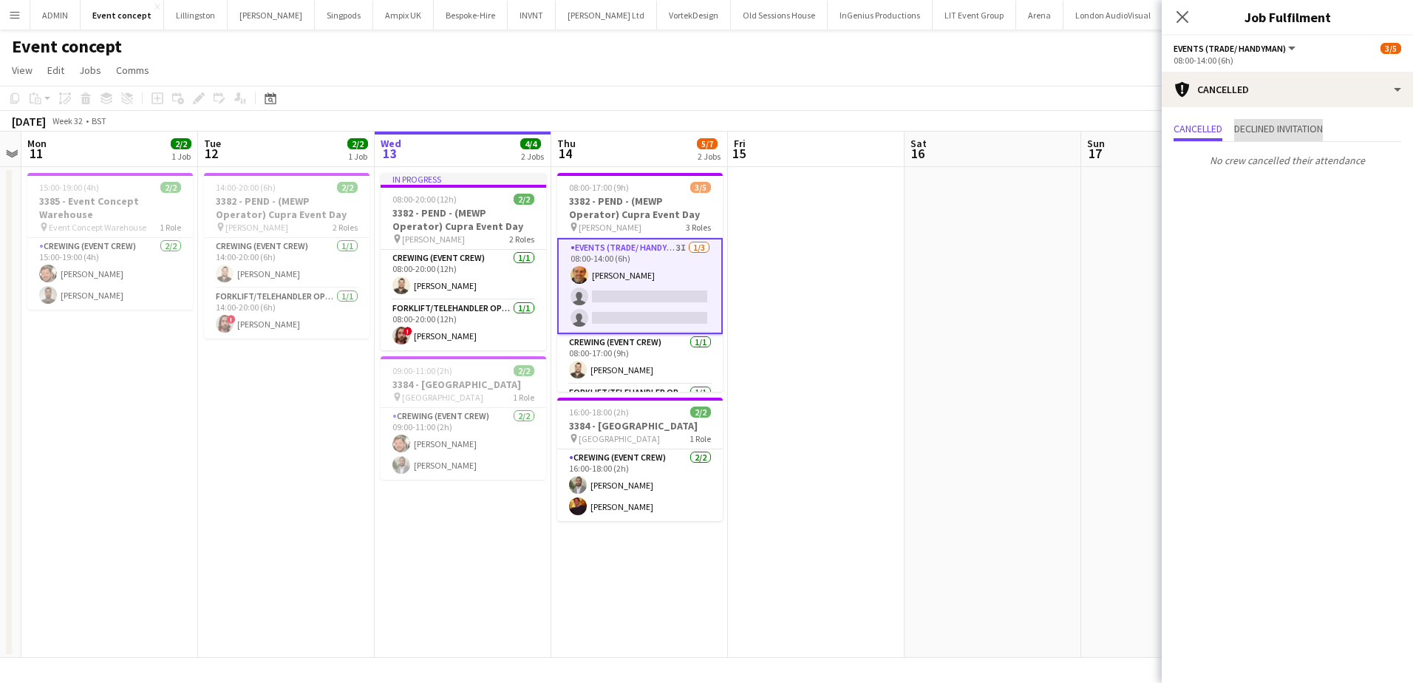
click at [1255, 124] on span "Declined invitation" at bounding box center [1278, 128] width 89 height 10
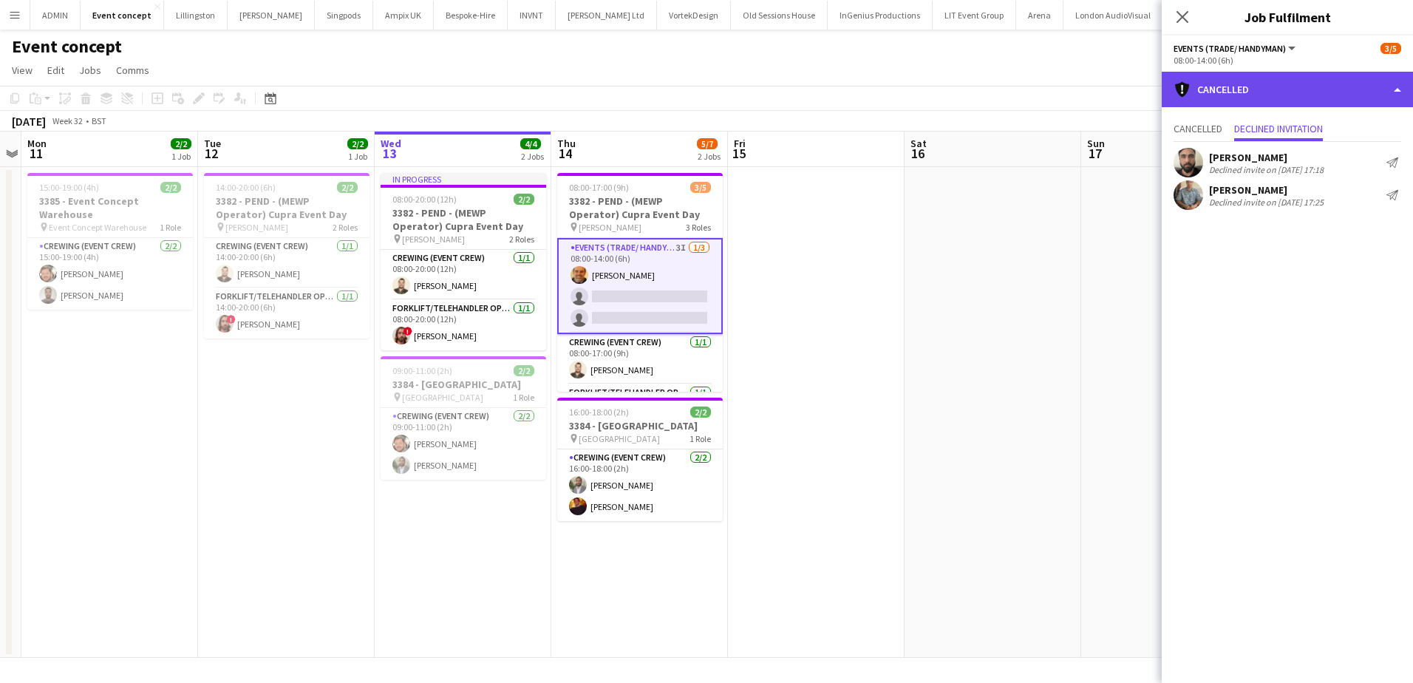
click at [1214, 91] on div "cancellation Cancelled" at bounding box center [1287, 89] width 251 height 35
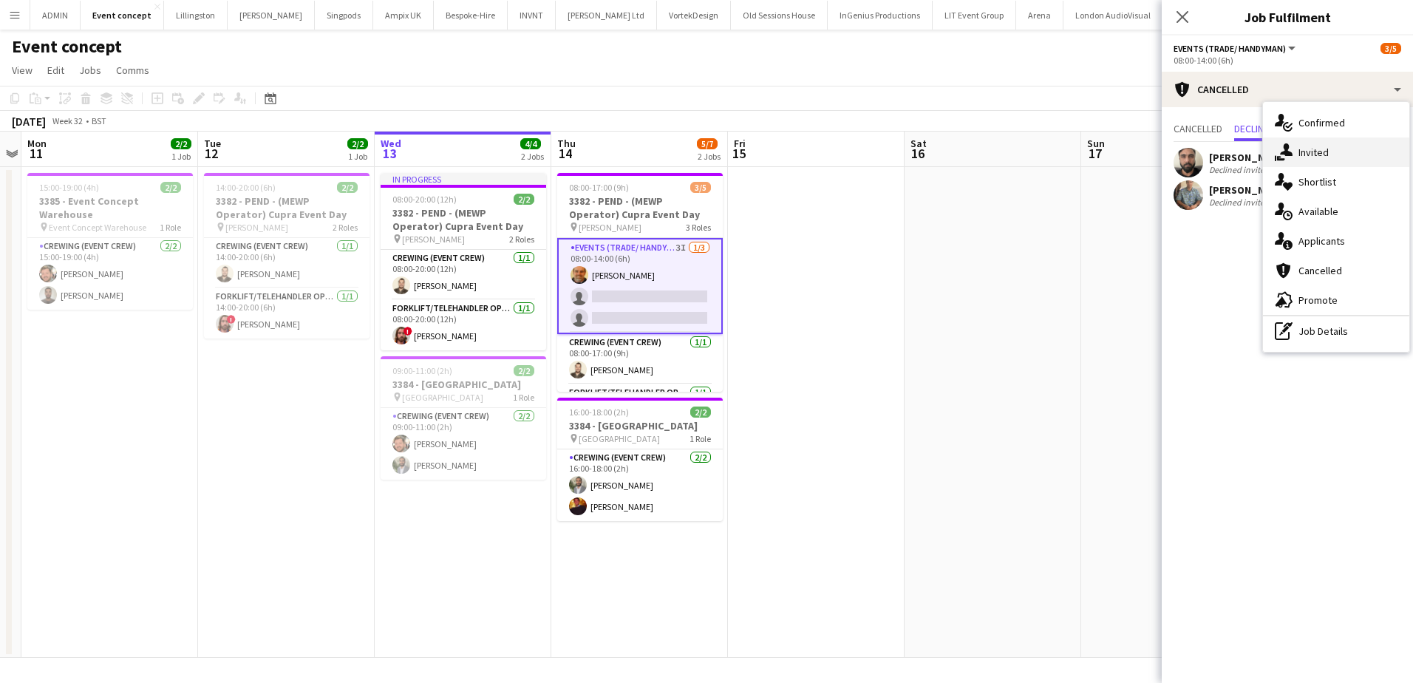
click at [1309, 157] on div "single-neutral-actions-share-1 Invited" at bounding box center [1336, 152] width 146 height 30
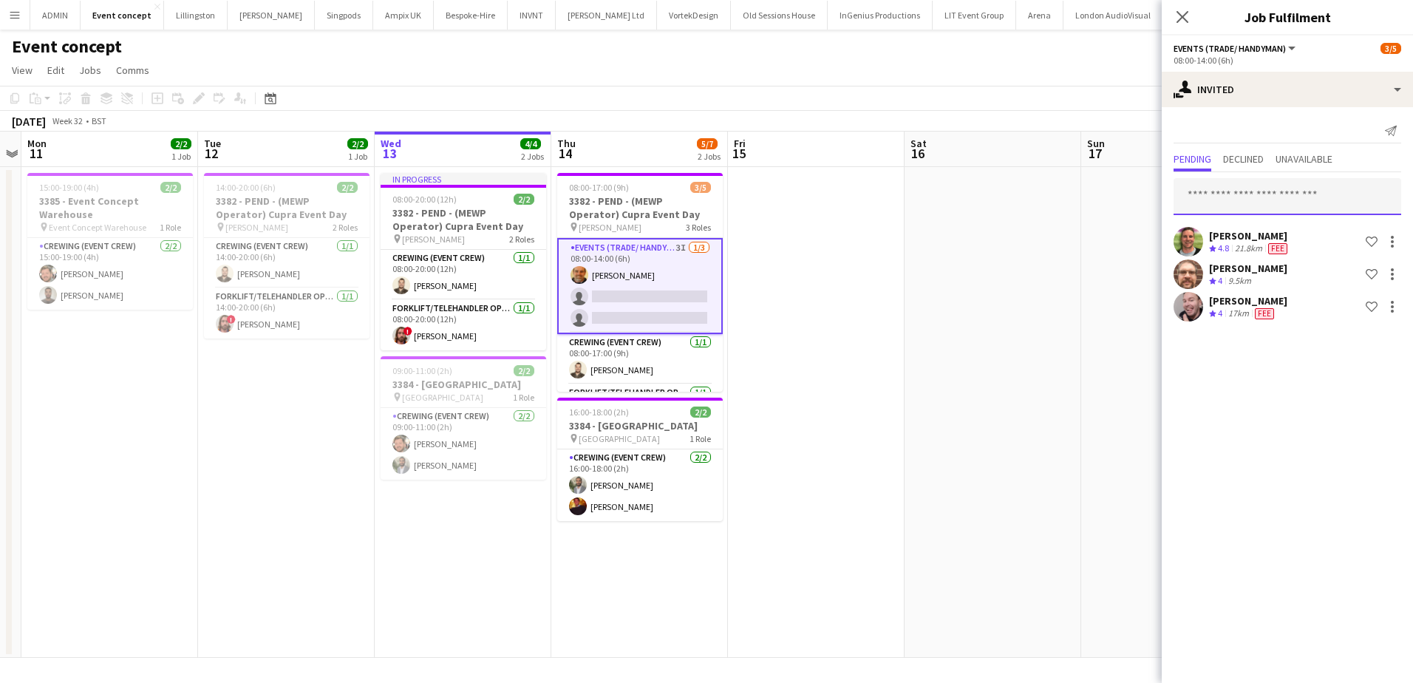
click at [1233, 189] on input "text" at bounding box center [1288, 196] width 228 height 37
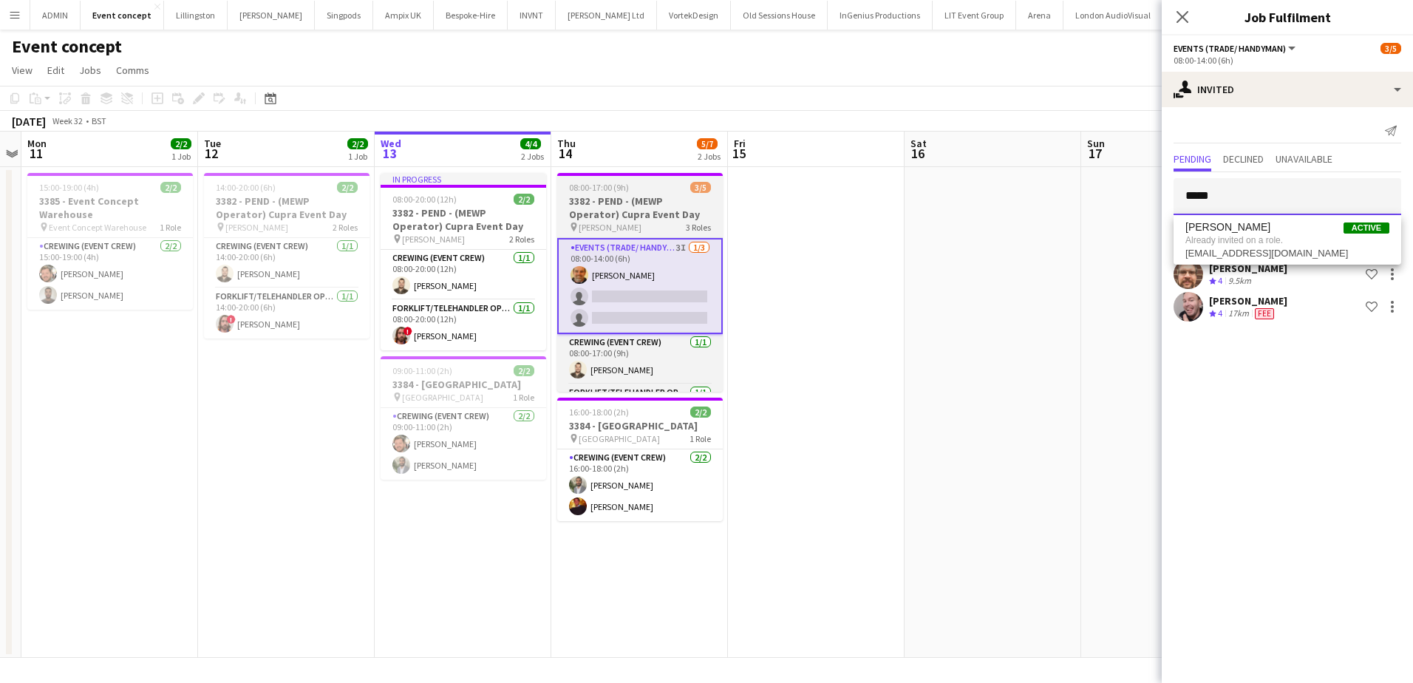
type input "*****"
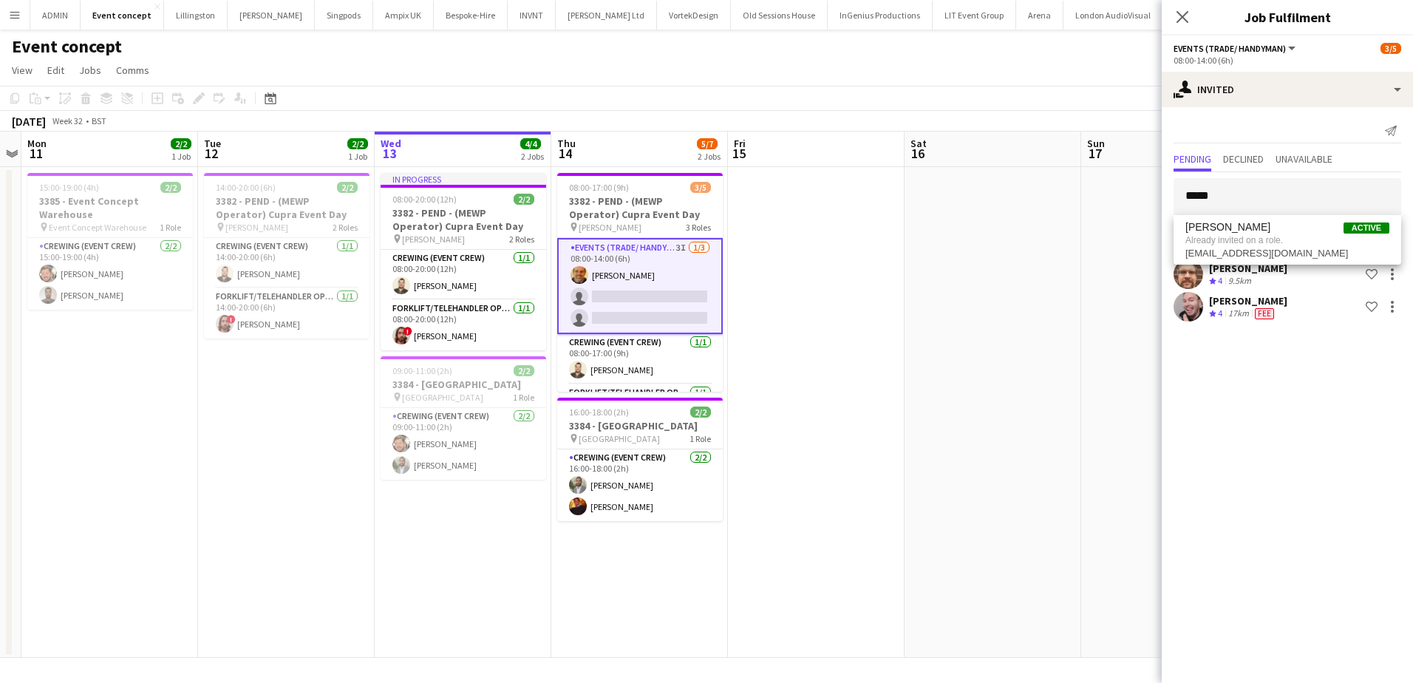
click at [653, 290] on app-card-role "Events (Trade/ Handyman) 3I 1/3 08:00-14:00 (6h) Shane King single-neutral-acti…" at bounding box center [640, 286] width 166 height 96
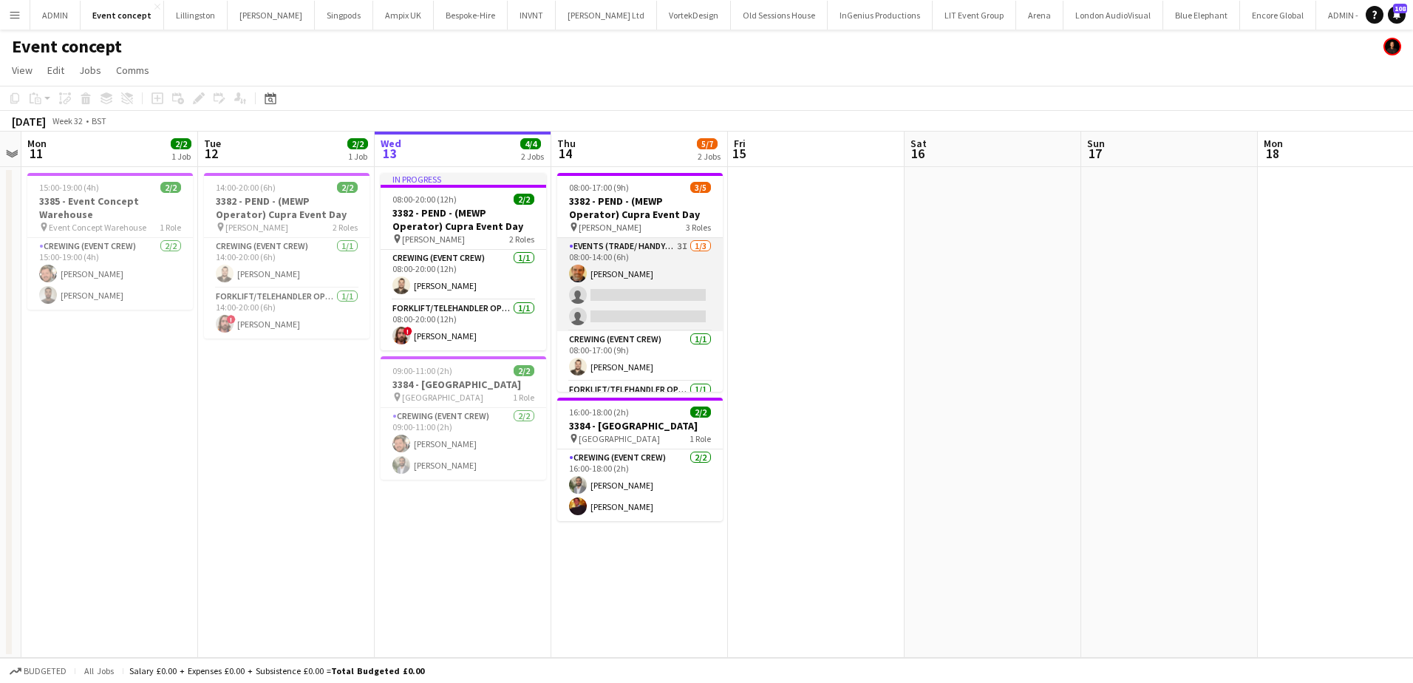
click at [665, 290] on app-card-role "Events (Trade/ Handyman) 3I 1/3 08:00-14:00 (6h) Shane King single-neutral-acti…" at bounding box center [640, 284] width 166 height 93
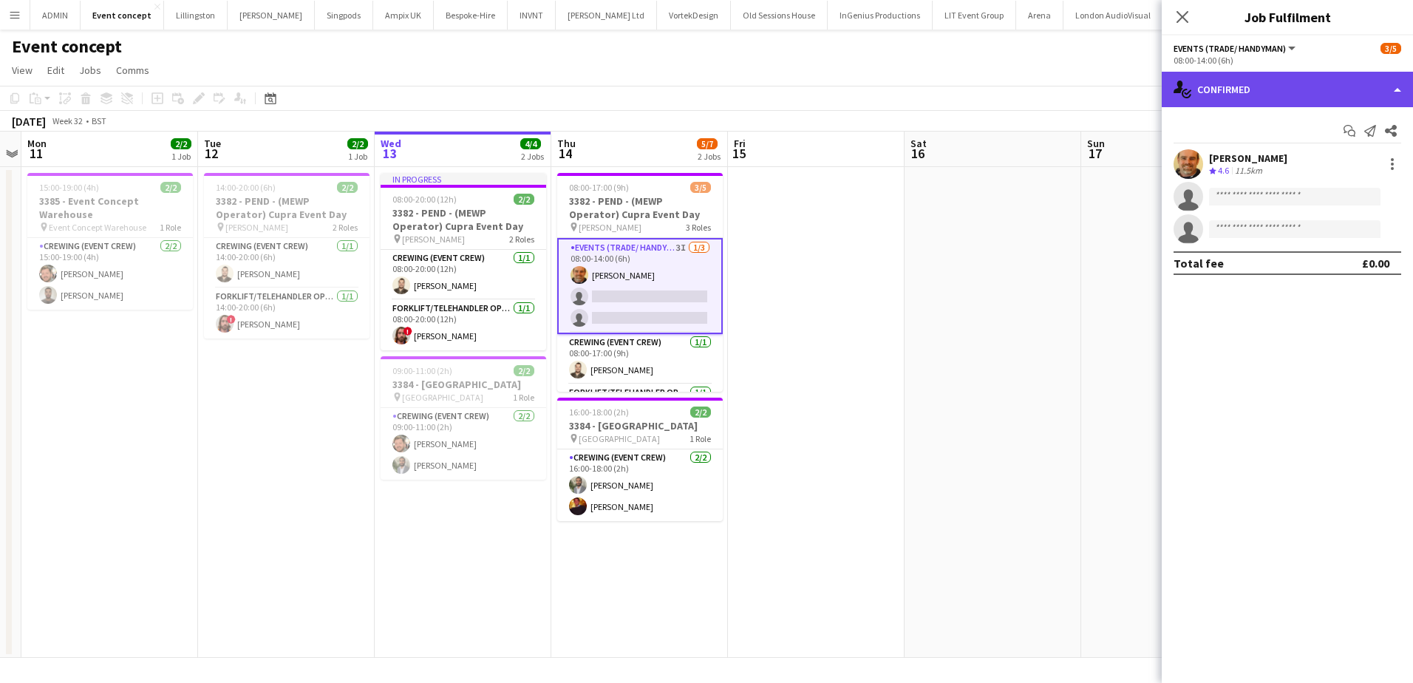
click at [1274, 85] on div "single-neutral-actions-check-2 Confirmed" at bounding box center [1287, 89] width 251 height 35
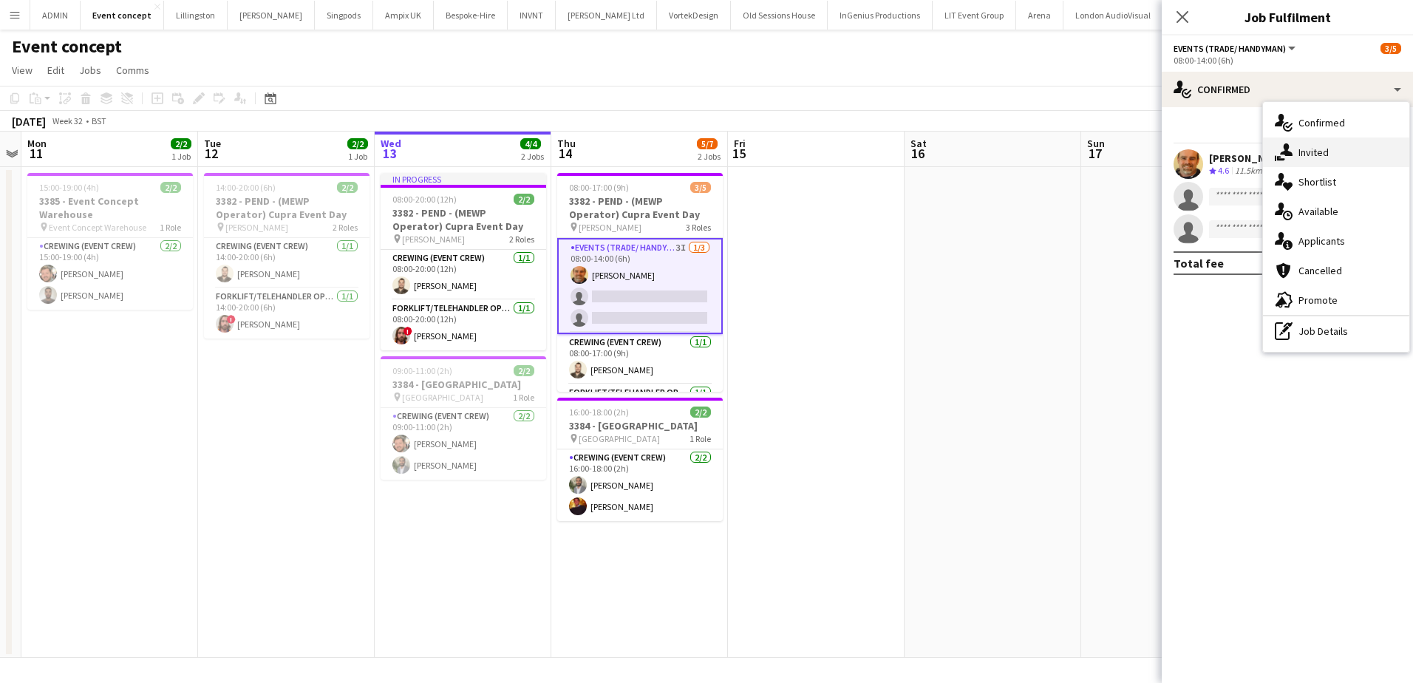
click at [1339, 158] on div "single-neutral-actions-share-1 Invited" at bounding box center [1336, 152] width 146 height 30
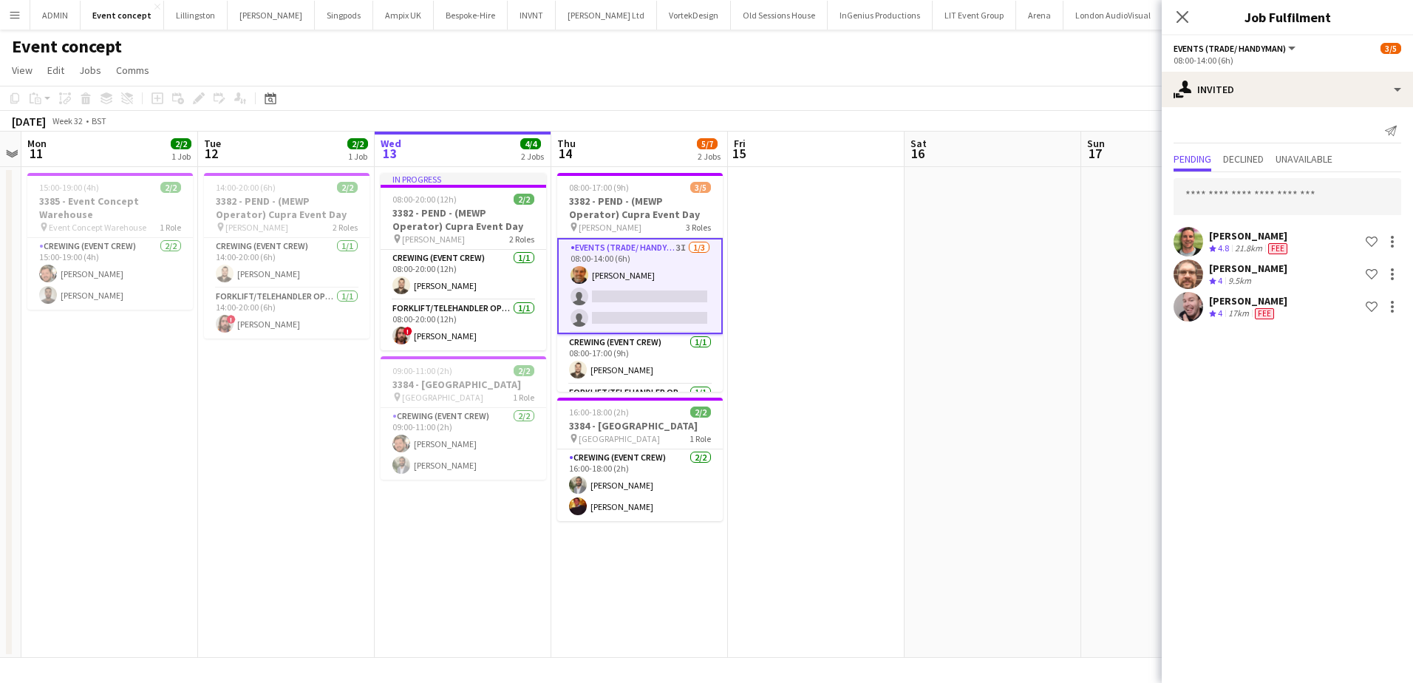
click at [1027, 275] on app-date-cell at bounding box center [993, 412] width 177 height 491
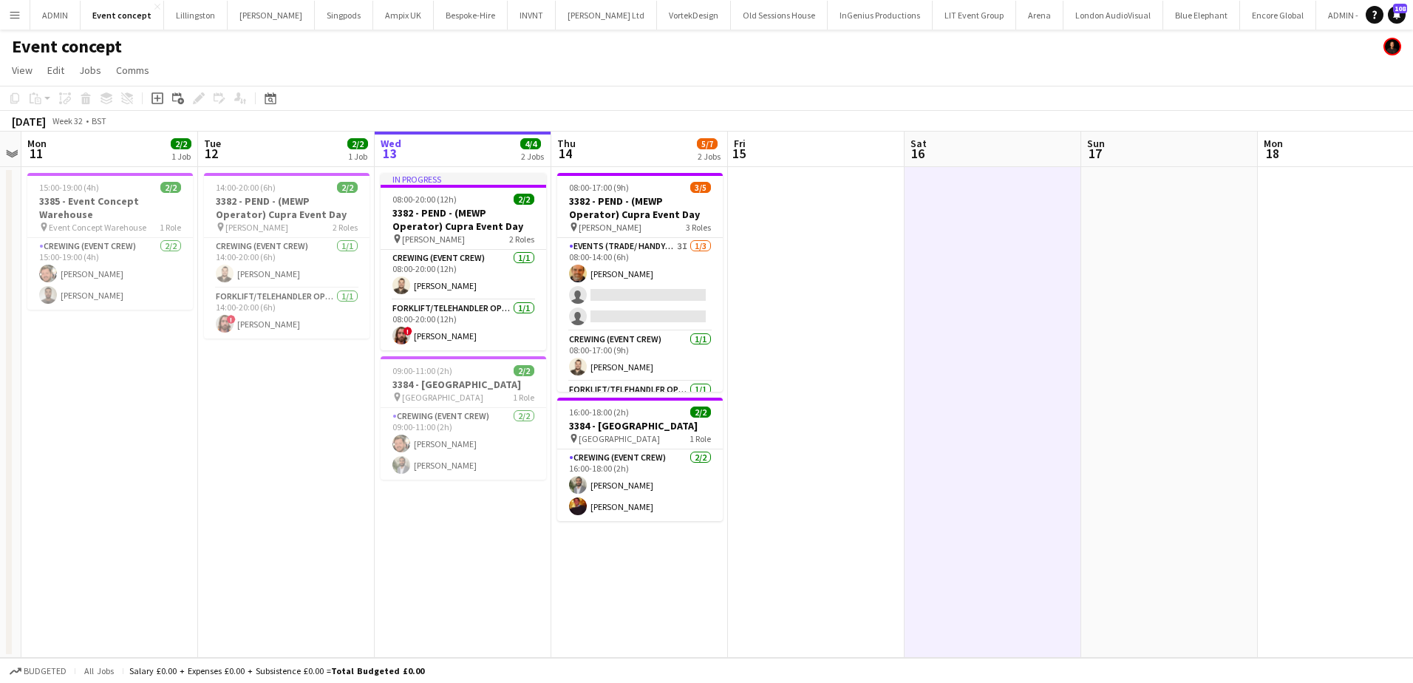
click at [1027, 275] on app-date-cell at bounding box center [993, 412] width 177 height 491
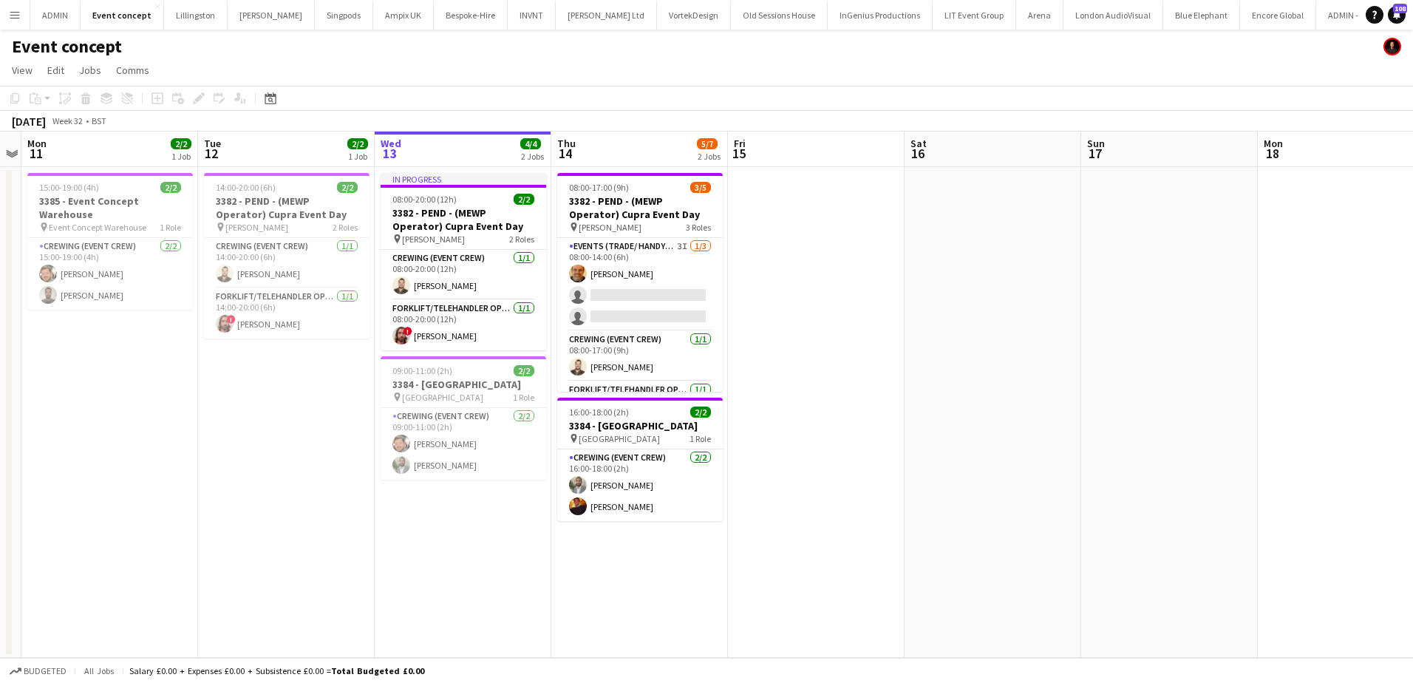
drag, startPoint x: 604, startPoint y: 302, endPoint x: 735, endPoint y: 279, distance: 132.8
click at [604, 302] on app-card-role "Events (Trade/ Handyman) 3I 1/3 08:00-14:00 (6h) Shane King single-neutral-acti…" at bounding box center [640, 284] width 166 height 93
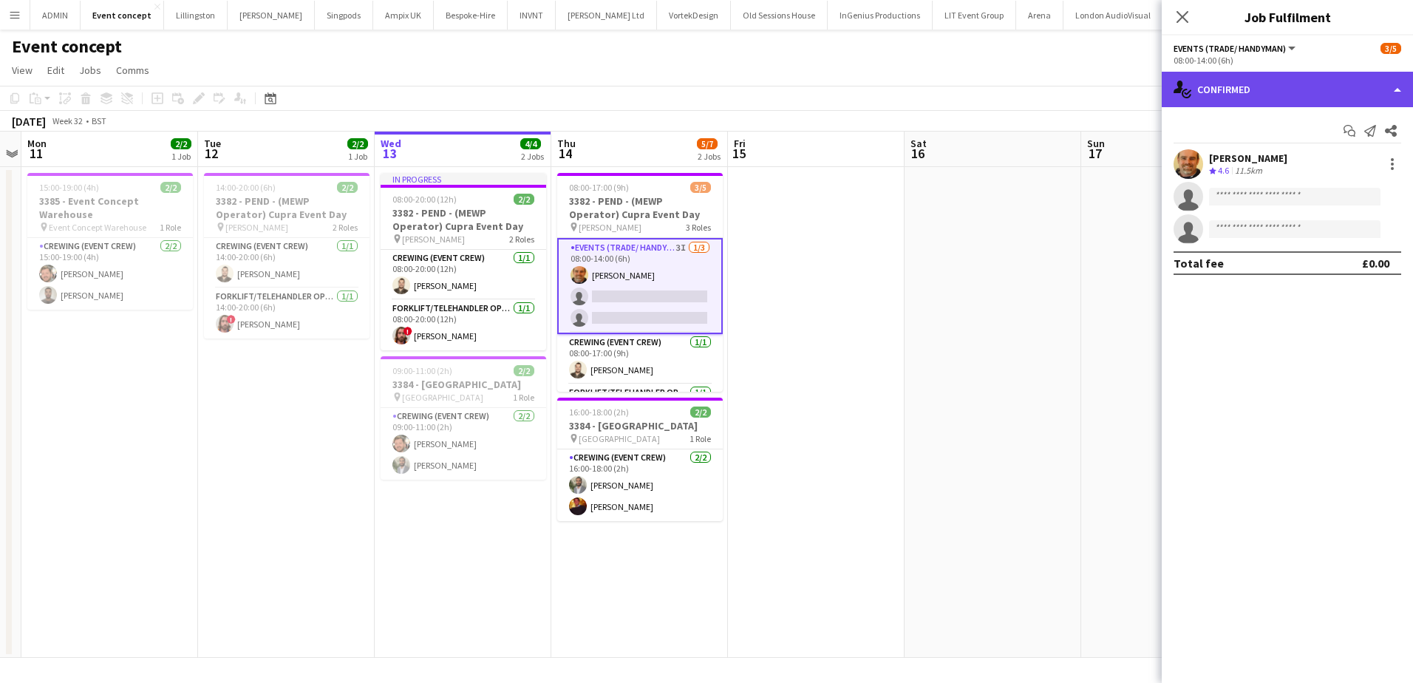
click at [1264, 89] on div "single-neutral-actions-check-2 Confirmed" at bounding box center [1287, 89] width 251 height 35
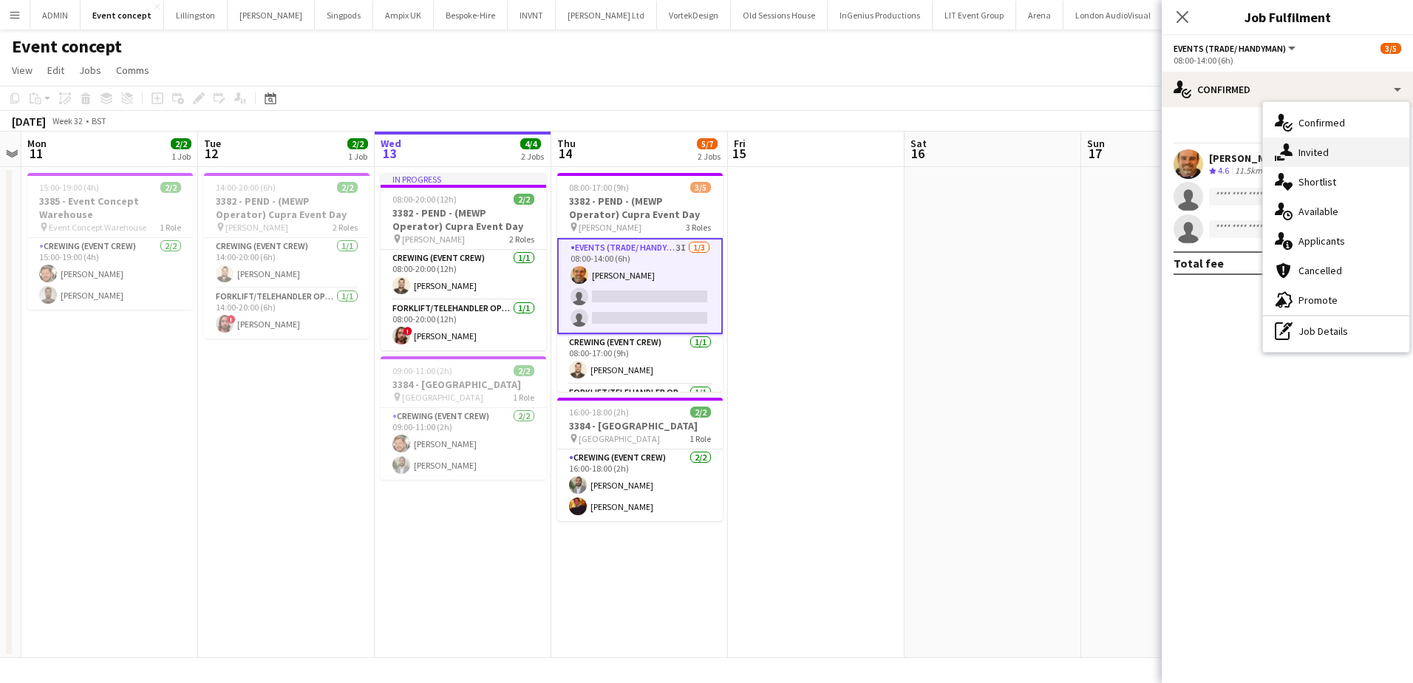
click at [1326, 157] on div "single-neutral-actions-share-1 Invited" at bounding box center [1336, 152] width 146 height 30
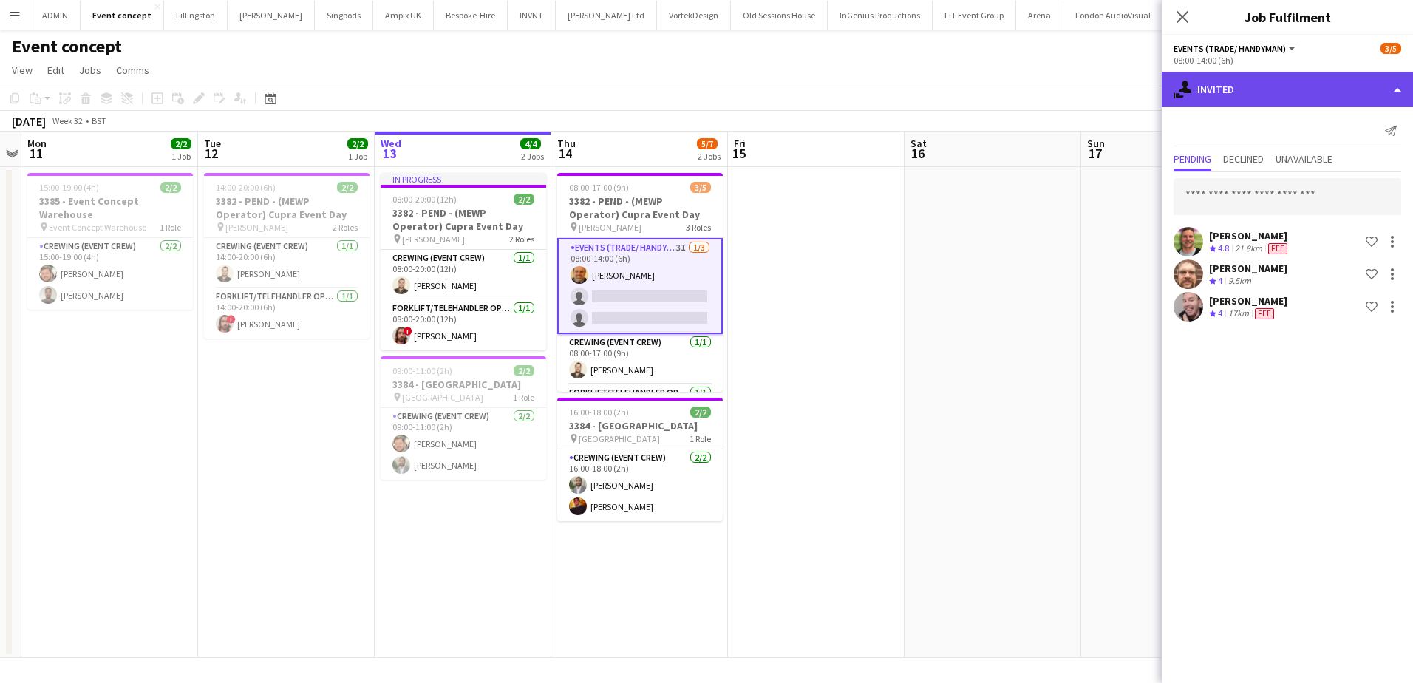
click at [1291, 96] on div "single-neutral-actions-share-1 Invited" at bounding box center [1287, 89] width 251 height 35
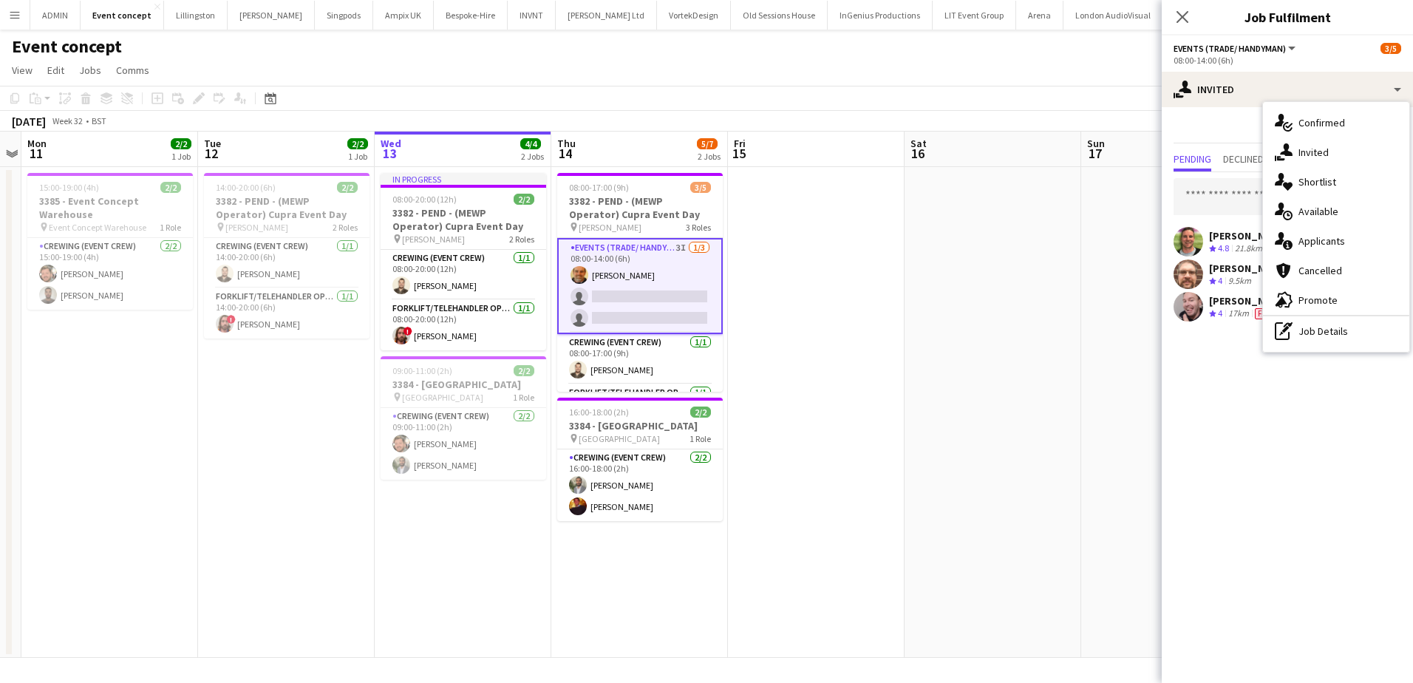
click at [663, 296] on app-card-role "Events (Trade/ Handyman) 3I 1/3 08:00-14:00 (6h) Shane King single-neutral-acti…" at bounding box center [640, 286] width 166 height 96
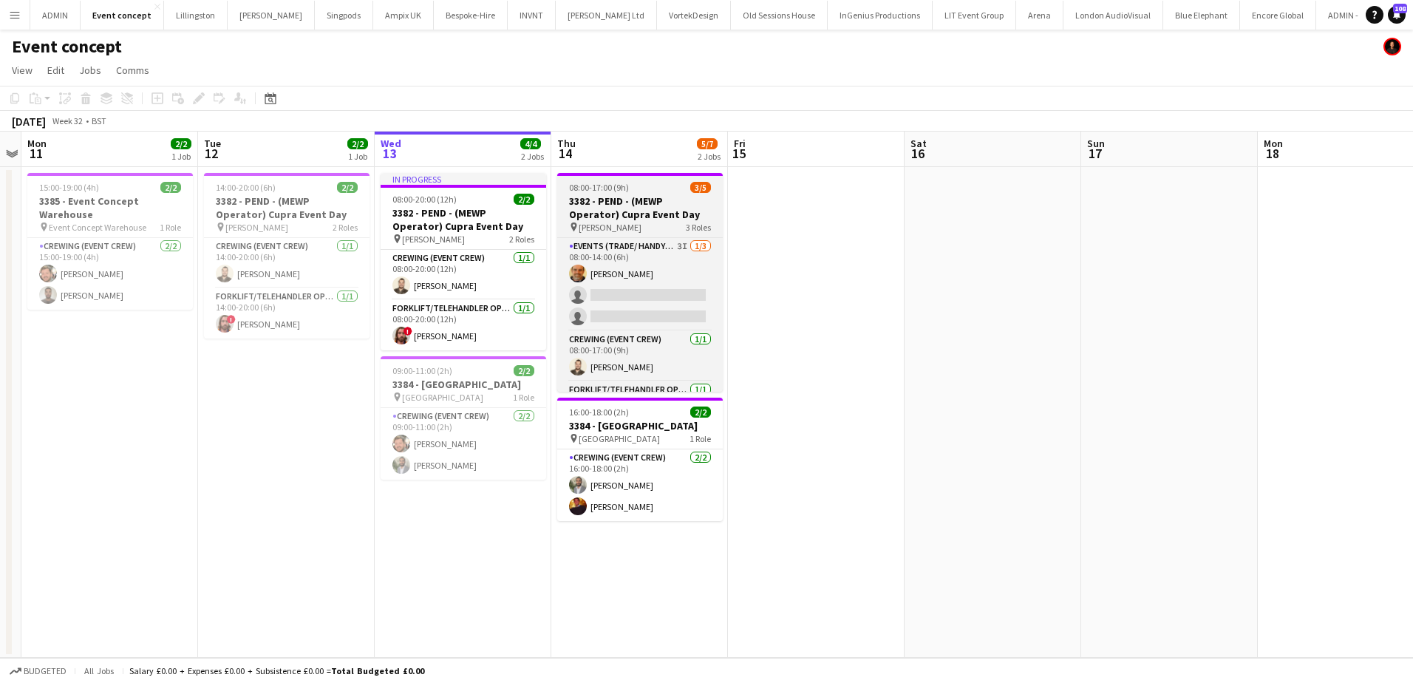
click at [614, 197] on h3 "3382 - PEND - (MEWP Operator) Cupra Event Day" at bounding box center [640, 207] width 166 height 27
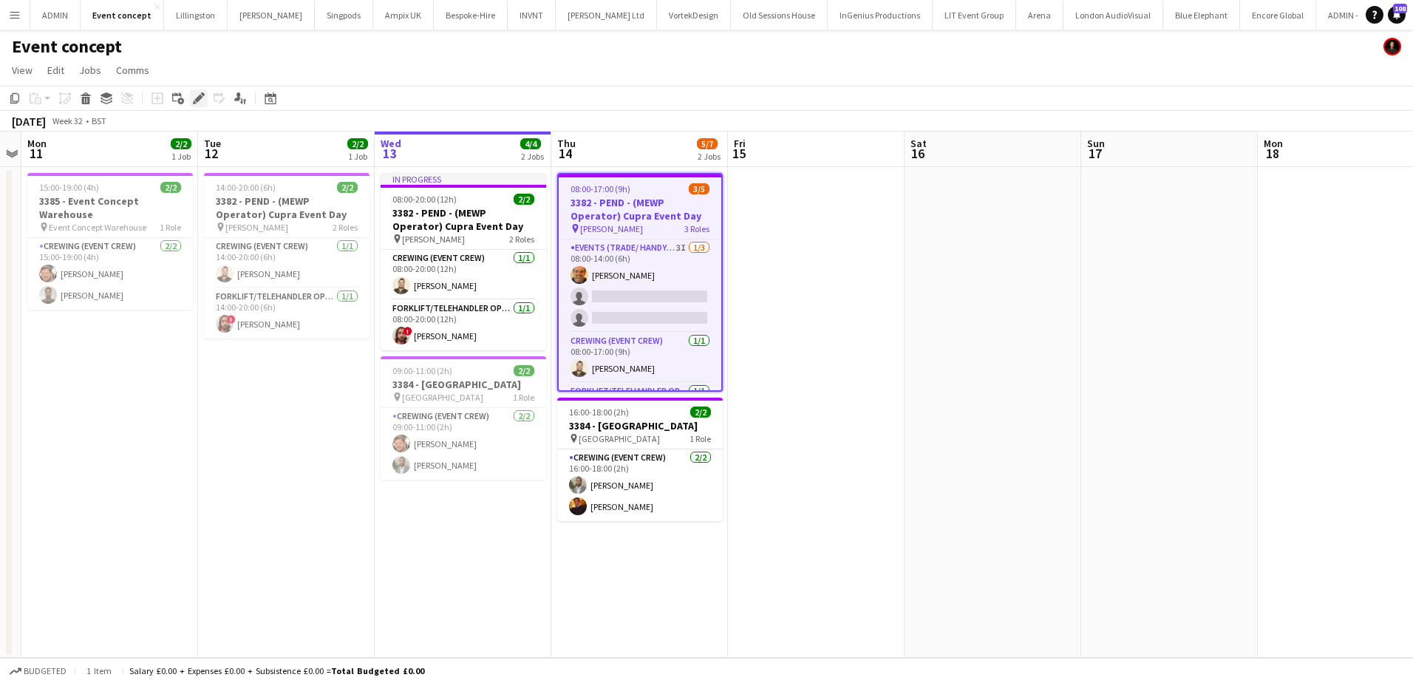
click at [198, 98] on icon at bounding box center [198, 99] width 8 height 8
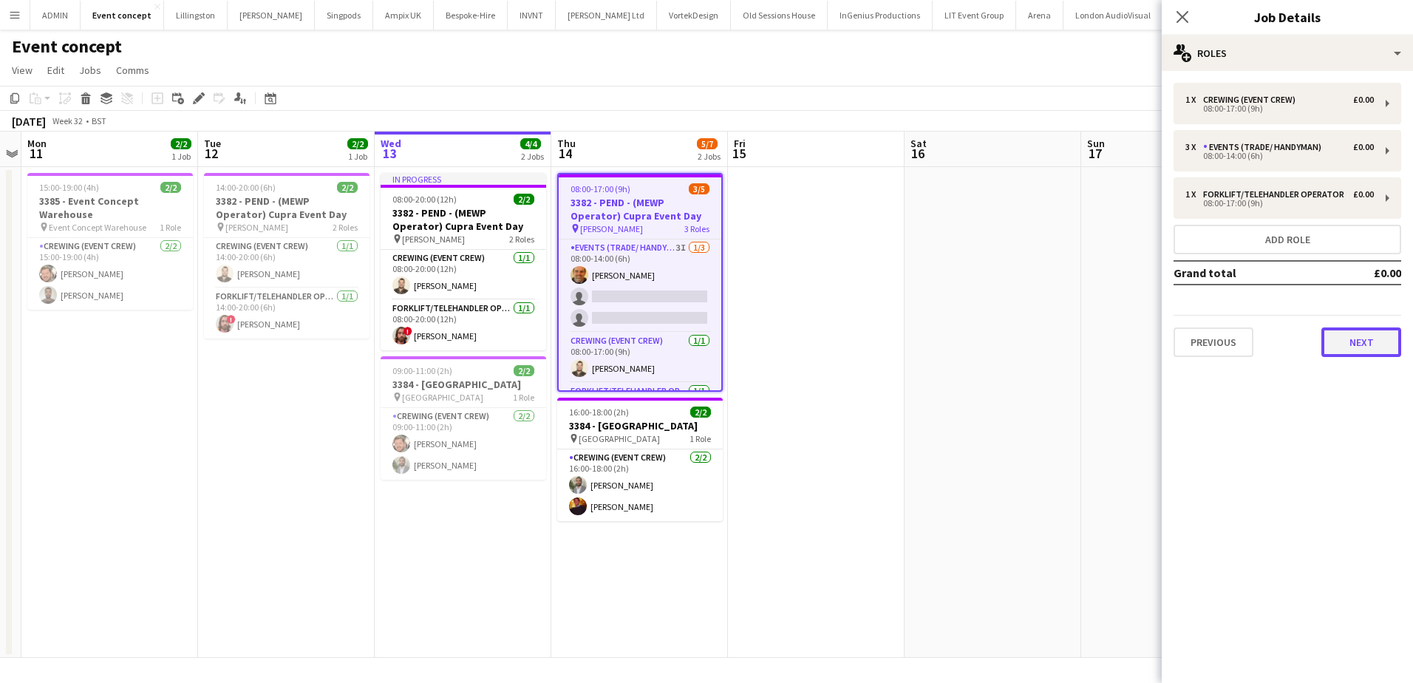
click at [1348, 339] on button "Next" at bounding box center [1362, 342] width 80 height 30
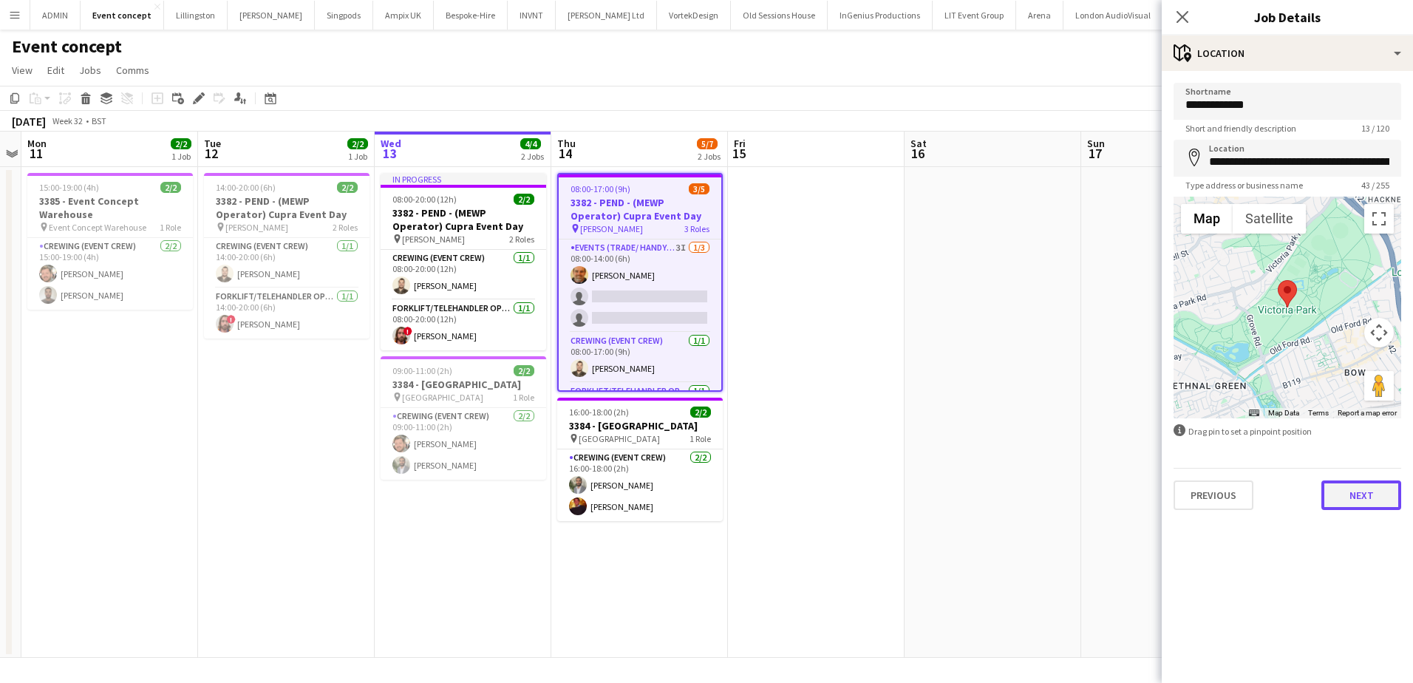
click at [1347, 498] on button "Next" at bounding box center [1362, 495] width 80 height 30
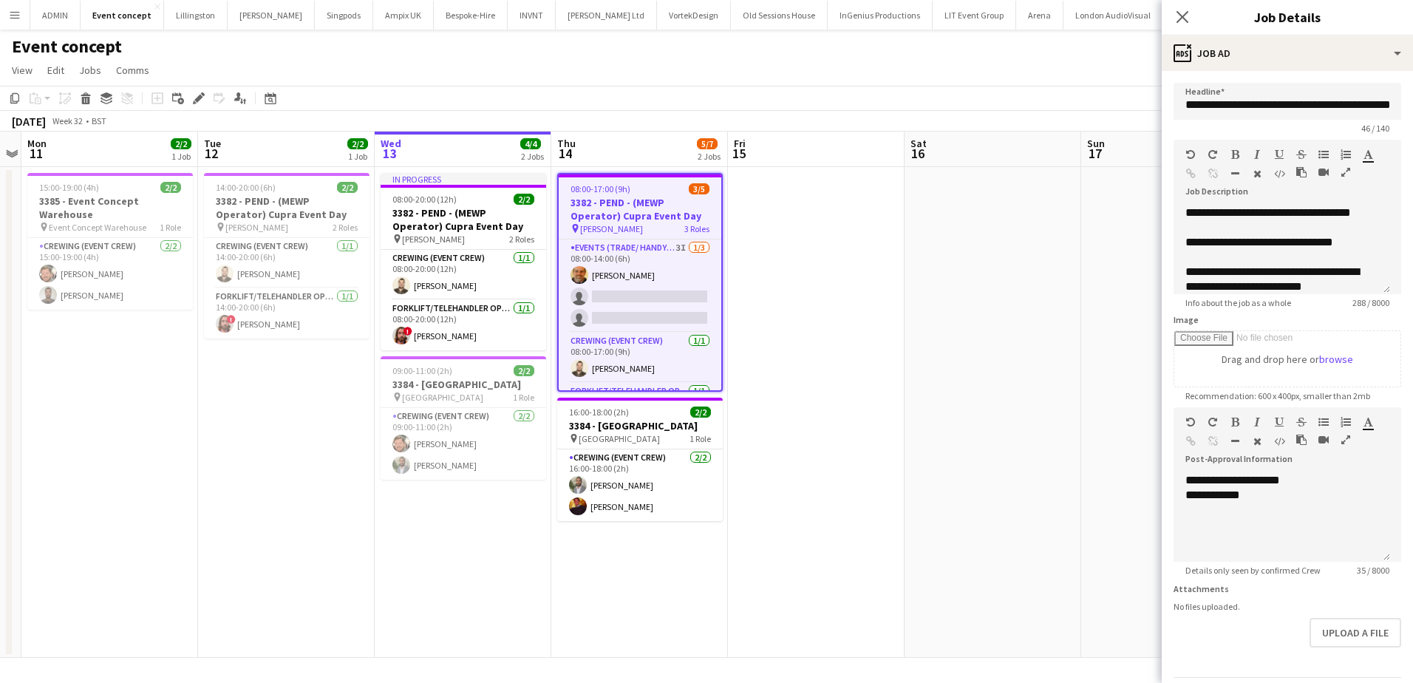
click at [1019, 420] on app-date-cell at bounding box center [993, 412] width 177 height 491
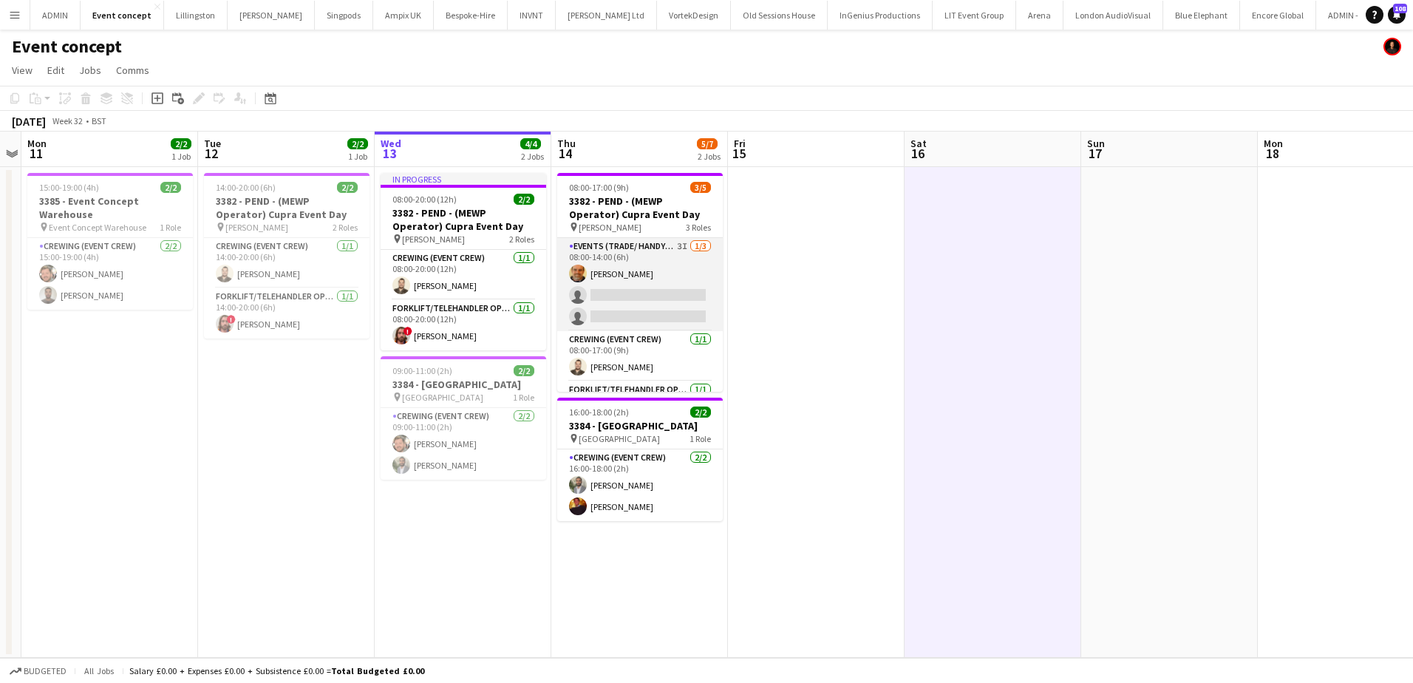
click at [652, 288] on app-card-role "Events (Trade/ Handyman) 3I 1/3 08:00-14:00 (6h) Shane King single-neutral-acti…" at bounding box center [640, 284] width 166 height 93
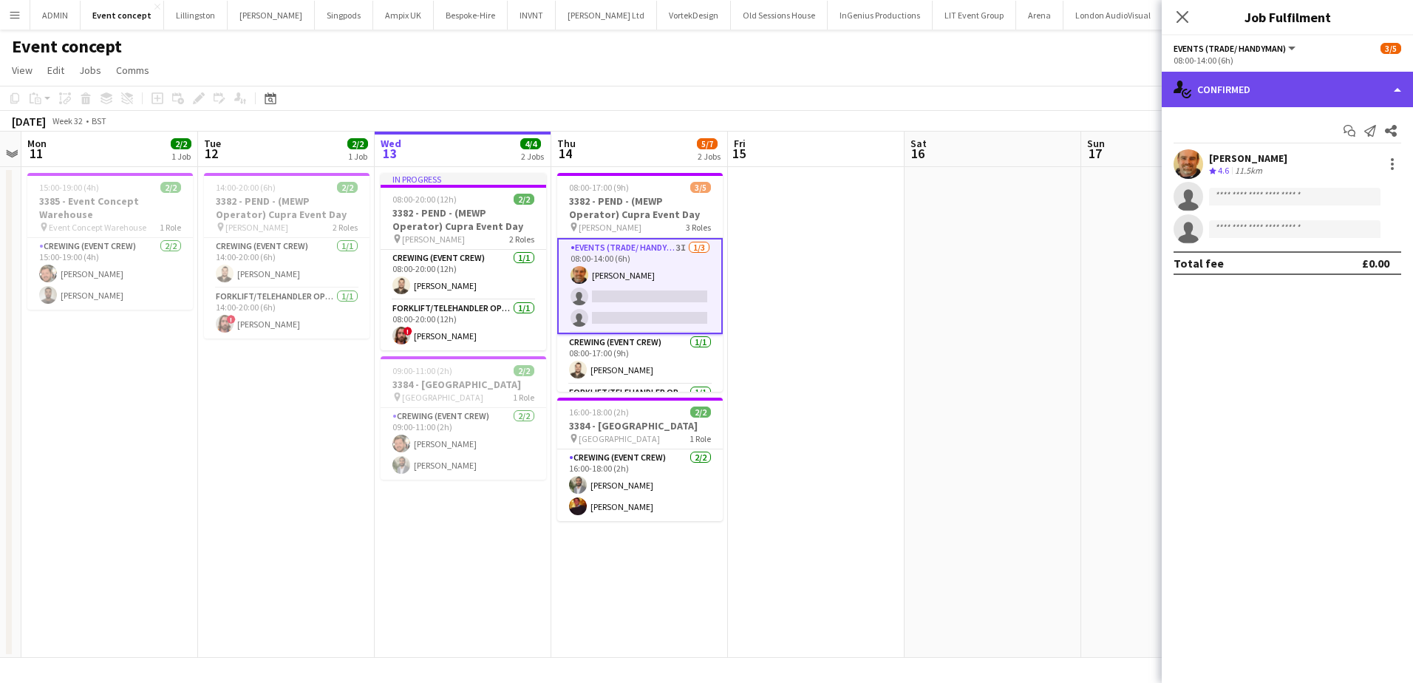
click at [1310, 99] on div "single-neutral-actions-check-2 Confirmed" at bounding box center [1287, 89] width 251 height 35
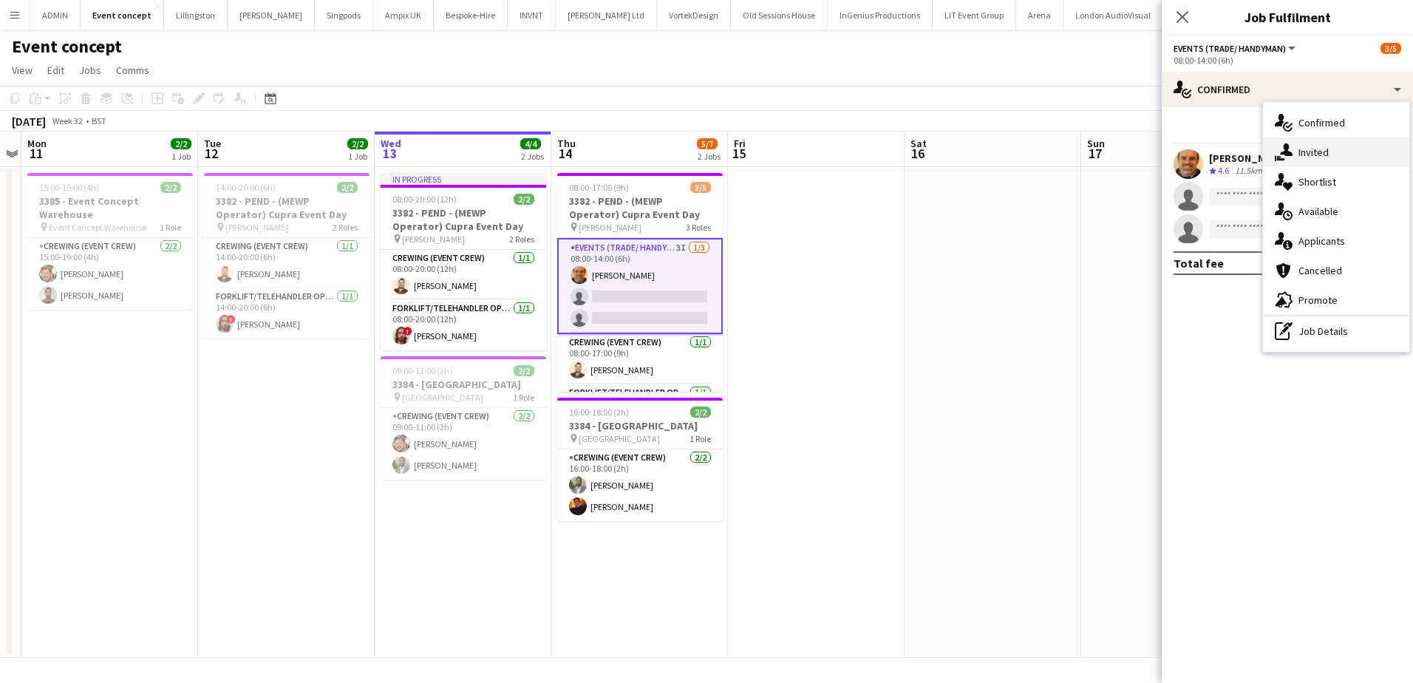
click at [1340, 157] on div "single-neutral-actions-share-1 Invited" at bounding box center [1336, 152] width 146 height 30
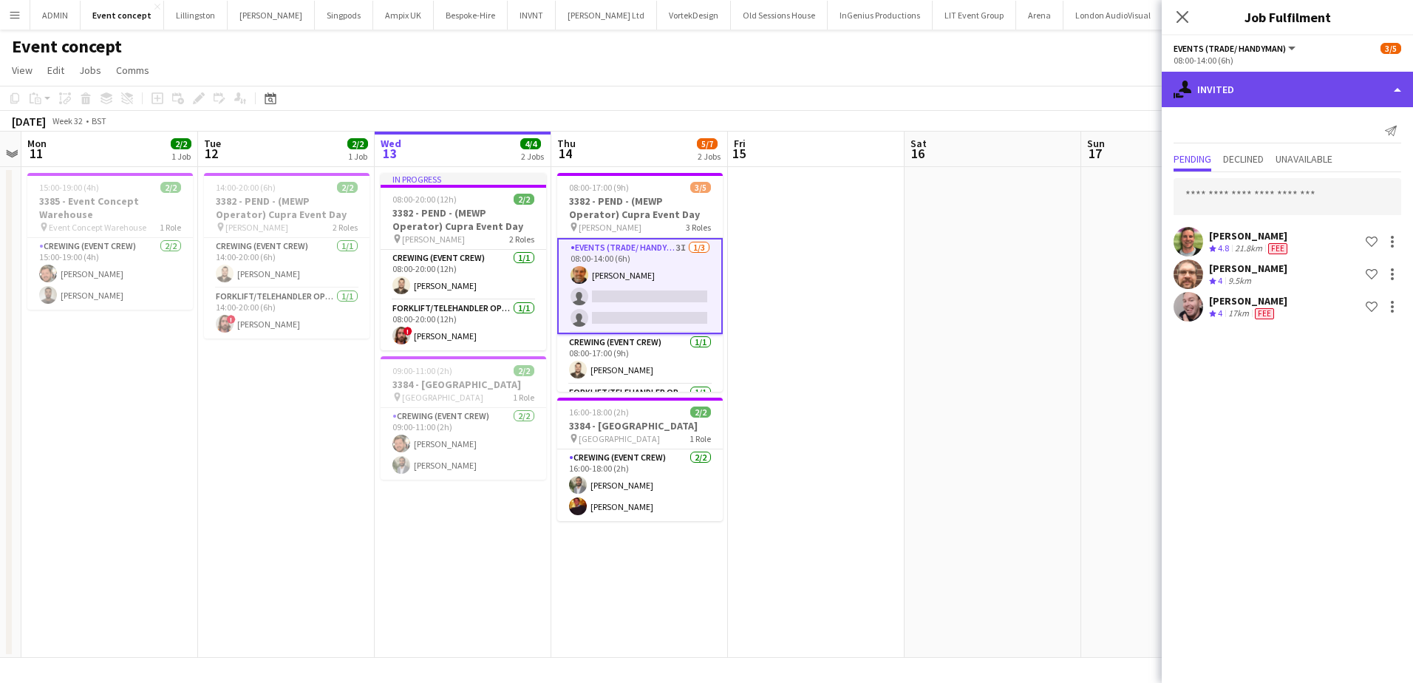
click at [1302, 97] on div "single-neutral-actions-share-1 Invited" at bounding box center [1287, 89] width 251 height 35
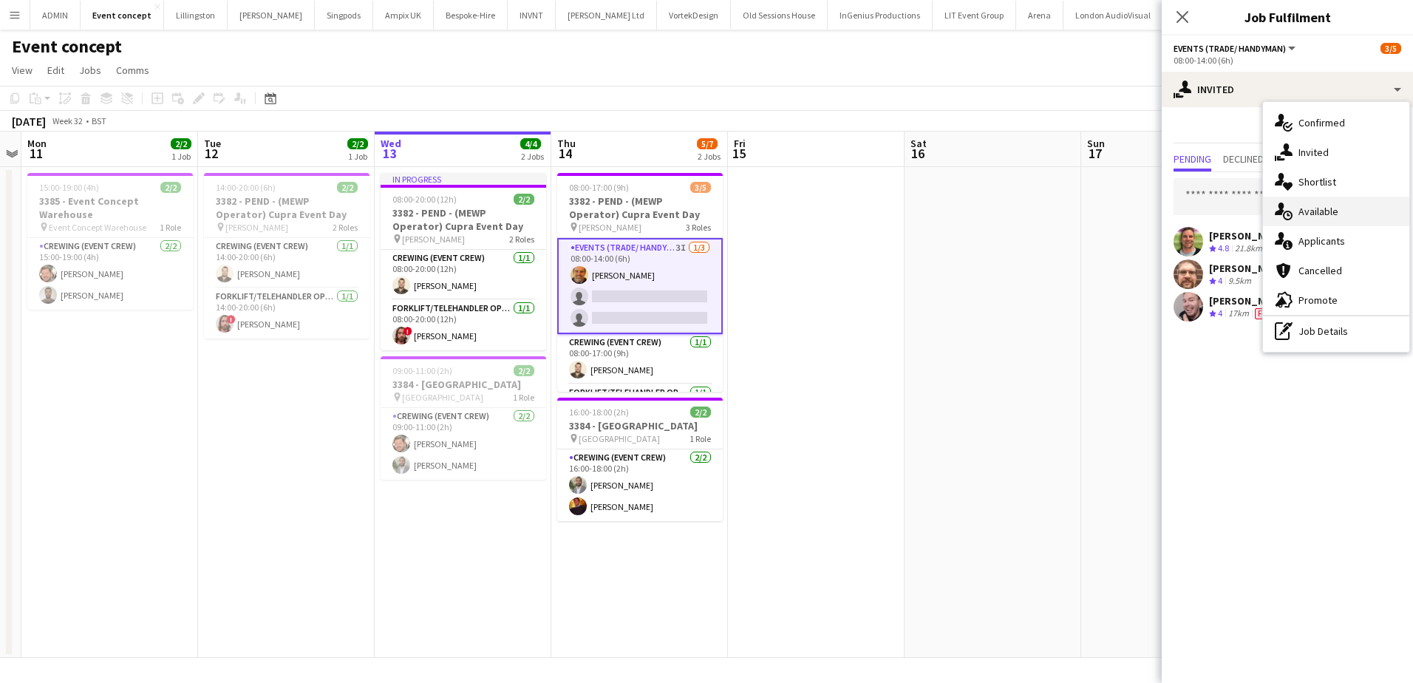
click at [1338, 208] on div "single-neutral-actions-upload Available" at bounding box center [1336, 212] width 146 height 30
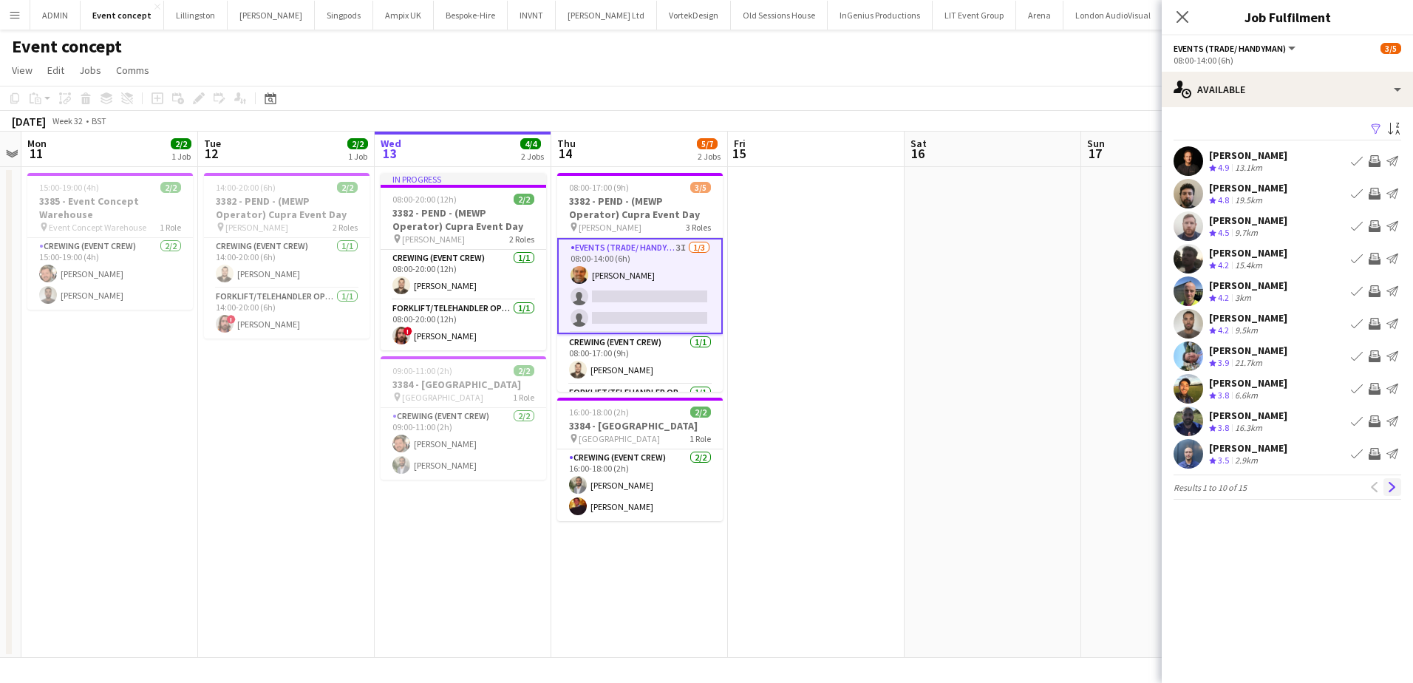
click at [1397, 492] on app-icon "Next" at bounding box center [1392, 487] width 10 height 10
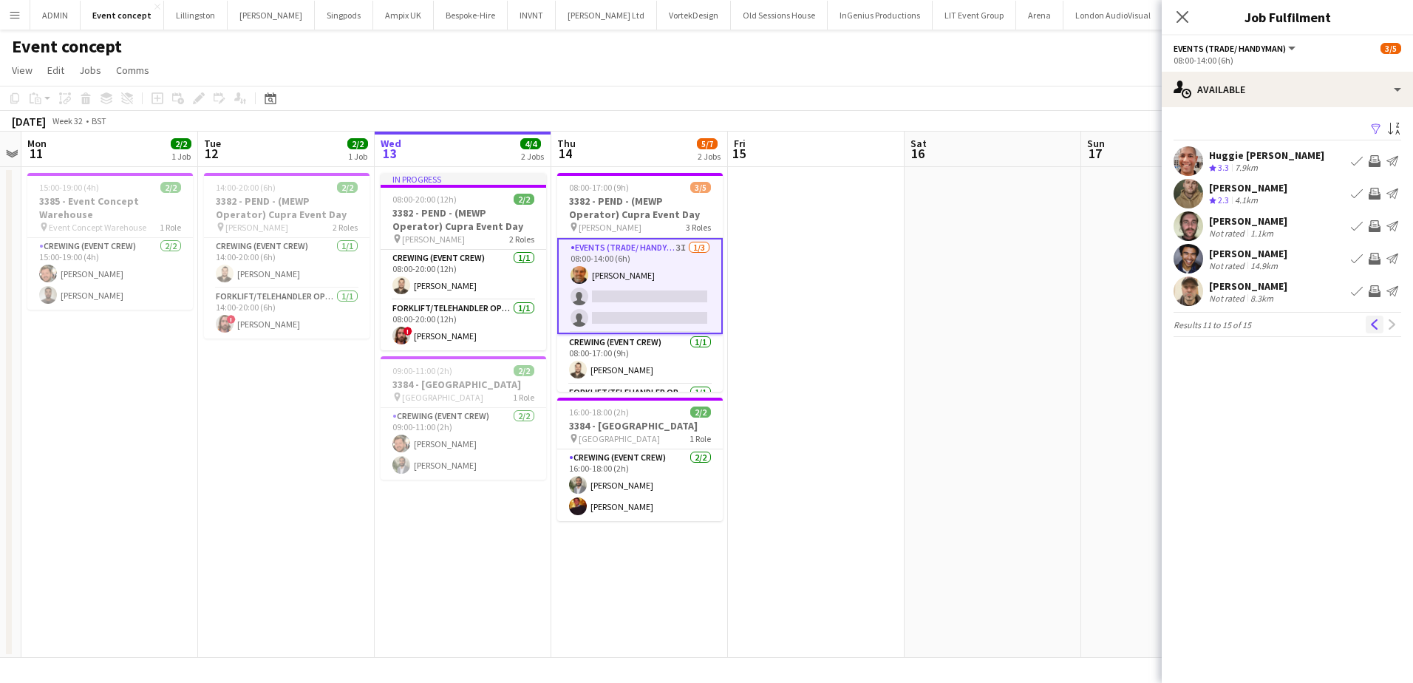
click at [1373, 325] on app-icon "Previous" at bounding box center [1375, 324] width 10 height 10
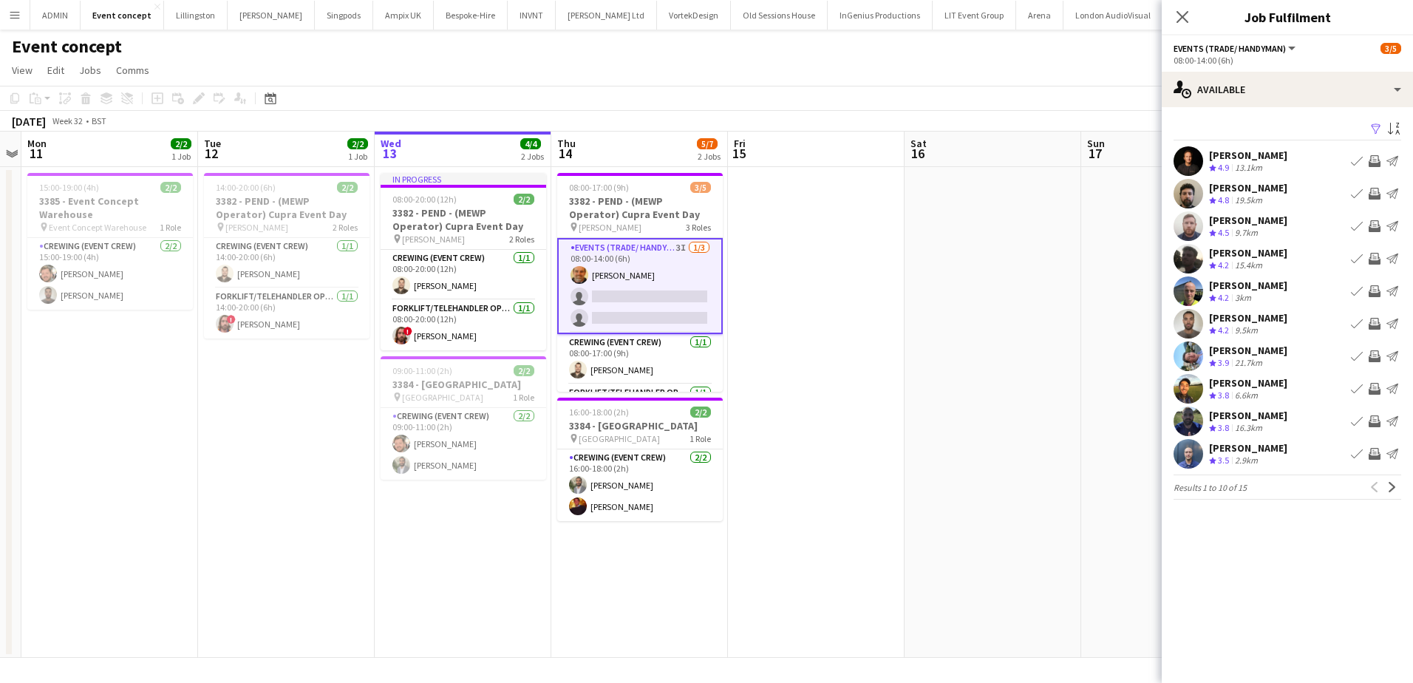
click at [820, 305] on app-date-cell at bounding box center [816, 412] width 177 height 491
